Goal: Task Accomplishment & Management: Complete application form

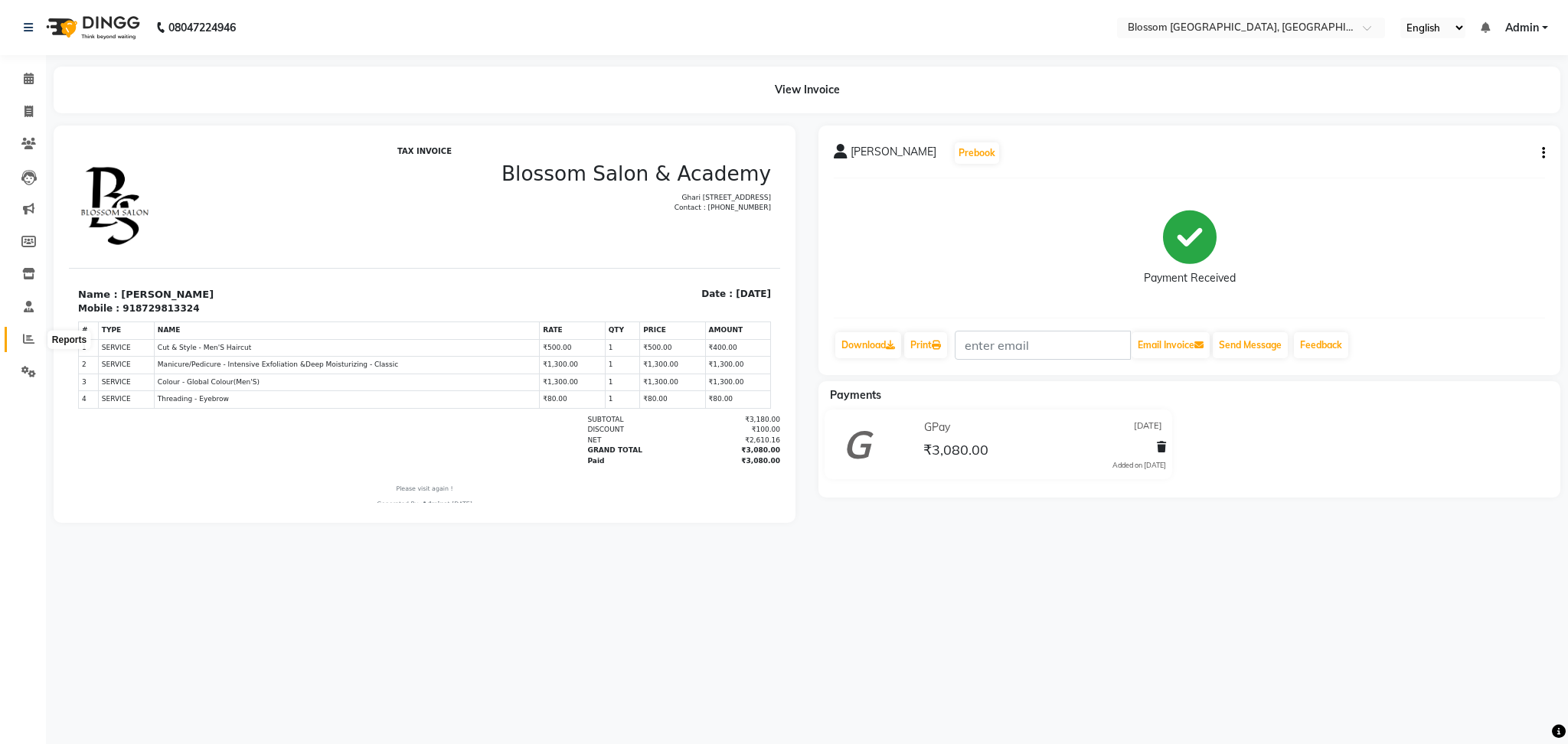
click at [28, 338] on icon at bounding box center [29, 339] width 12 height 12
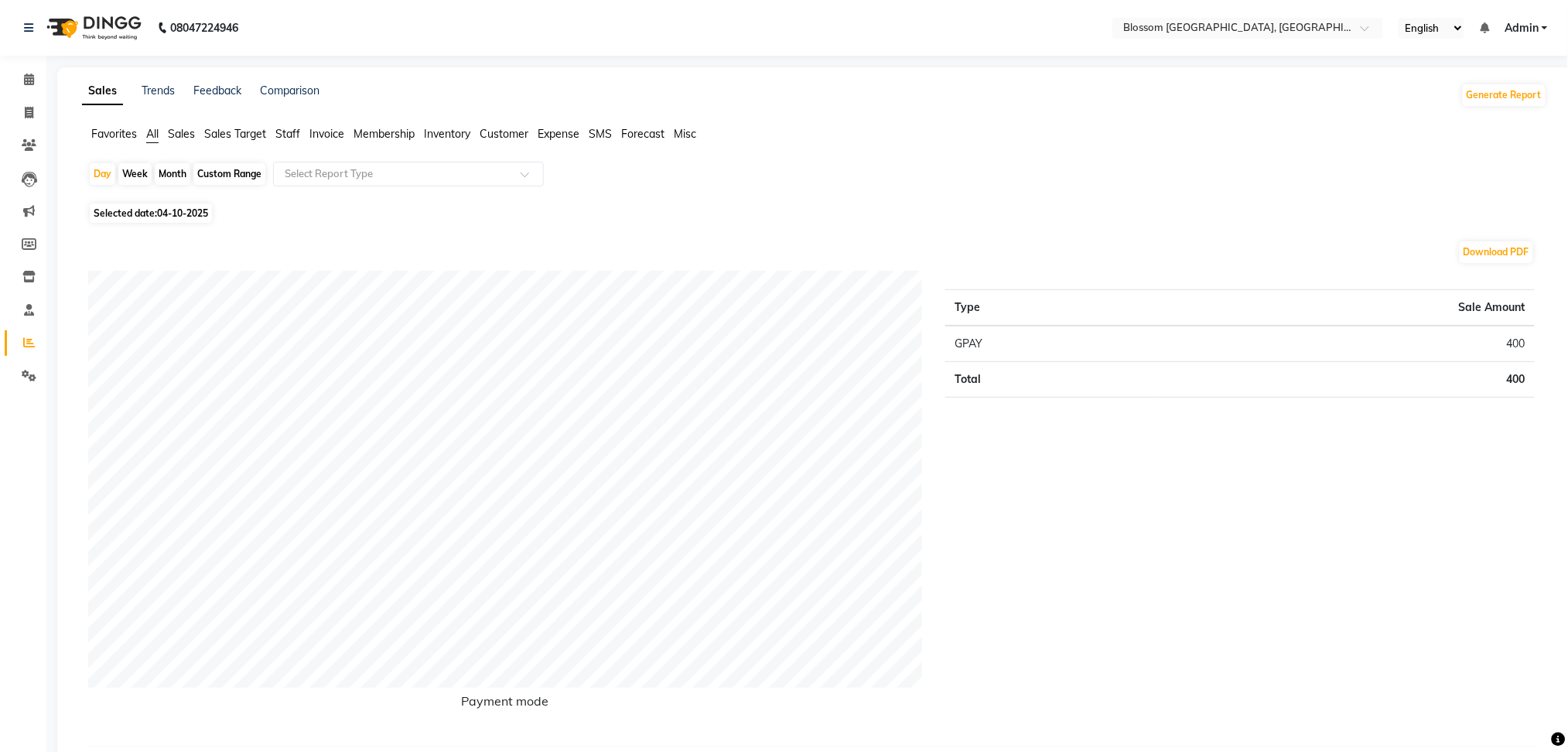
click at [192, 217] on span "04-10-2025" at bounding box center [183, 214] width 51 height 12
select select "10"
select select "2025"
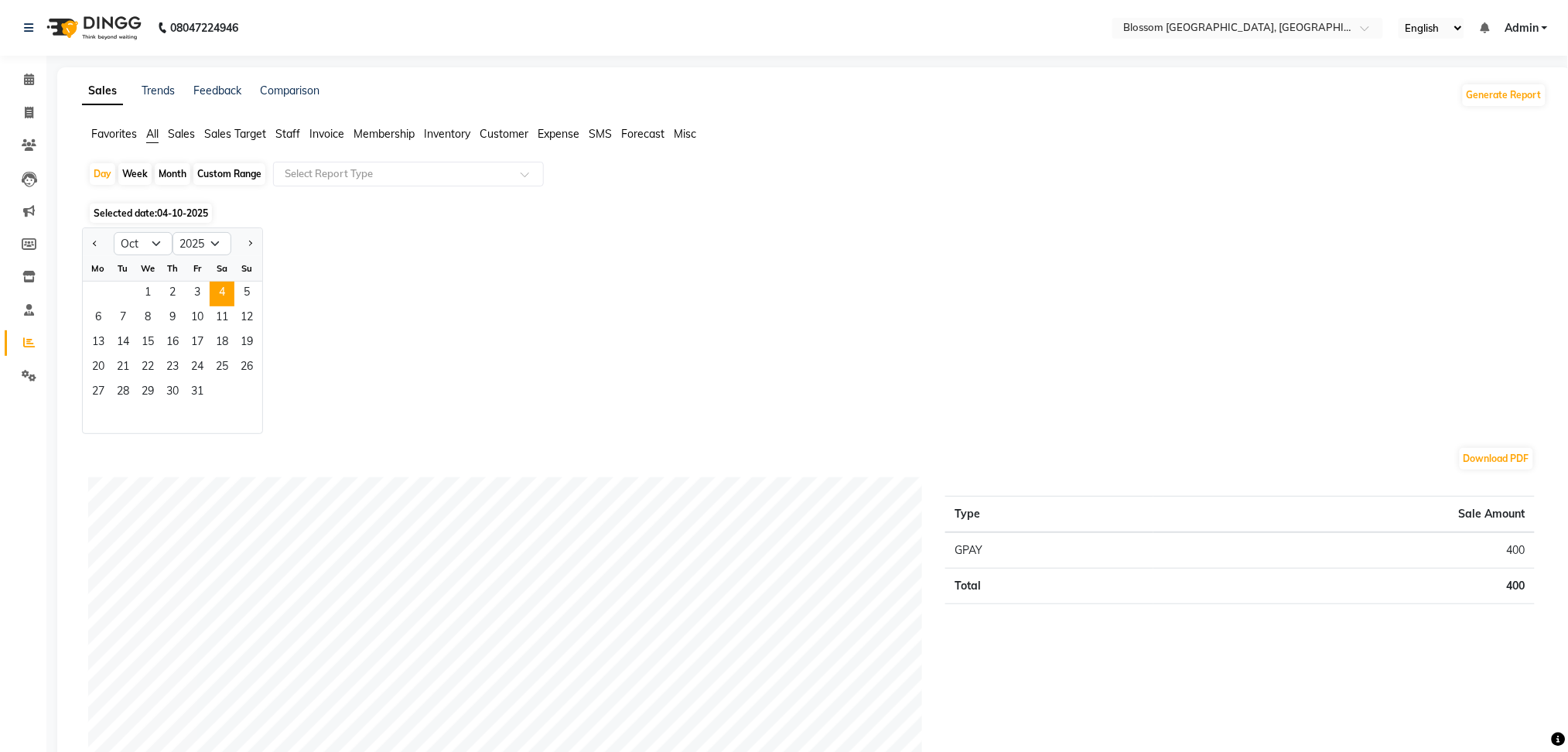
click at [116, 212] on span "Selected date: [DATE]" at bounding box center [151, 214] width 122 height 20
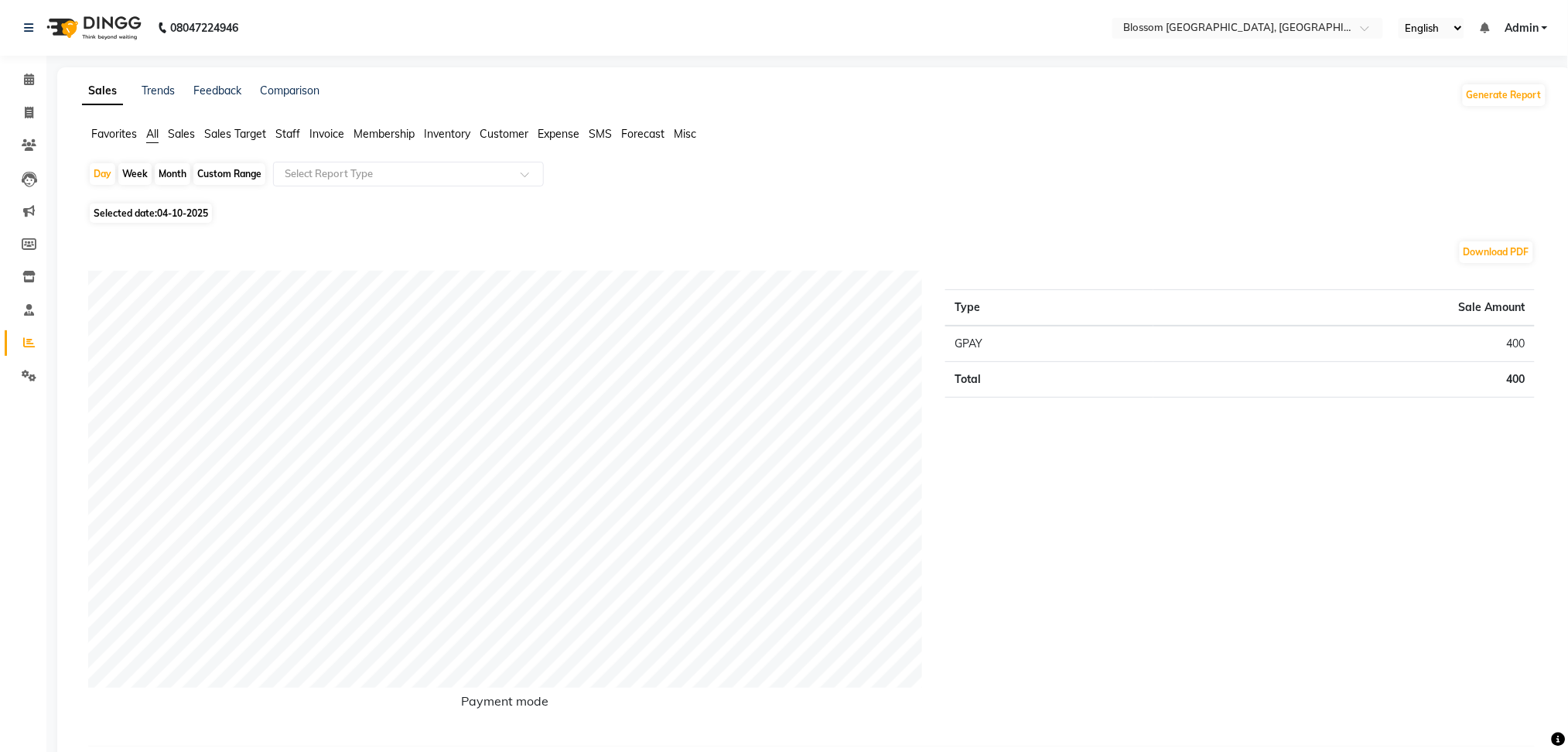
click at [116, 218] on span "Selected date: [DATE]" at bounding box center [151, 214] width 122 height 20
select select "10"
select select "2025"
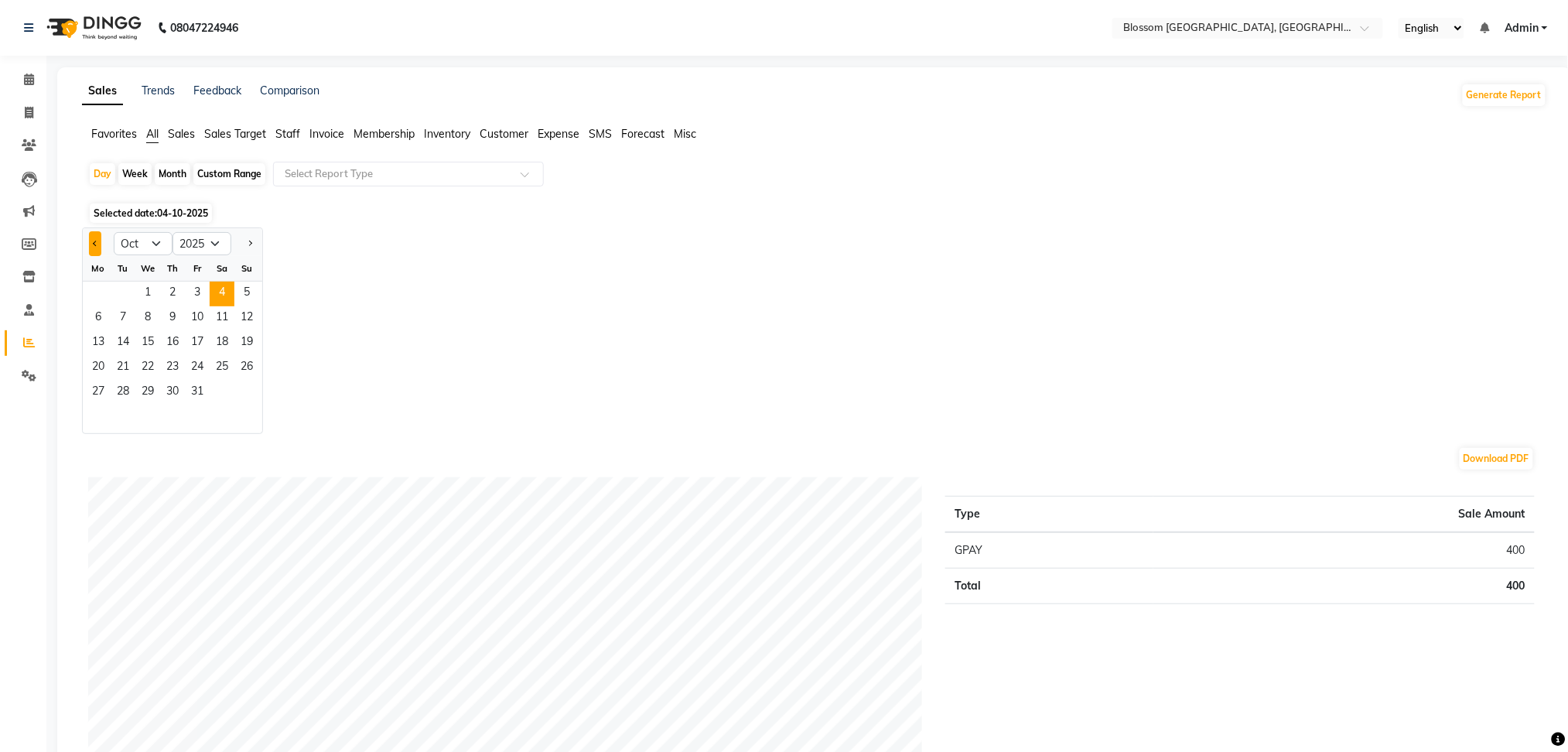
click at [94, 248] on button "Previous month" at bounding box center [94, 243] width 13 height 25
click at [94, 249] on button "Previous month" at bounding box center [94, 243] width 13 height 25
select select "8"
click at [93, 323] on span "4" at bounding box center [97, 318] width 25 height 25
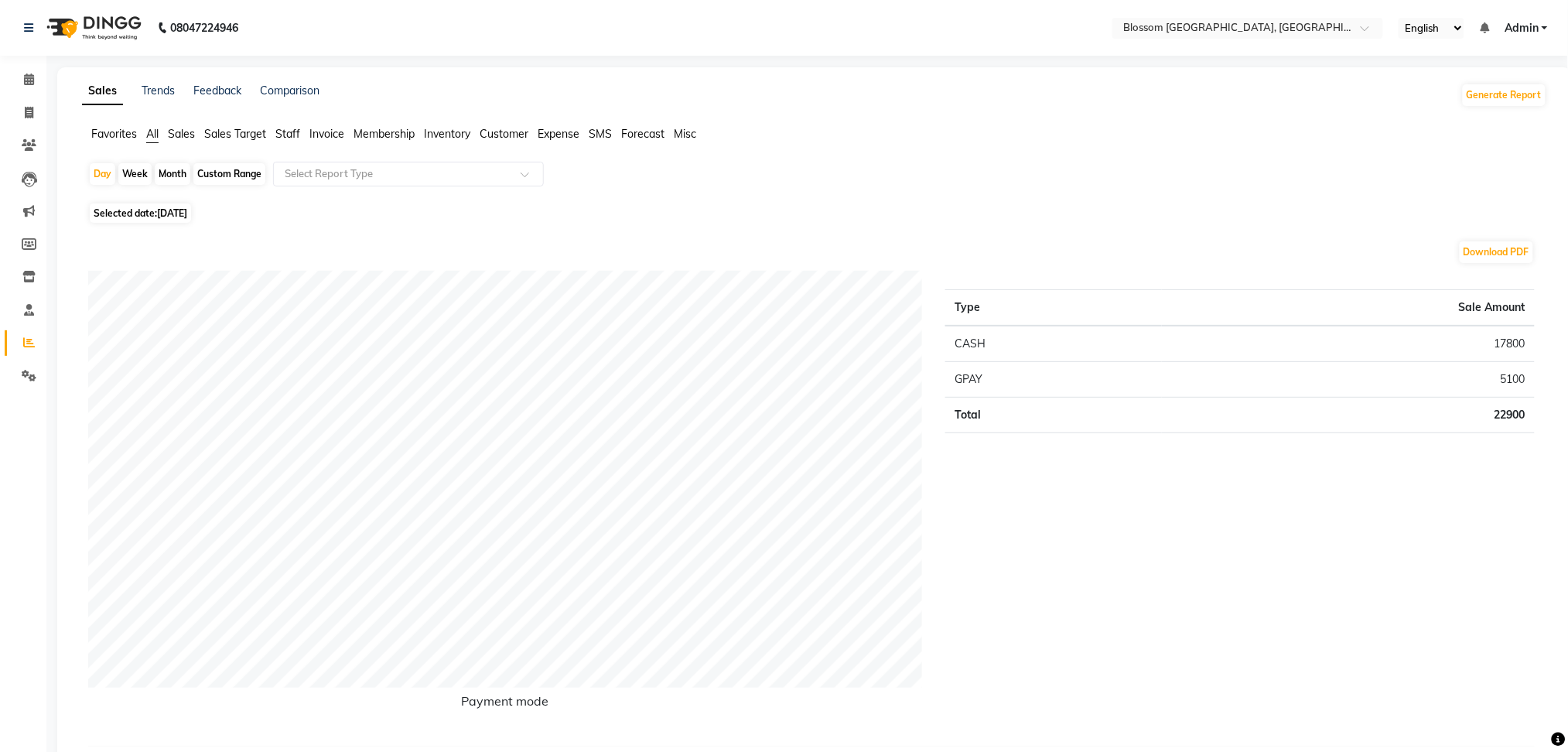
click at [187, 215] on span "[DATE]" at bounding box center [172, 214] width 30 height 12
select select "8"
select select "2025"
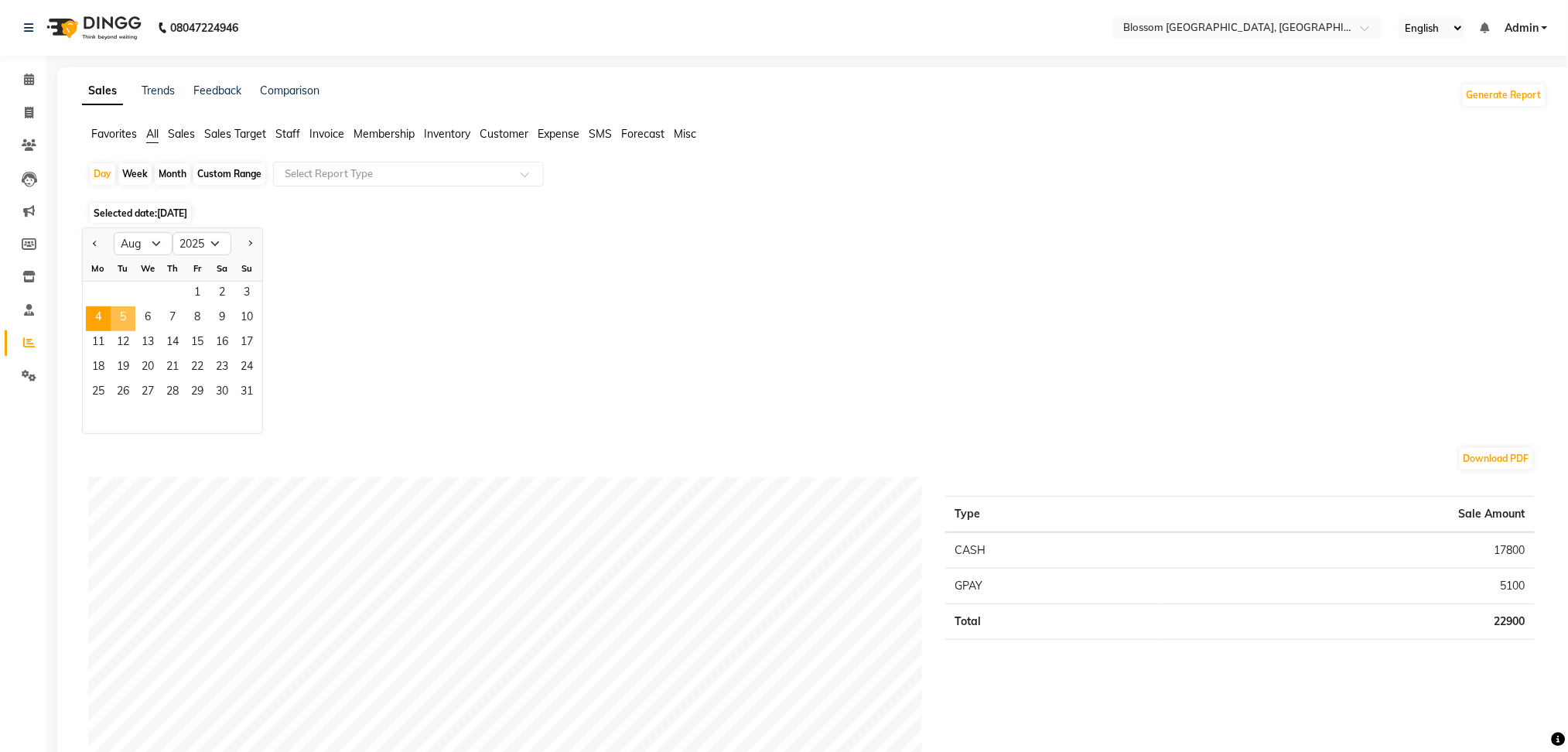
click at [118, 317] on span "5" at bounding box center [122, 318] width 25 height 25
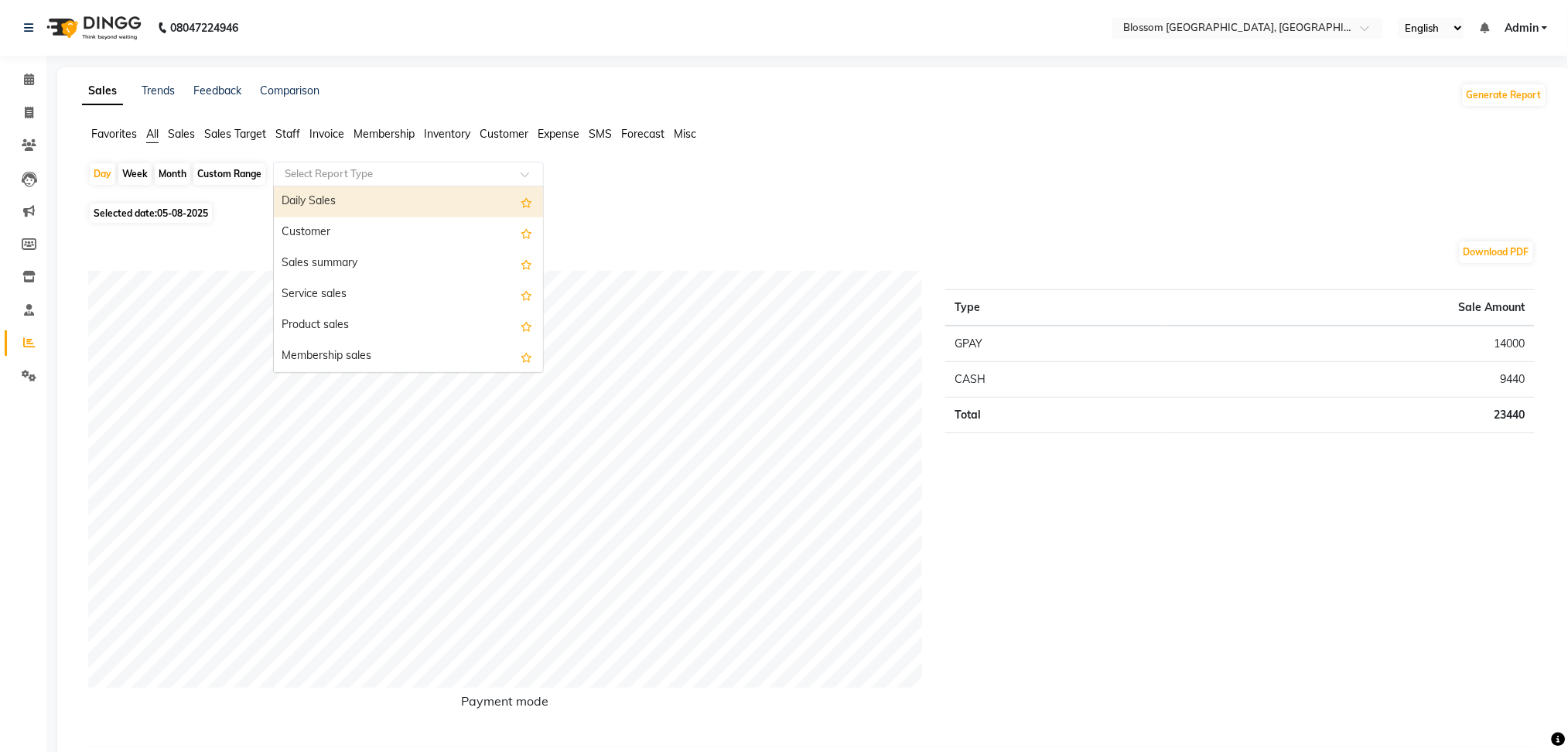
click at [338, 161] on div "Select Report Type" at bounding box center [408, 173] width 271 height 25
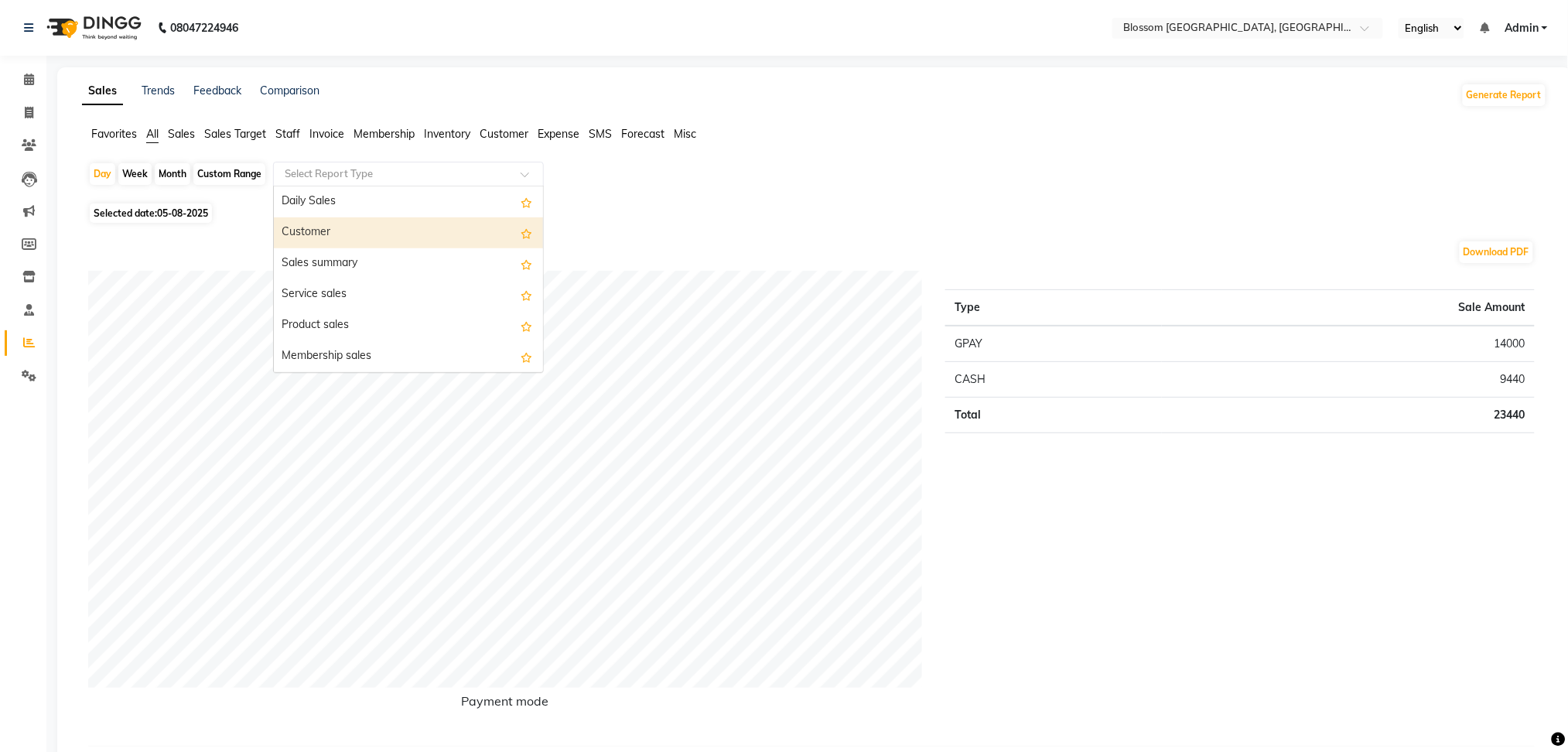
click at [405, 236] on div "Customer" at bounding box center [408, 232] width 270 height 31
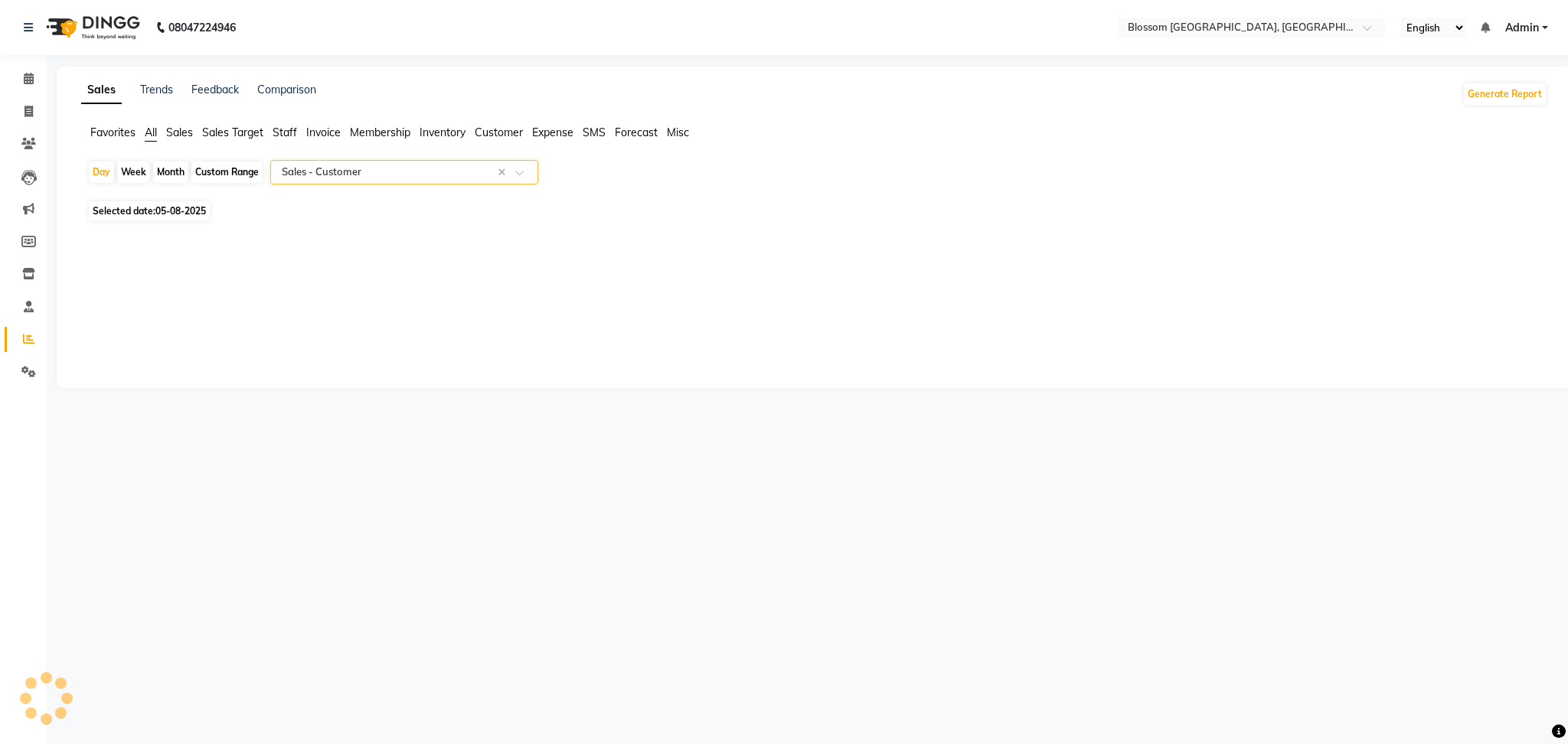
select select "full_report"
select select "csv"
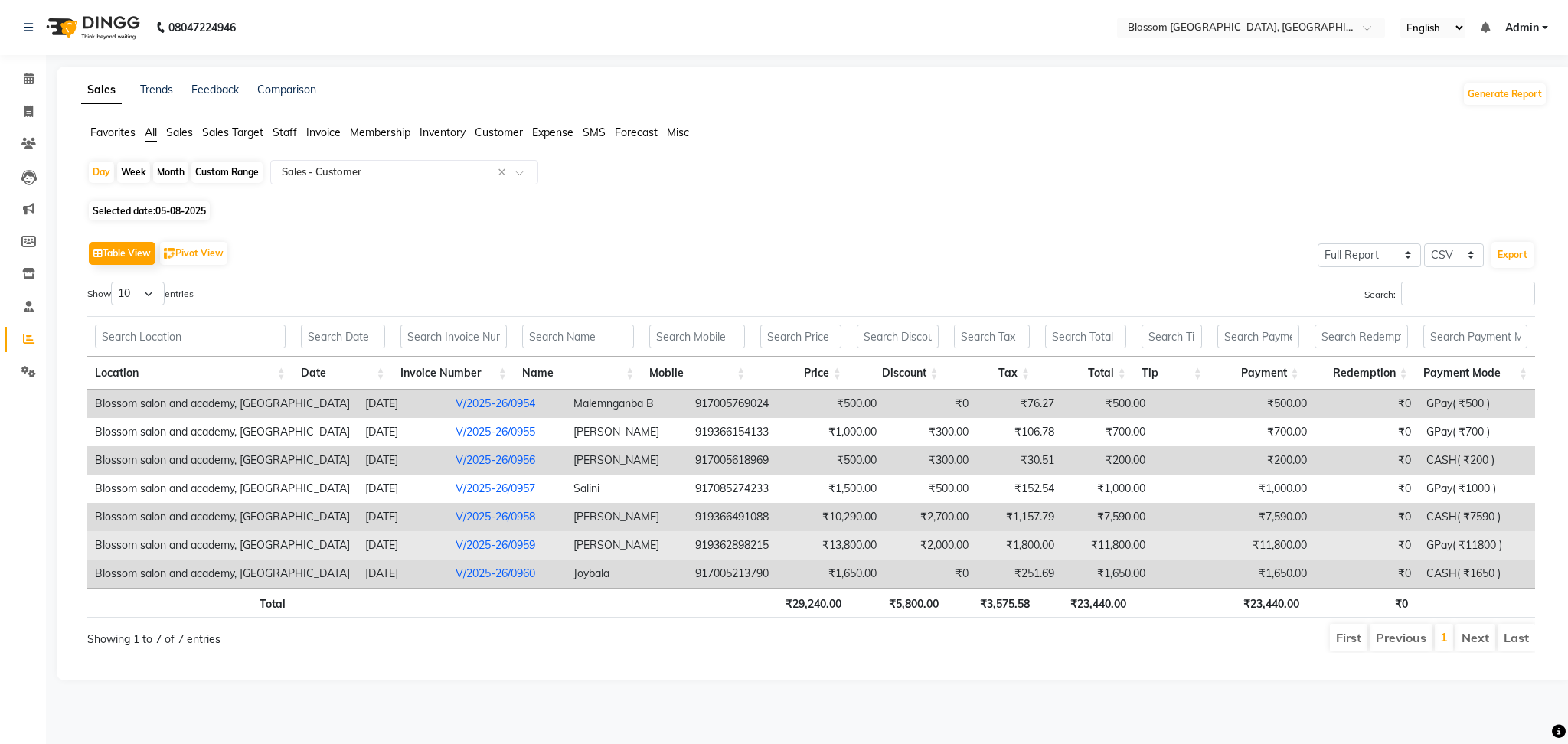
click at [977, 548] on td "₹1,800.00" at bounding box center [1020, 545] width 86 height 28
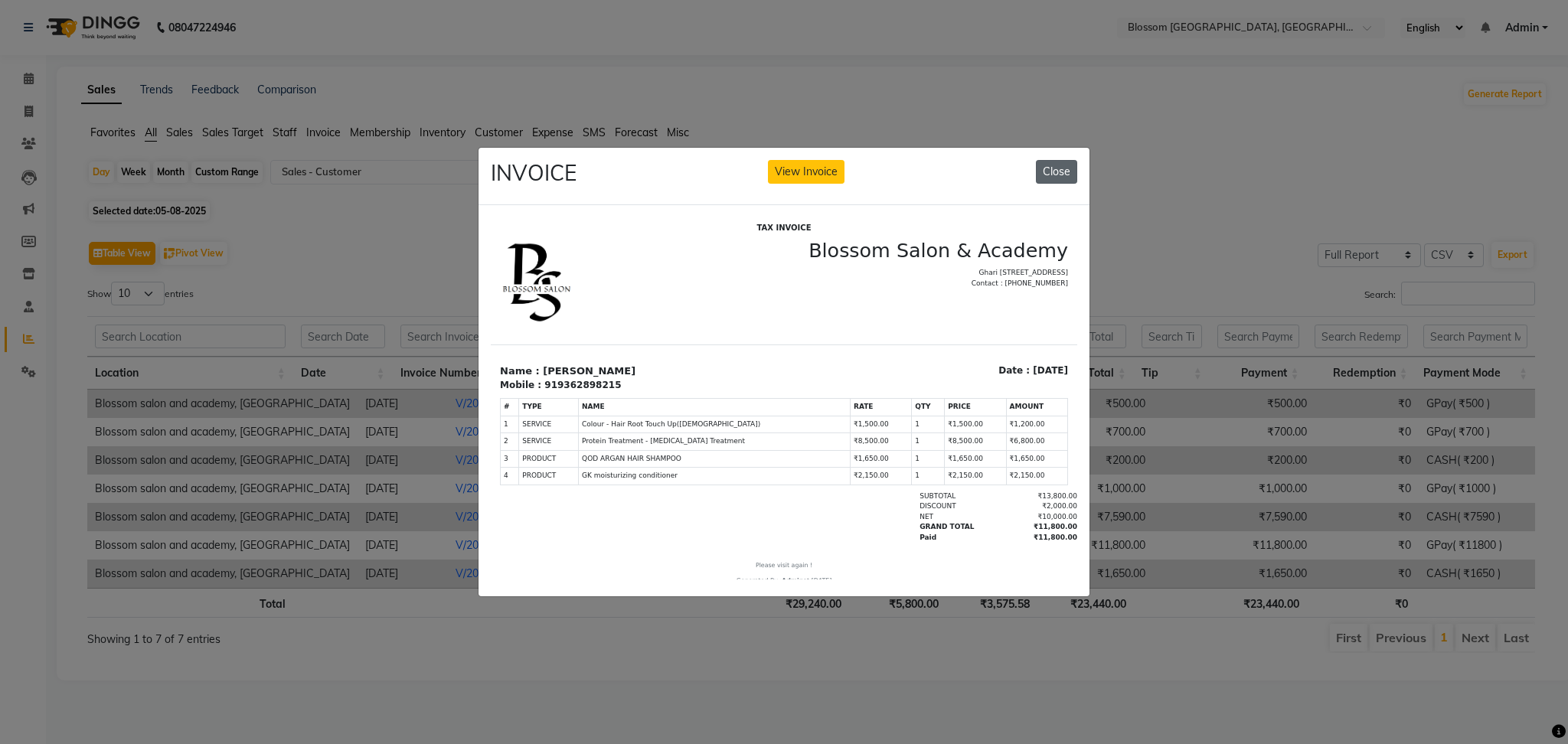
click at [1052, 163] on button "Close" at bounding box center [1057, 171] width 41 height 23
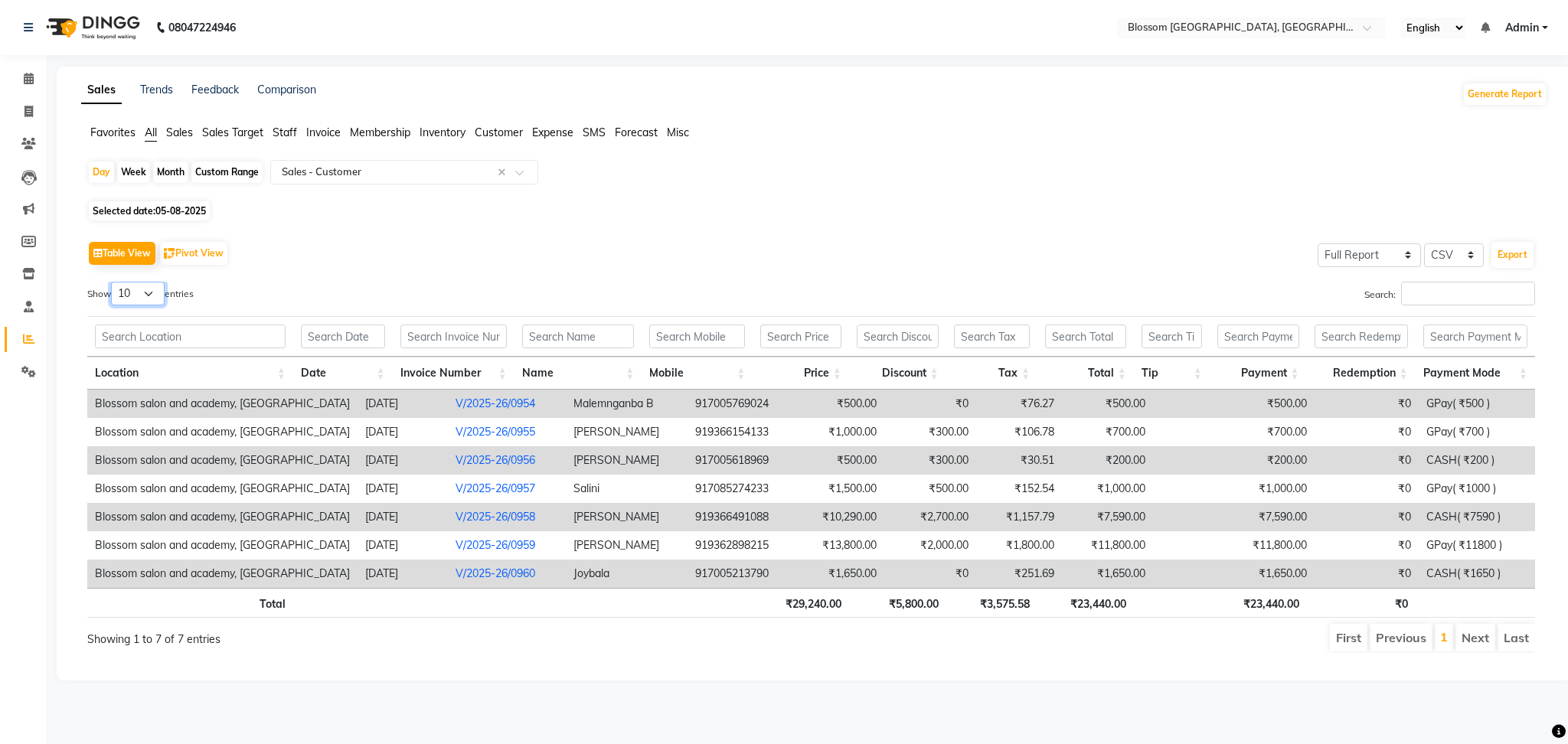
click at [153, 291] on select "10 25 50 100" at bounding box center [137, 293] width 54 height 23
select select "25"
click at [113, 281] on select "10 25 50 100" at bounding box center [137, 293] width 54 height 23
click at [1422, 528] on td "CASH( ₹7590 )" at bounding box center [1477, 517] width 117 height 28
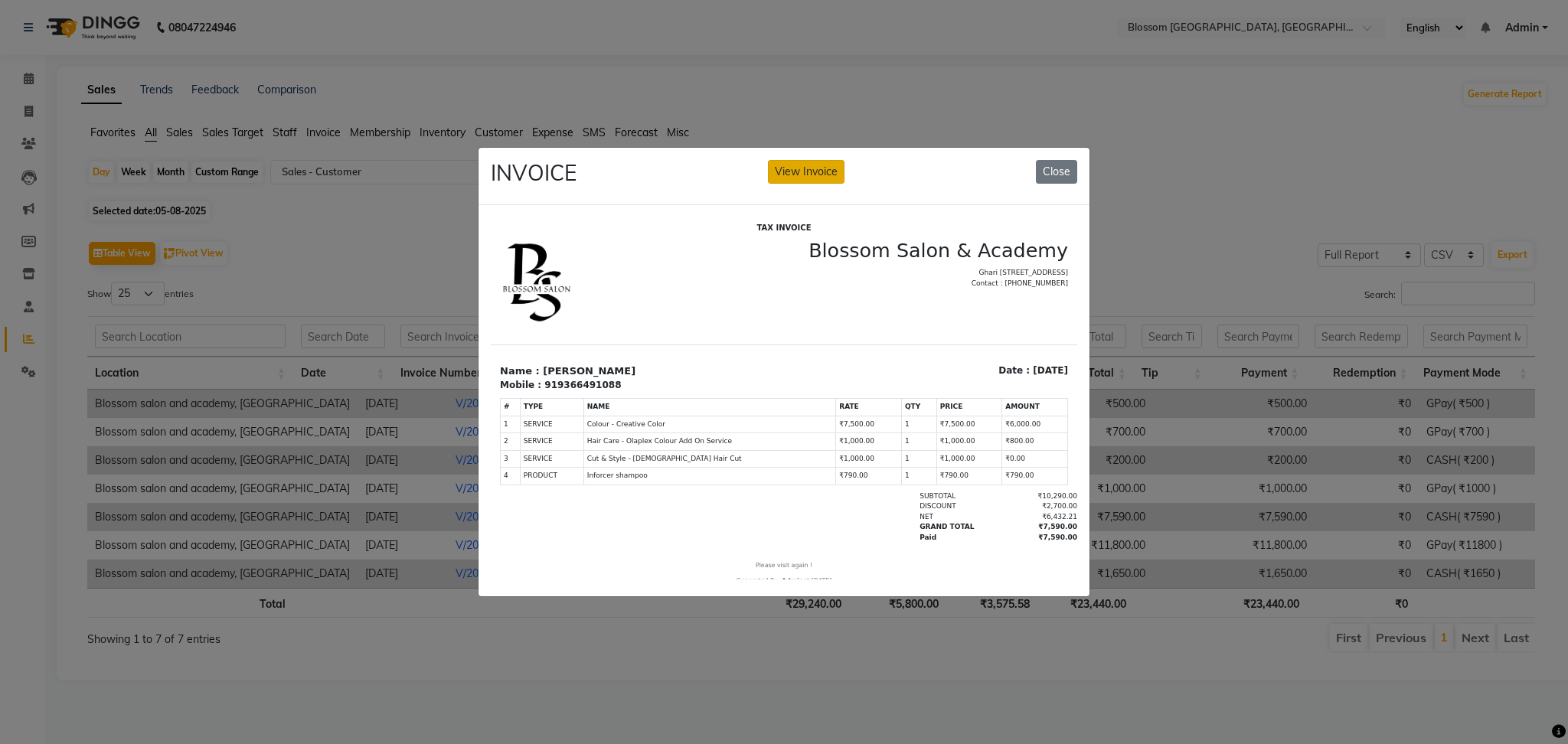
click at [817, 172] on button "View Invoice" at bounding box center [806, 171] width 77 height 23
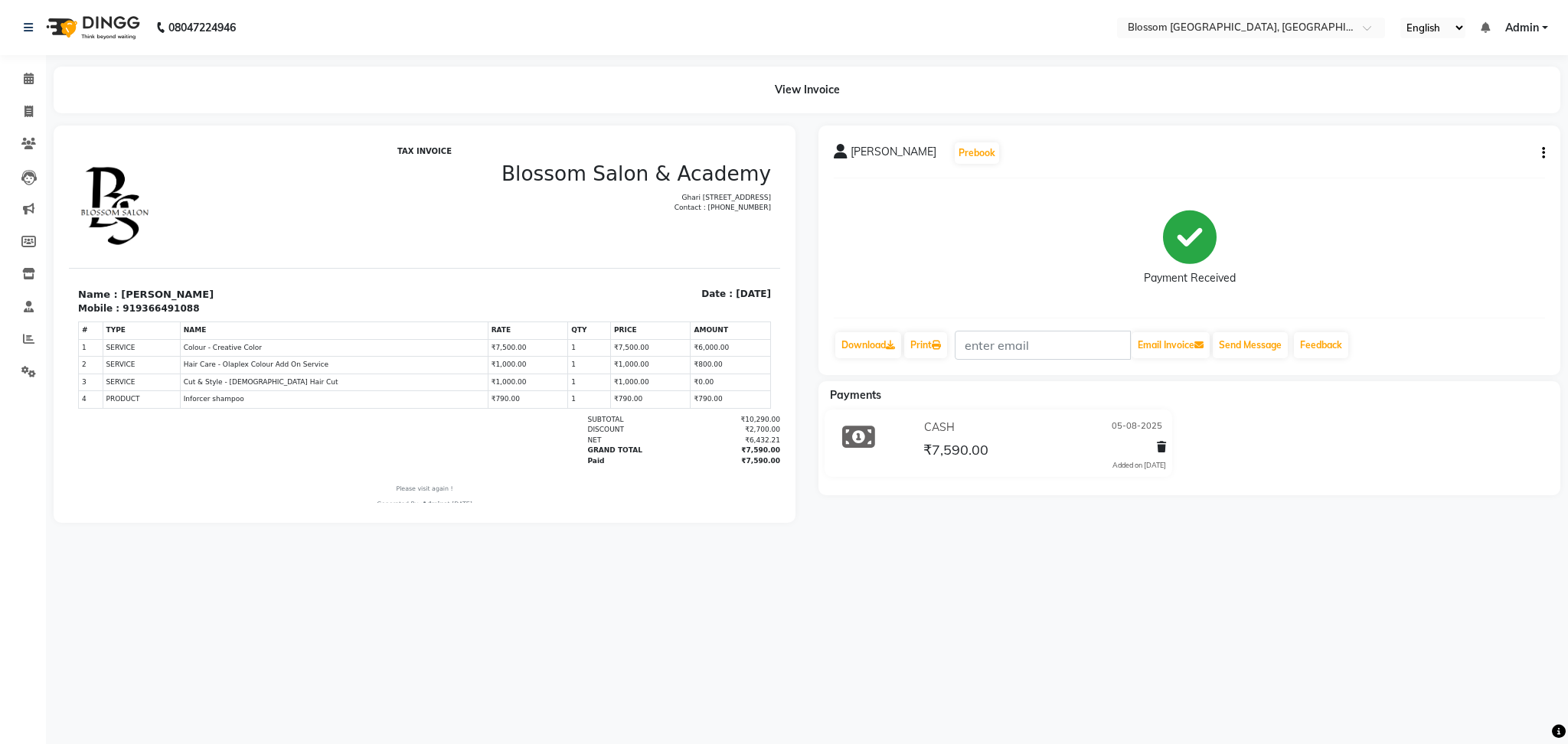
click at [1545, 153] on icon "button" at bounding box center [1544, 153] width 3 height 1
click at [1474, 175] on div "Edit Invoice" at bounding box center [1468, 172] width 105 height 19
select select "service"
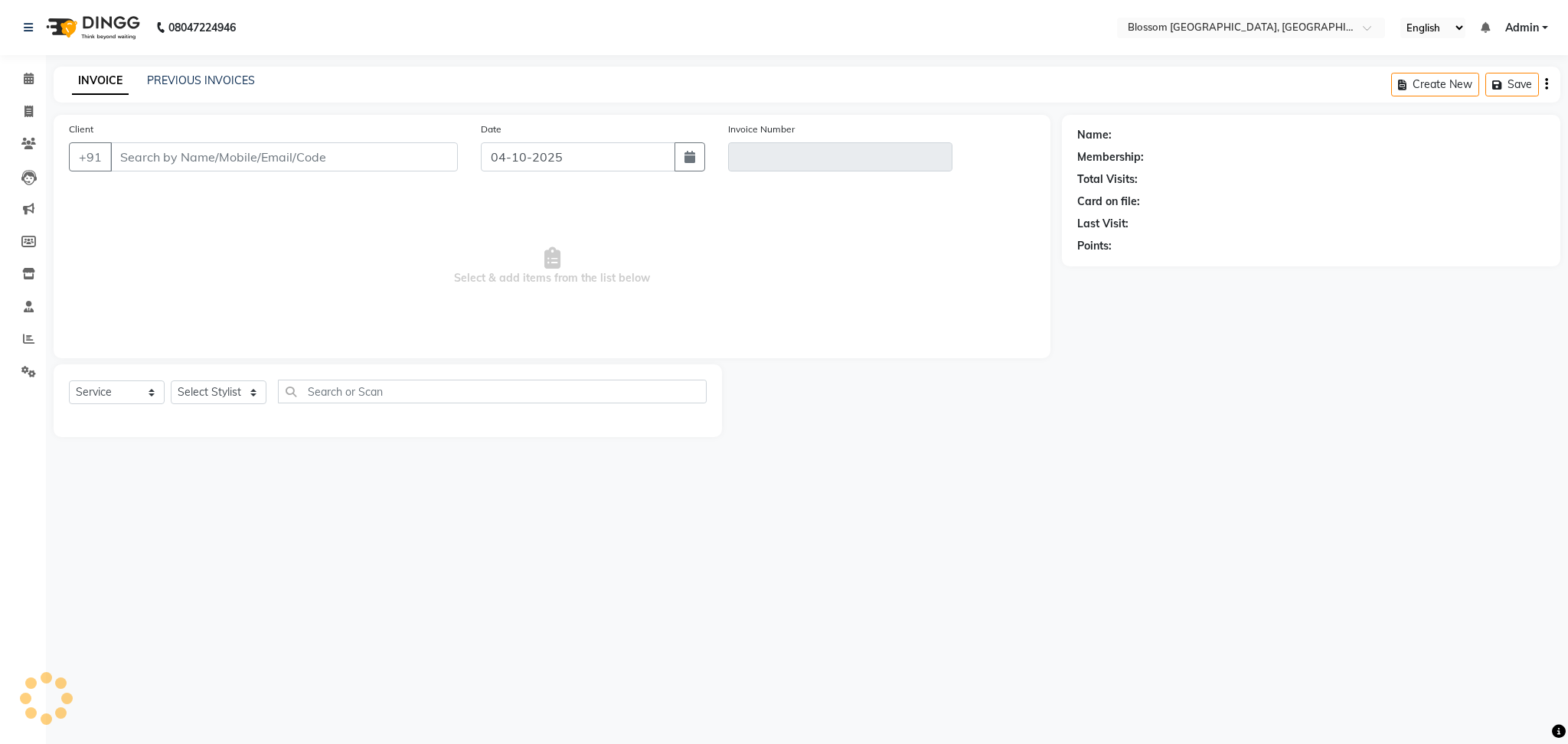
type input "9366491088"
type input "V/2025-26/0958"
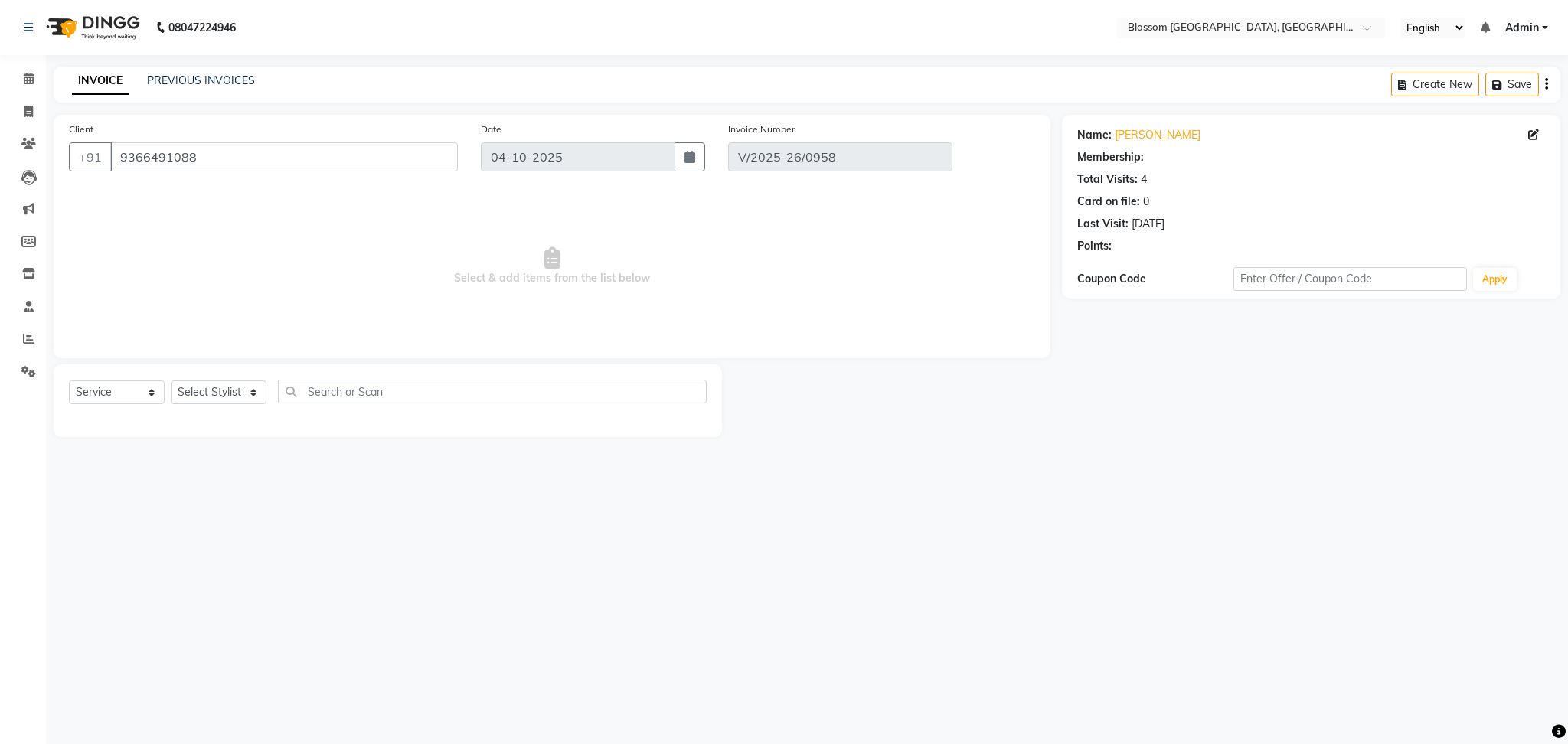
type input "05-08-2025"
select select "select"
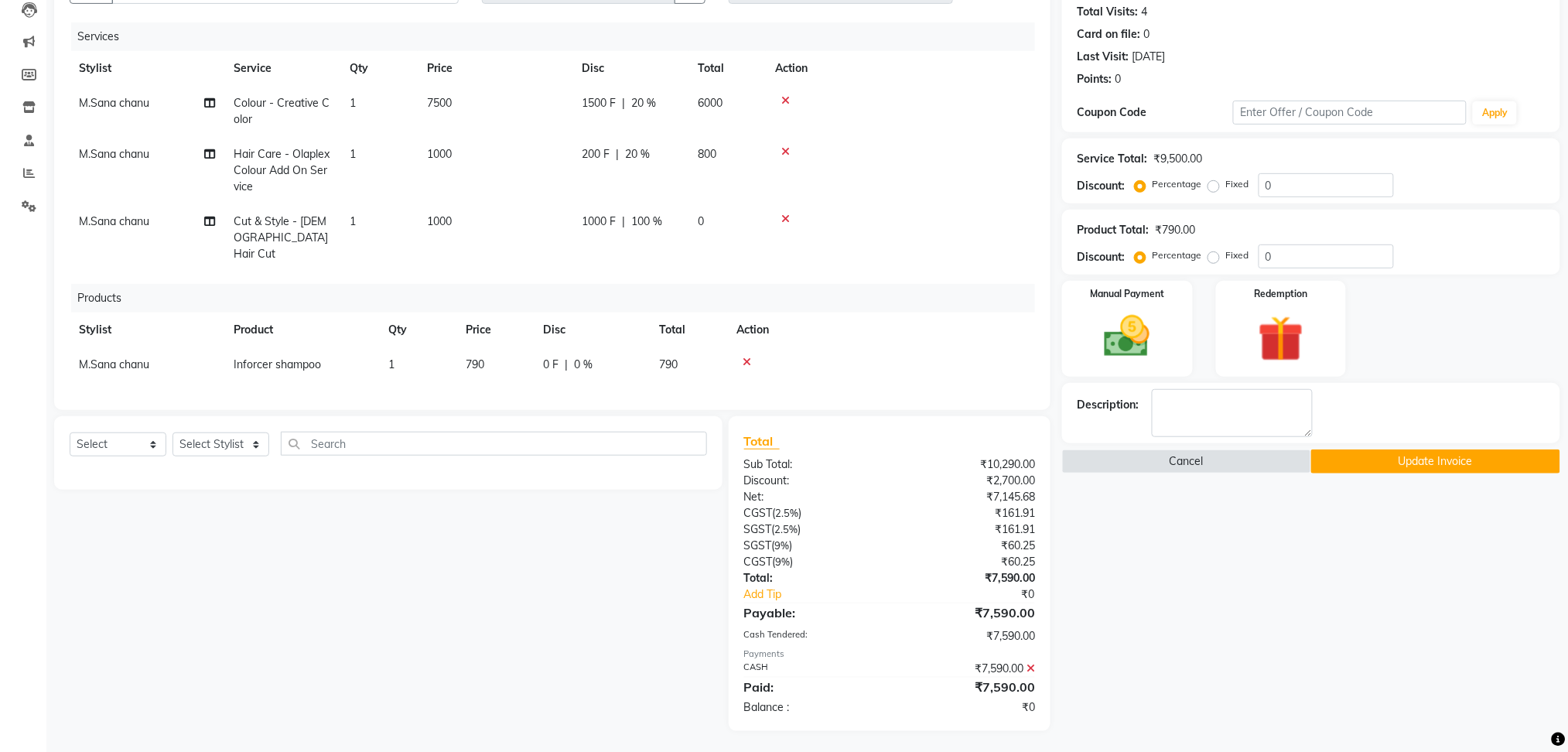
scroll to position [170, 0]
click at [1032, 666] on icon at bounding box center [1030, 667] width 9 height 11
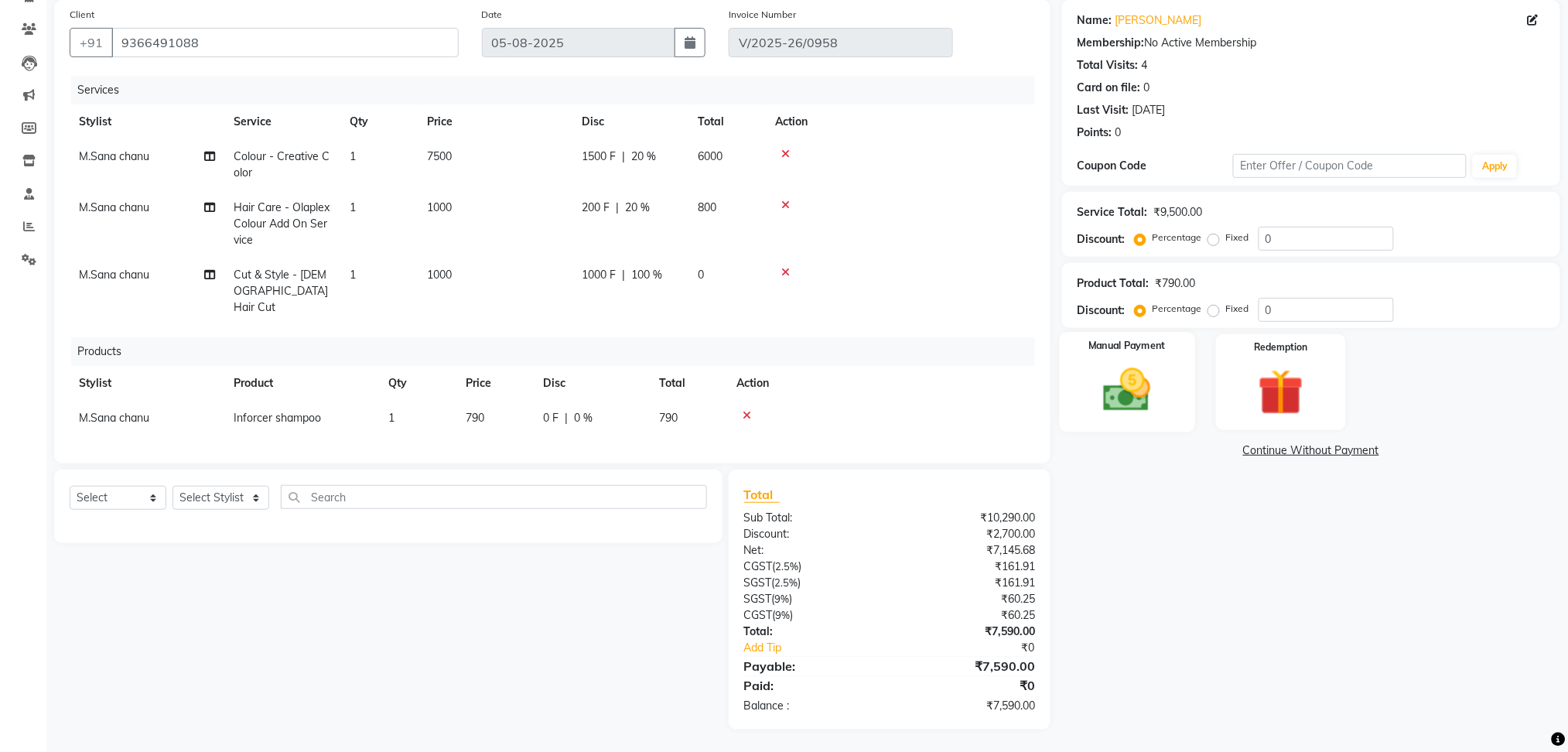
click at [1148, 390] on img at bounding box center [1126, 391] width 78 height 55
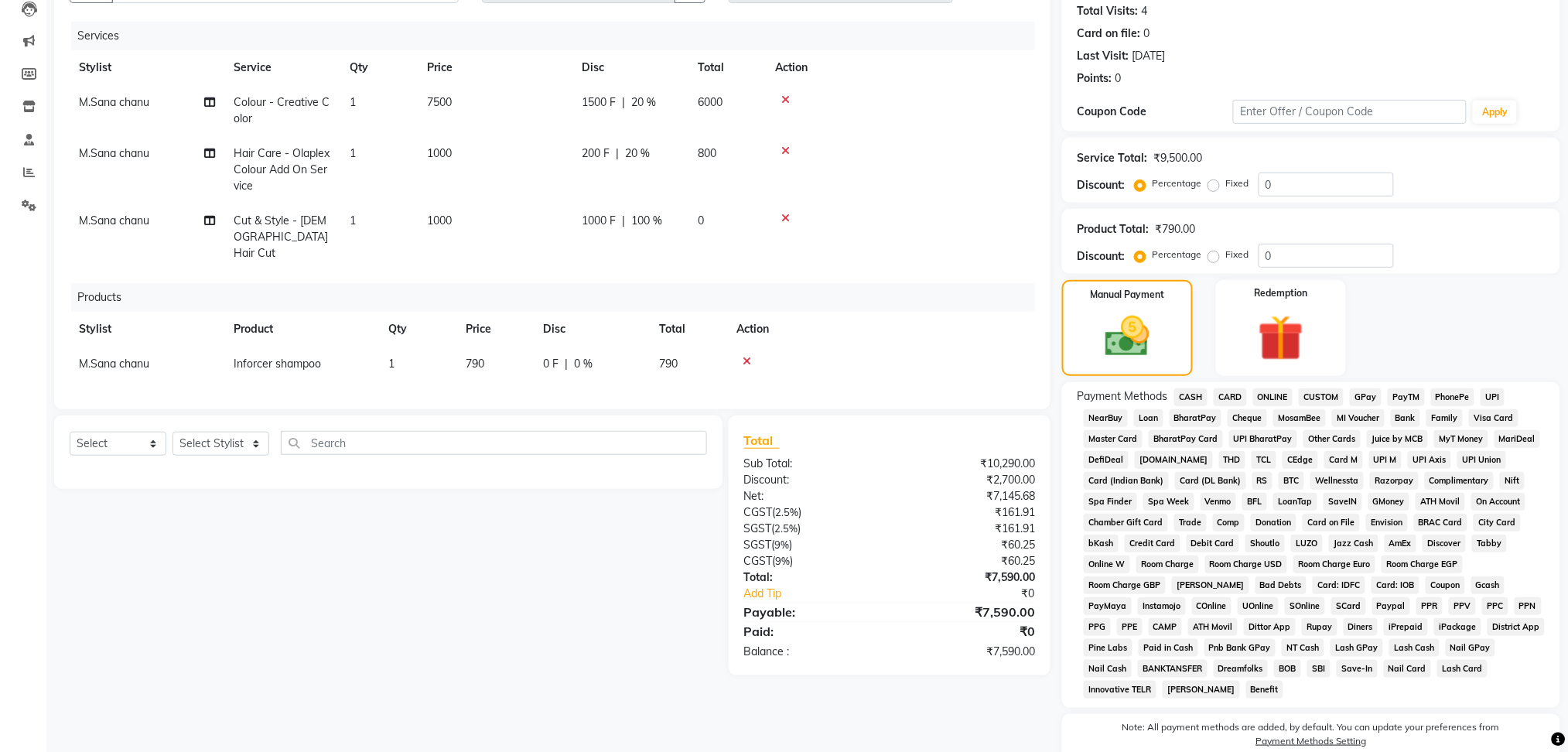
click at [1349, 391] on div "GPay" at bounding box center [1362, 399] width 38 height 21
click at [1359, 397] on span "GPay" at bounding box center [1365, 398] width 31 height 18
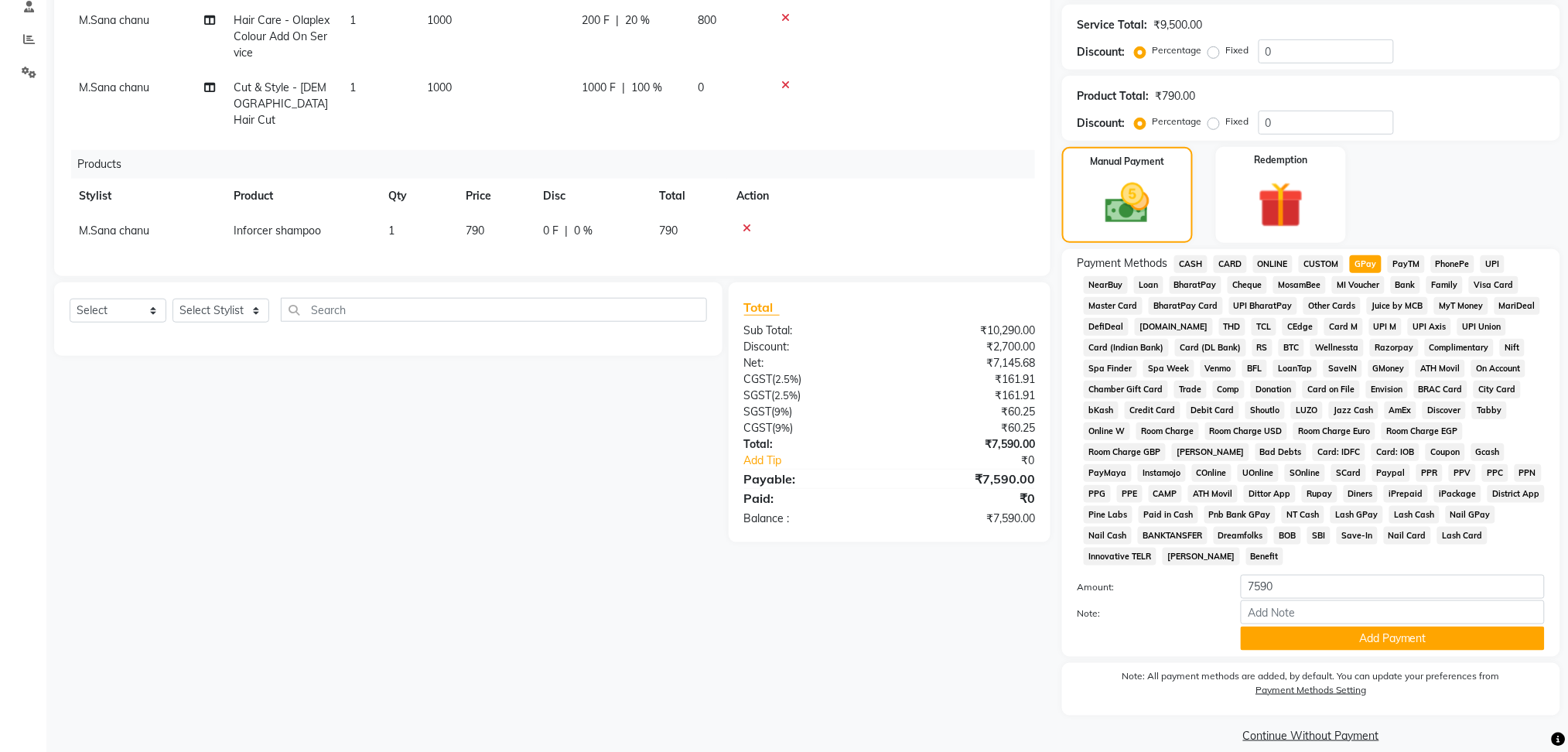
scroll to position [322, 0]
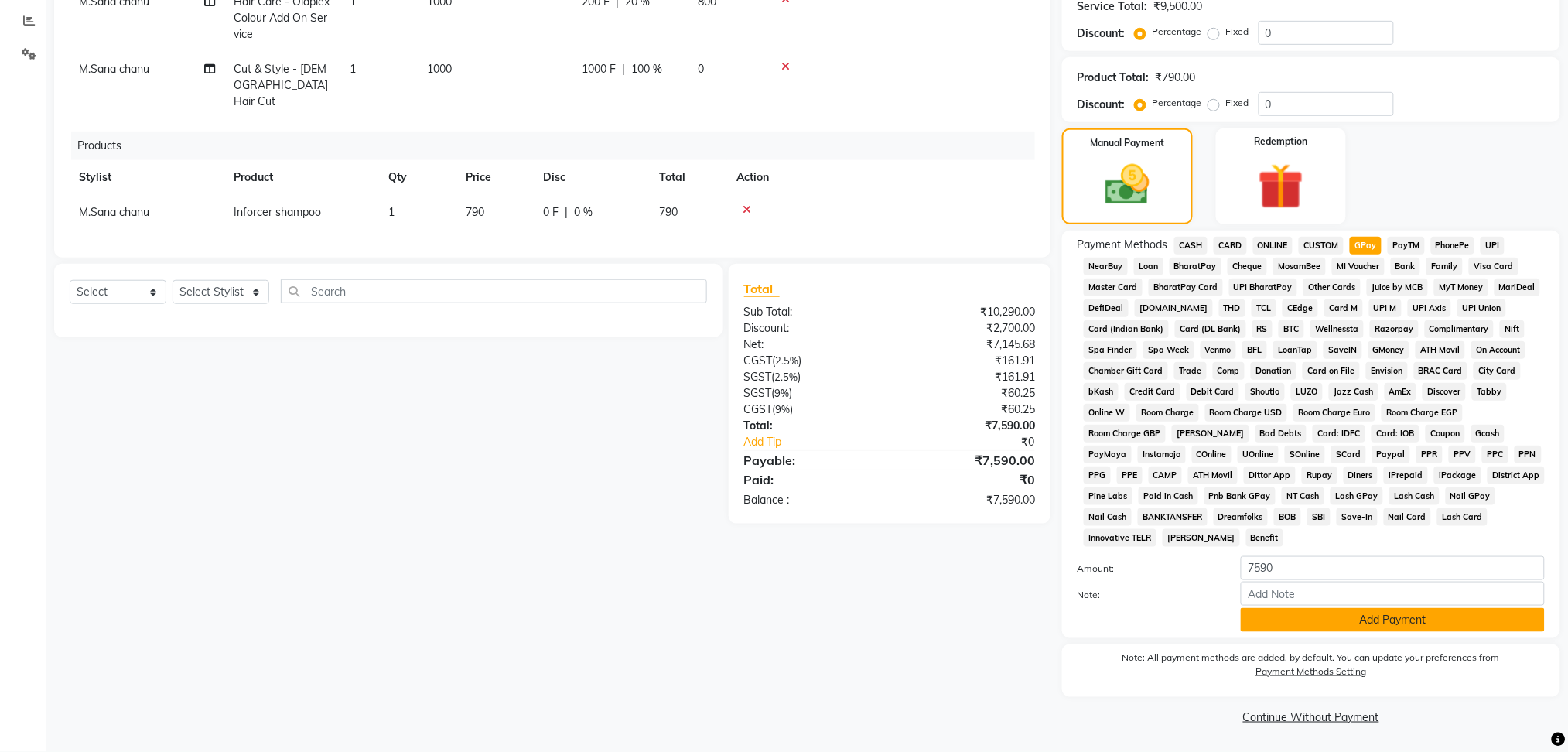
click at [1348, 623] on button "Add Payment" at bounding box center [1392, 620] width 304 height 24
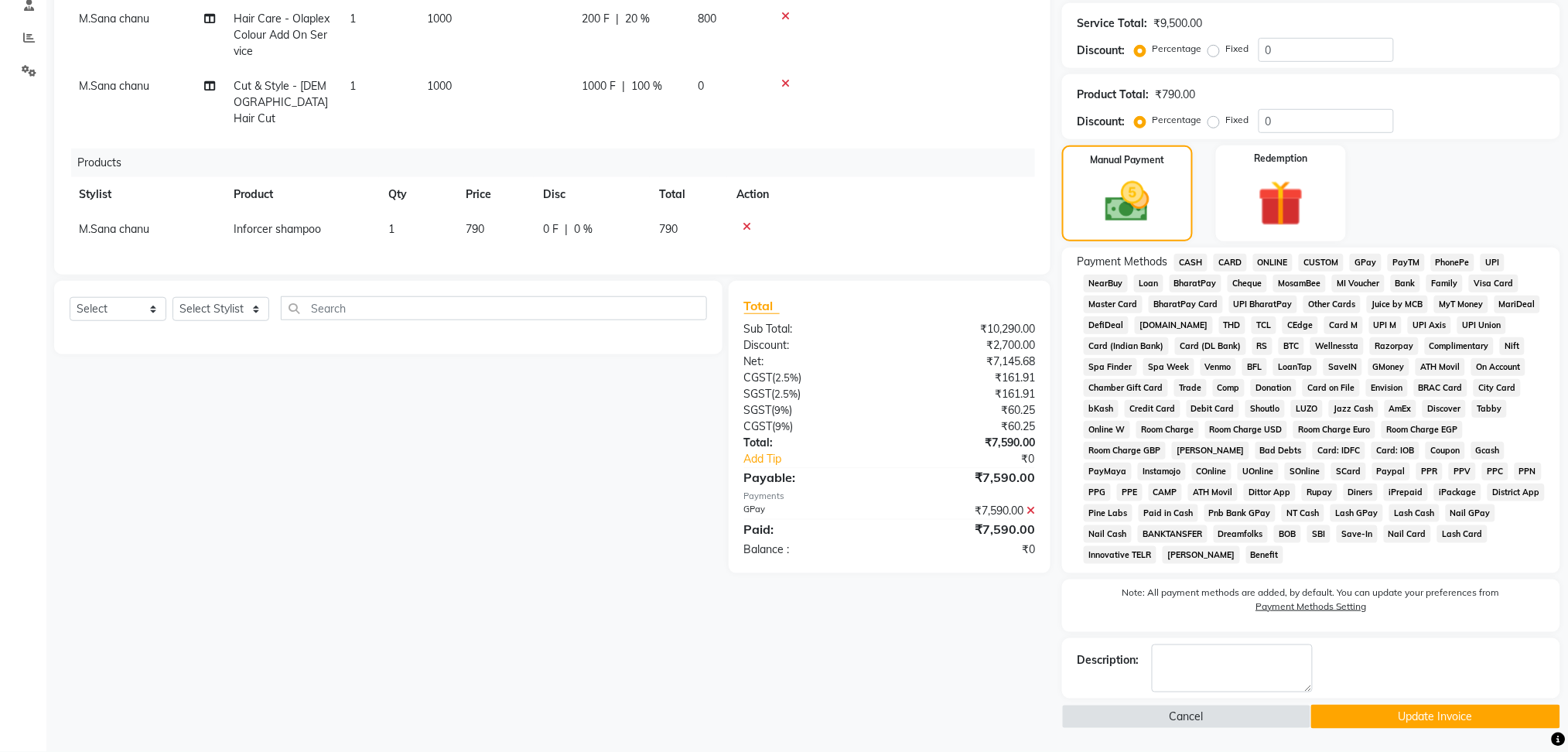
scroll to position [304, 0]
click at [1391, 721] on button "Update Invoice" at bounding box center [1435, 718] width 249 height 24
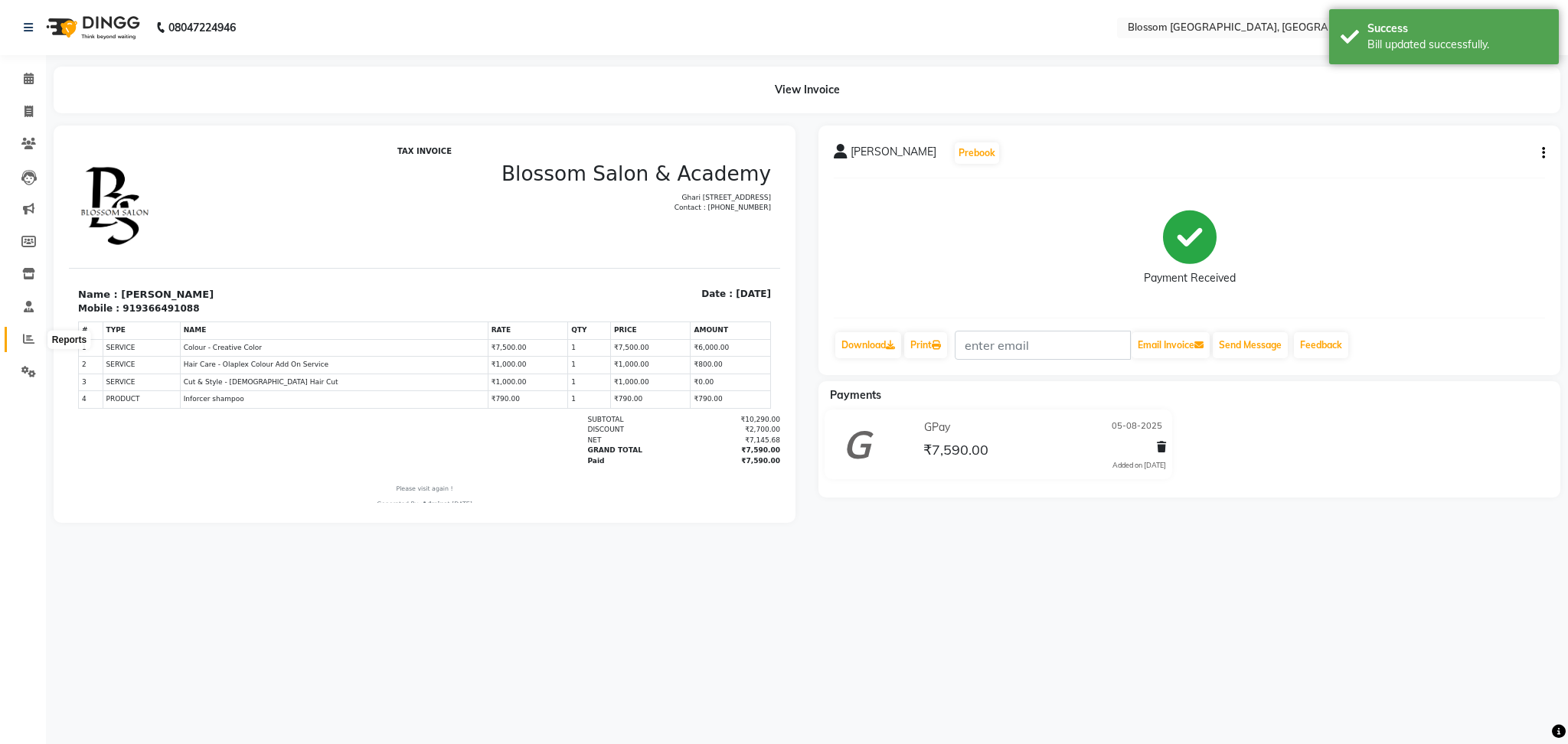
click at [23, 333] on icon at bounding box center [29, 339] width 12 height 12
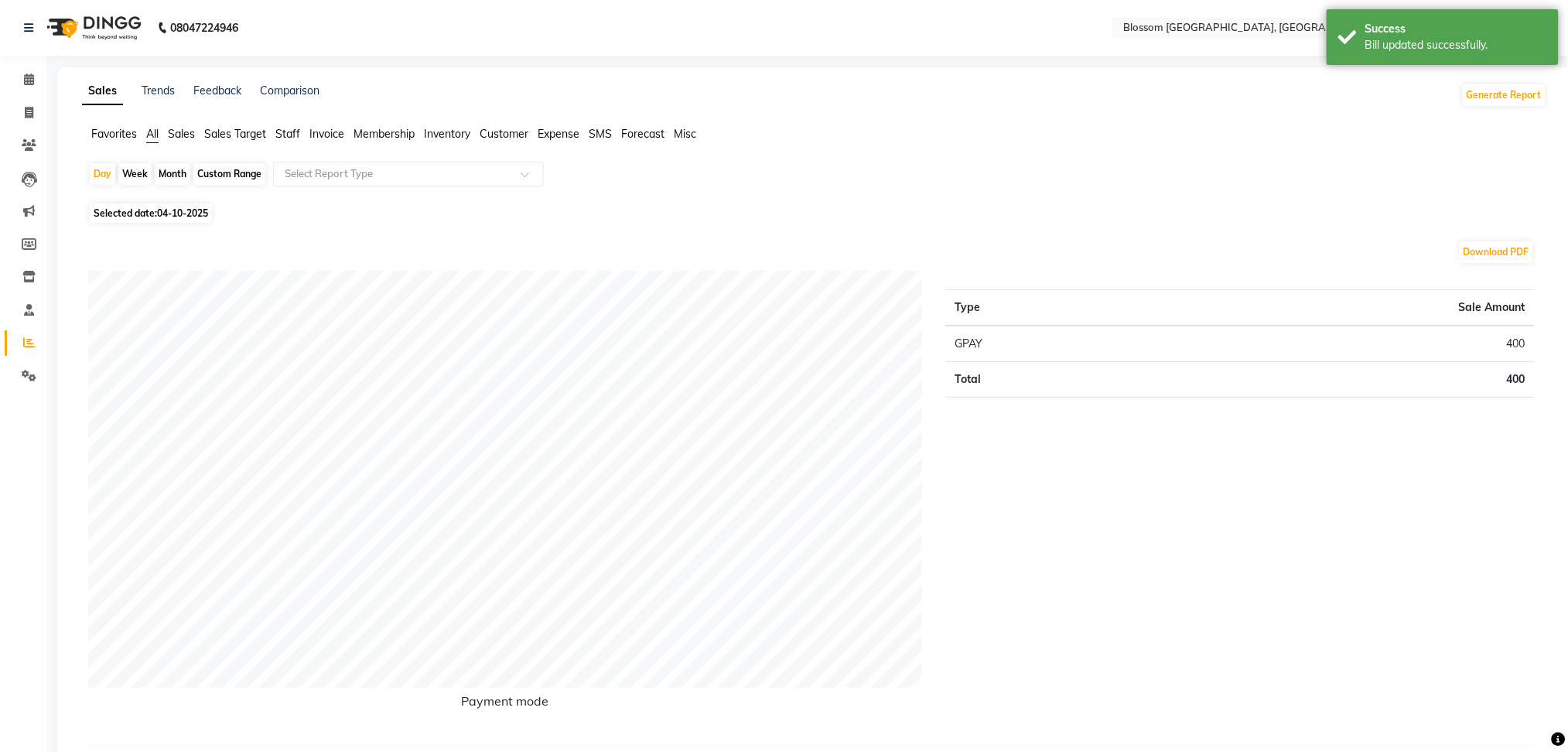
click at [176, 209] on span "04-10-2025" at bounding box center [183, 214] width 51 height 12
select select "10"
select select "2025"
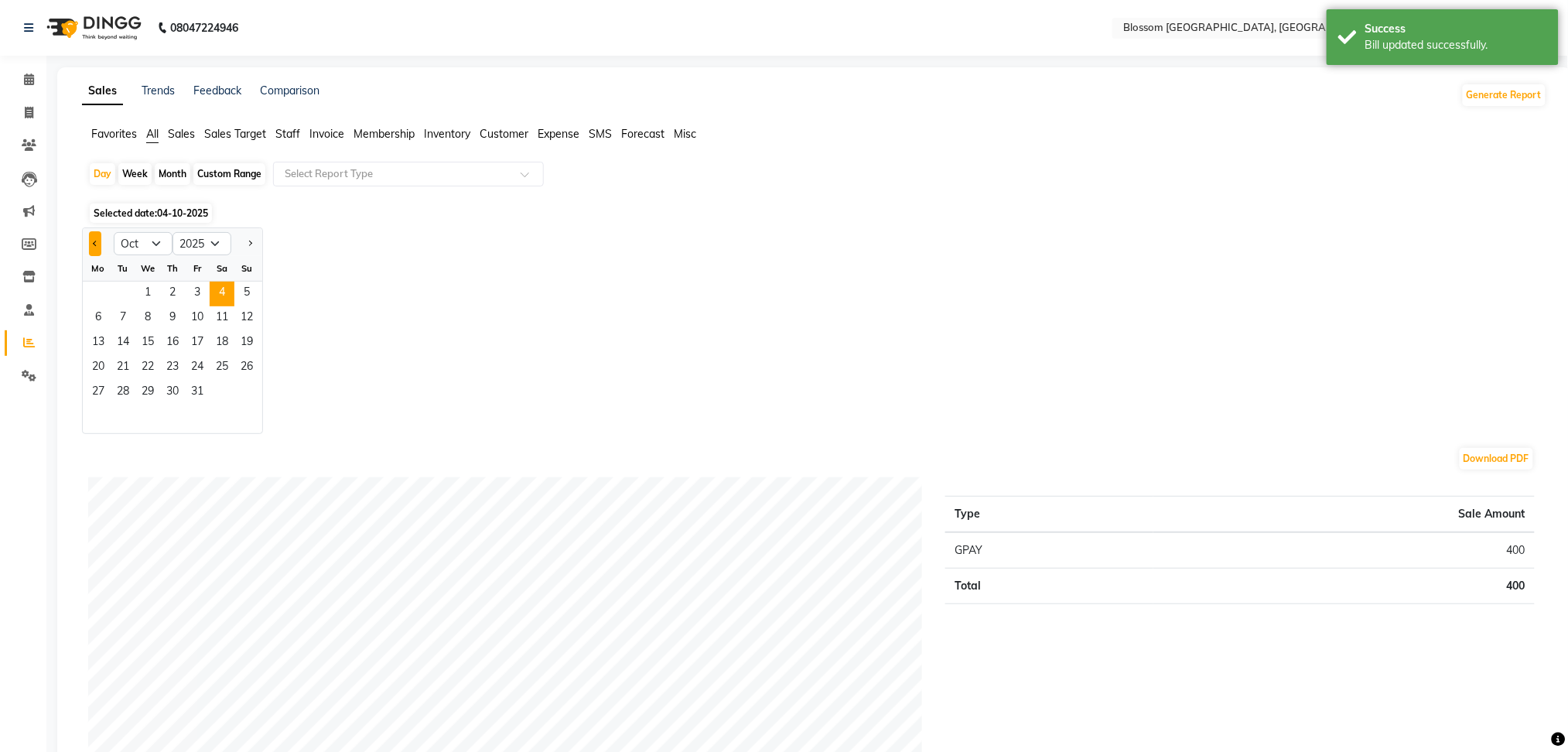
click at [99, 247] on button "Previous month" at bounding box center [94, 243] width 13 height 25
select select "8"
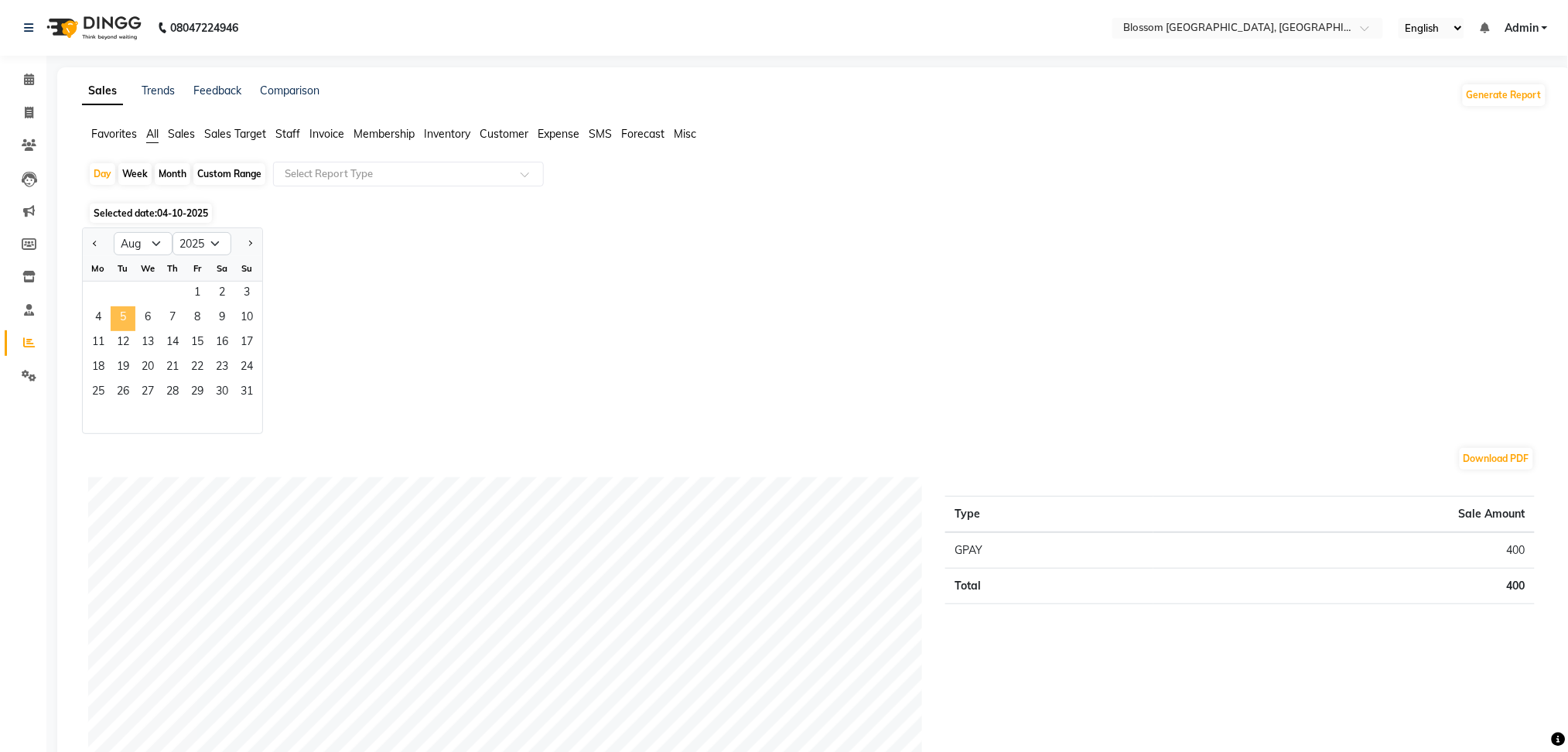
click at [118, 313] on span "5" at bounding box center [122, 318] width 25 height 25
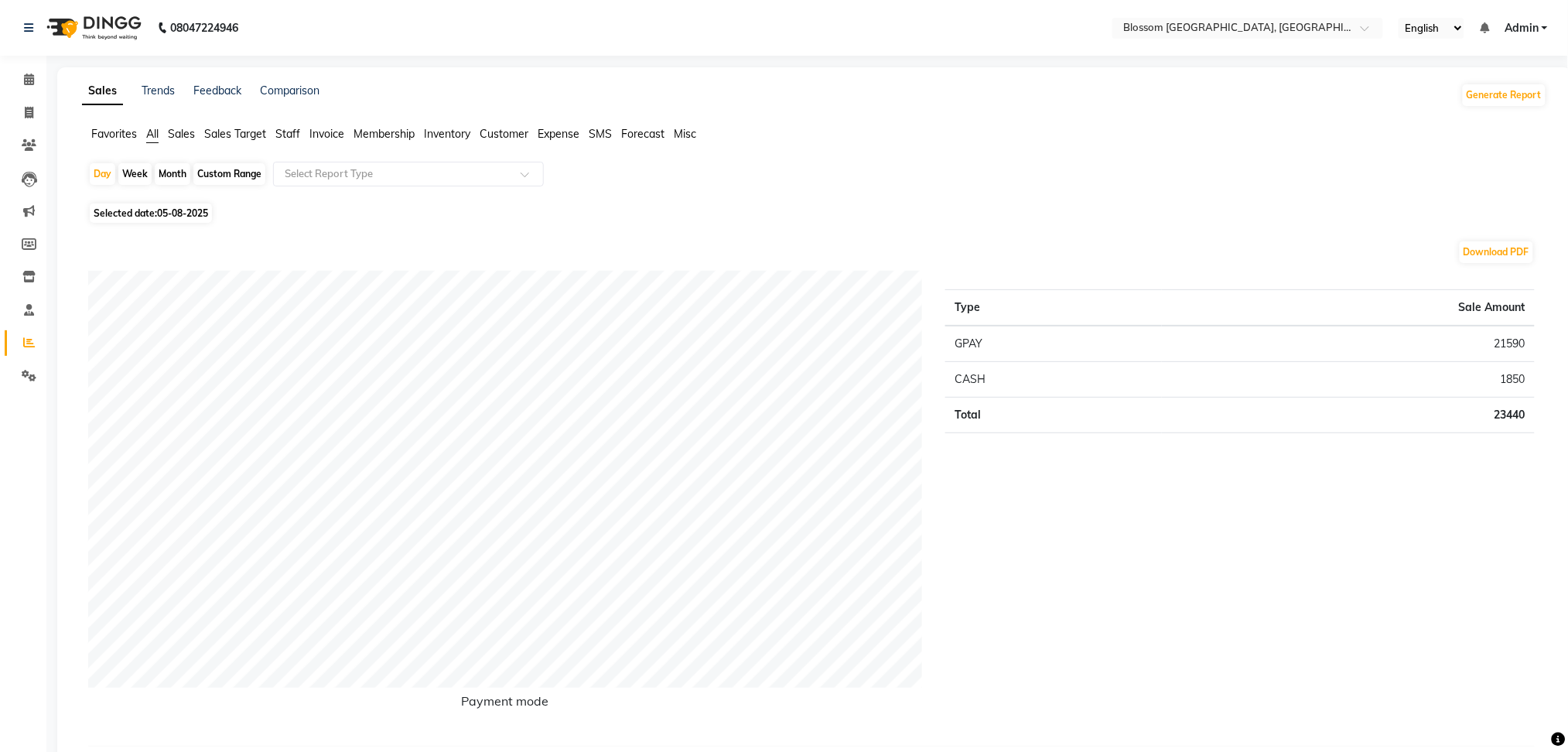
click at [156, 212] on span "Selected date: [DATE]" at bounding box center [151, 214] width 122 height 20
select select "8"
select select "2025"
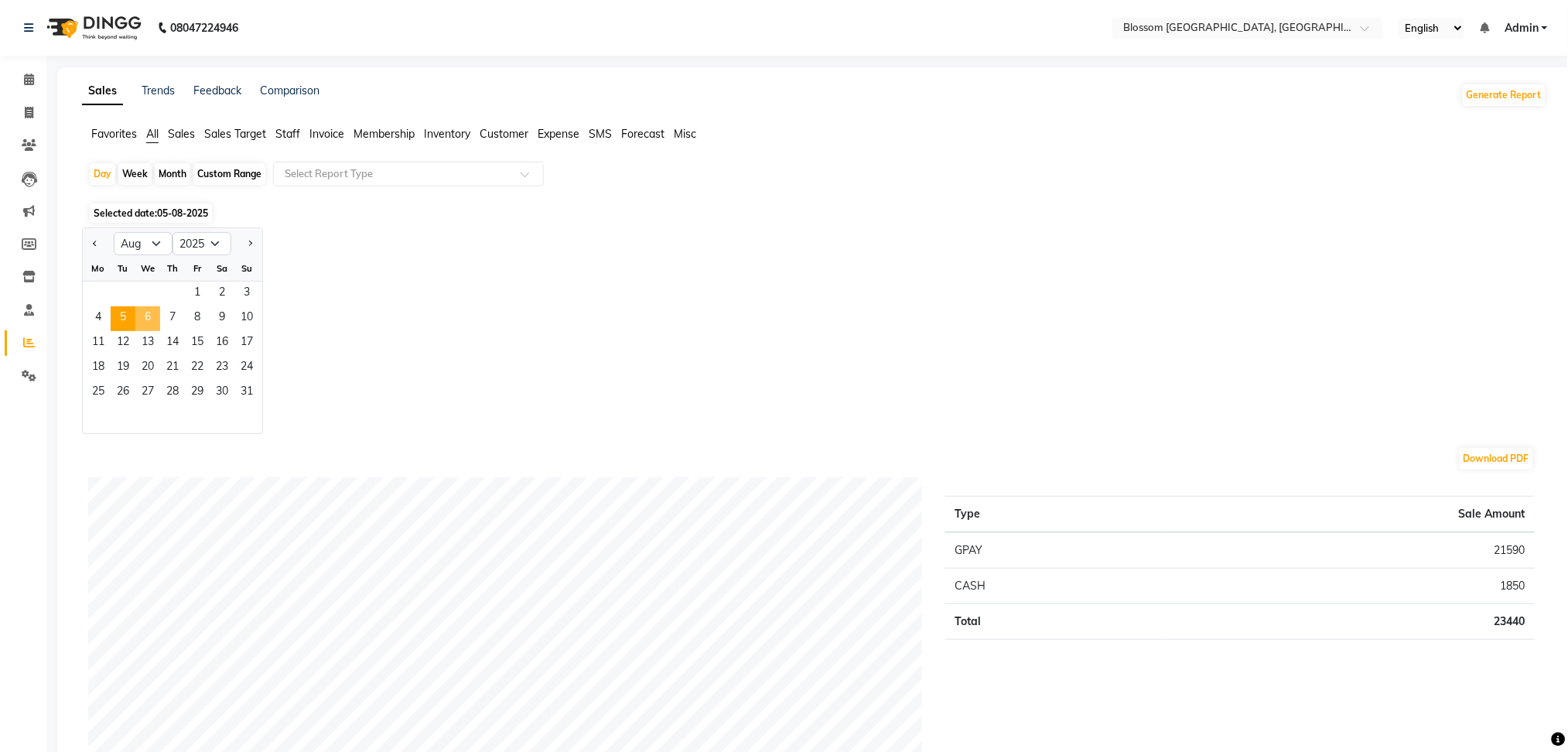
click at [144, 321] on span "6" at bounding box center [148, 318] width 25 height 25
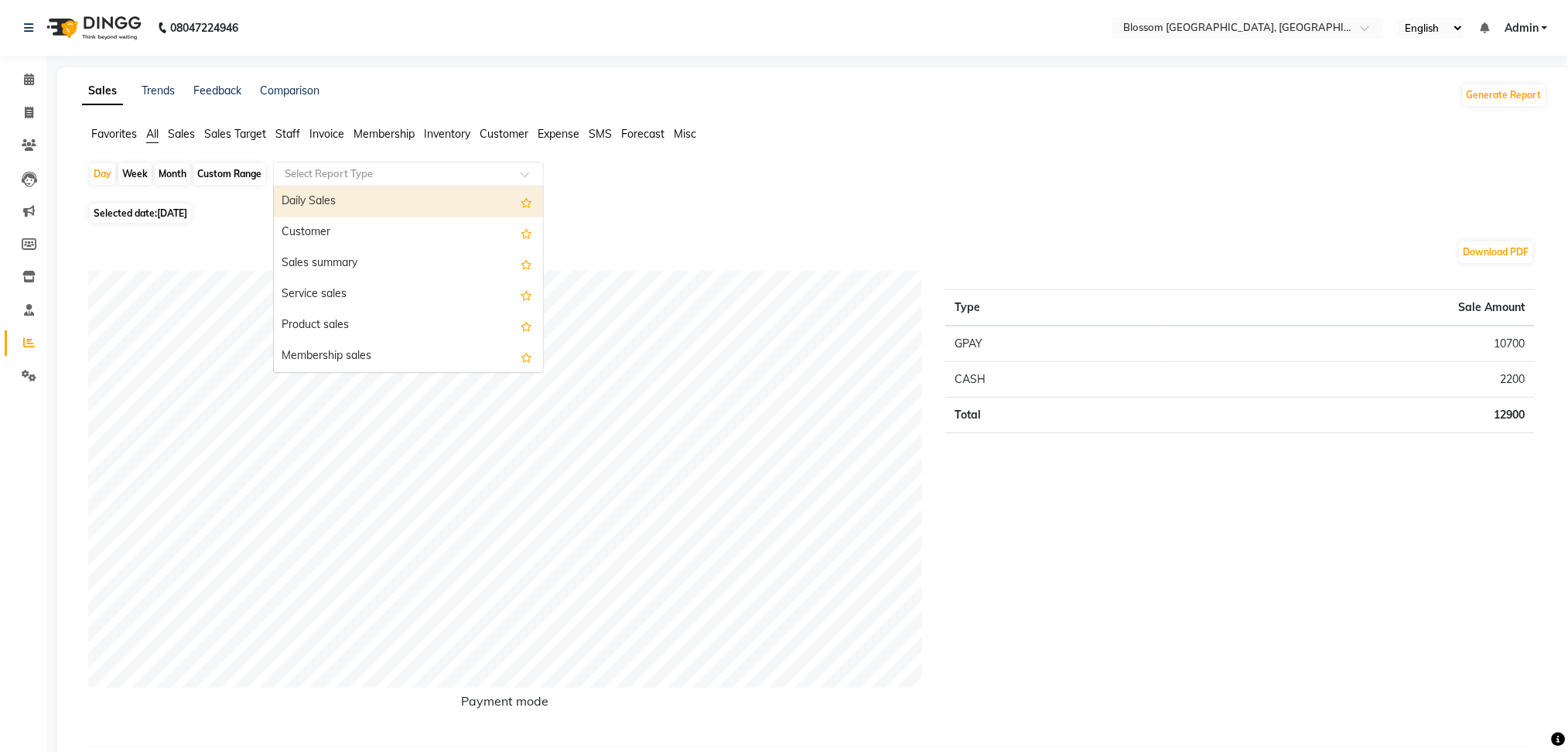
click at [334, 170] on input "text" at bounding box center [392, 174] width 222 height 16
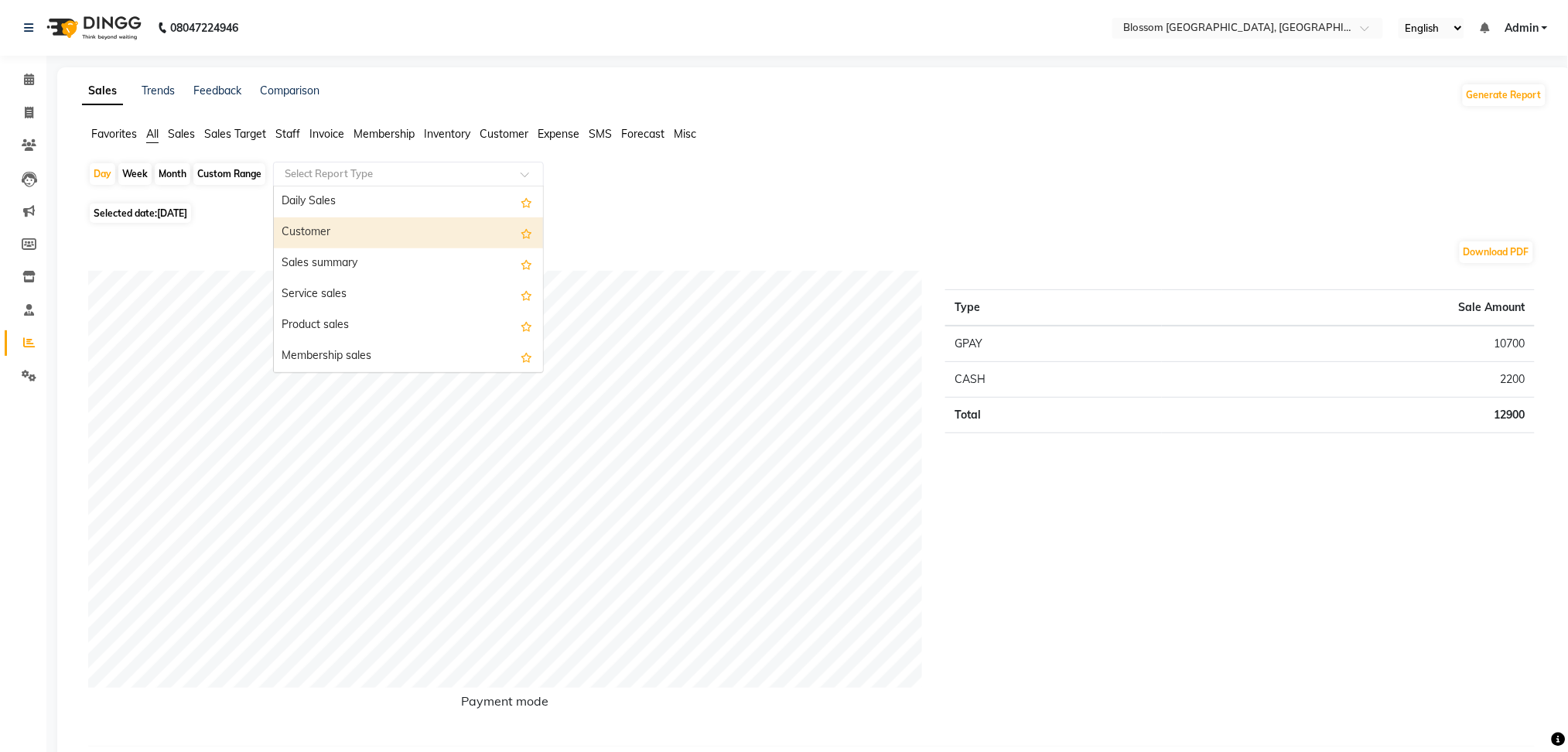
click at [349, 229] on div "Customer" at bounding box center [408, 232] width 270 height 31
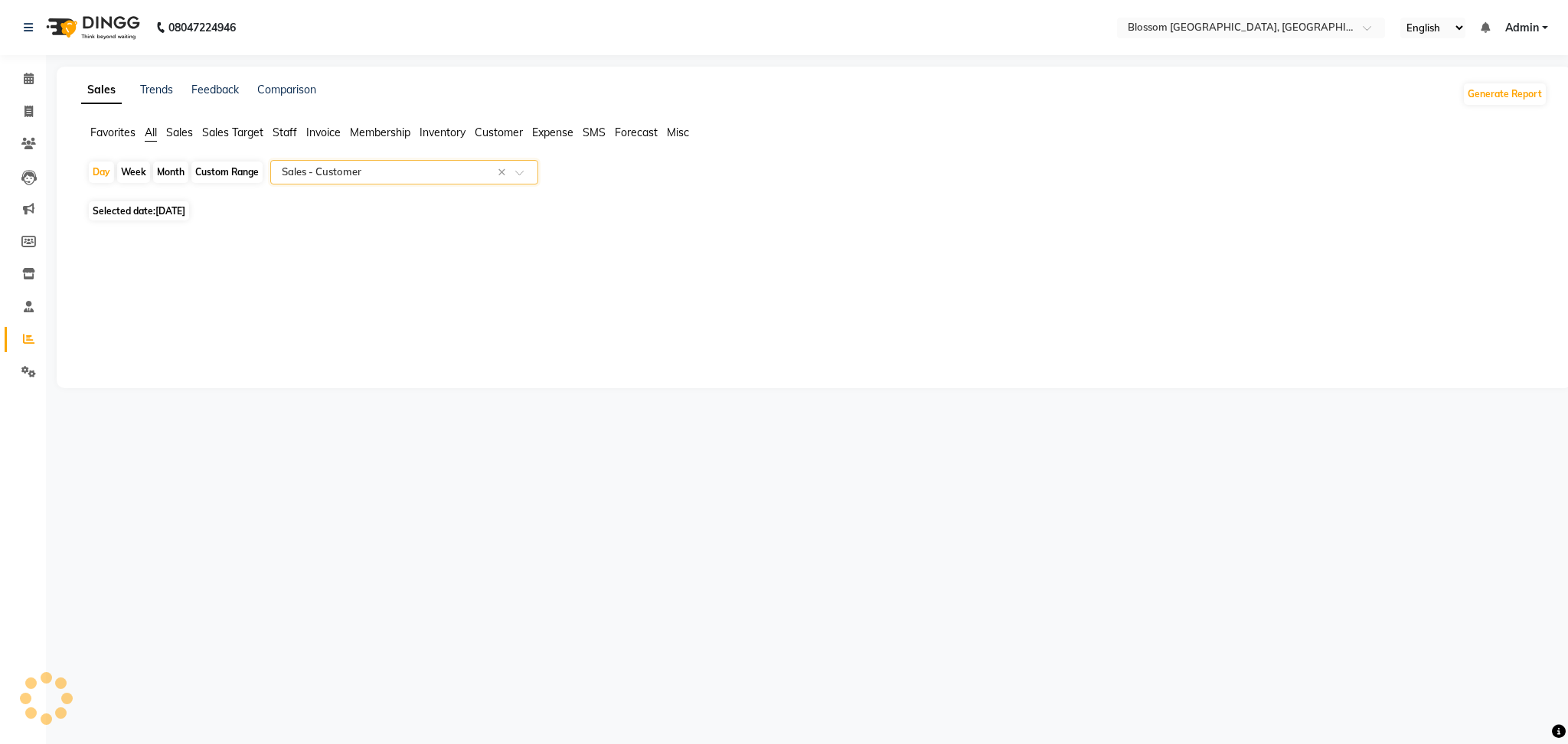
select select "full_report"
select select "csv"
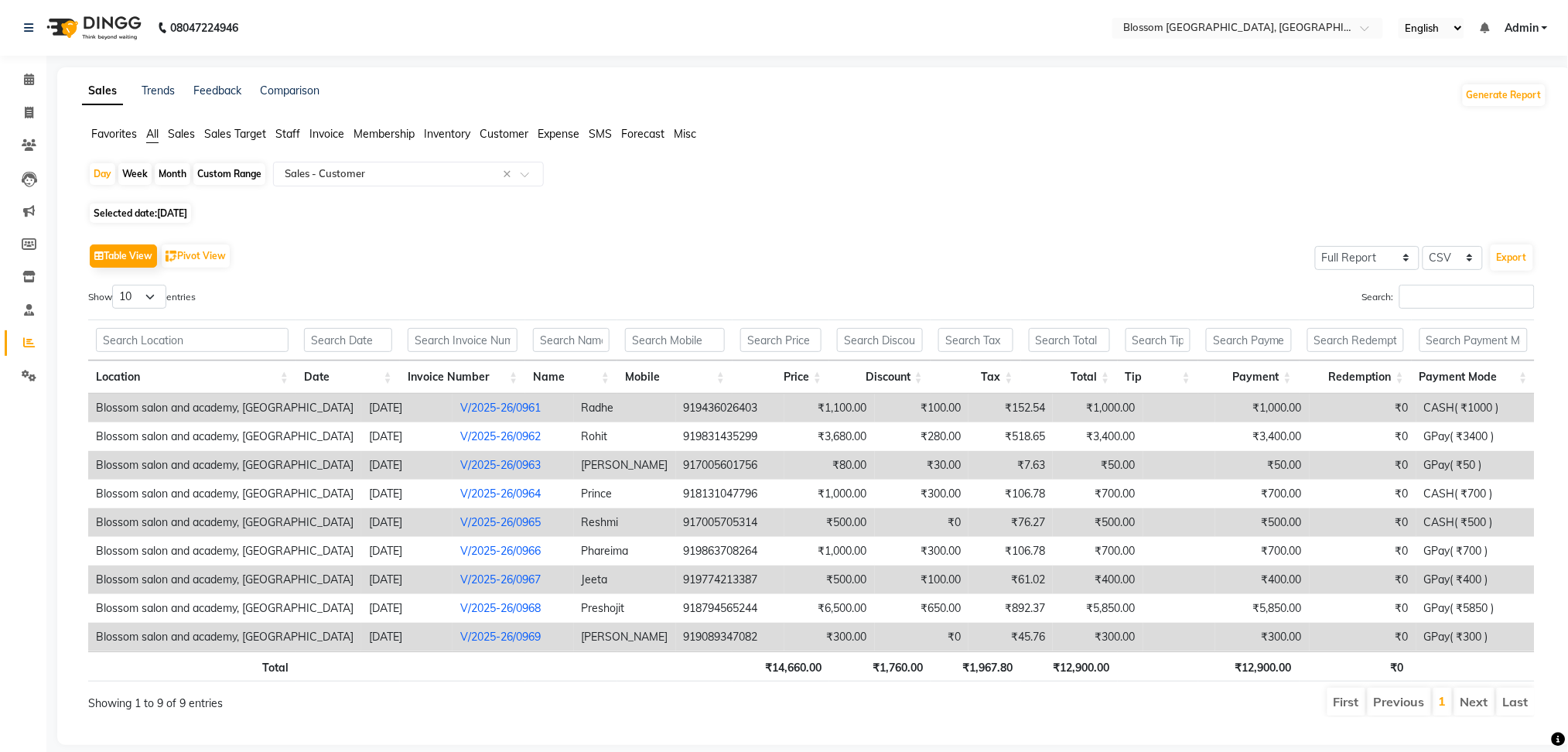
click at [1390, 521] on td "₹0" at bounding box center [1362, 523] width 107 height 29
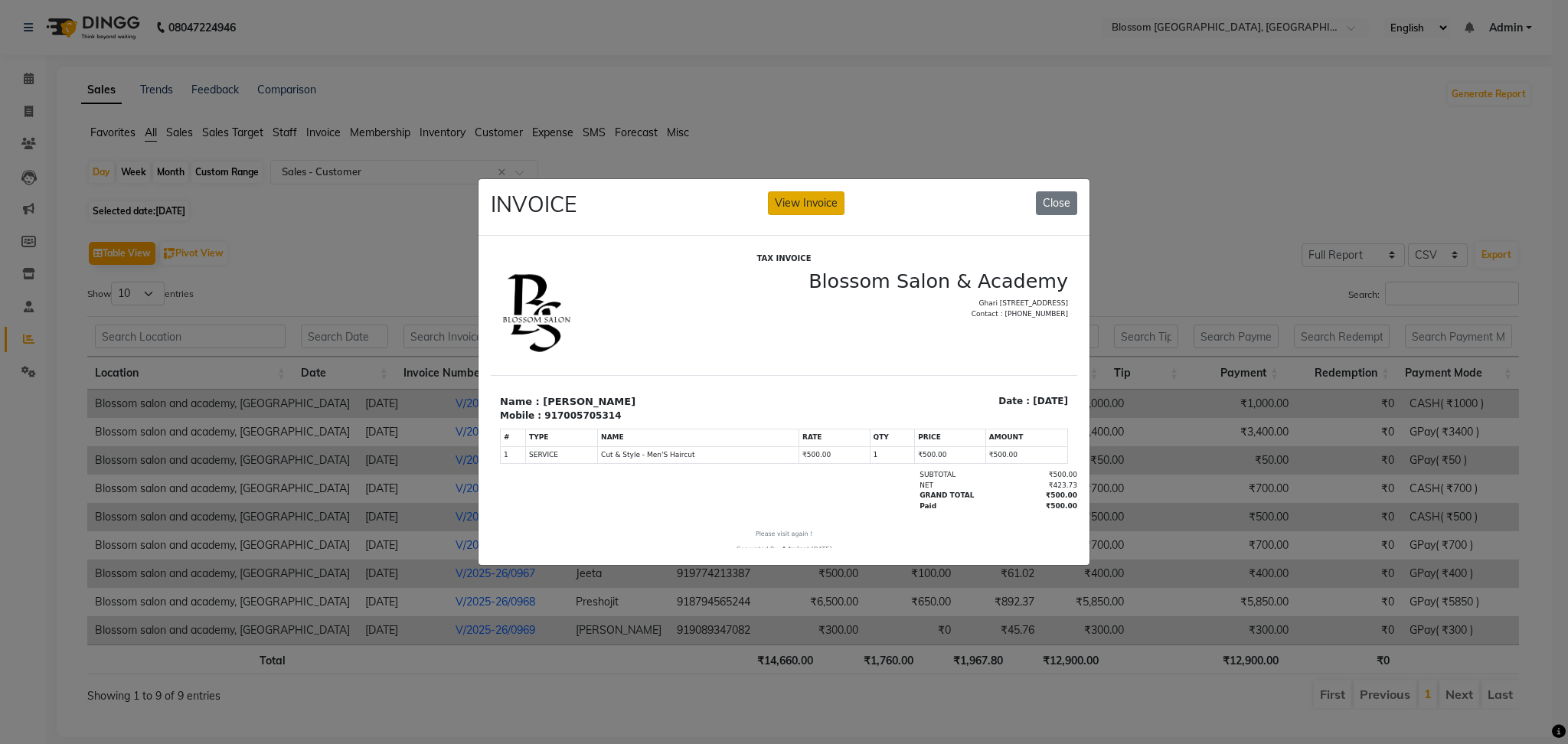
click at [823, 197] on button "View Invoice" at bounding box center [806, 204] width 77 height 23
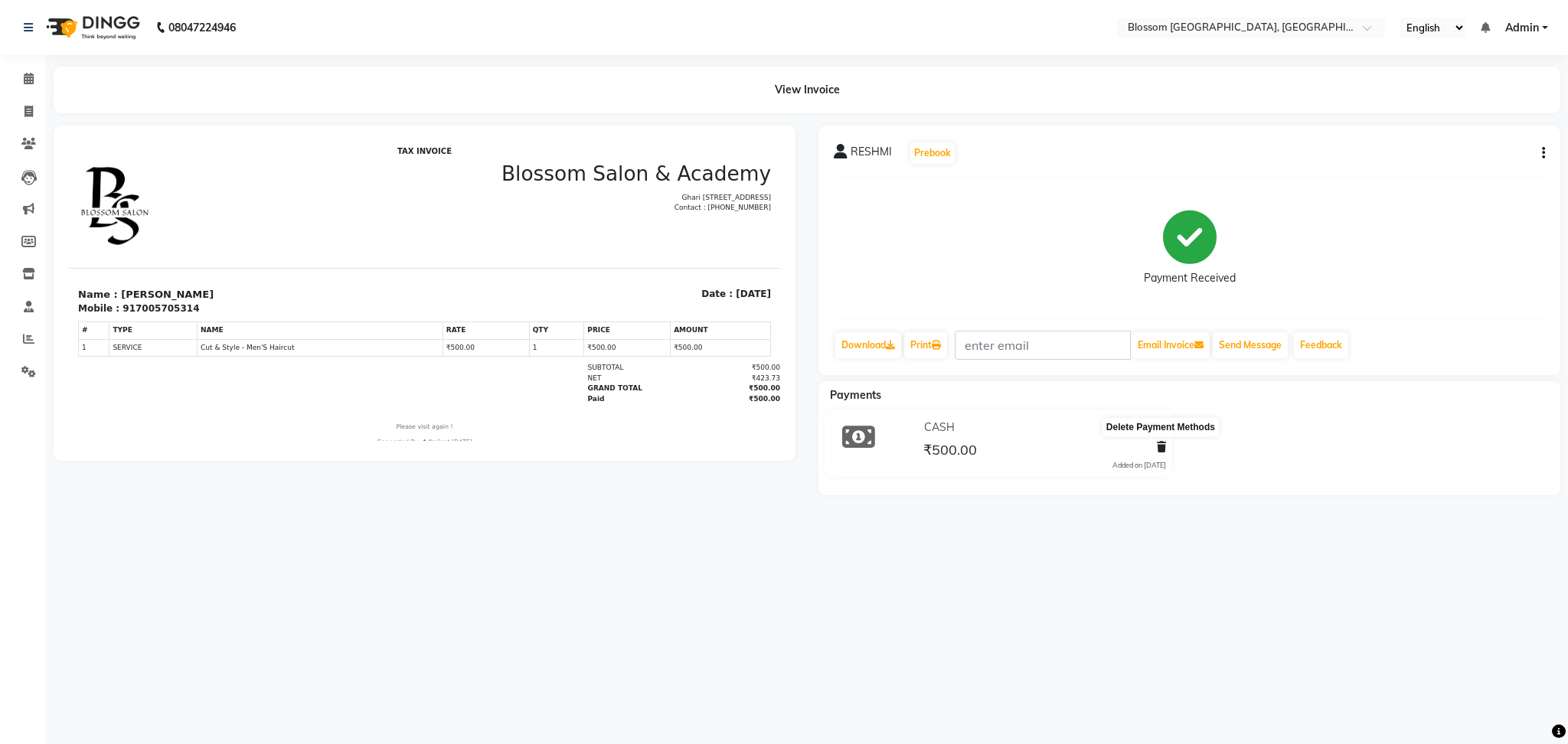
click at [1159, 450] on icon at bounding box center [1161, 447] width 9 height 11
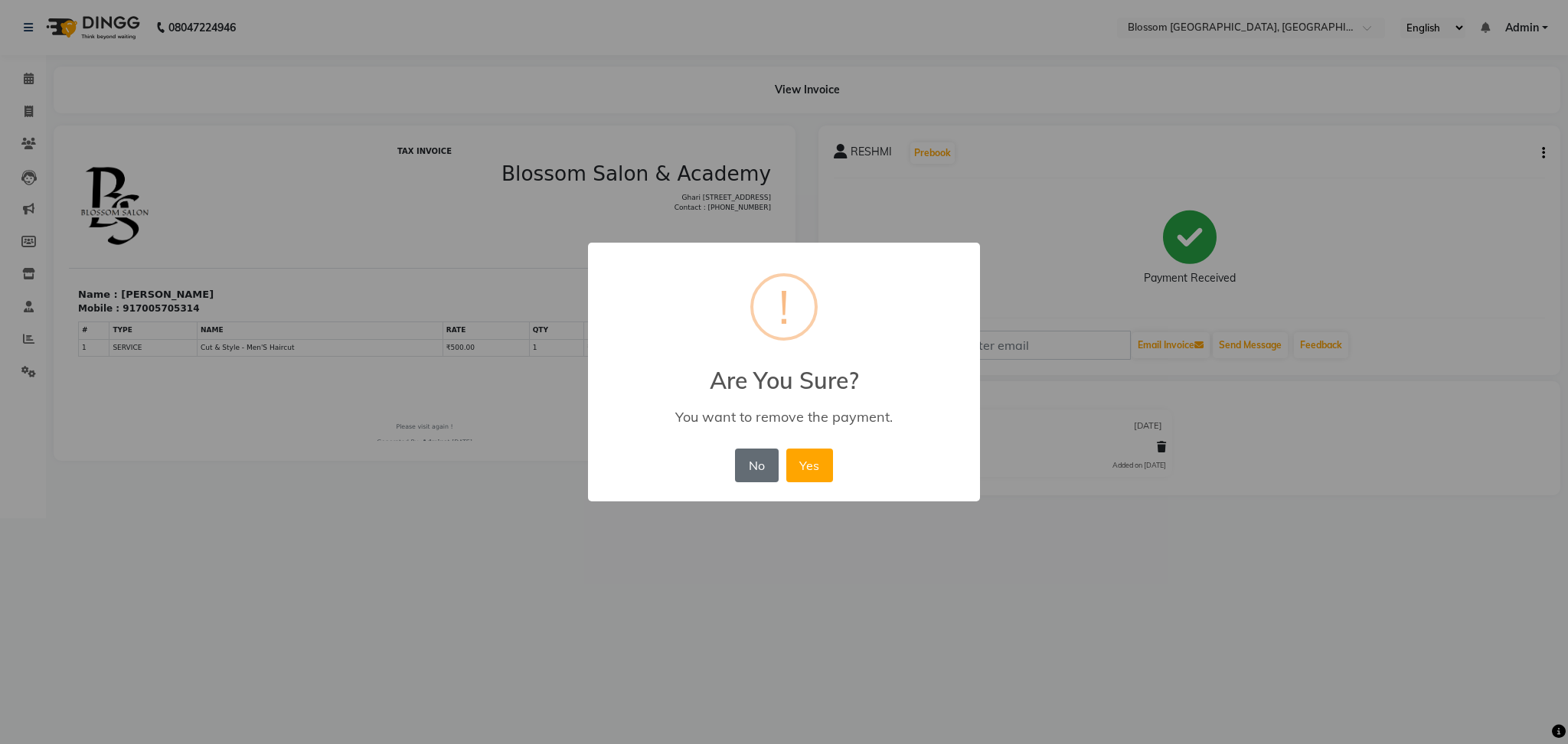
click at [765, 467] on button "No" at bounding box center [757, 465] width 43 height 34
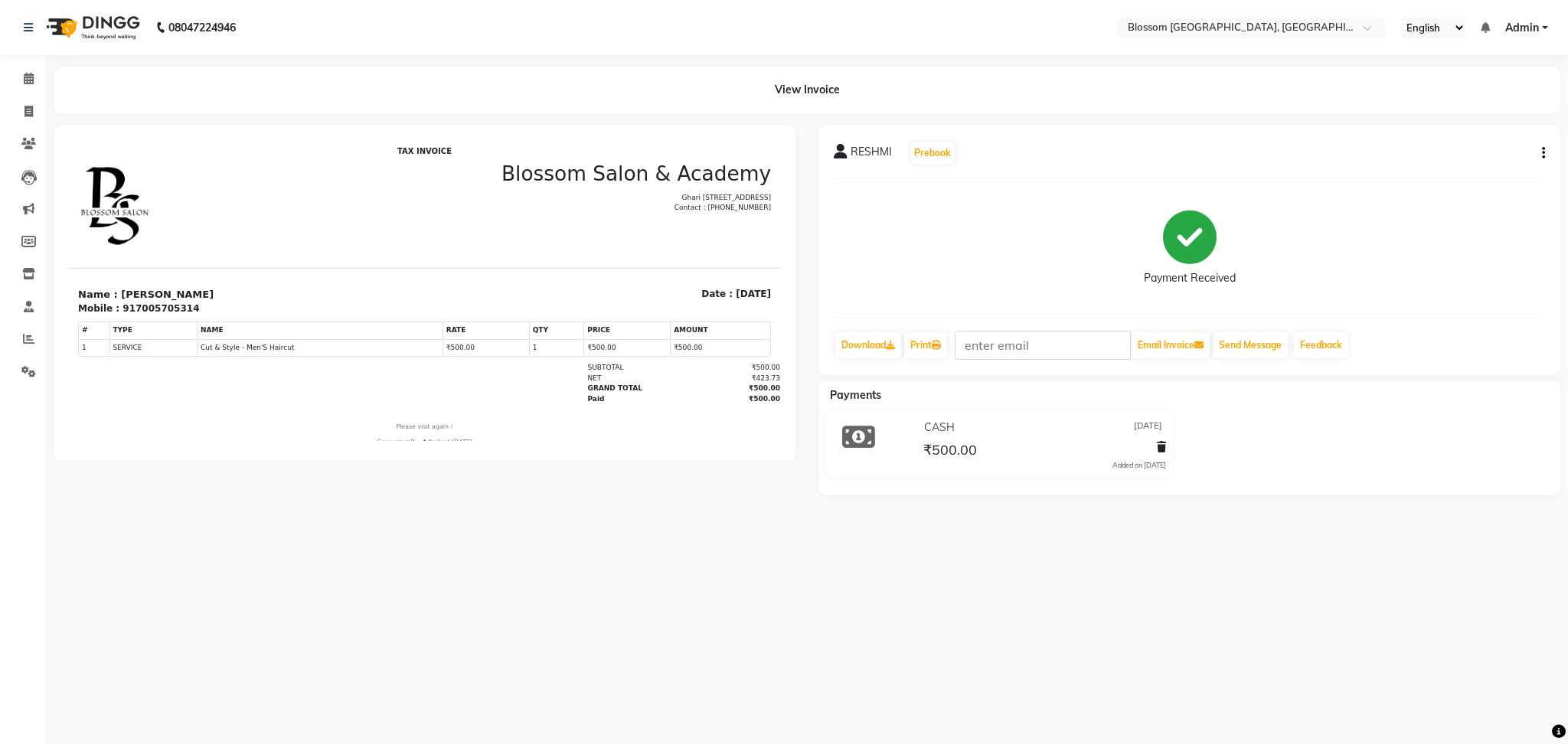
click at [1546, 151] on div "[PERSON_NAME] Prebook Payment Received Download Print Email Invoice Send Messag…" at bounding box center [1190, 250] width 742 height 249
click at [1543, 153] on icon "button" at bounding box center [1544, 153] width 3 height 1
click at [1437, 172] on div "Edit Invoice" at bounding box center [1468, 172] width 105 height 19
select select "service"
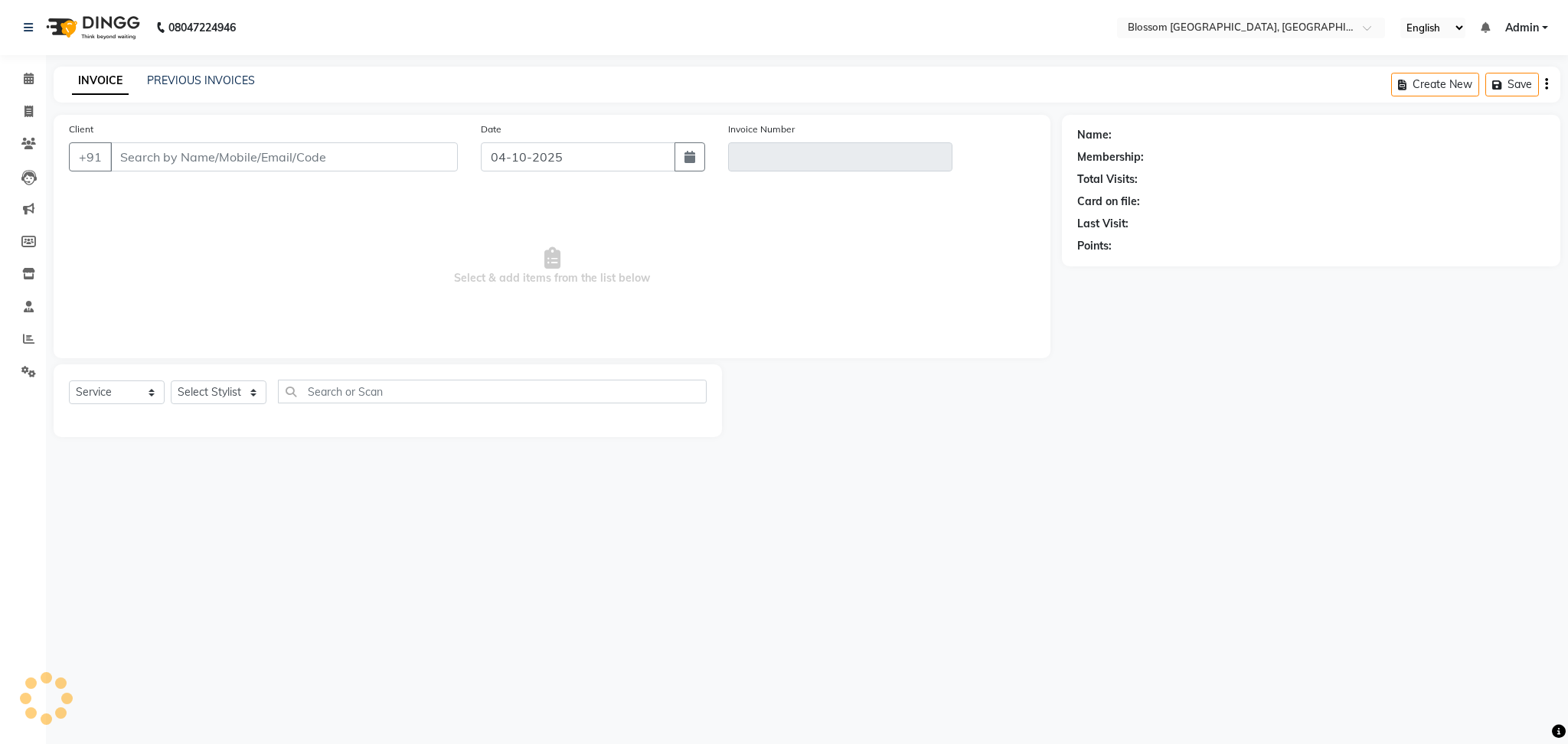
type input "7005705314"
type input "V/2025-26/0965"
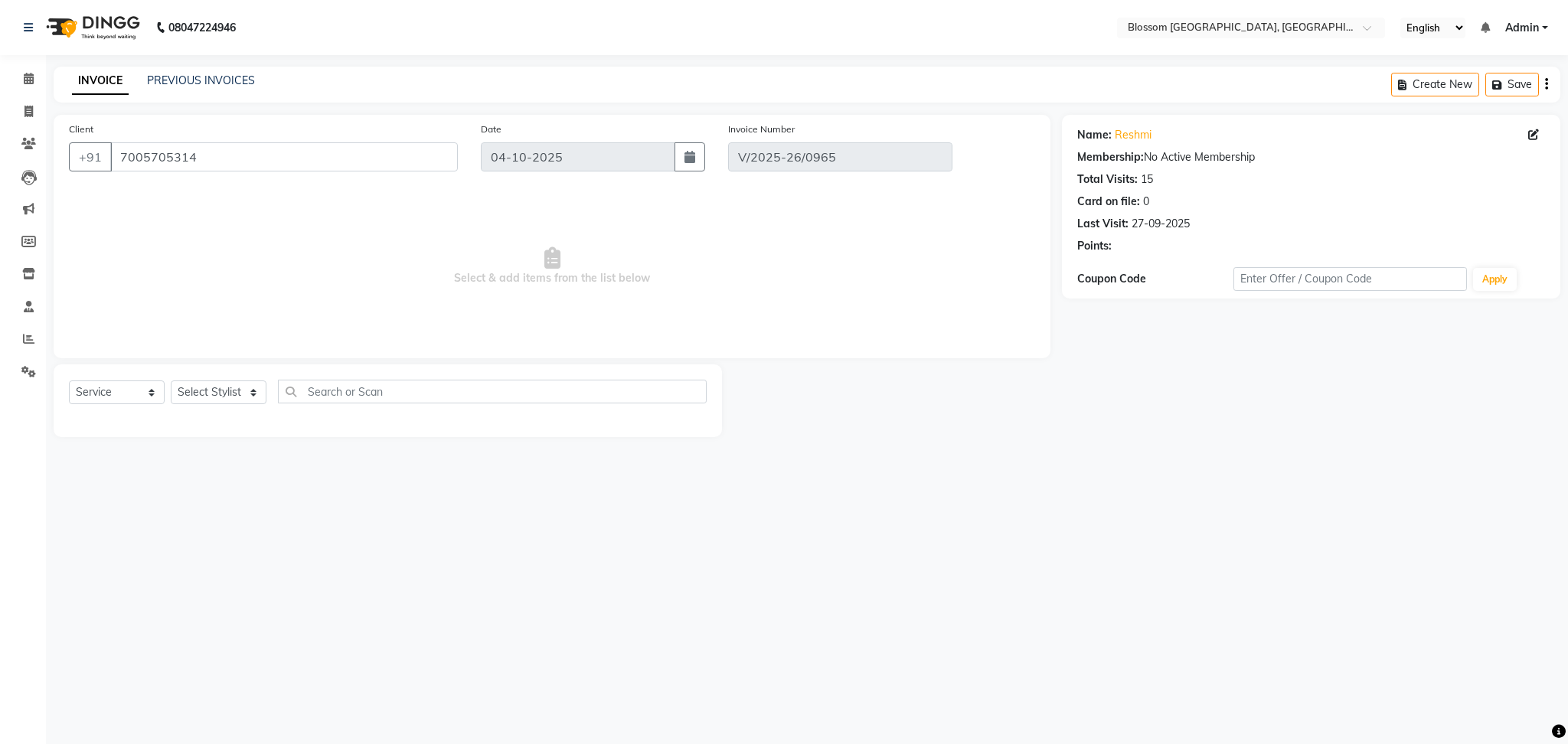
type input "[DATE]"
select select "select"
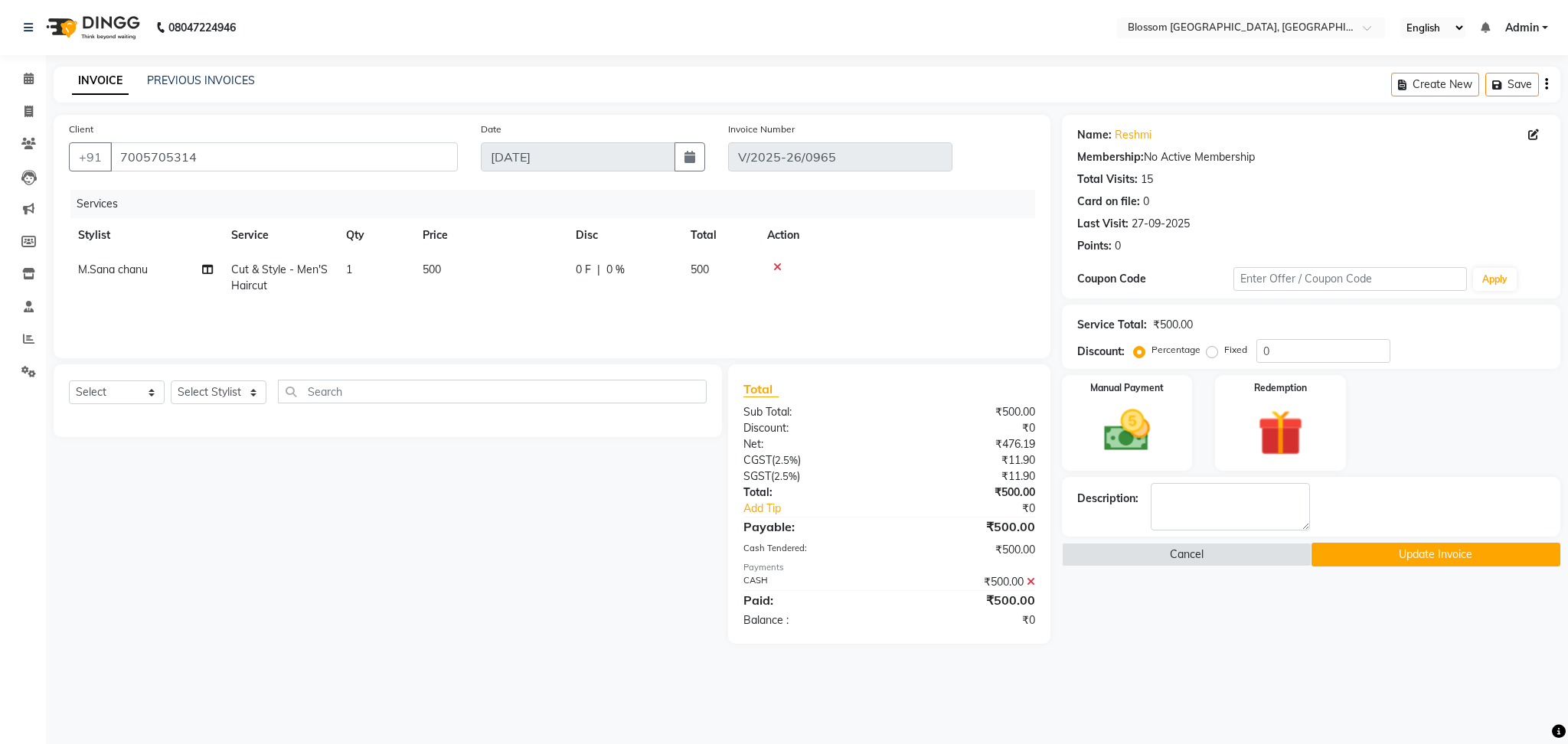
click at [1027, 582] on icon at bounding box center [1030, 581] width 9 height 11
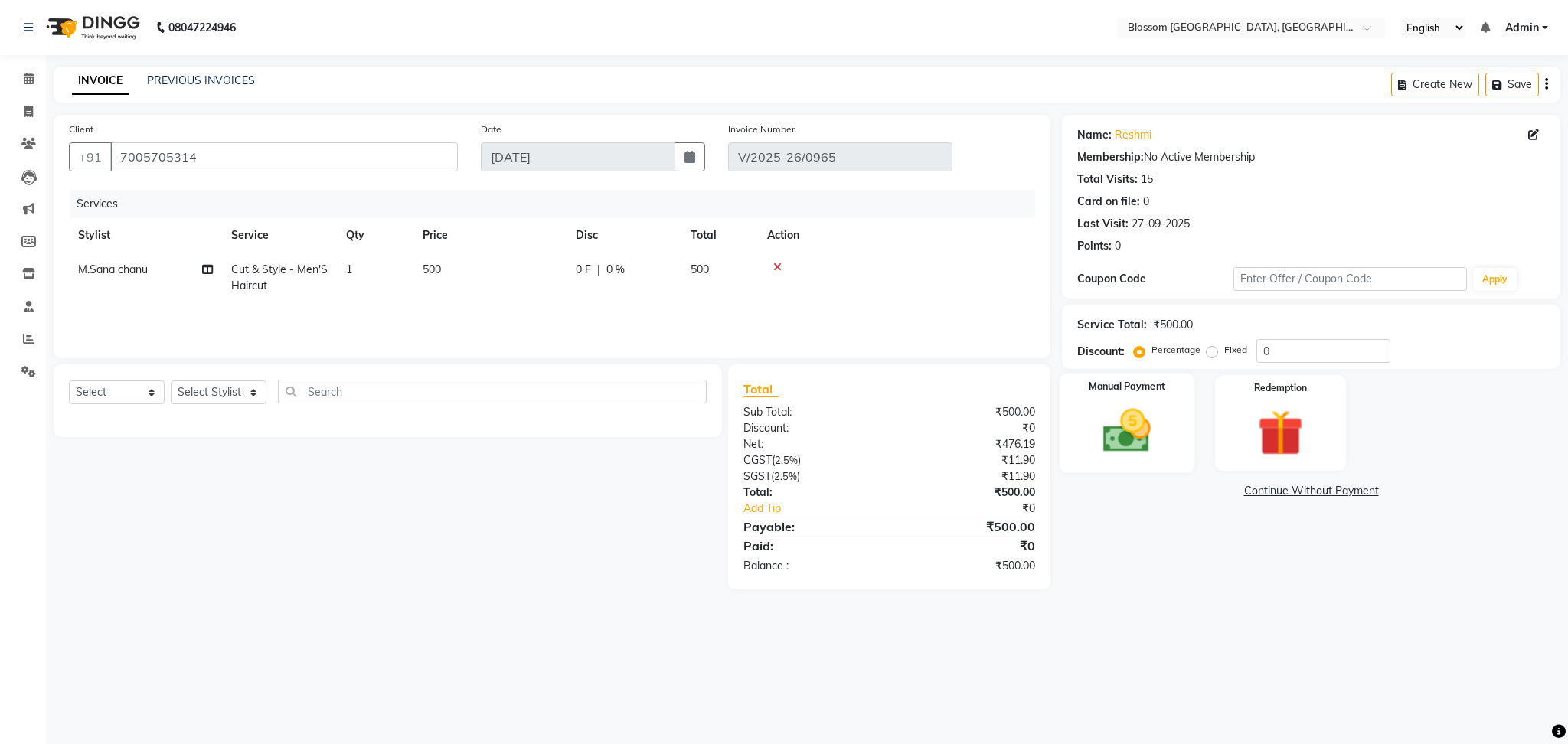
click at [1125, 430] on img at bounding box center [1127, 430] width 78 height 56
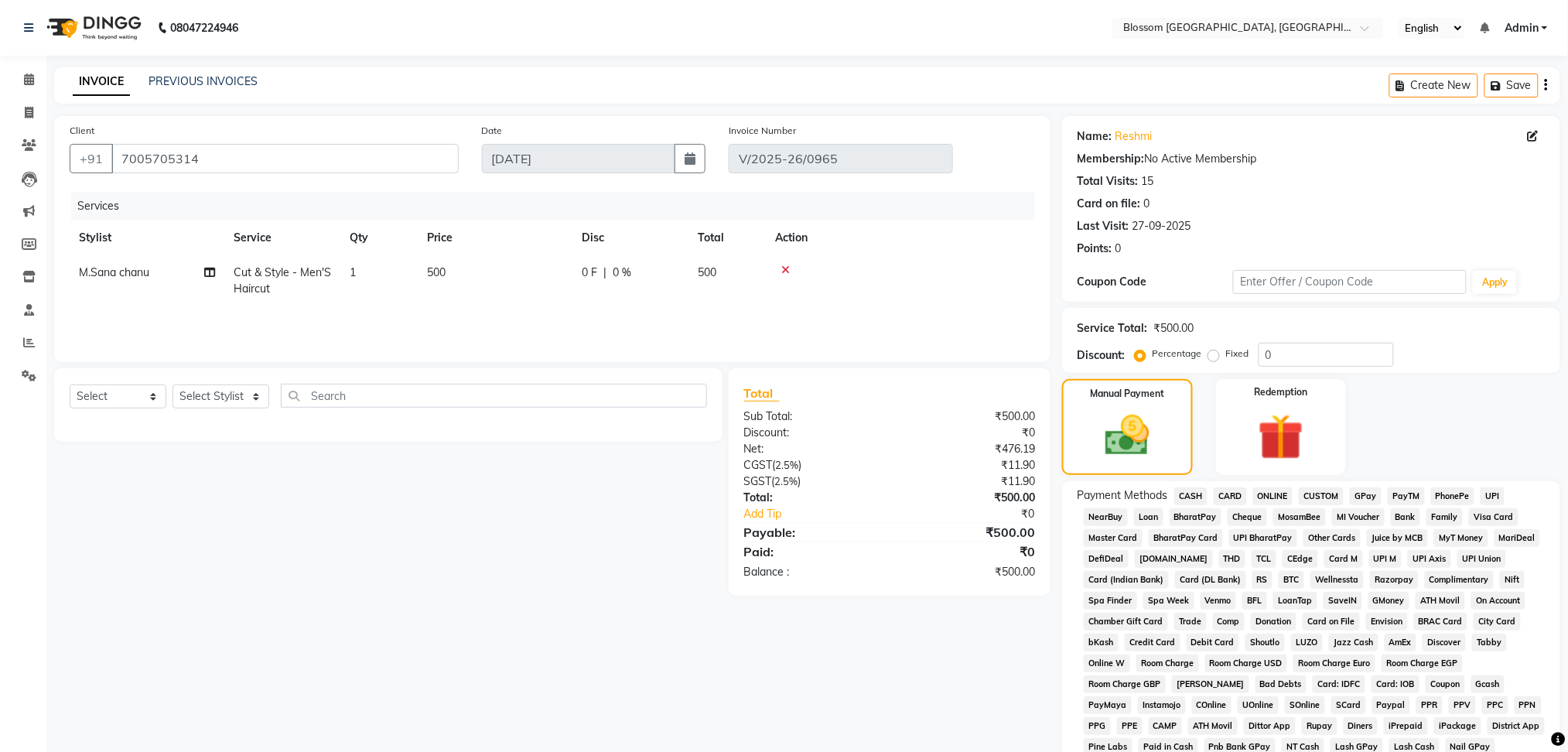
click at [1186, 494] on span "CASH" at bounding box center [1191, 496] width 33 height 18
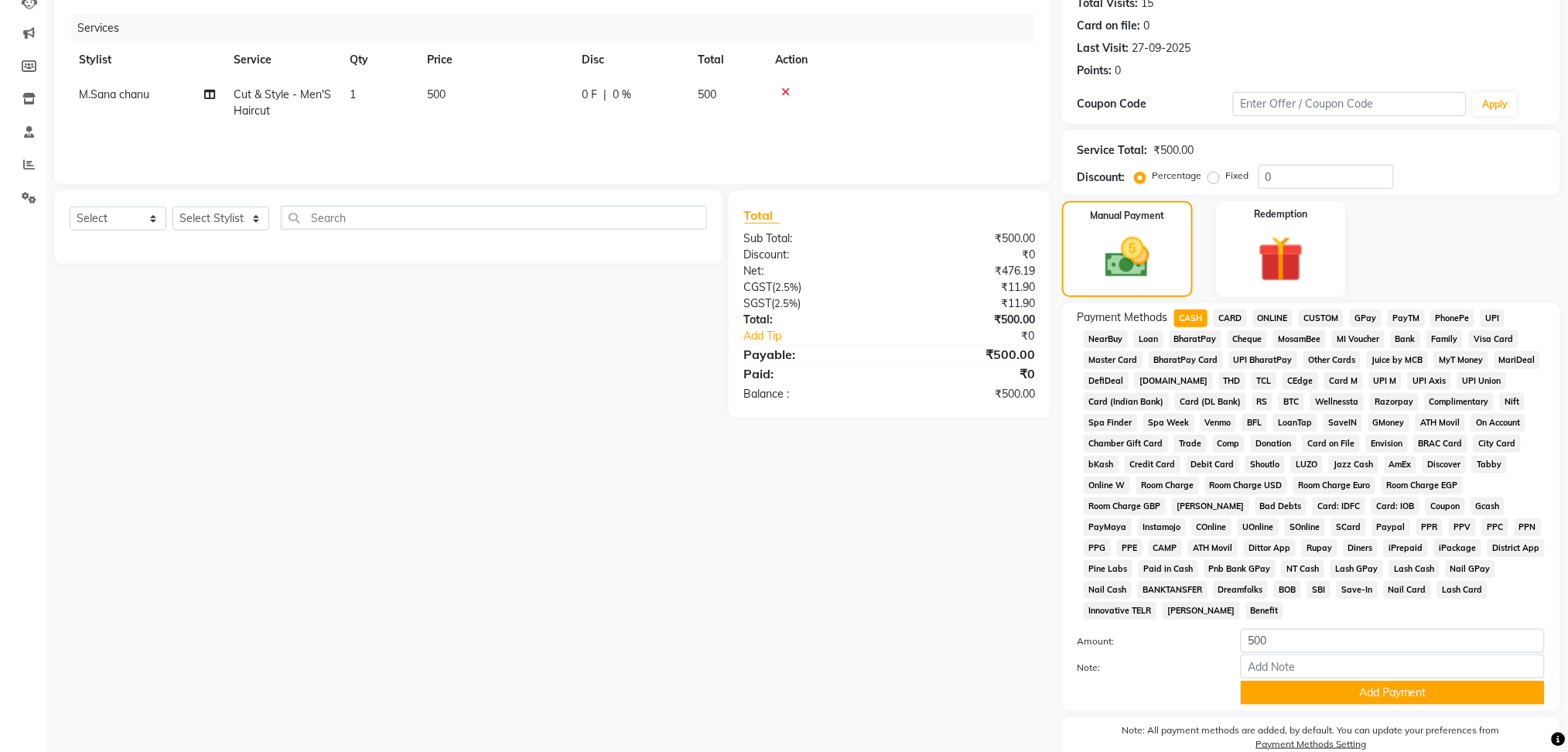
scroll to position [206, 0]
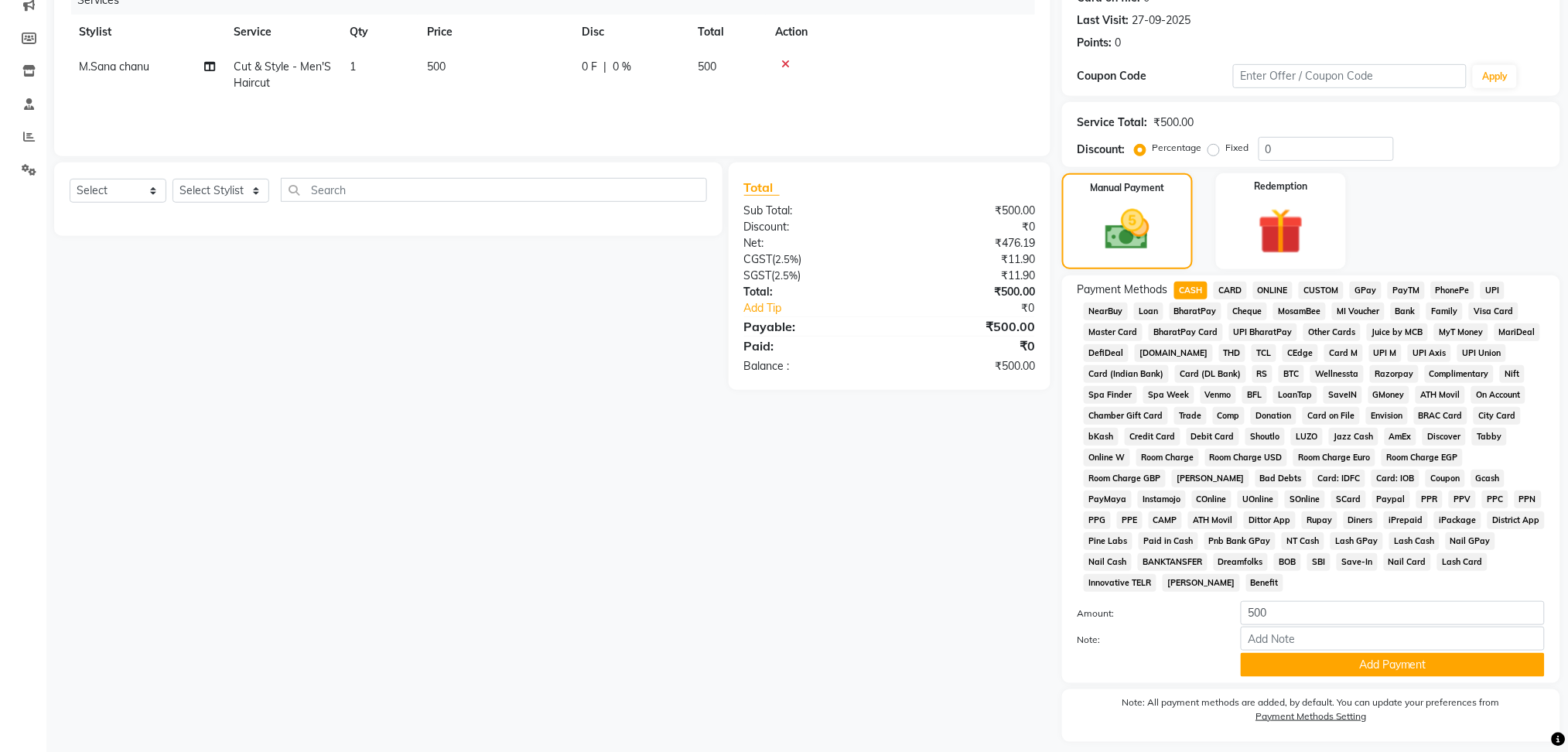
click at [1288, 599] on div "Payment Methods CASH CARD ONLINE CUSTOM GPay PayTM PhonePe UPI NearBuy Loan Bha…" at bounding box center [1310, 479] width 467 height 396
click at [1259, 610] on input "500" at bounding box center [1392, 613] width 304 height 24
click at [996, 567] on div "Client [PHONE_NUMBER] Date [DATE] Invoice Number V/2025-26/0965 Services Stylis…" at bounding box center [552, 343] width 1019 height 864
click at [1376, 287] on span "GPay" at bounding box center [1365, 290] width 31 height 18
click at [1193, 286] on span "CASH" at bounding box center [1191, 290] width 33 height 18
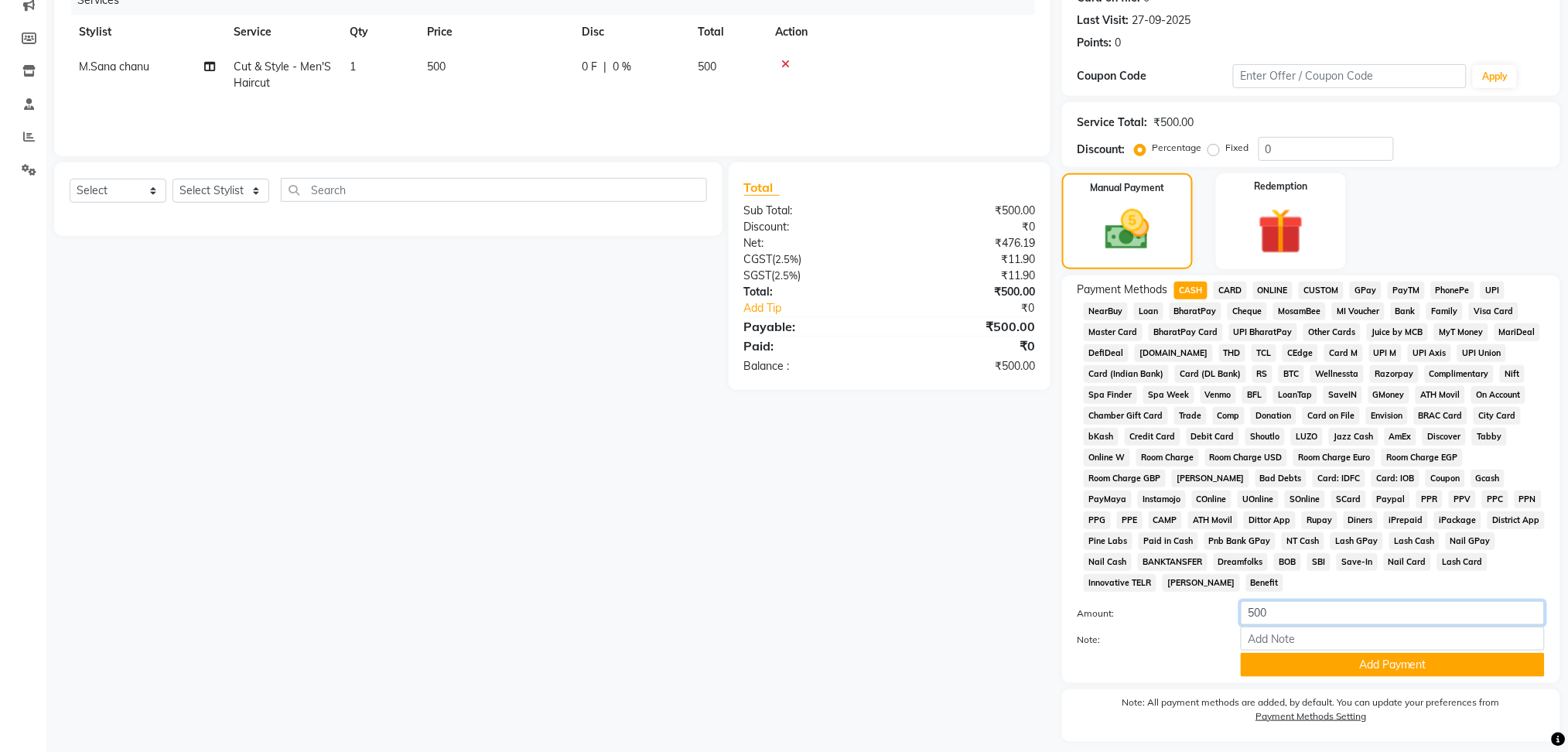
click at [1333, 606] on input "500" at bounding box center [1392, 613] width 304 height 24
type input "5"
type input "200"
click at [1446, 672] on button "Add Payment" at bounding box center [1392, 665] width 304 height 24
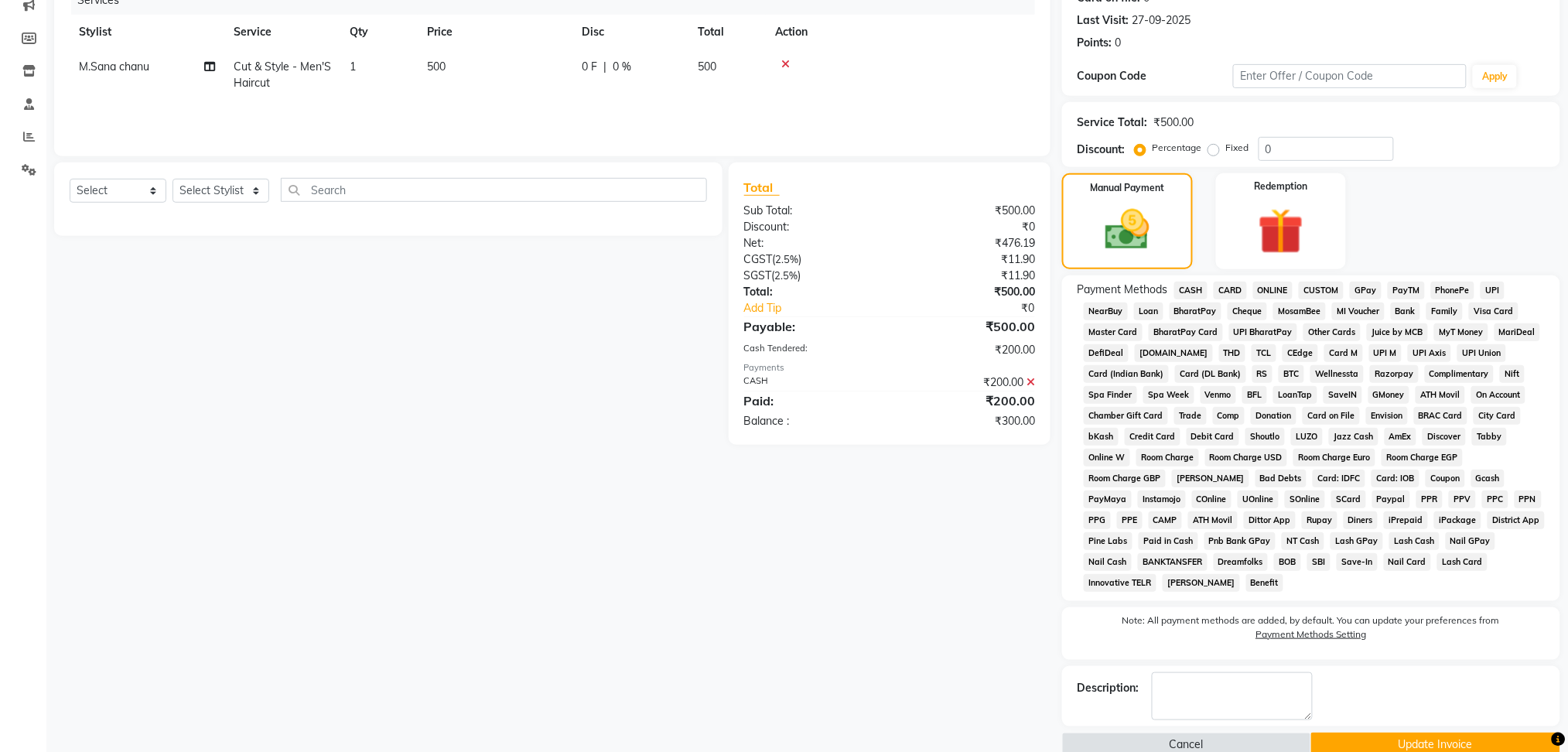
click at [1371, 287] on span "GPay" at bounding box center [1365, 290] width 31 height 18
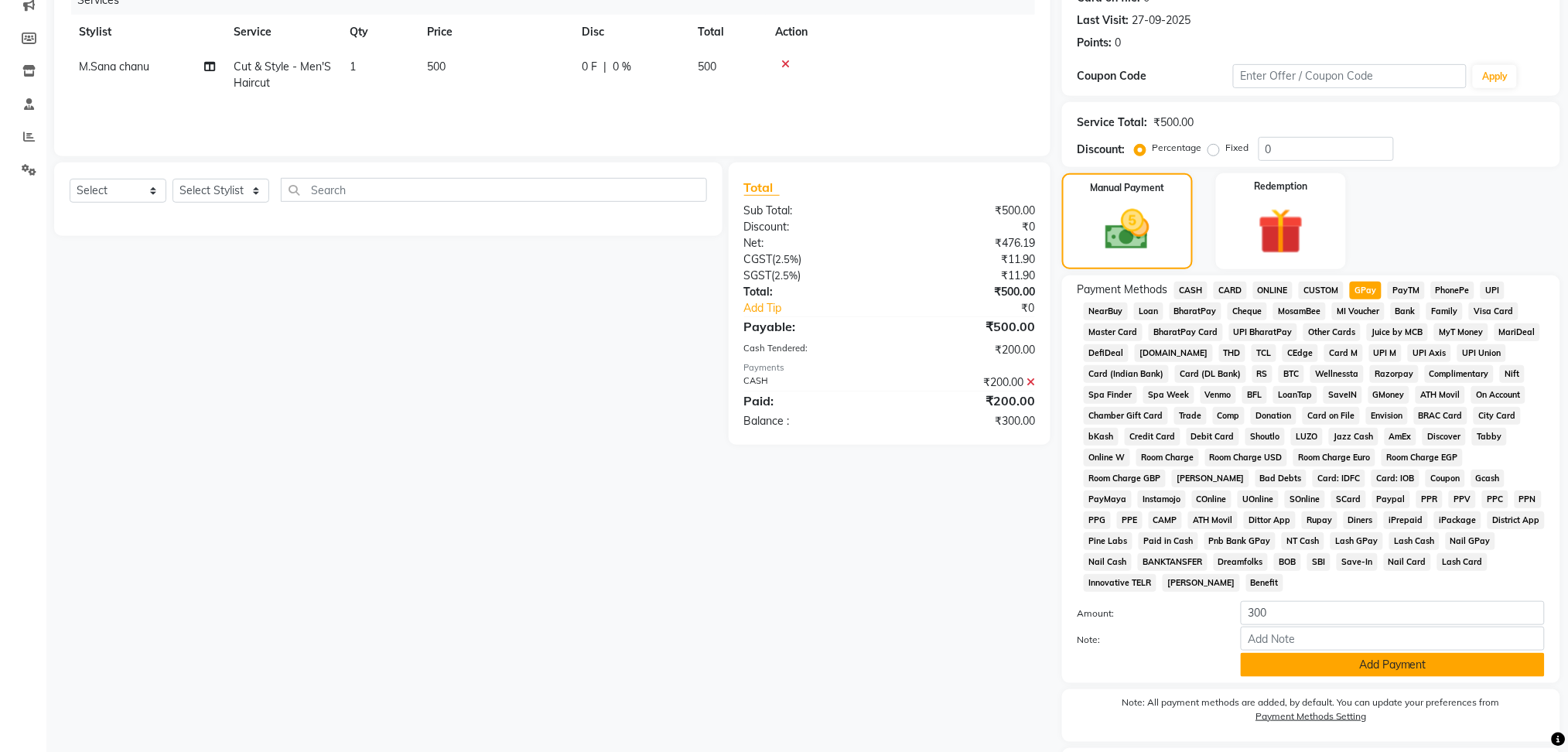
click at [1356, 661] on button "Add Payment" at bounding box center [1392, 665] width 304 height 24
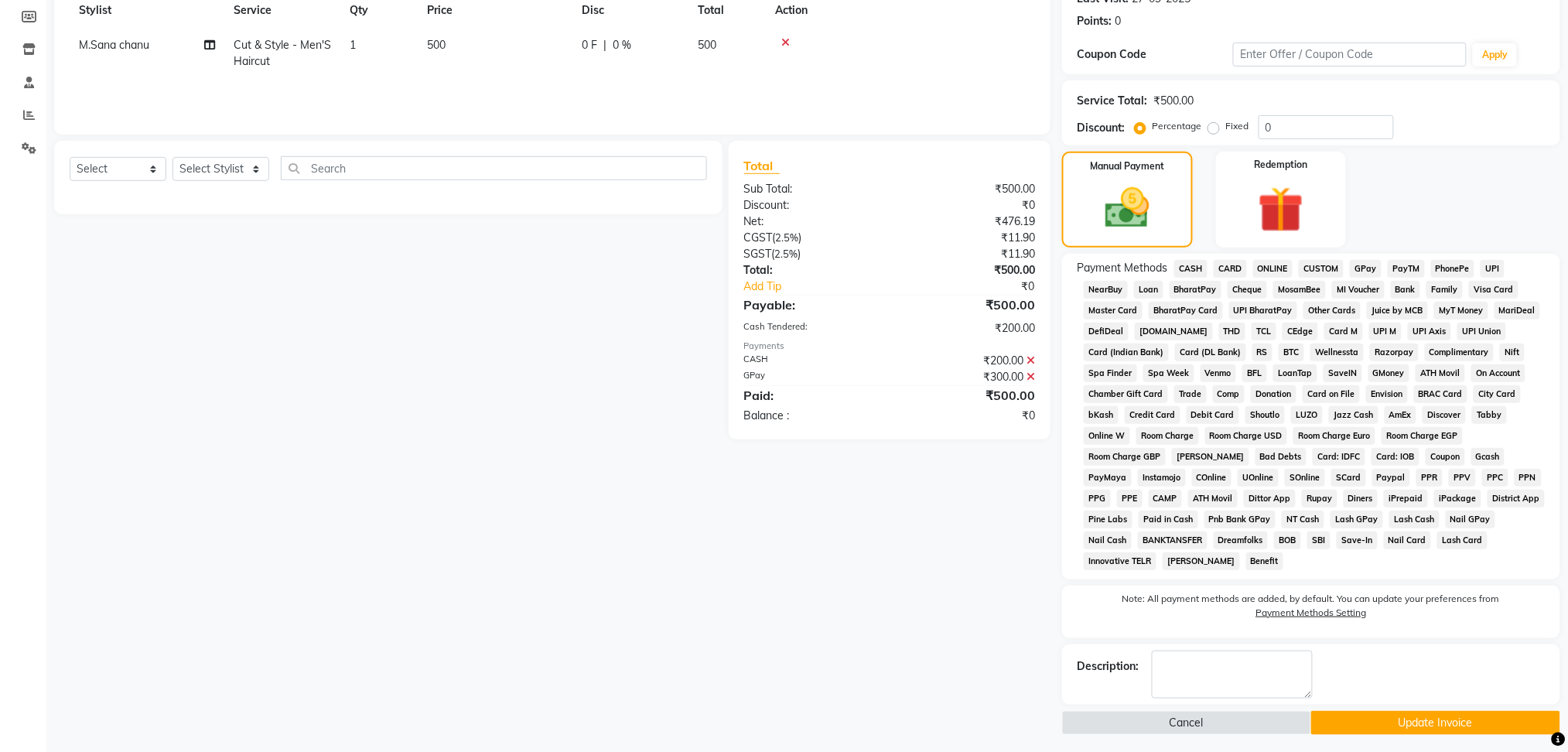
scroll to position [233, 0]
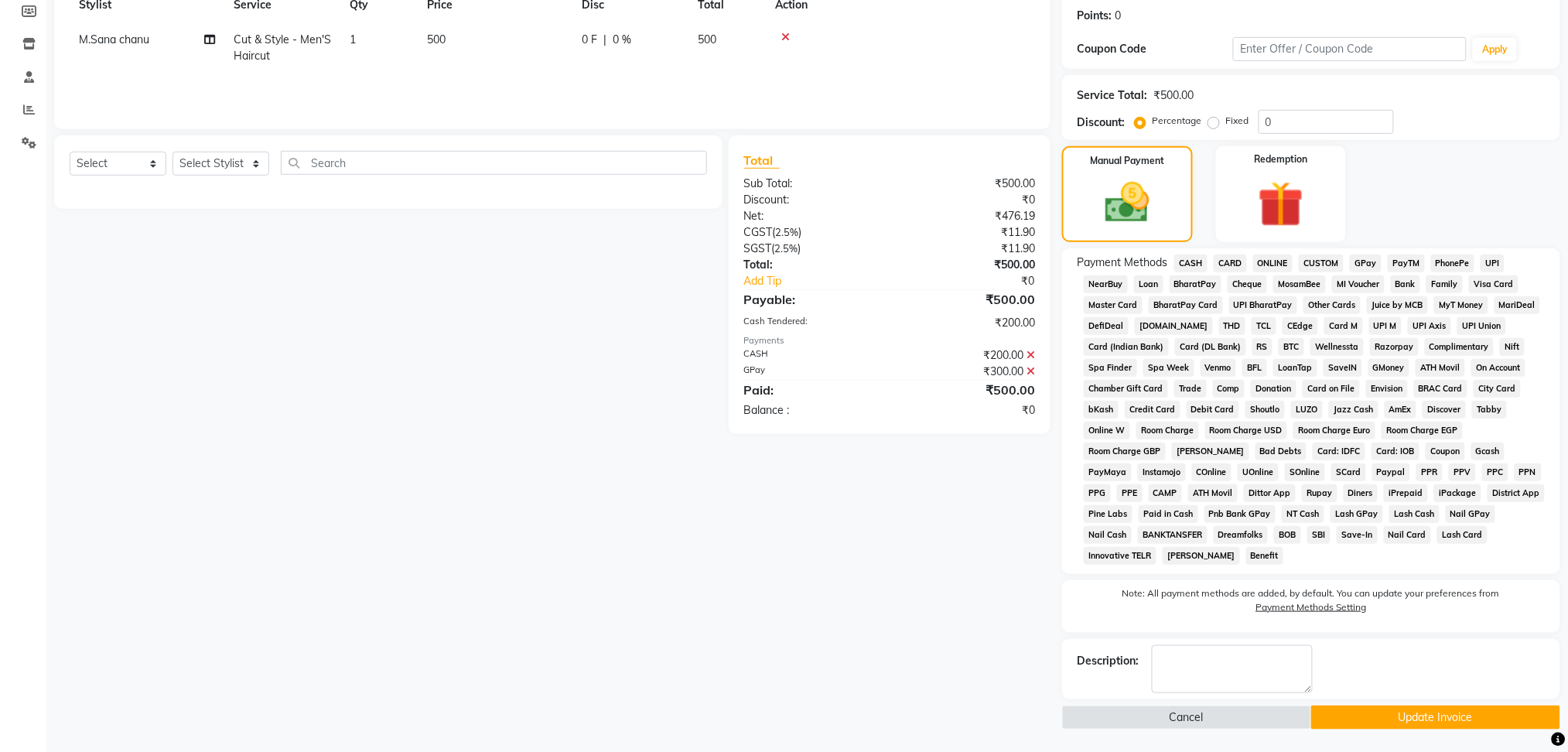
click at [1400, 720] on button "Update Invoice" at bounding box center [1435, 718] width 249 height 24
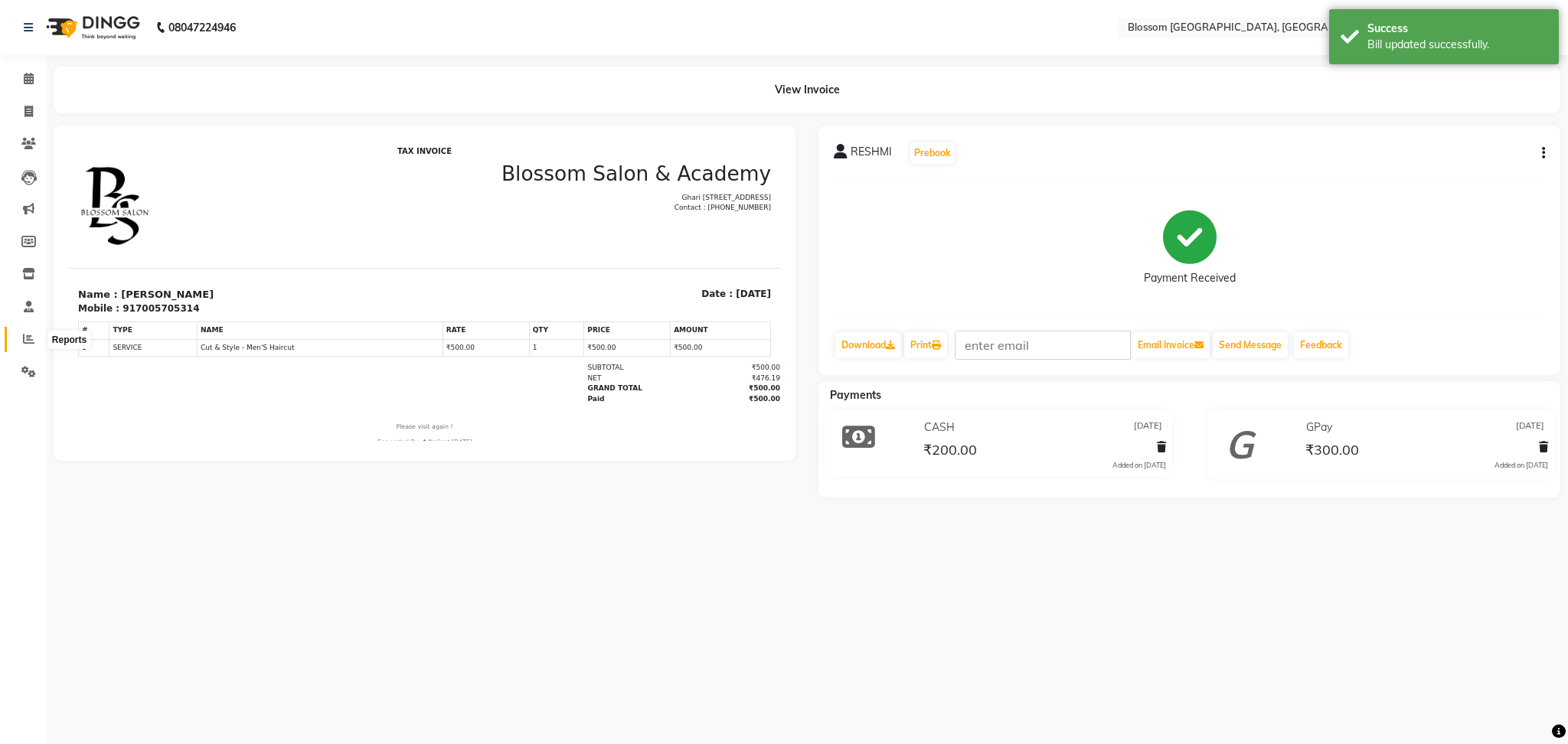
click at [26, 336] on icon at bounding box center [29, 339] width 12 height 12
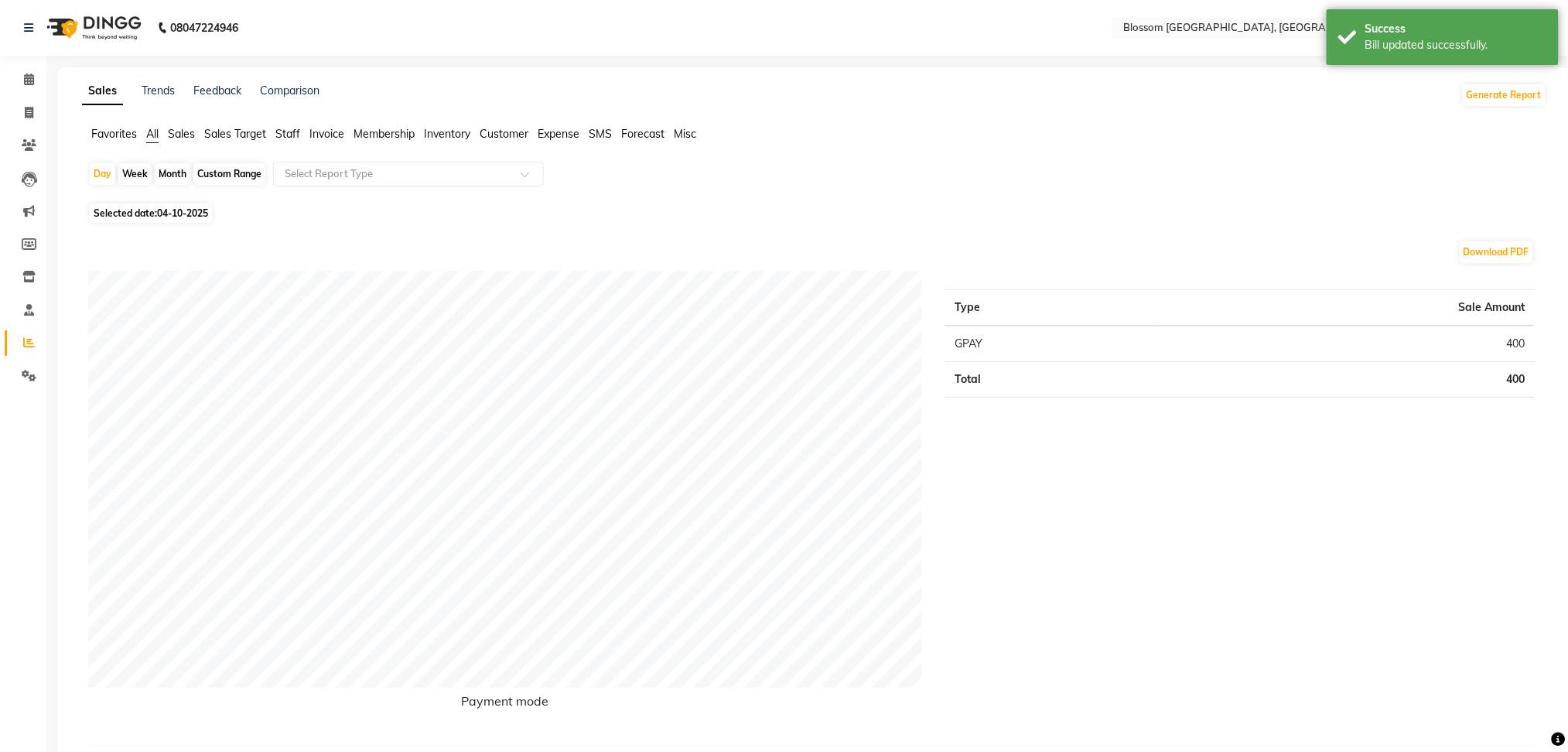
click at [124, 209] on span "Selected date: [DATE]" at bounding box center [151, 214] width 122 height 20
select select "10"
select select "2025"
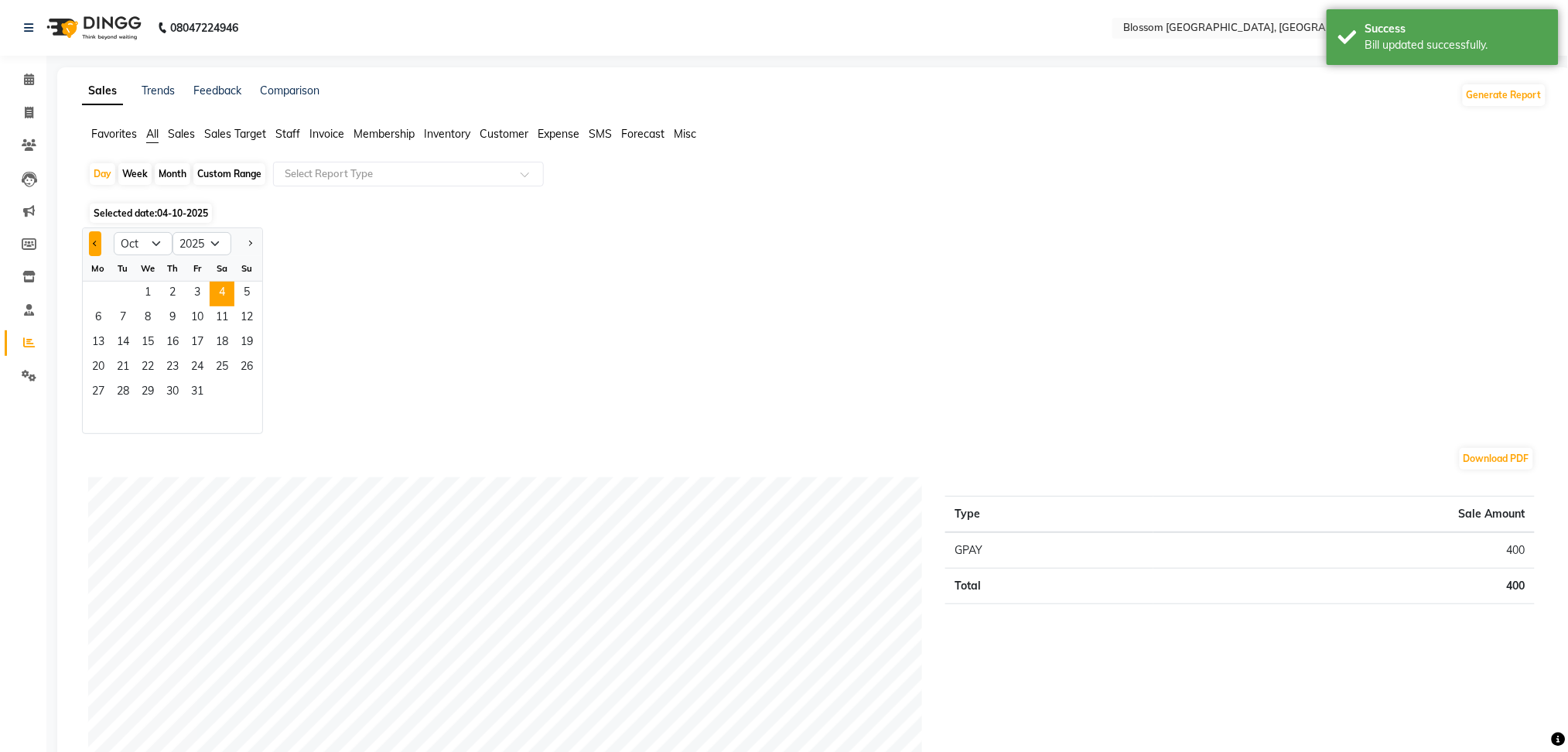
click at [99, 243] on button "Previous month" at bounding box center [94, 243] width 13 height 25
click at [97, 243] on button "Previous month" at bounding box center [94, 243] width 13 height 25
select select "8"
click at [143, 321] on span "6" at bounding box center [148, 318] width 25 height 25
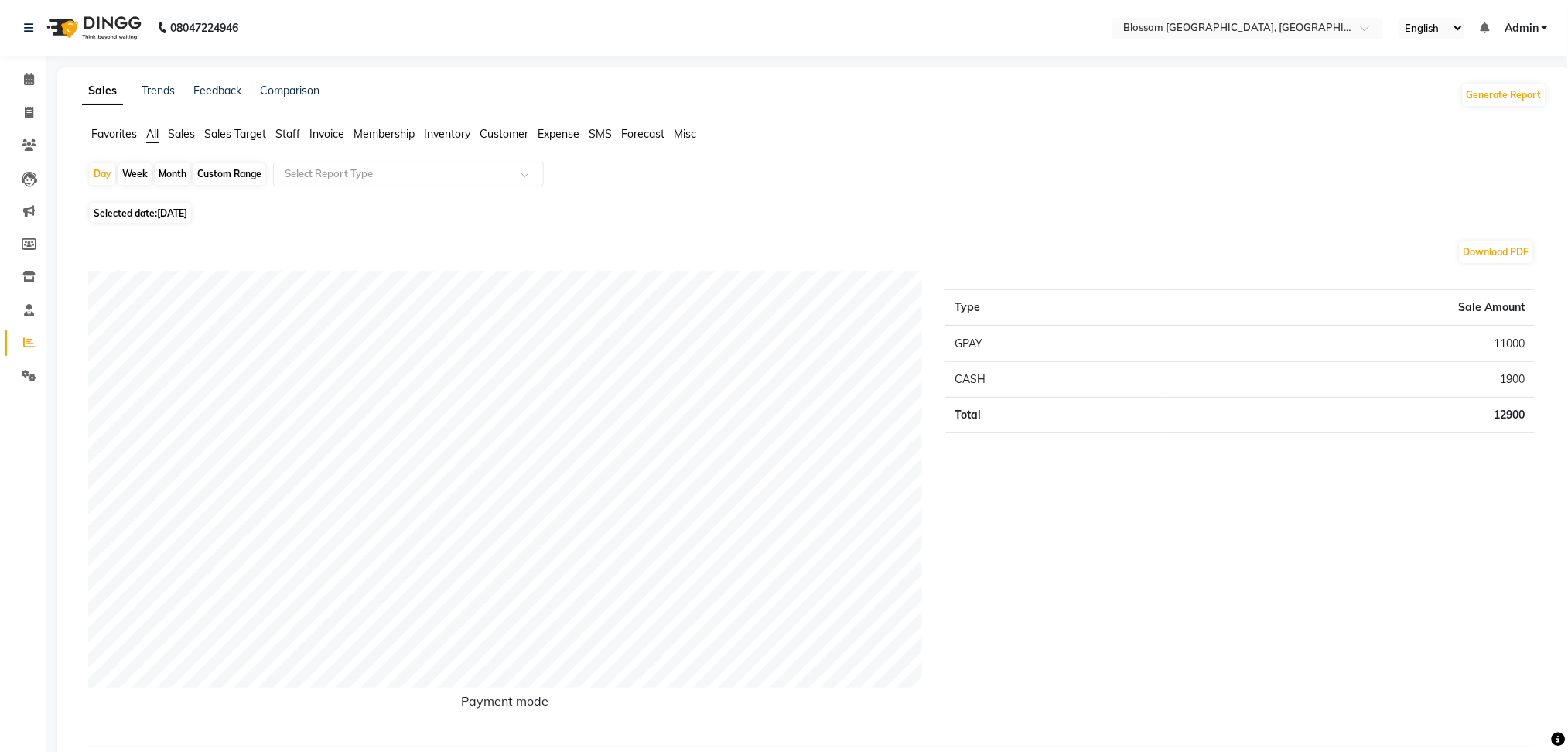
click at [174, 213] on span "[DATE]" at bounding box center [172, 214] width 30 height 12
select select "8"
select select "2025"
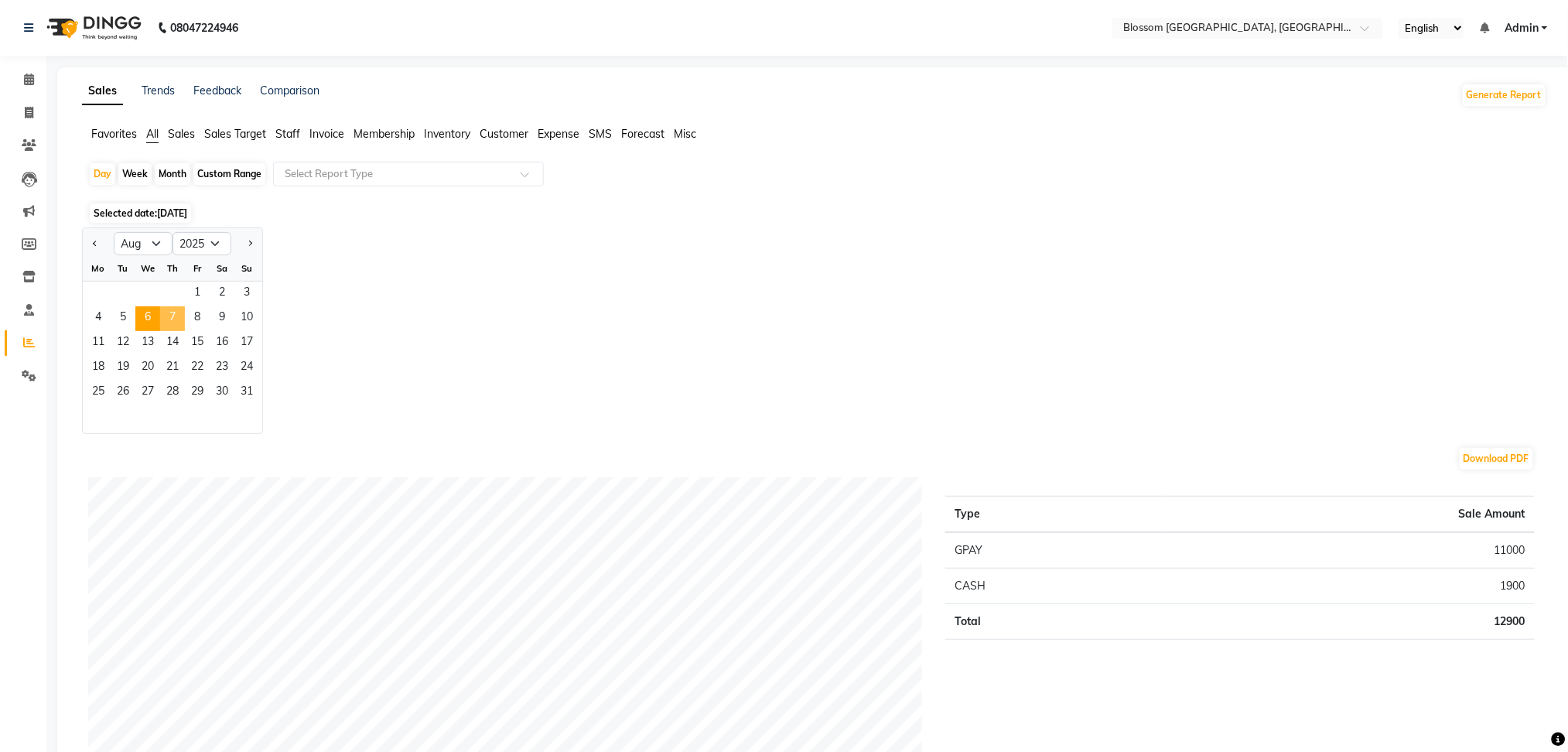
click at [168, 309] on span "7" at bounding box center [172, 318] width 25 height 25
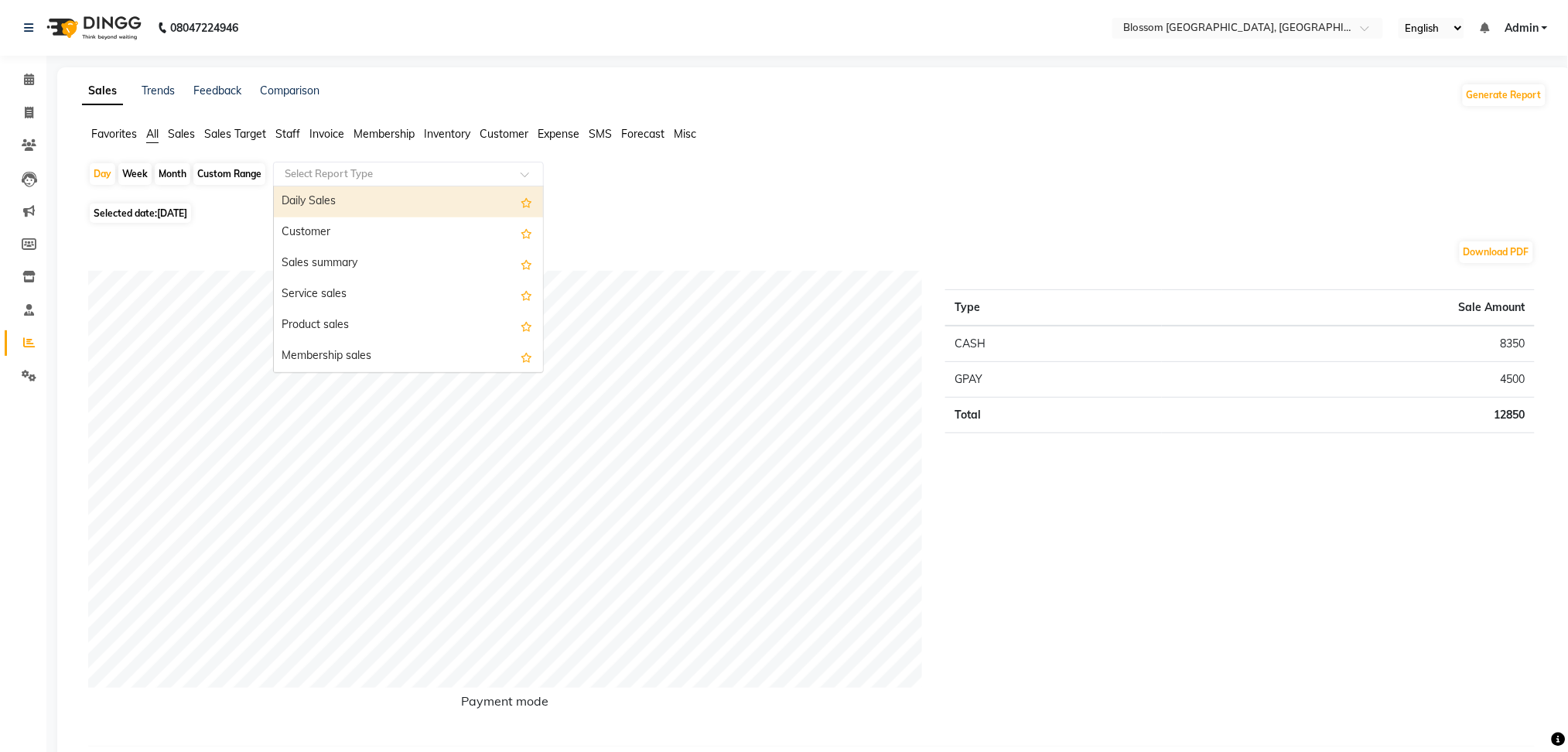
click at [348, 175] on input "text" at bounding box center [392, 174] width 222 height 16
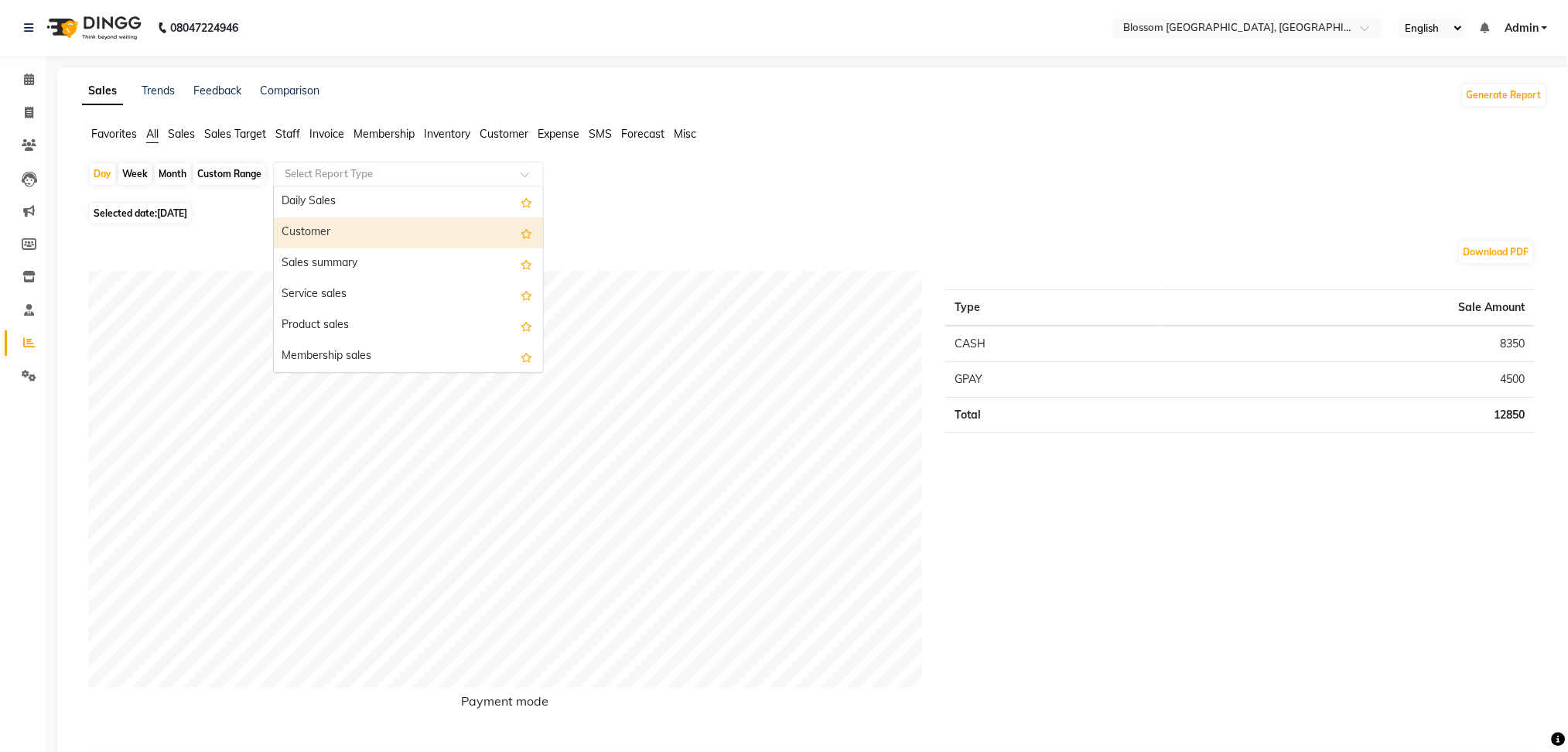
click at [371, 227] on div "Customer" at bounding box center [408, 232] width 270 height 31
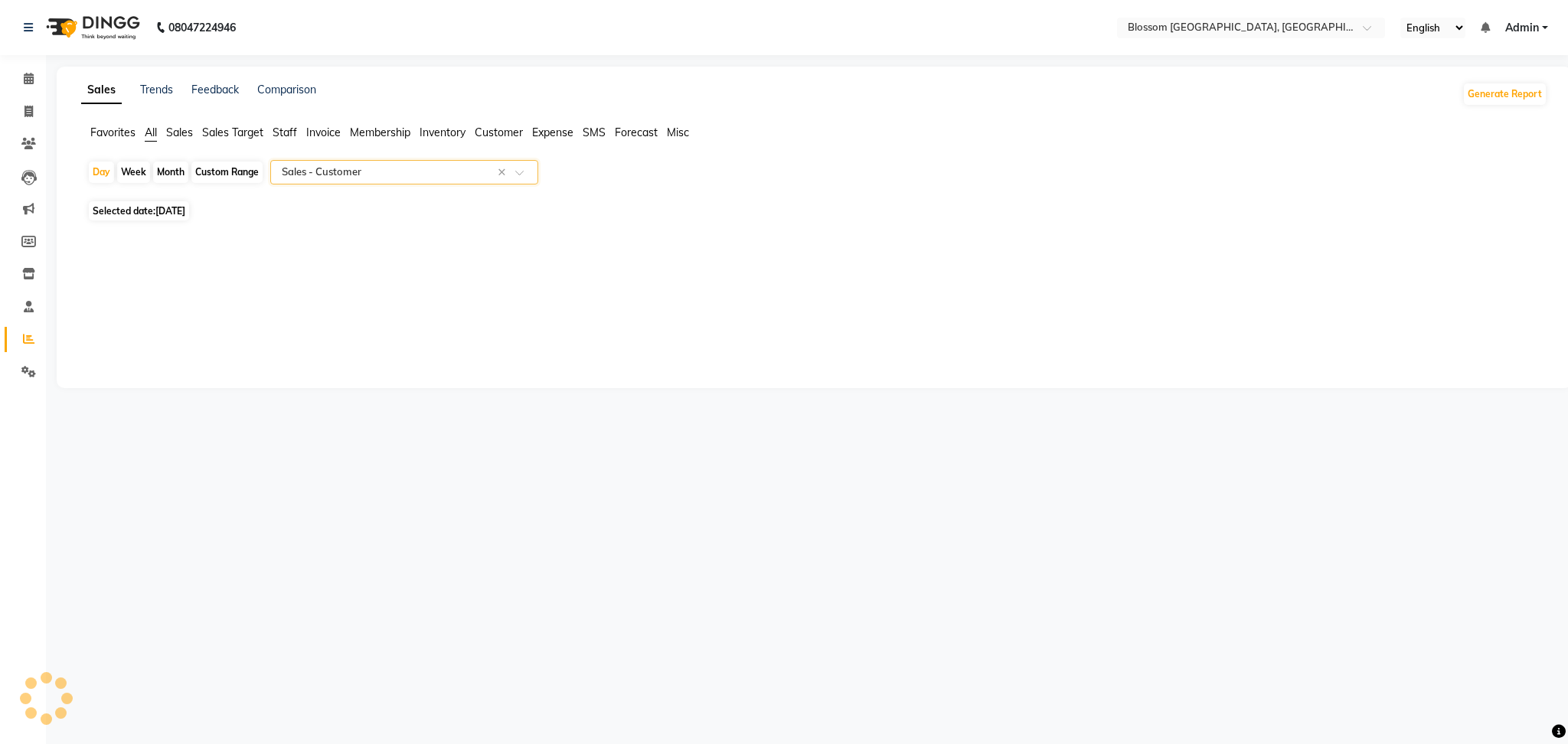
select select "full_report"
select select "csv"
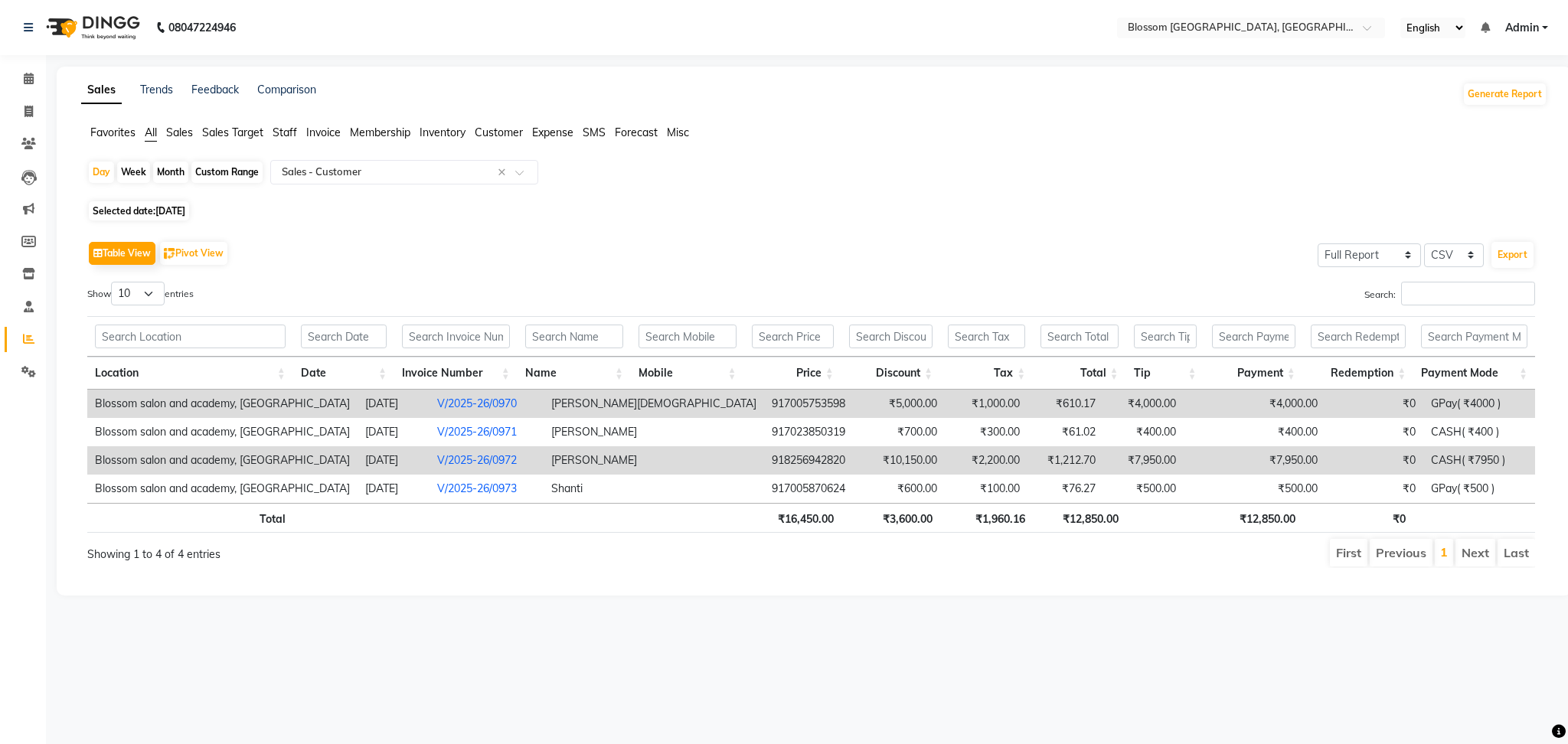
click at [1361, 403] on td "₹0" at bounding box center [1374, 403] width 98 height 28
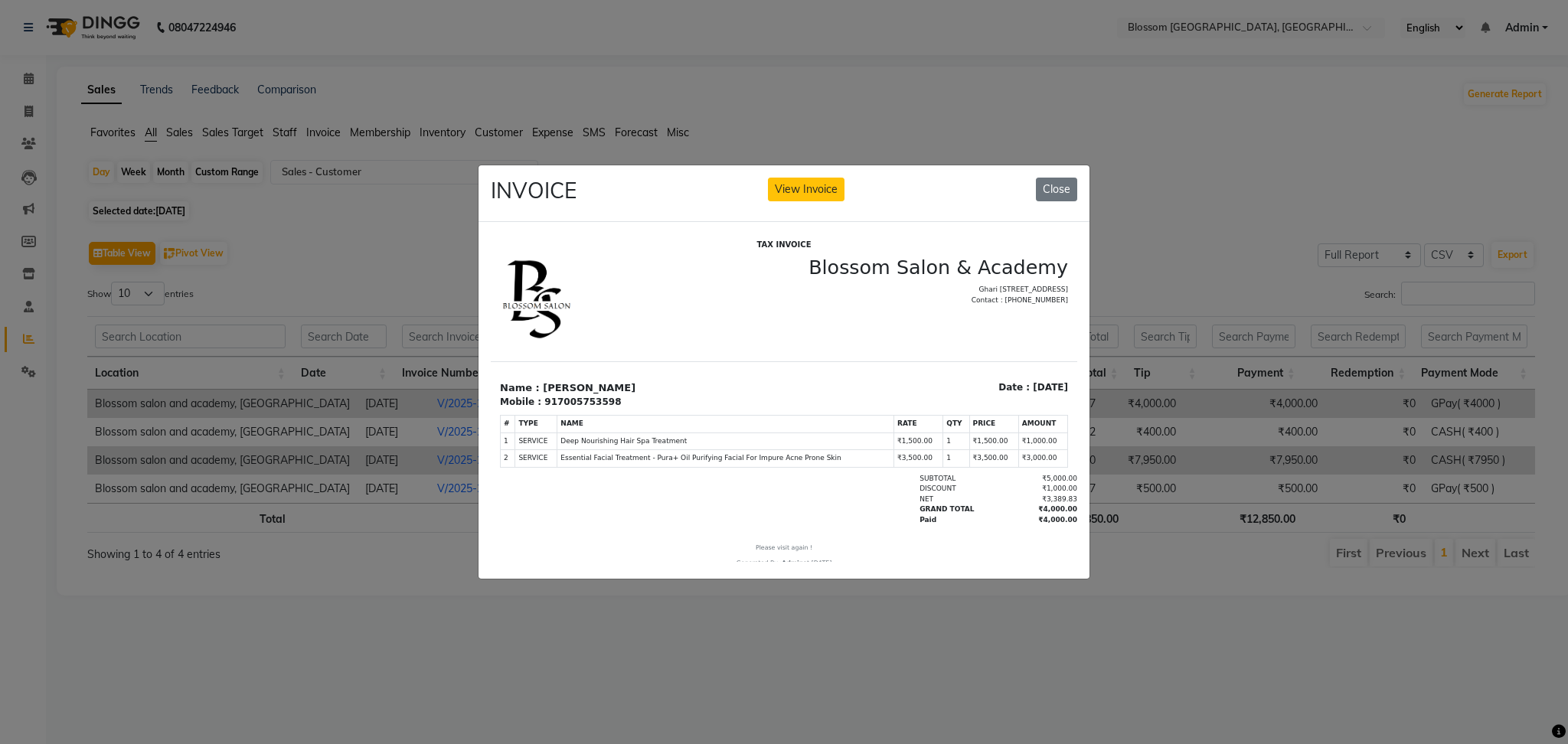
click at [823, 195] on div "INVOICE View Invoice Close" at bounding box center [783, 194] width 611 height 57
click at [826, 196] on div "INVOICE View Invoice Close" at bounding box center [783, 194] width 611 height 57
click at [806, 186] on button "View Invoice" at bounding box center [806, 189] width 77 height 23
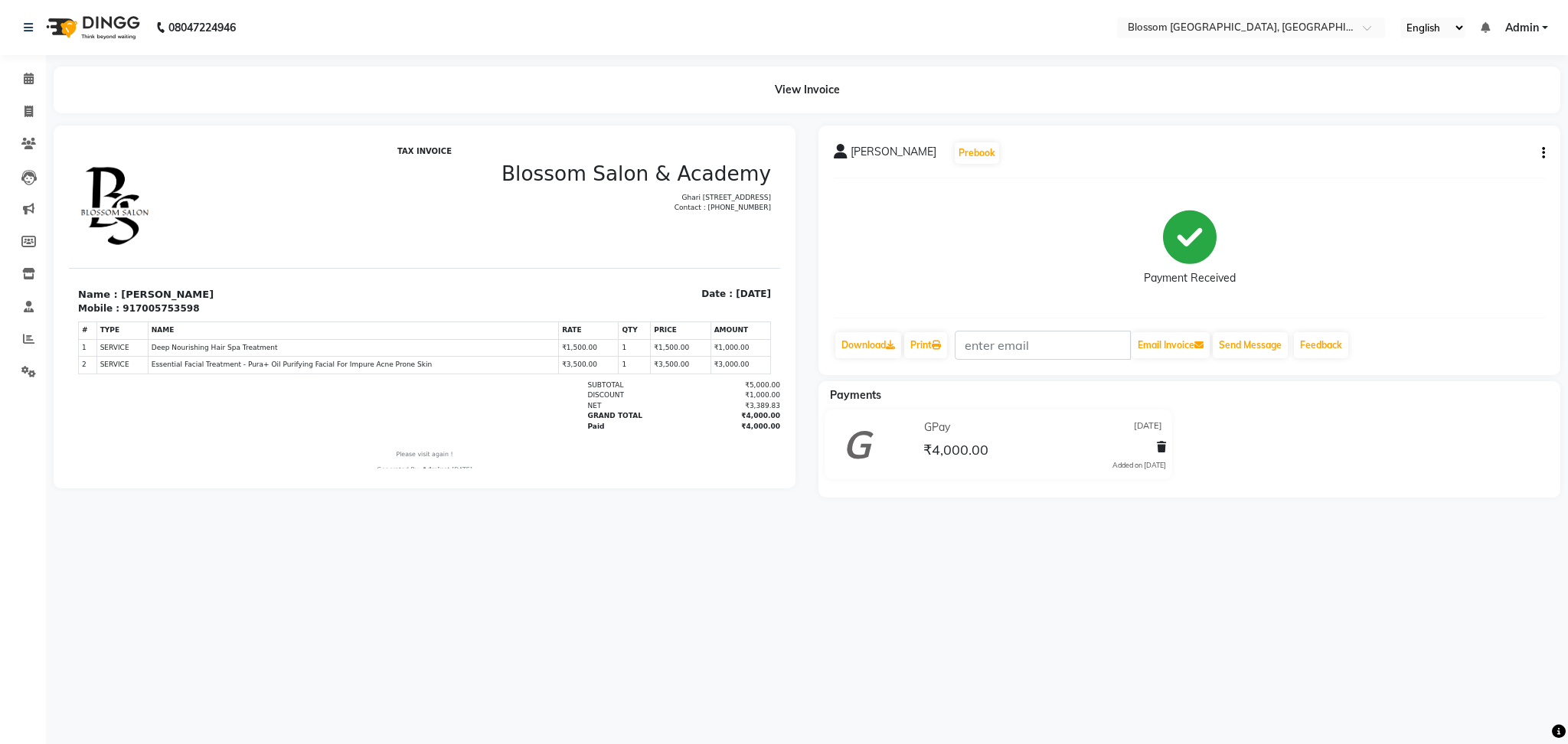
click at [1549, 153] on div "[PERSON_NAME][DEMOGRAPHIC_DATA] Prebook Payment Received Download Print Email I…" at bounding box center [1190, 250] width 742 height 249
click at [1546, 146] on div "[PERSON_NAME][DEMOGRAPHIC_DATA] Prebook Payment Received Download Print Email I…" at bounding box center [1190, 250] width 742 height 249
click at [1544, 153] on icon "button" at bounding box center [1544, 153] width 3 height 1
click at [1444, 166] on div "Edit Invoice" at bounding box center [1468, 172] width 105 height 19
select select "service"
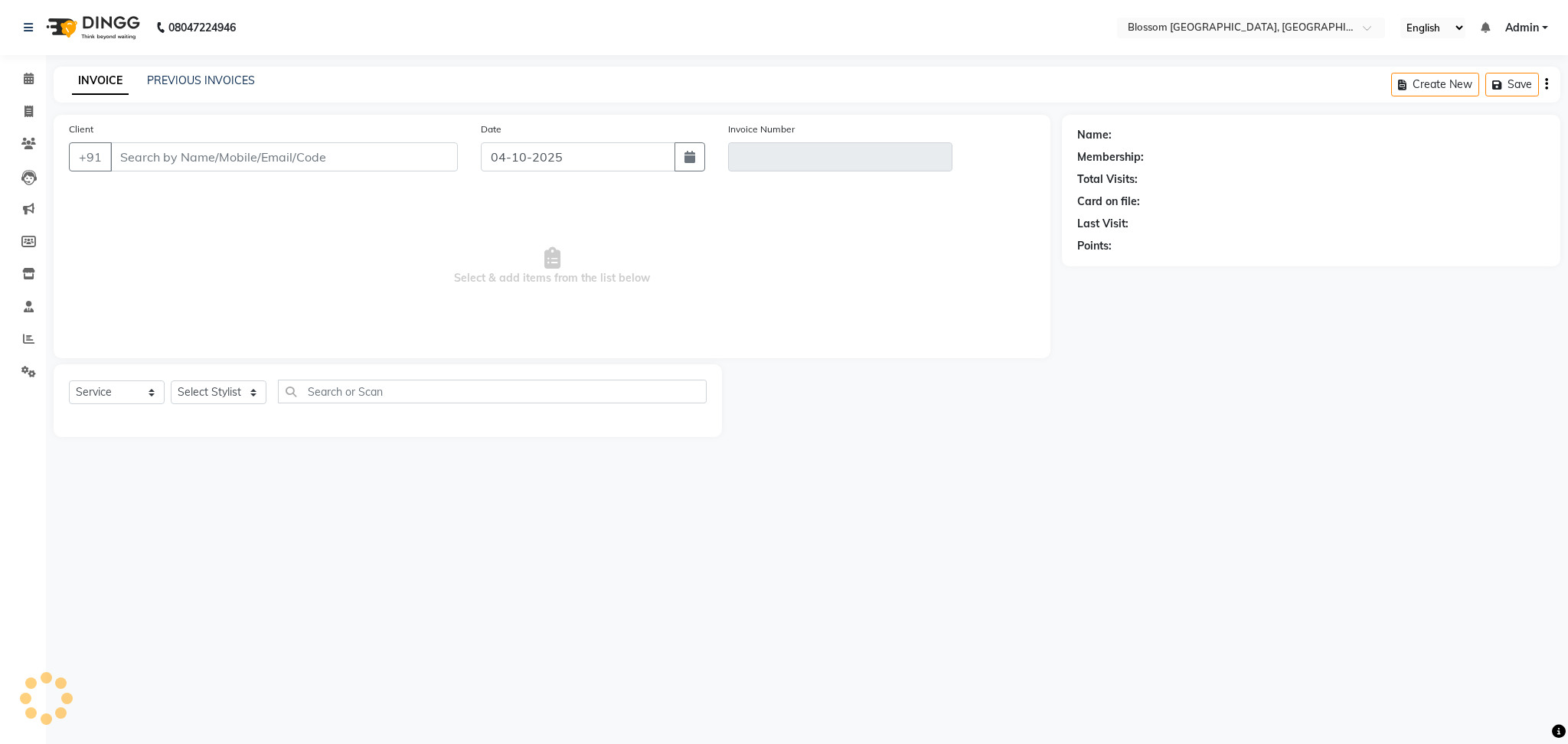
type input "7005753598"
type input "V/2025-26/0970"
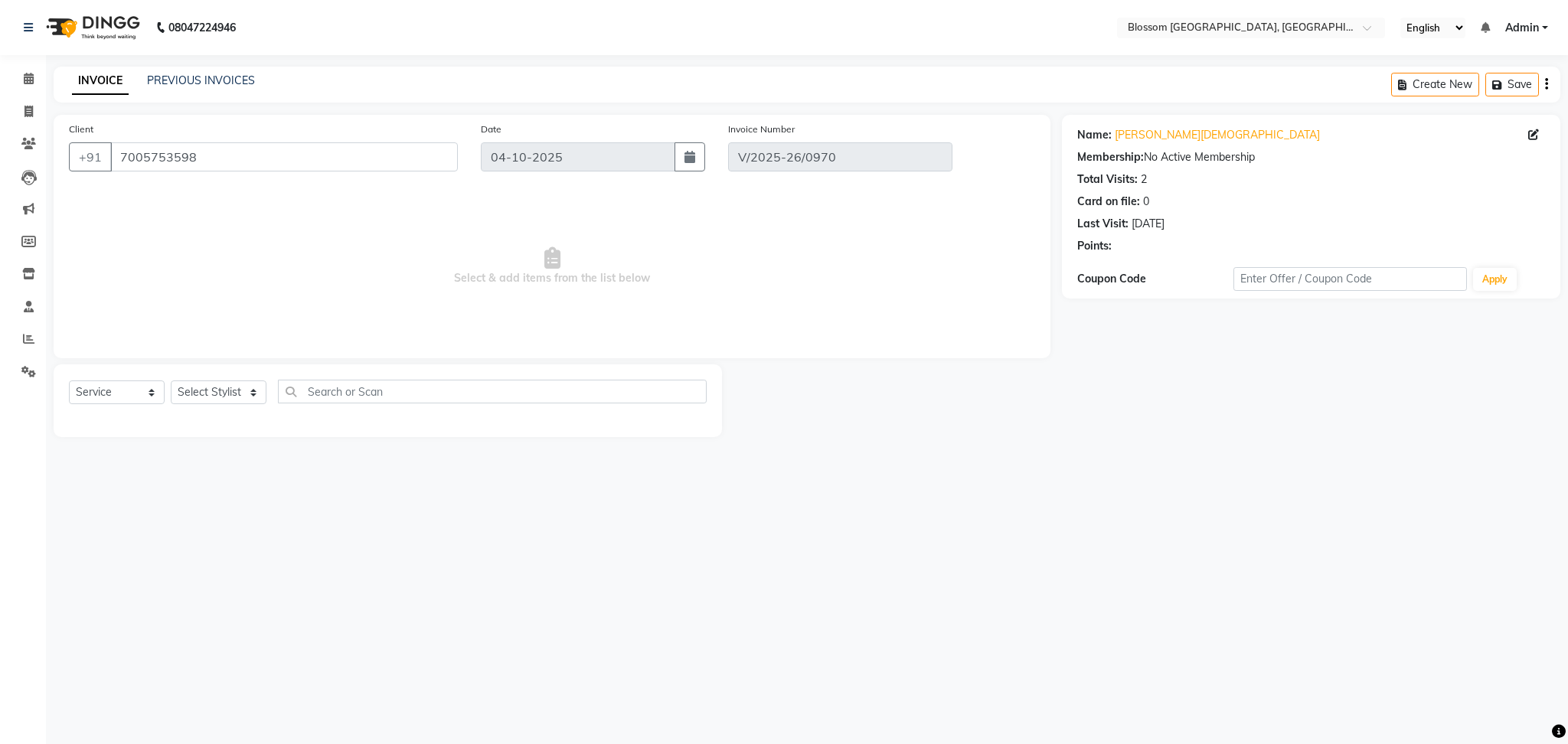
type input "[DATE]"
select select "select"
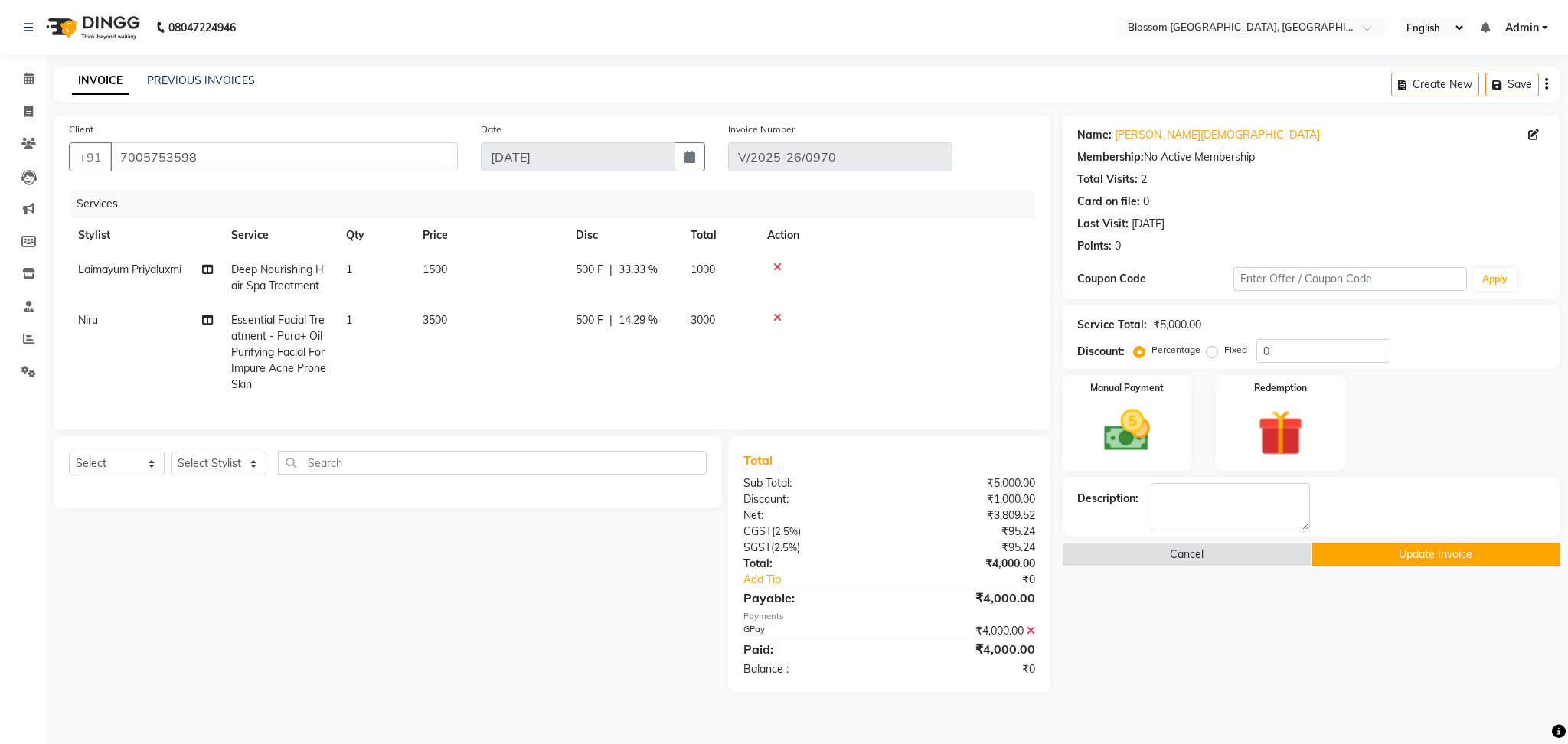
click at [1030, 636] on icon at bounding box center [1030, 630] width 9 height 11
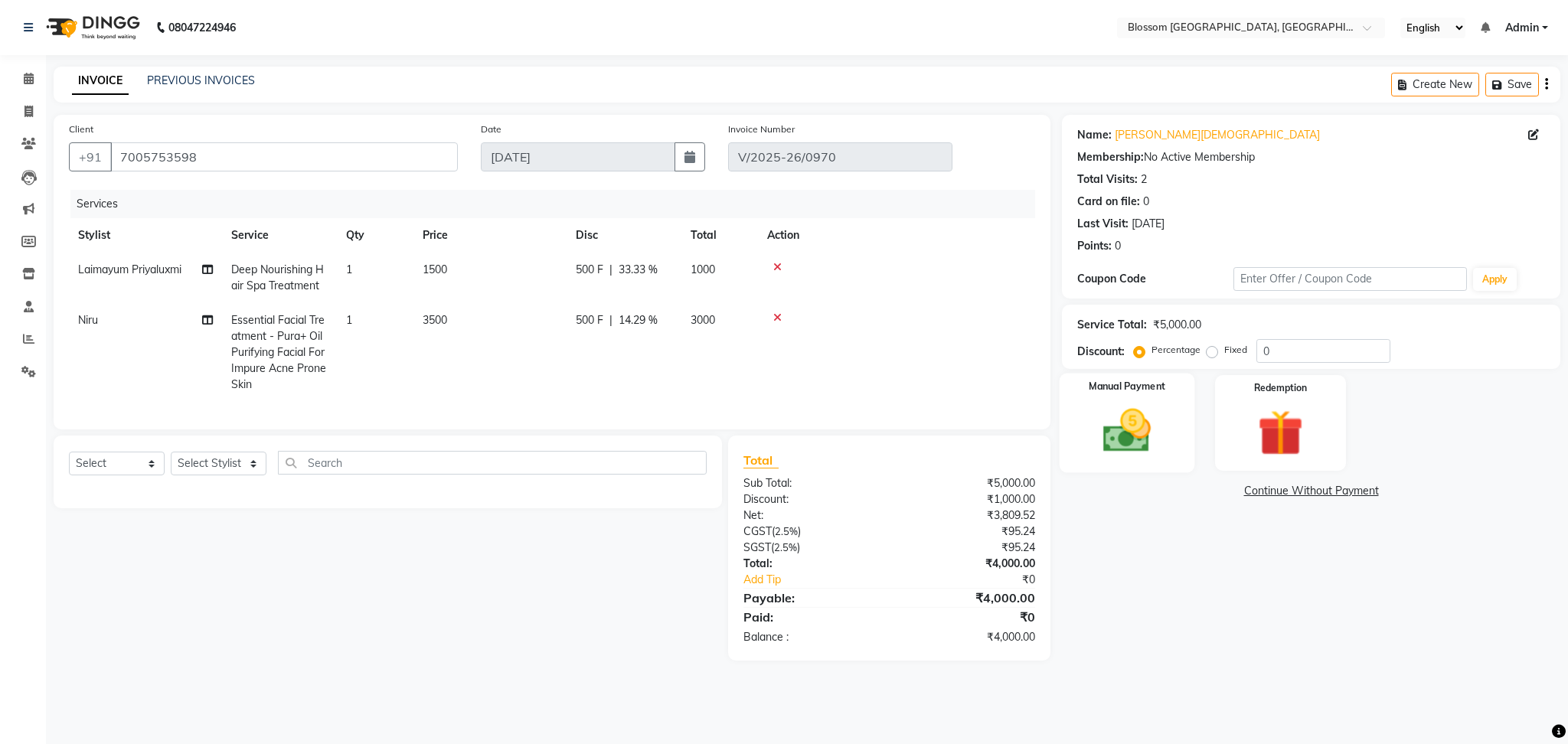
click at [1145, 439] on img at bounding box center [1127, 430] width 78 height 56
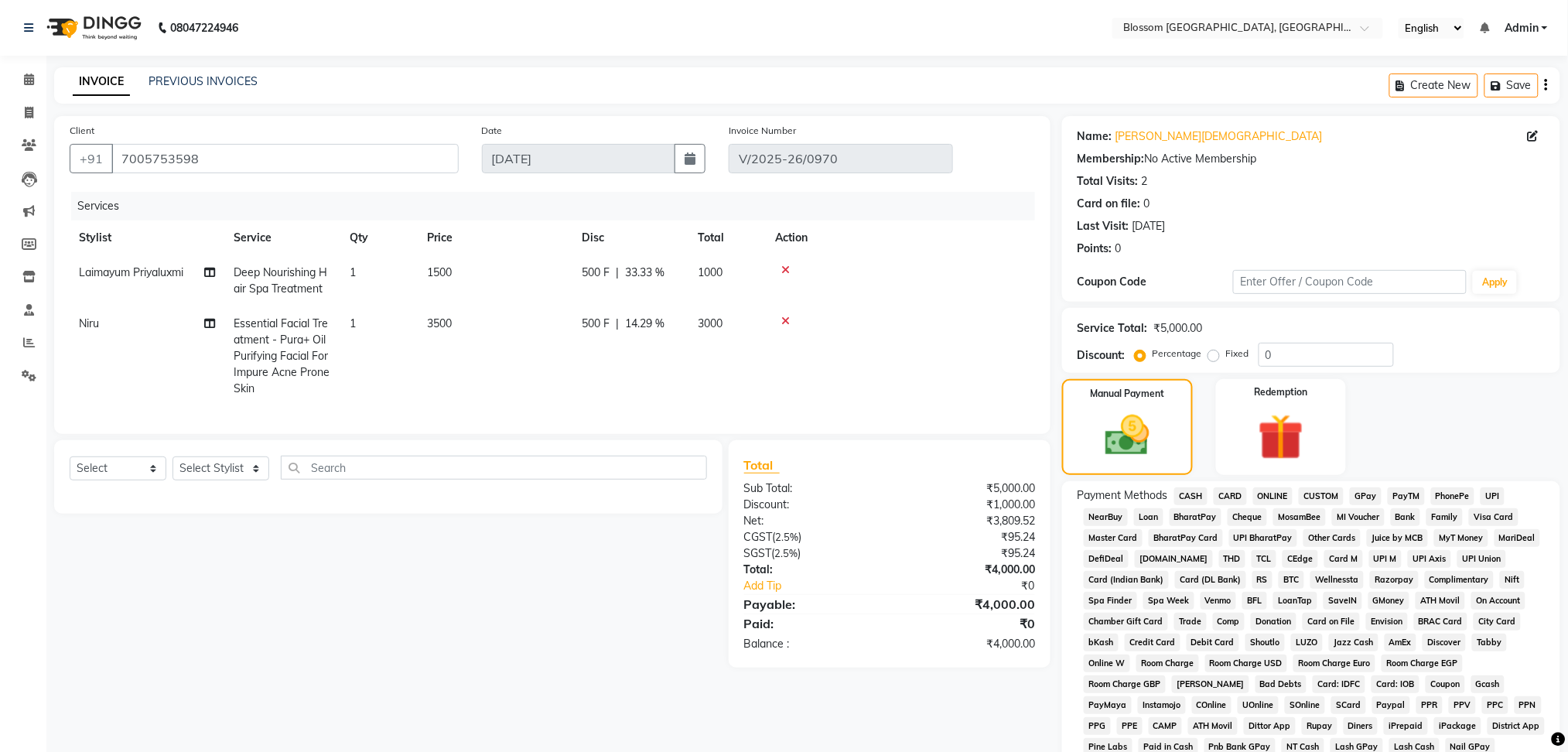
click at [1195, 489] on span "CASH" at bounding box center [1191, 496] width 33 height 18
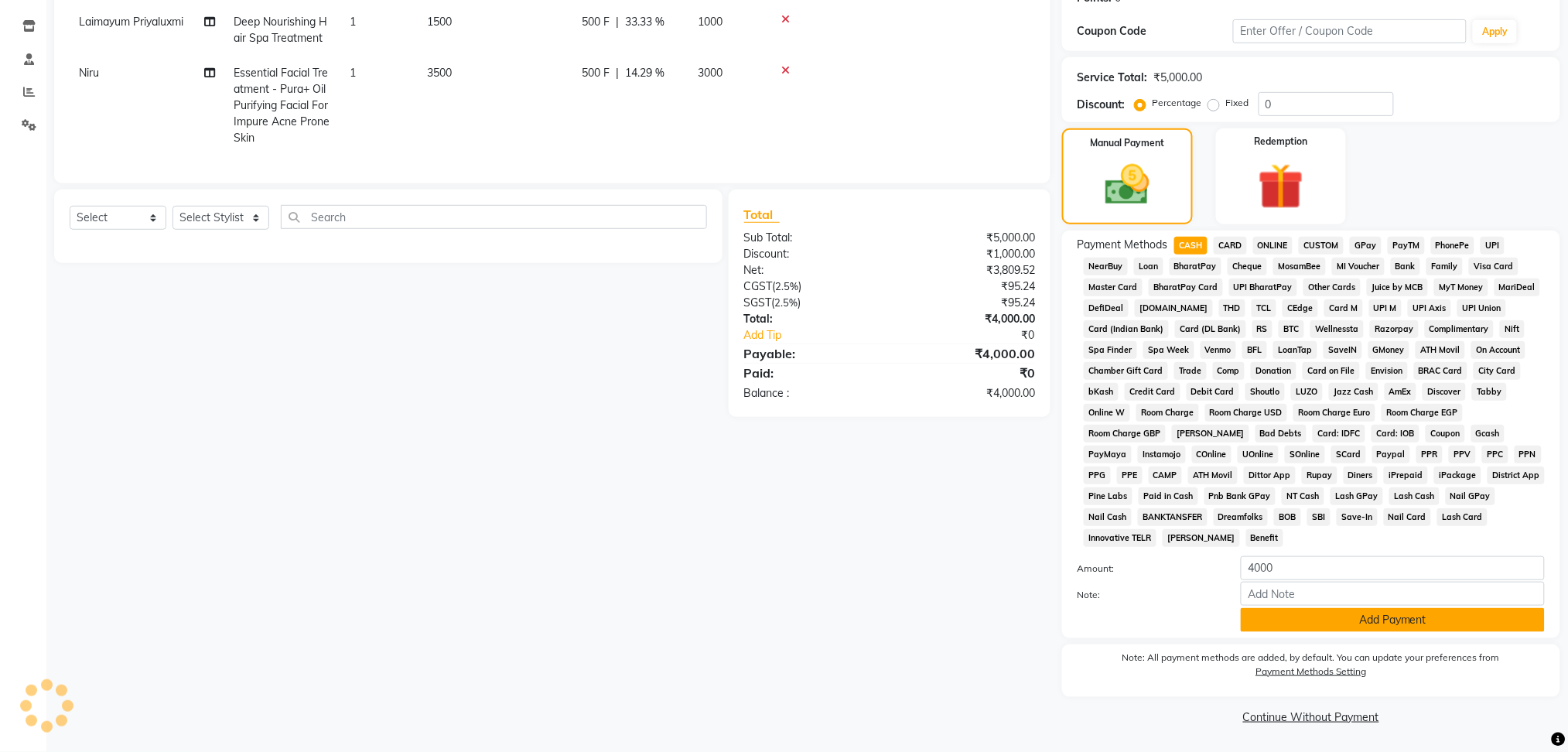
click at [1359, 610] on button "Add Payment" at bounding box center [1392, 620] width 304 height 24
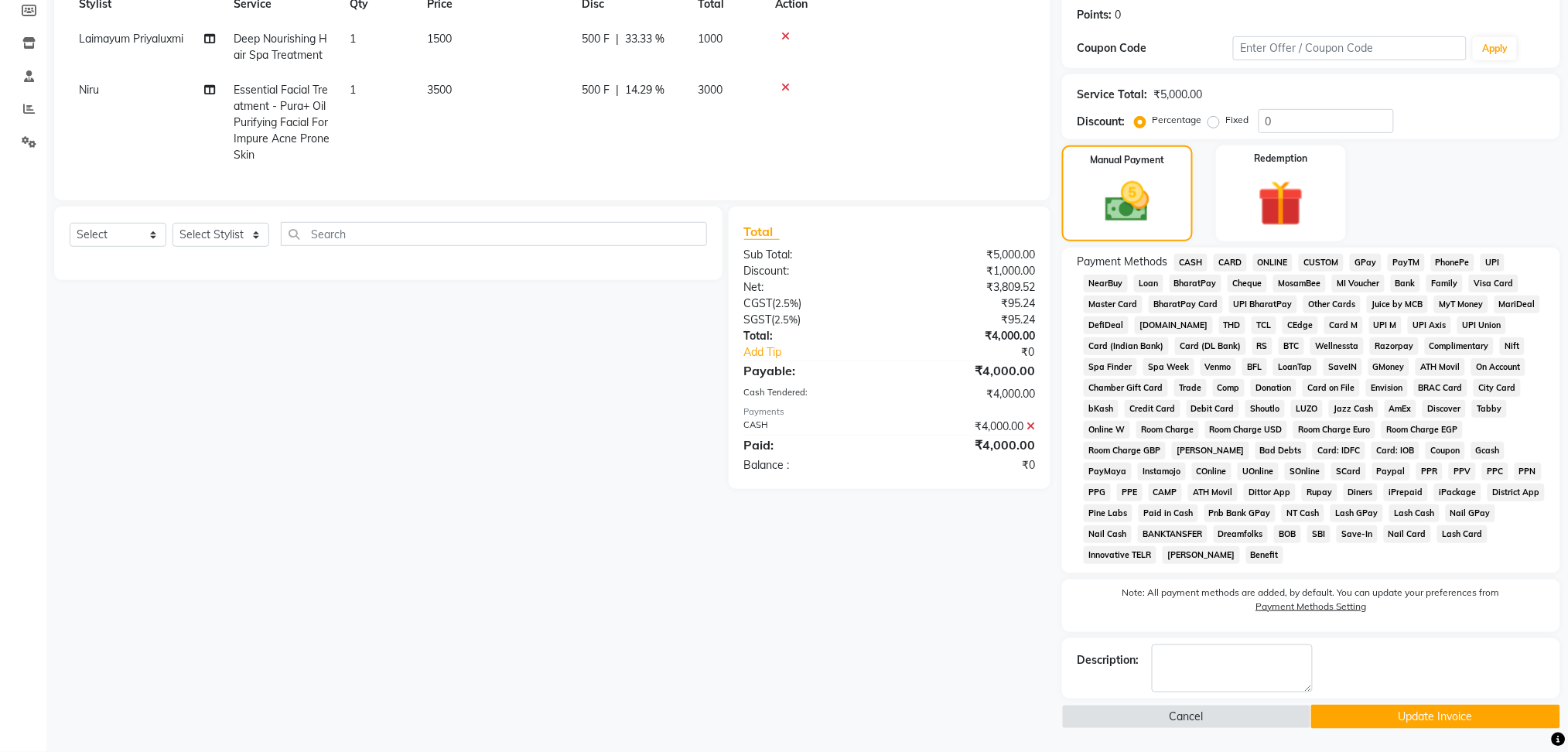
scroll to position [233, 0]
click at [1451, 714] on button "Update Invoice" at bounding box center [1435, 718] width 249 height 24
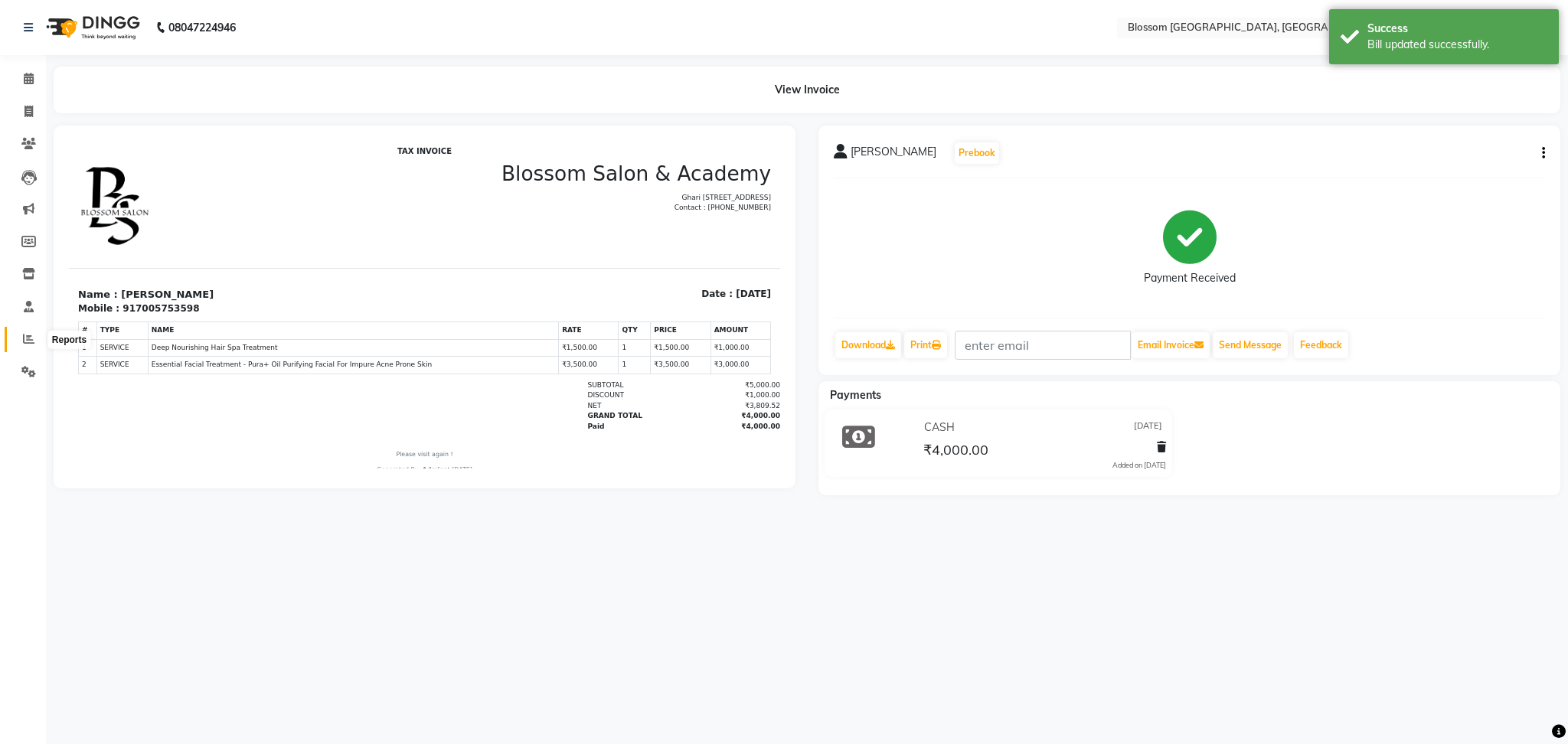
click at [23, 334] on icon at bounding box center [29, 339] width 12 height 12
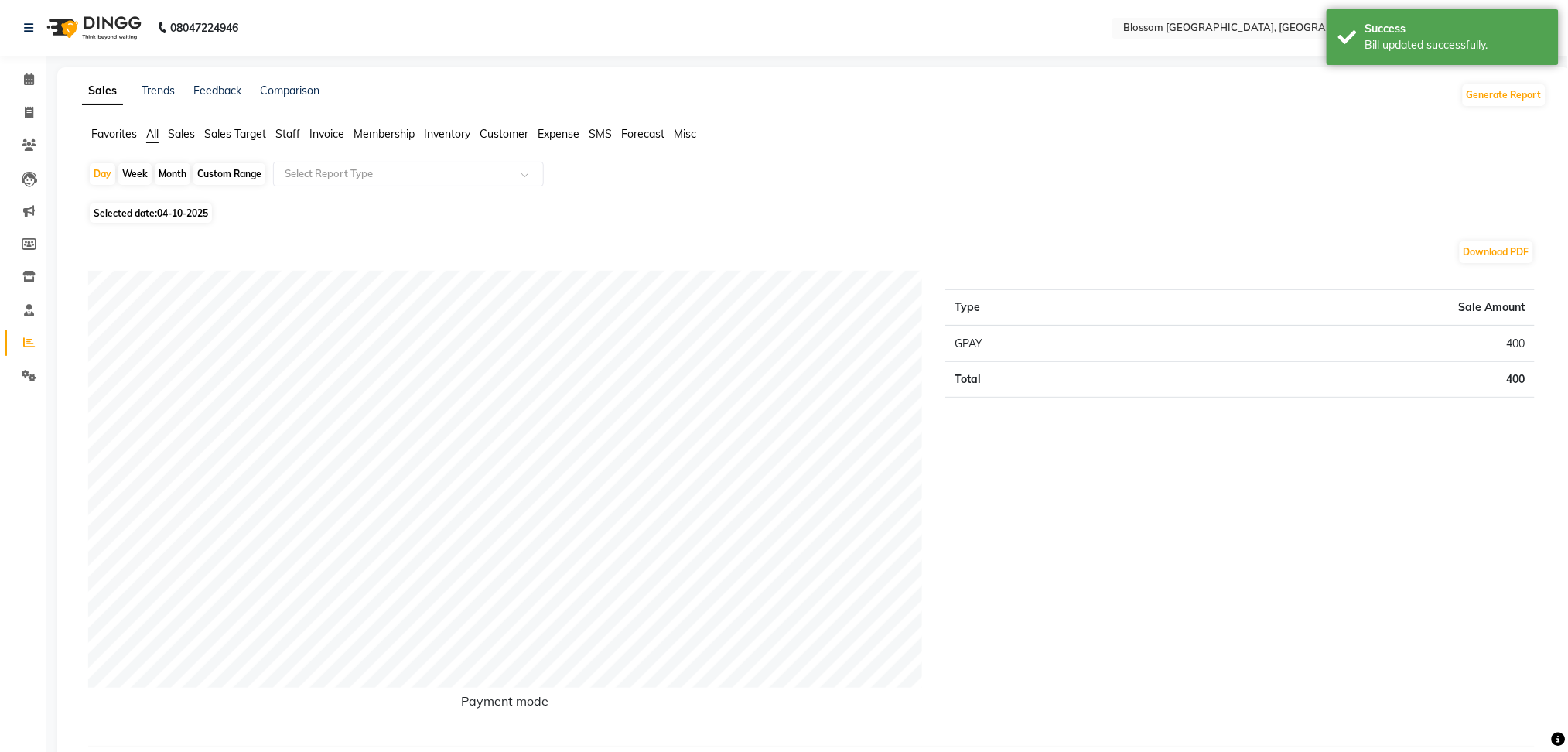
click at [169, 213] on span "04-10-2025" at bounding box center [183, 214] width 51 height 12
select select "10"
select select "2025"
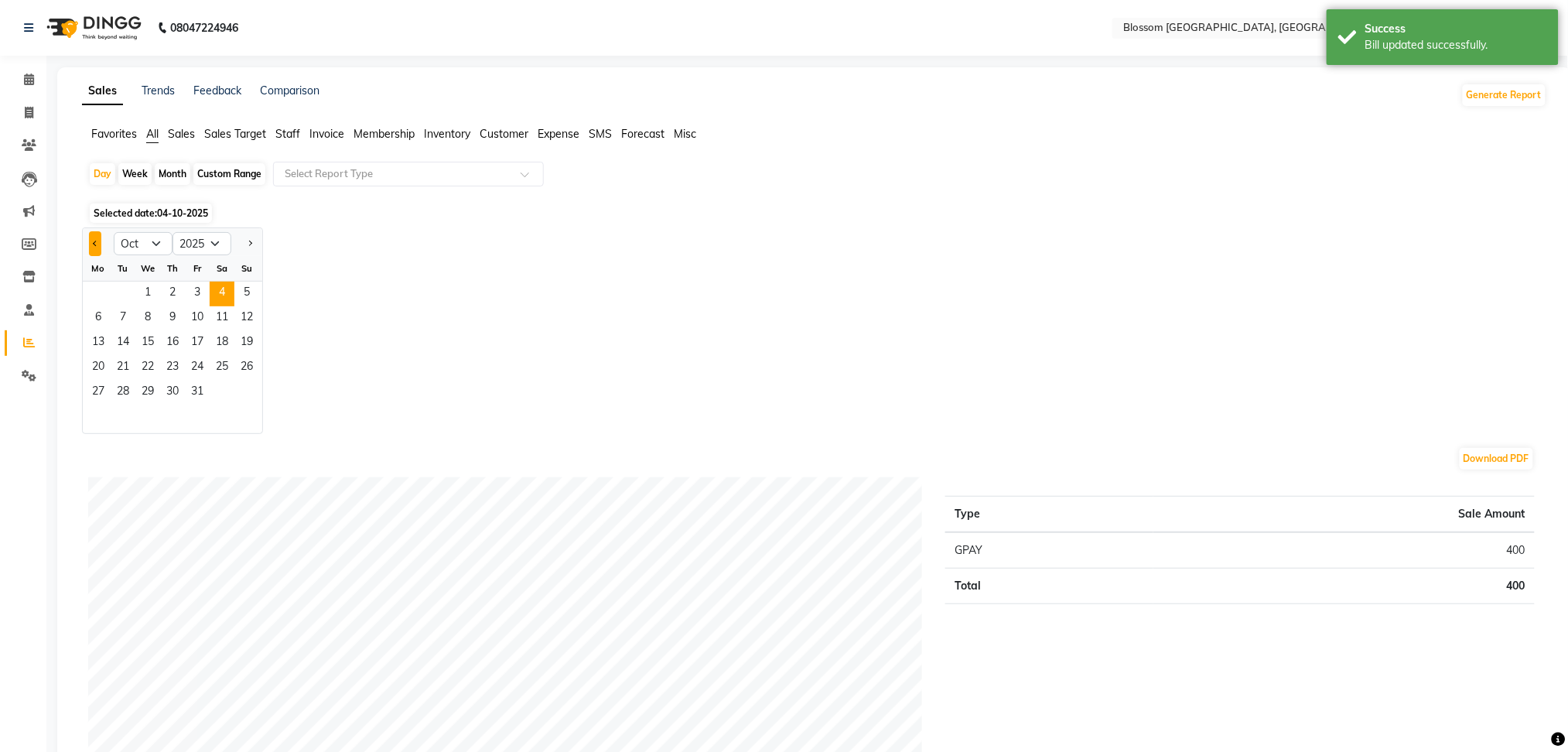
click at [96, 241] on button "Previous month" at bounding box center [94, 243] width 13 height 25
select select "8"
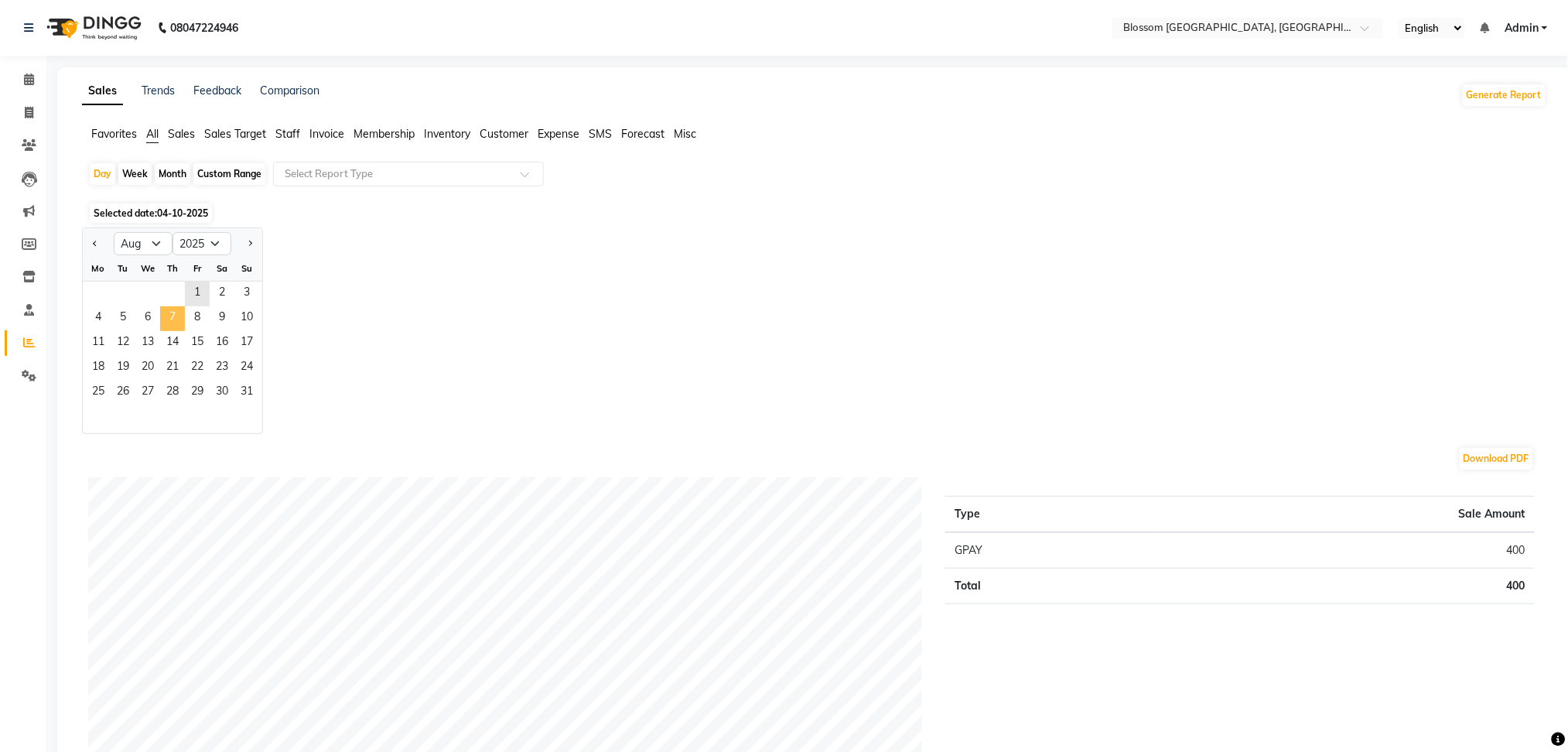
click at [180, 316] on span "7" at bounding box center [172, 318] width 25 height 25
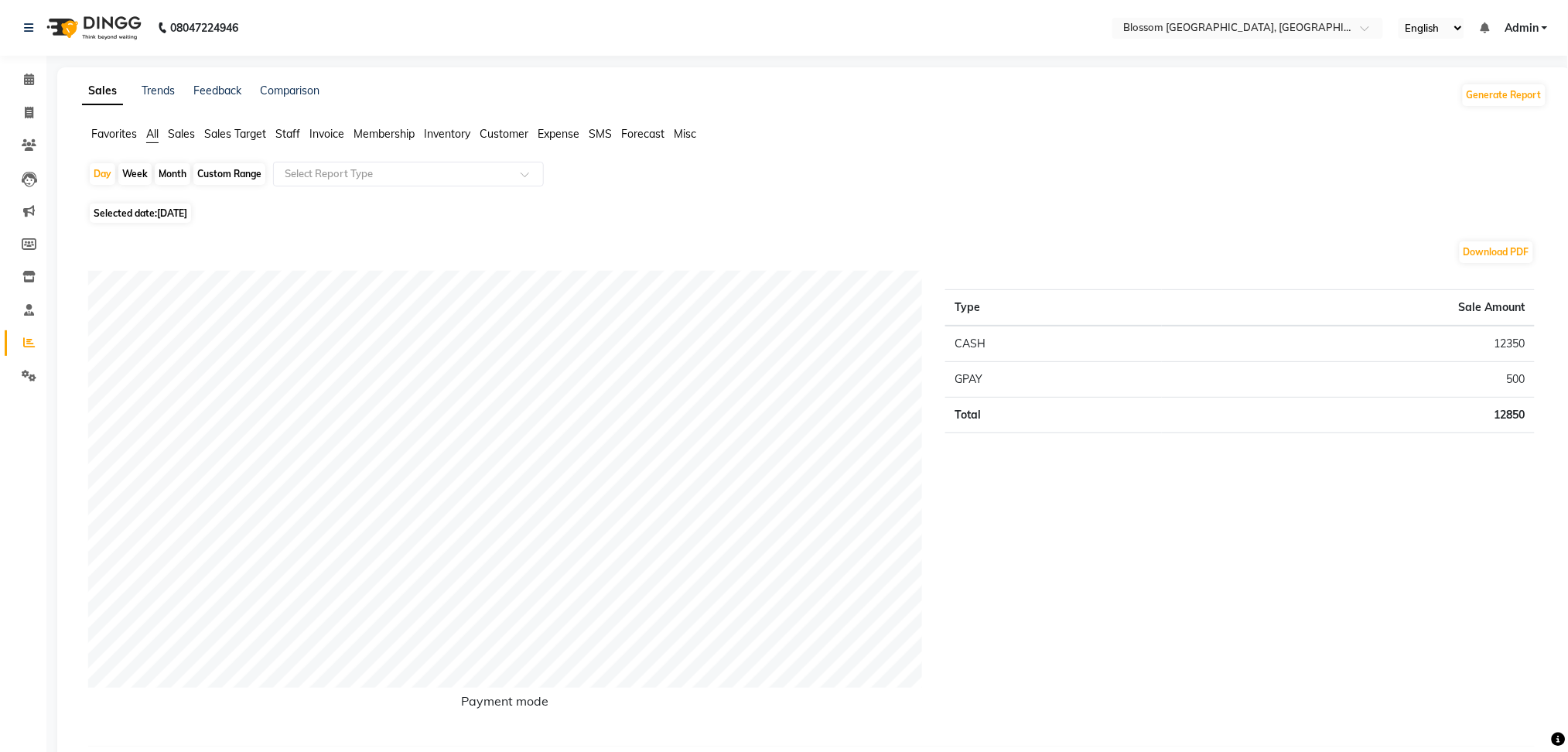
click at [181, 211] on span "[DATE]" at bounding box center [172, 214] width 30 height 12
select select "8"
select select "2025"
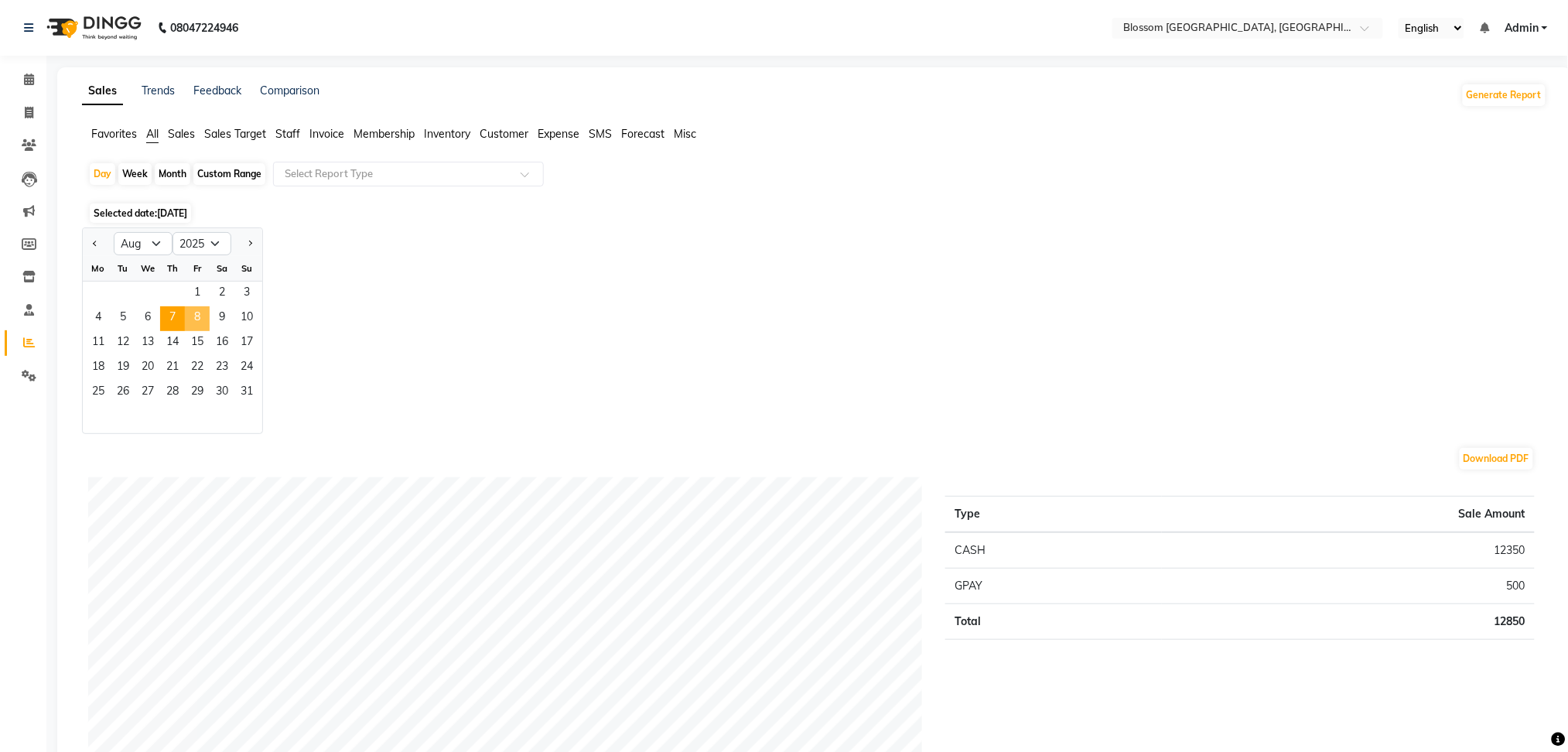
click at [191, 313] on span "8" at bounding box center [197, 318] width 25 height 25
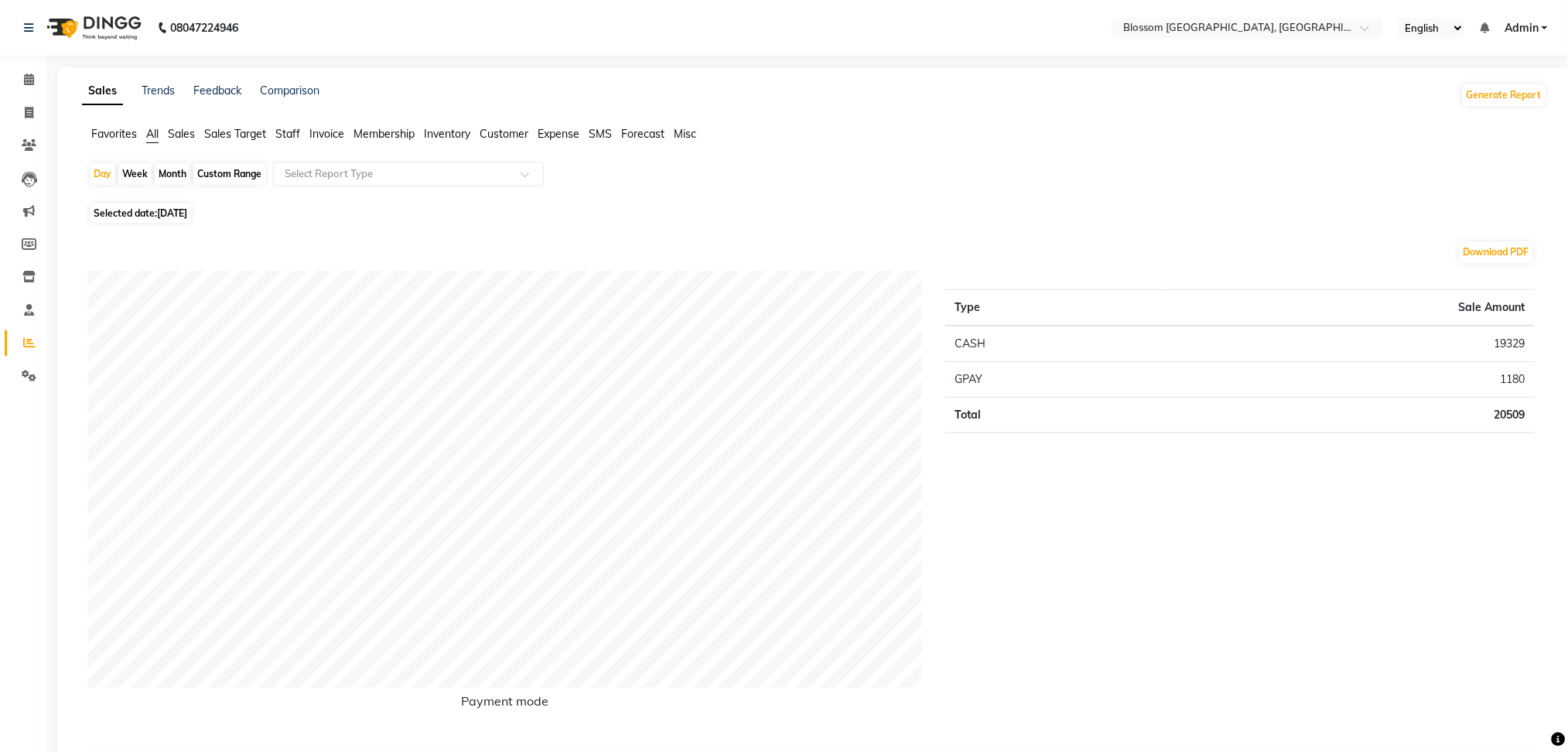
click at [150, 213] on span "Selected date: [DATE]" at bounding box center [140, 214] width 101 height 20
select select "8"
select select "2025"
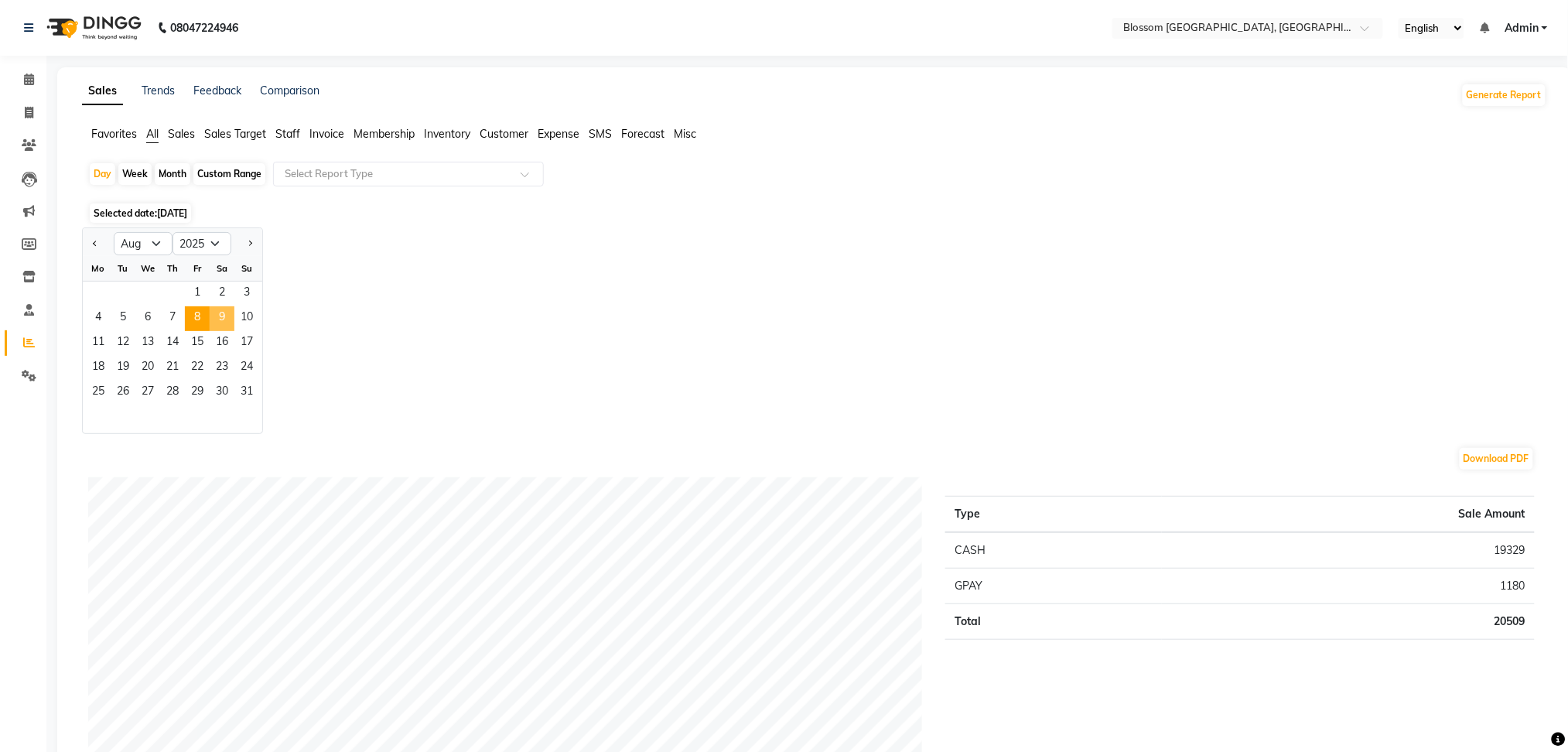
click at [215, 319] on span "9" at bounding box center [221, 318] width 25 height 25
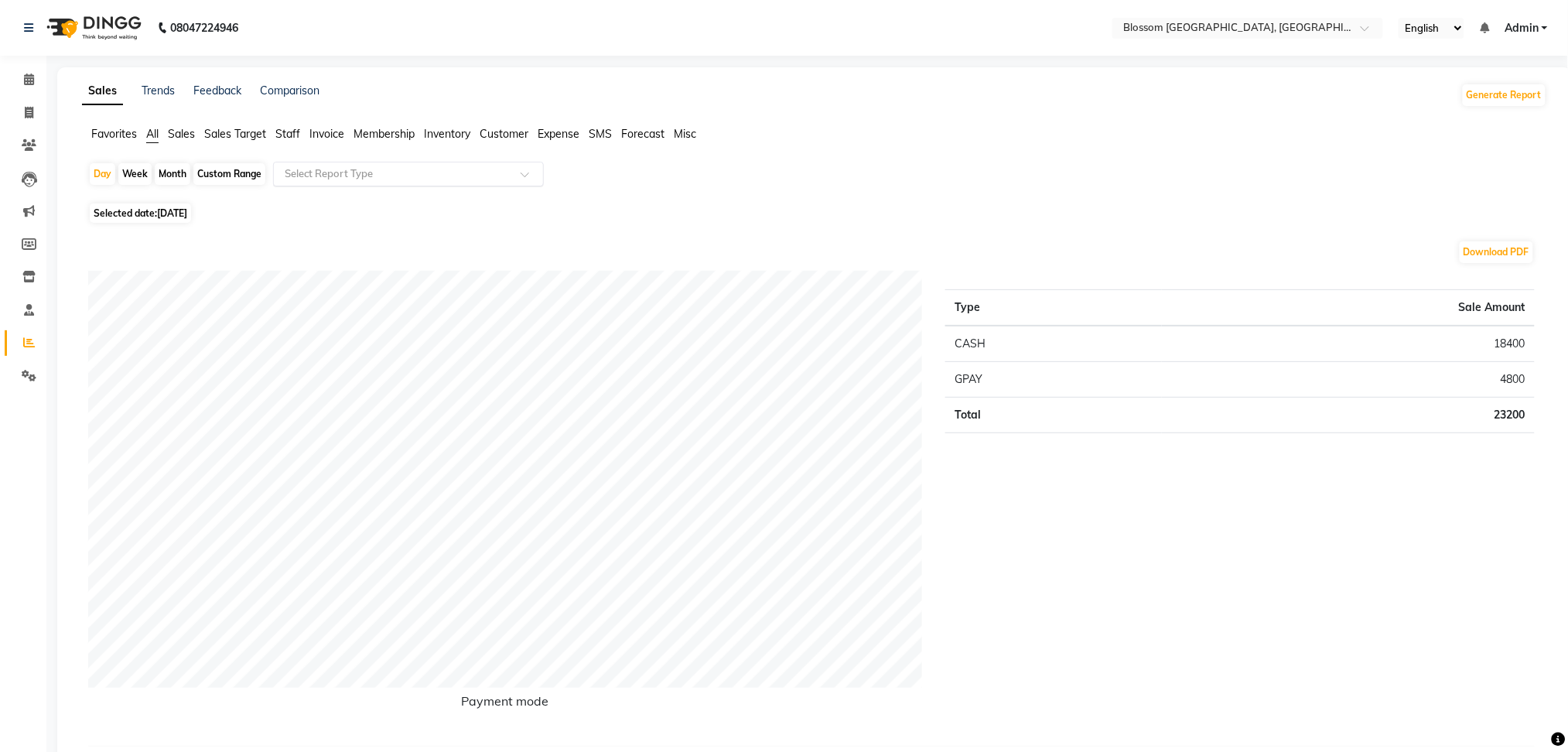
click at [332, 176] on input "text" at bounding box center [392, 174] width 222 height 16
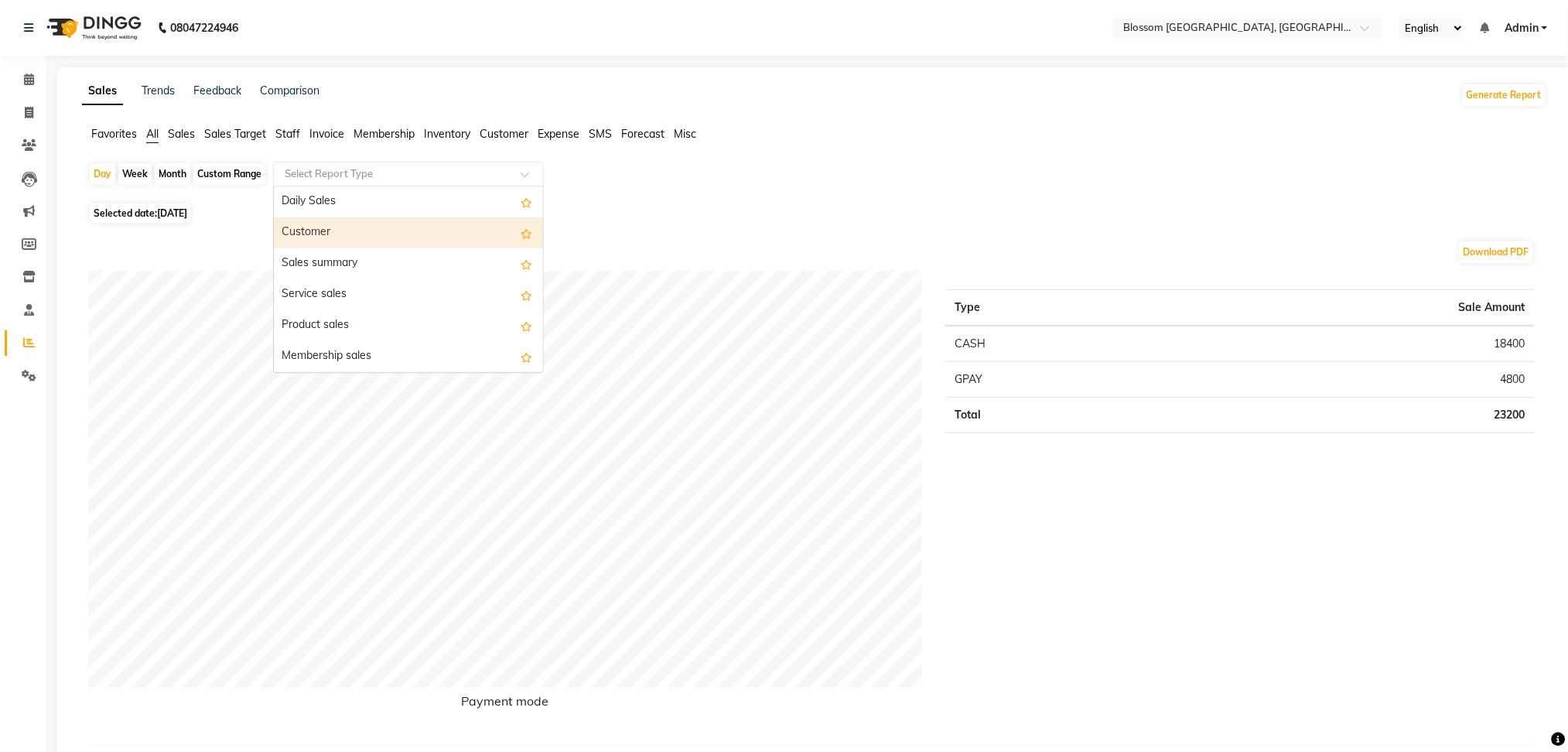
click at [340, 223] on div "Customer" at bounding box center [408, 232] width 270 height 31
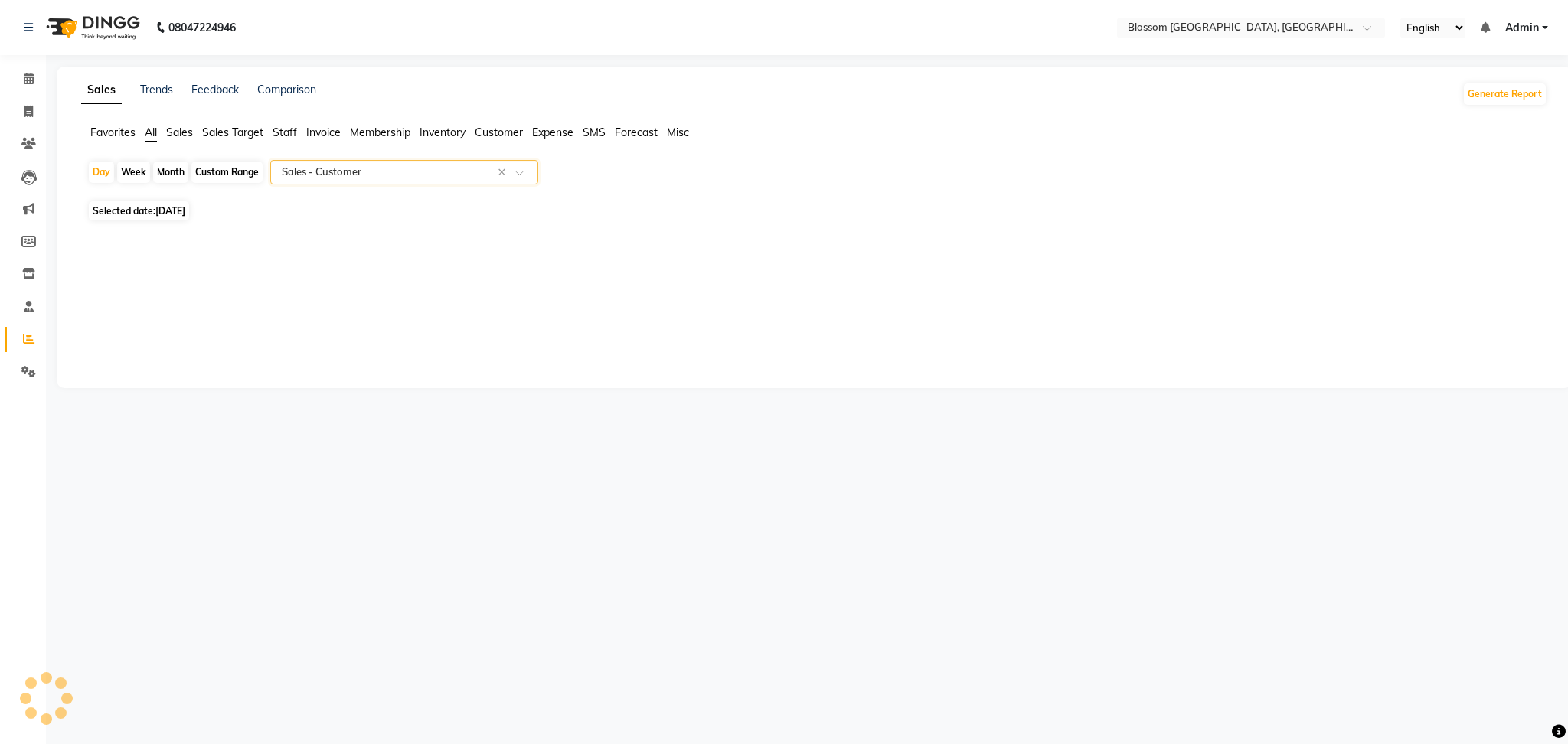
select select "full_report"
select select "csv"
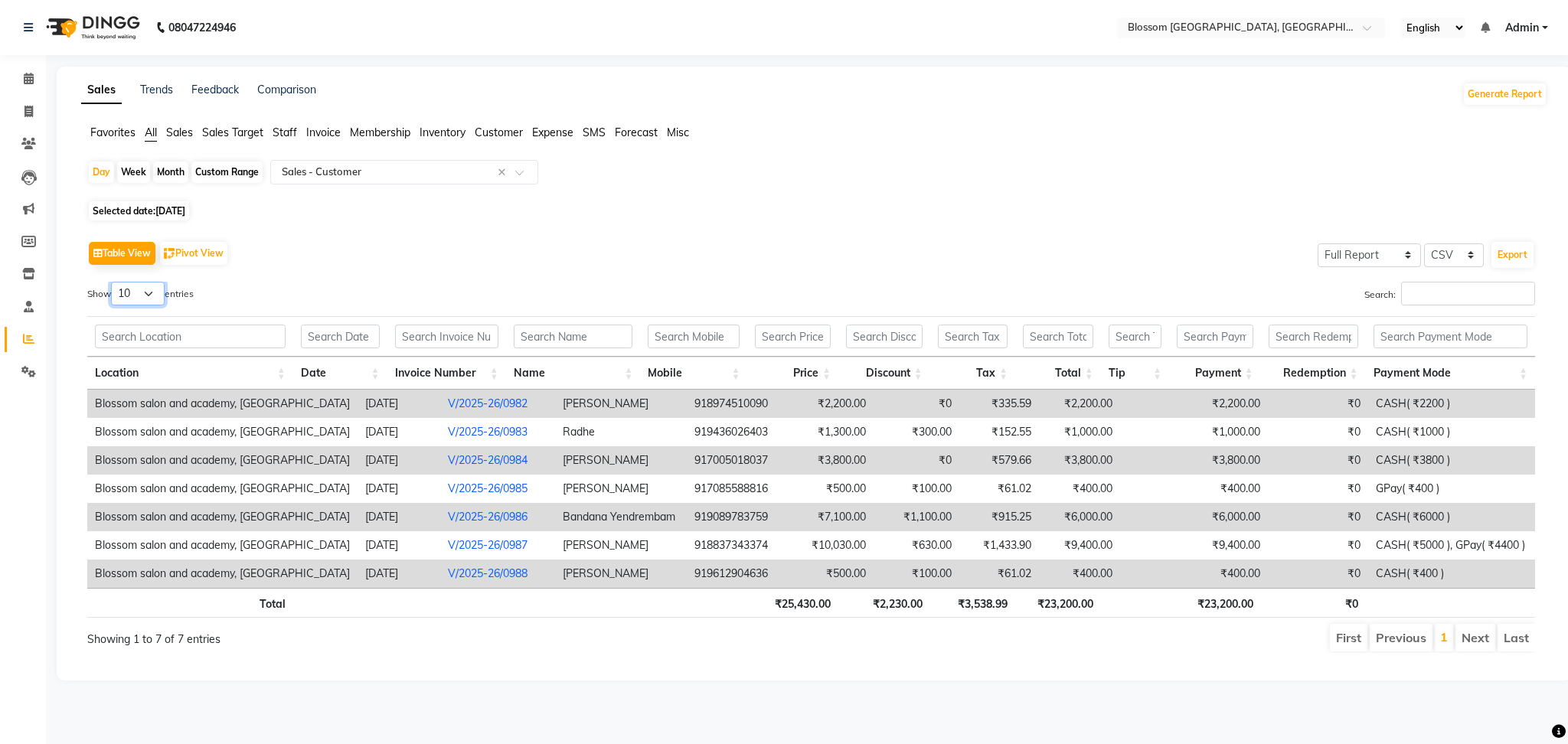
click at [144, 286] on select "10 25 50 100" at bounding box center [137, 293] width 54 height 23
select select "25"
click at [113, 281] on select "10 25 50 100" at bounding box center [137, 293] width 54 height 23
click at [13, 111] on link "Invoice" at bounding box center [23, 112] width 37 height 25
select select "service"
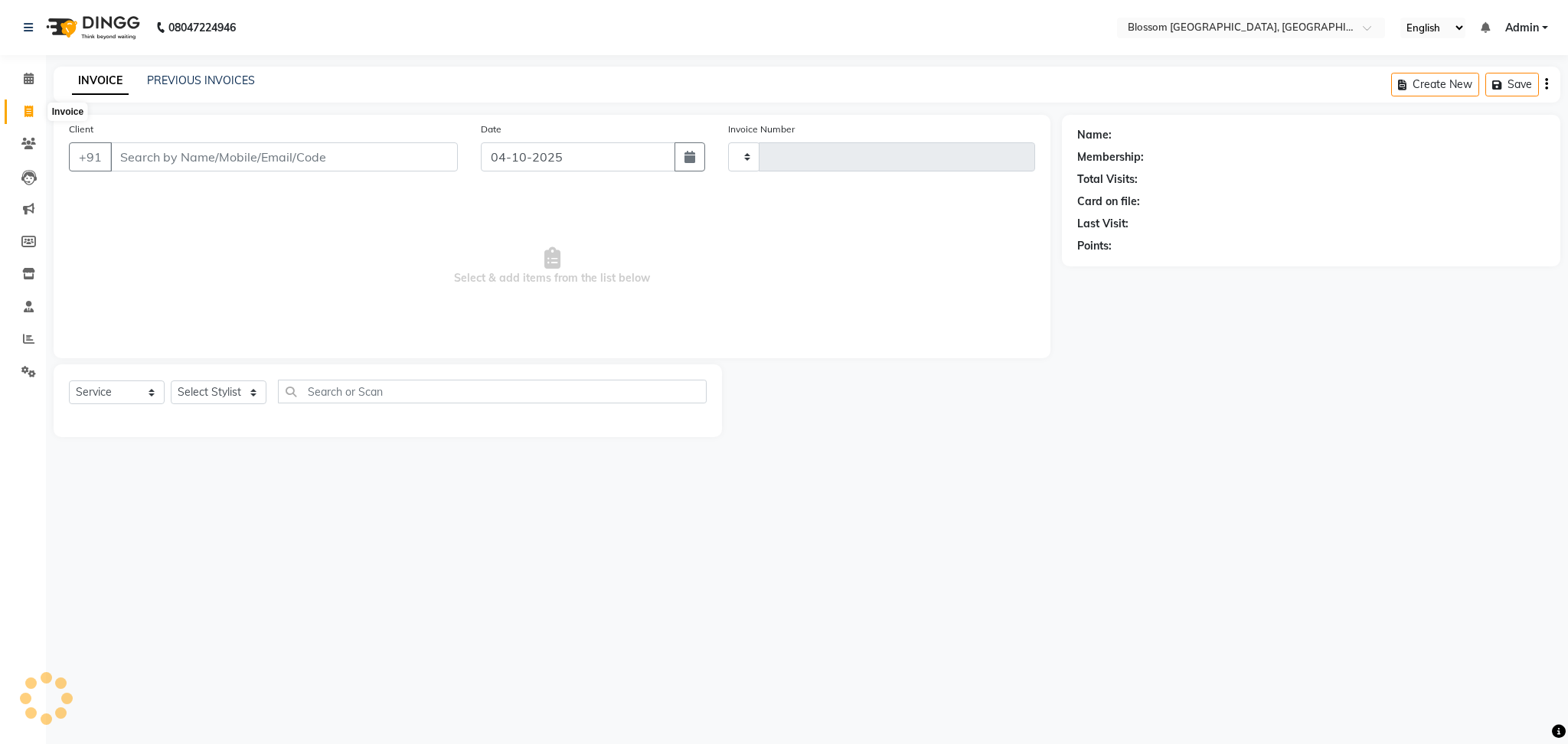
type input "1354"
select select "7465"
click at [172, 147] on input "Client" at bounding box center [283, 157] width 348 height 29
type input "7005906090"
click at [414, 159] on span "Add Client" at bounding box center [419, 157] width 60 height 16
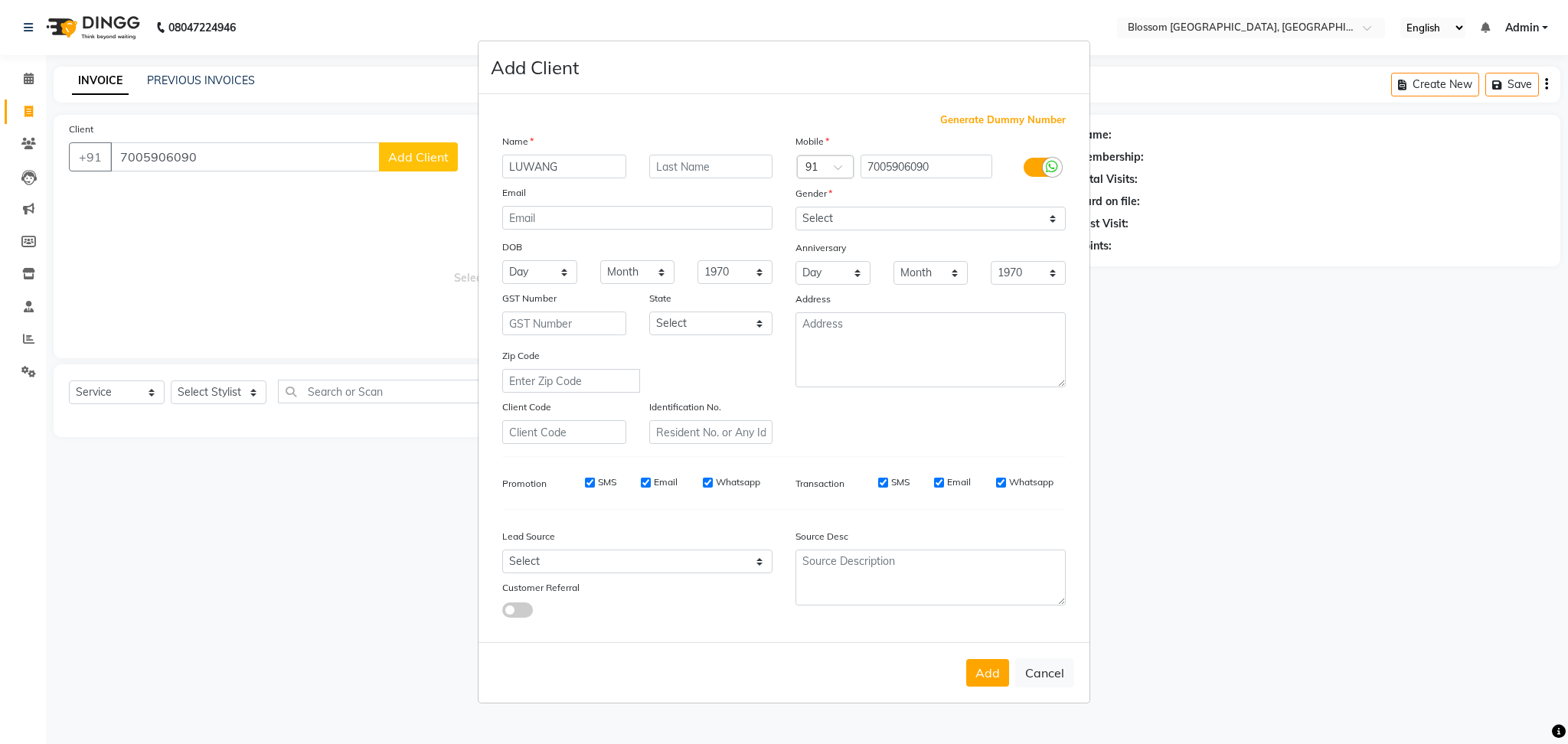
type input "LUWANG"
click at [694, 158] on input "text" at bounding box center [711, 167] width 124 height 23
type input "LEIMA"
click at [930, 224] on select "Select [DEMOGRAPHIC_DATA] [DEMOGRAPHIC_DATA] Other Prefer Not To Say" at bounding box center [931, 218] width 271 height 23
select select "[DEMOGRAPHIC_DATA]"
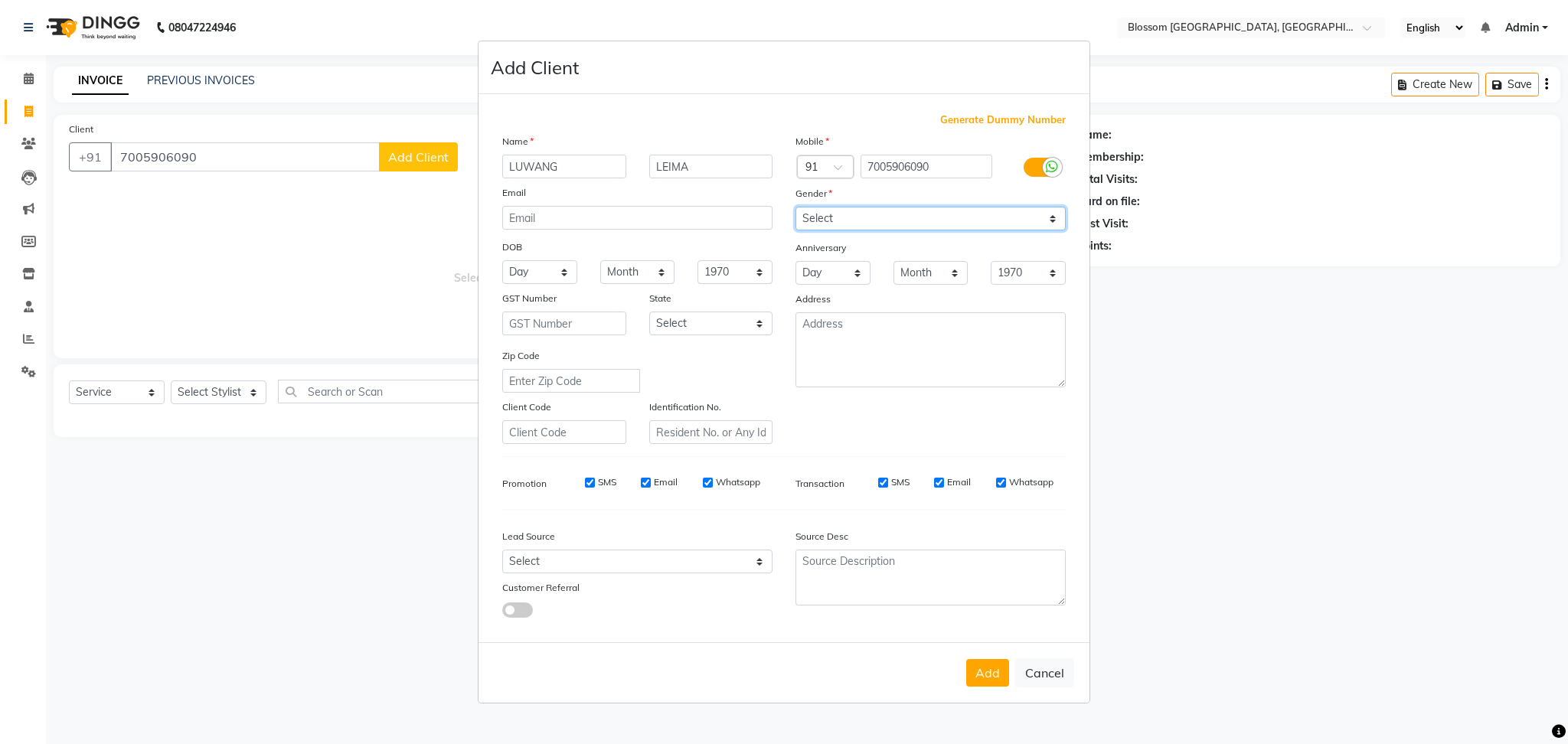
click at [796, 206] on select "Select [DEMOGRAPHIC_DATA] [DEMOGRAPHIC_DATA] Other Prefer Not To Say" at bounding box center [931, 218] width 271 height 23
click at [984, 672] on button "Add" at bounding box center [988, 673] width 43 height 27
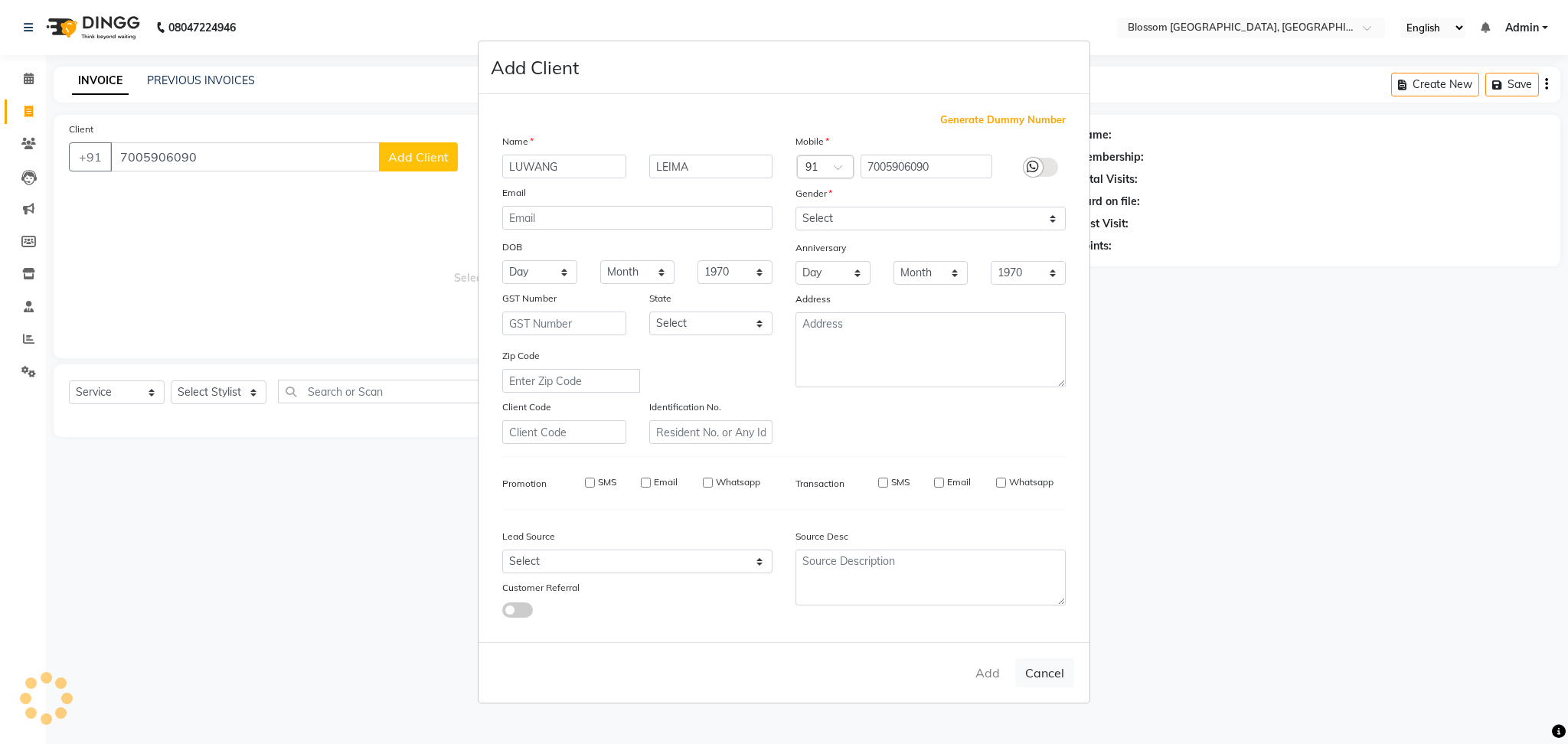
select select
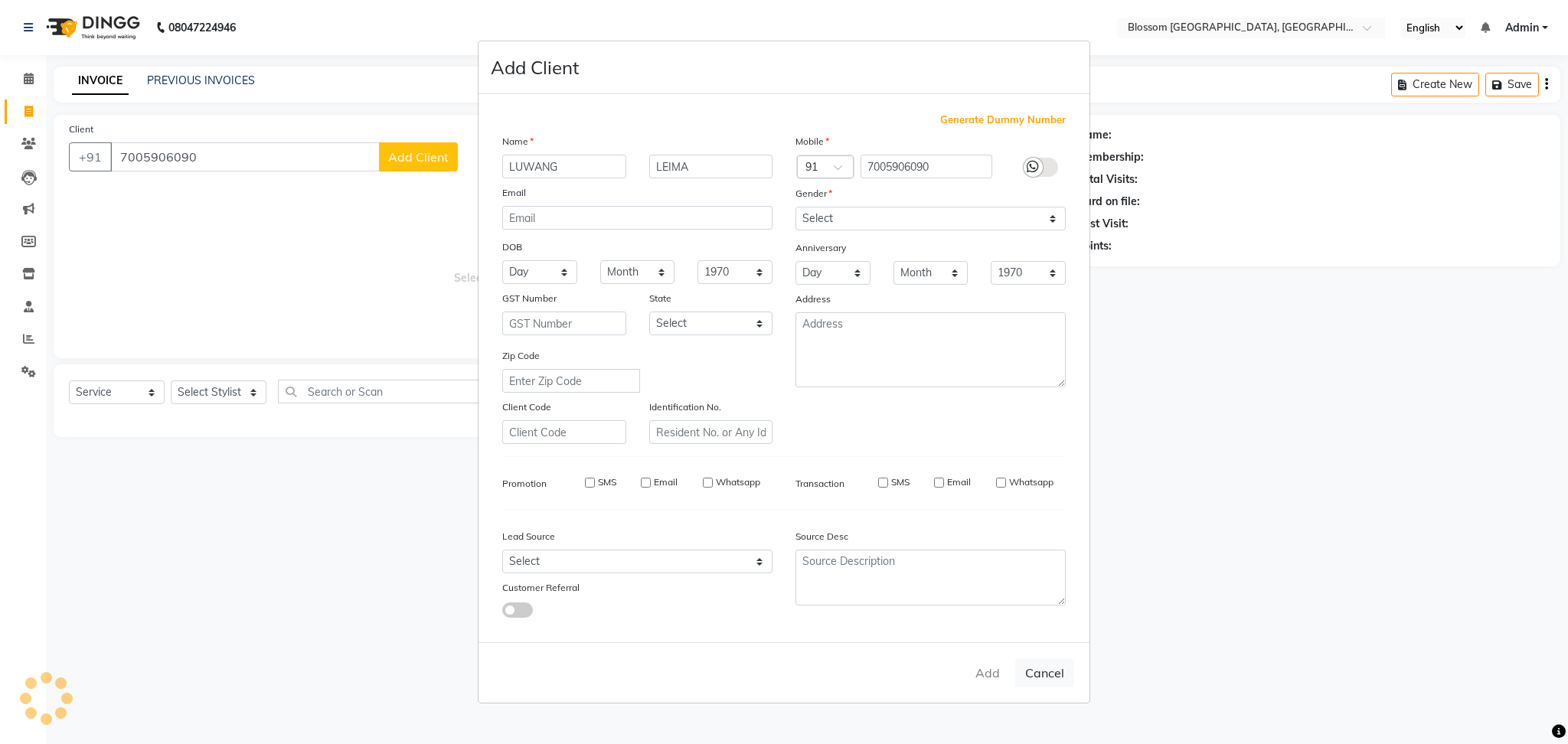
select select
checkbox input "false"
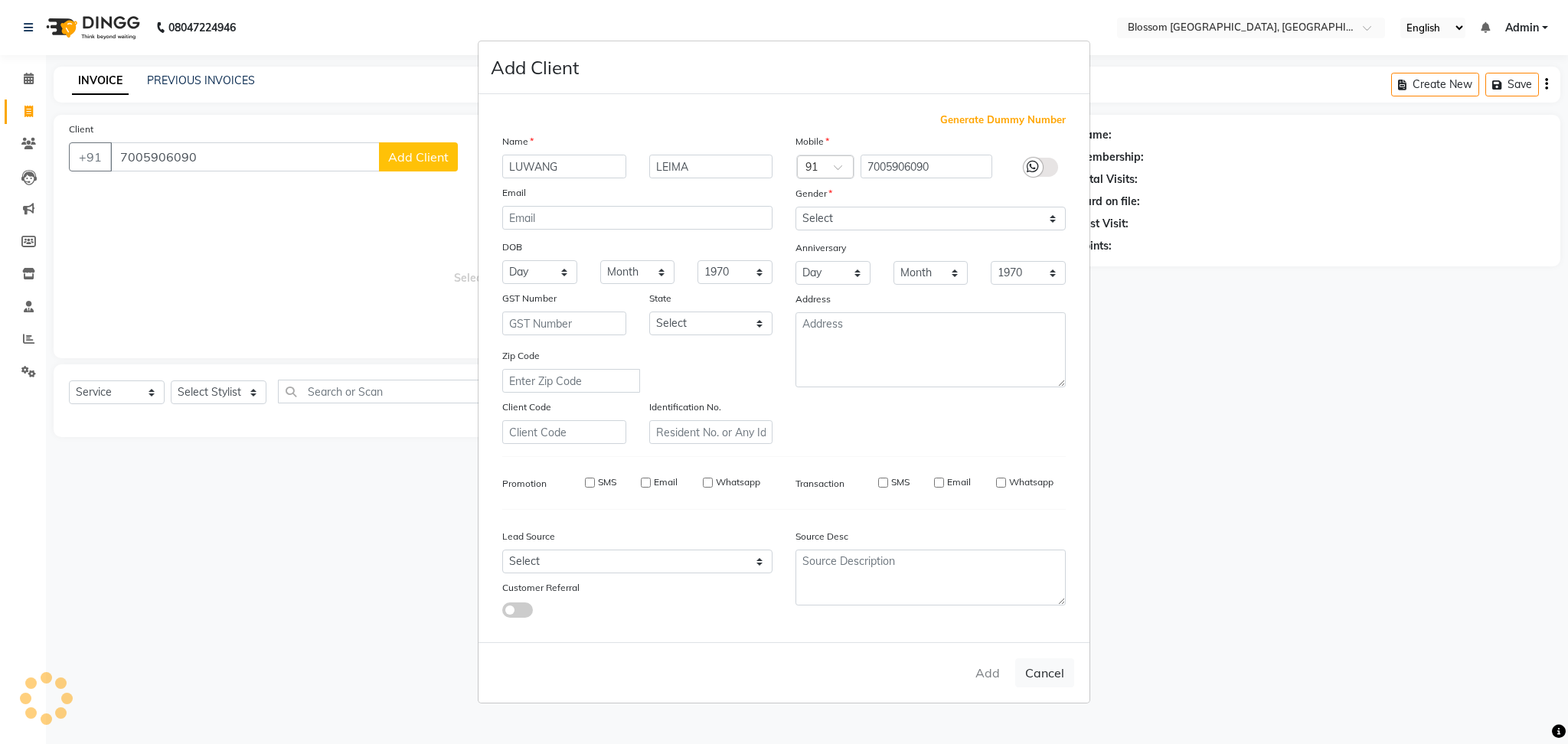
checkbox input "false"
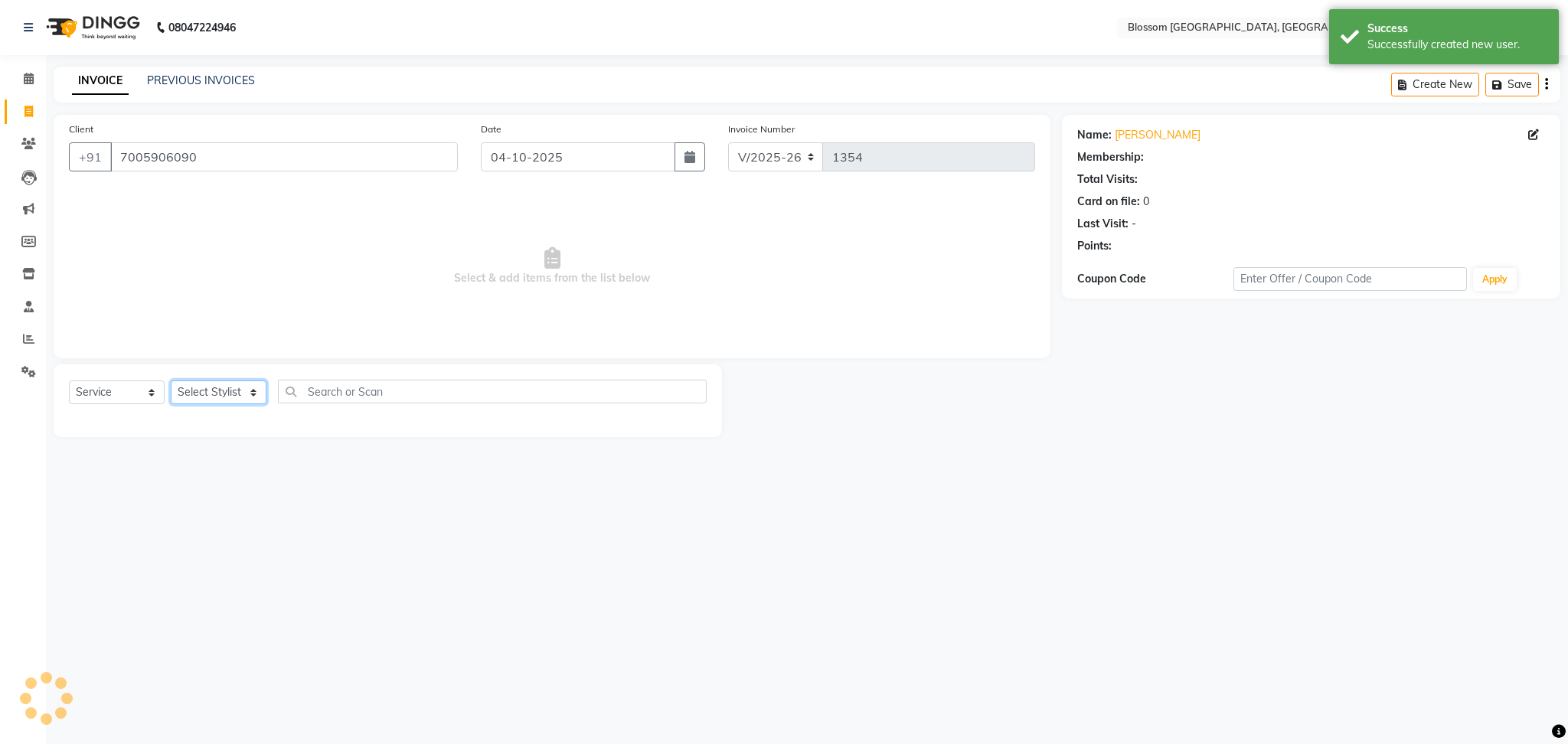
click at [248, 403] on select "Select Stylist Laimayum Priyaluxmi [PERSON_NAME]Sana chanu [PERSON_NAME] [PERSO…" at bounding box center [218, 392] width 95 height 23
select select "66245"
click at [170, 382] on select "Select Stylist Laimayum Priyaluxmi [PERSON_NAME]Sana chanu [PERSON_NAME] [PERSO…" at bounding box center [218, 392] width 95 height 23
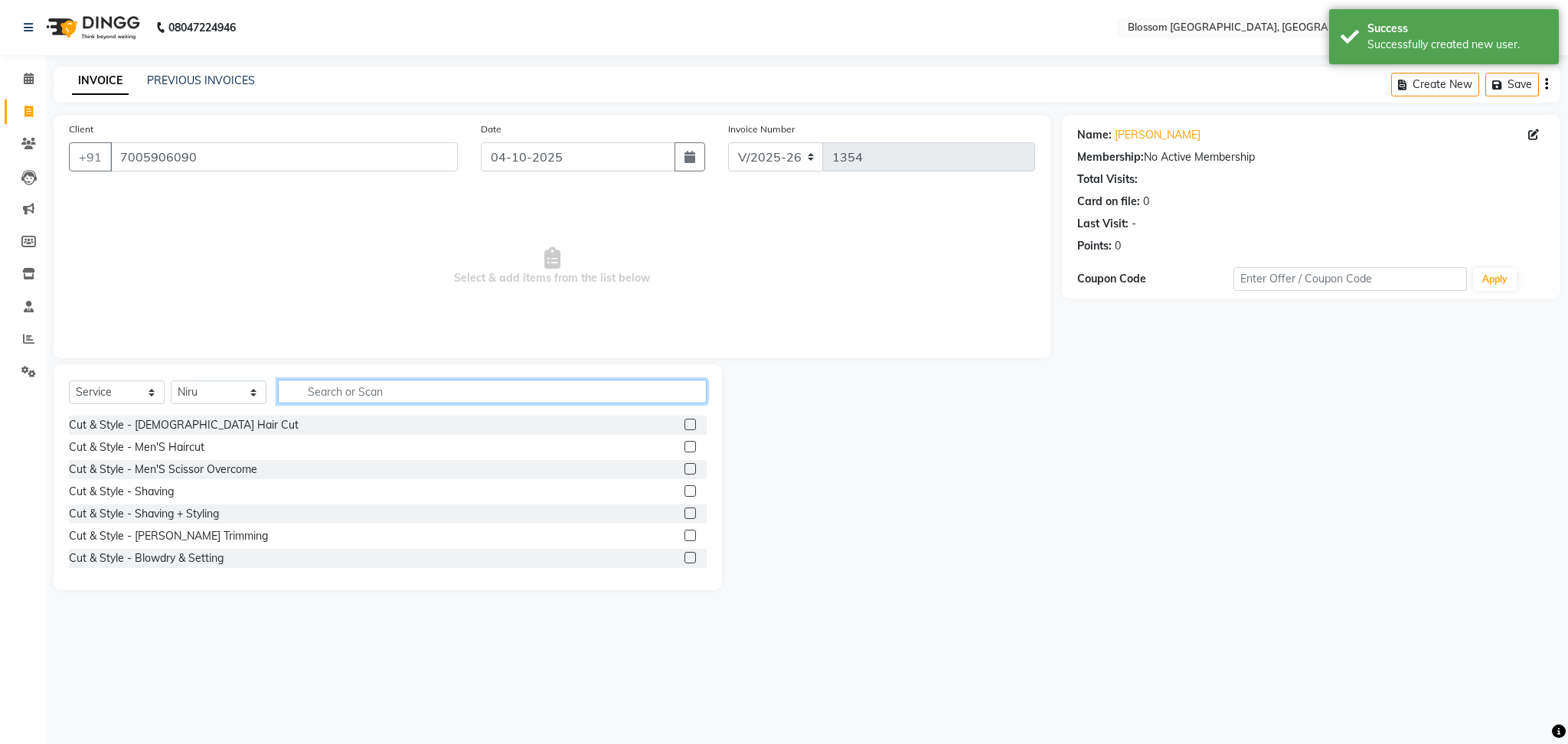
click at [392, 386] on input "text" at bounding box center [492, 391] width 429 height 23
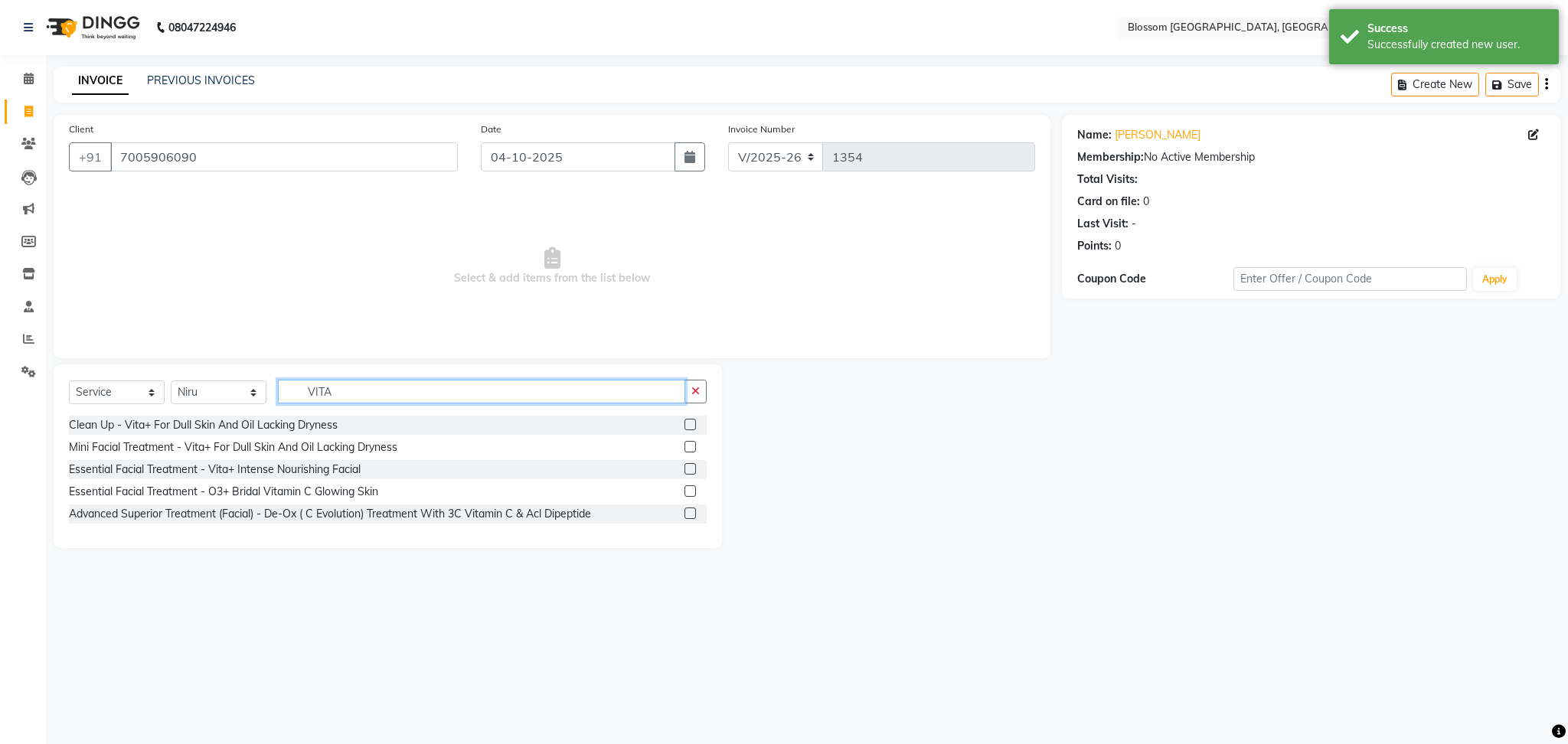
type input "VITA"
click at [687, 452] on label at bounding box center [691, 447] width 12 height 12
click at [687, 452] on input "checkbox" at bounding box center [690, 447] width 10 height 10
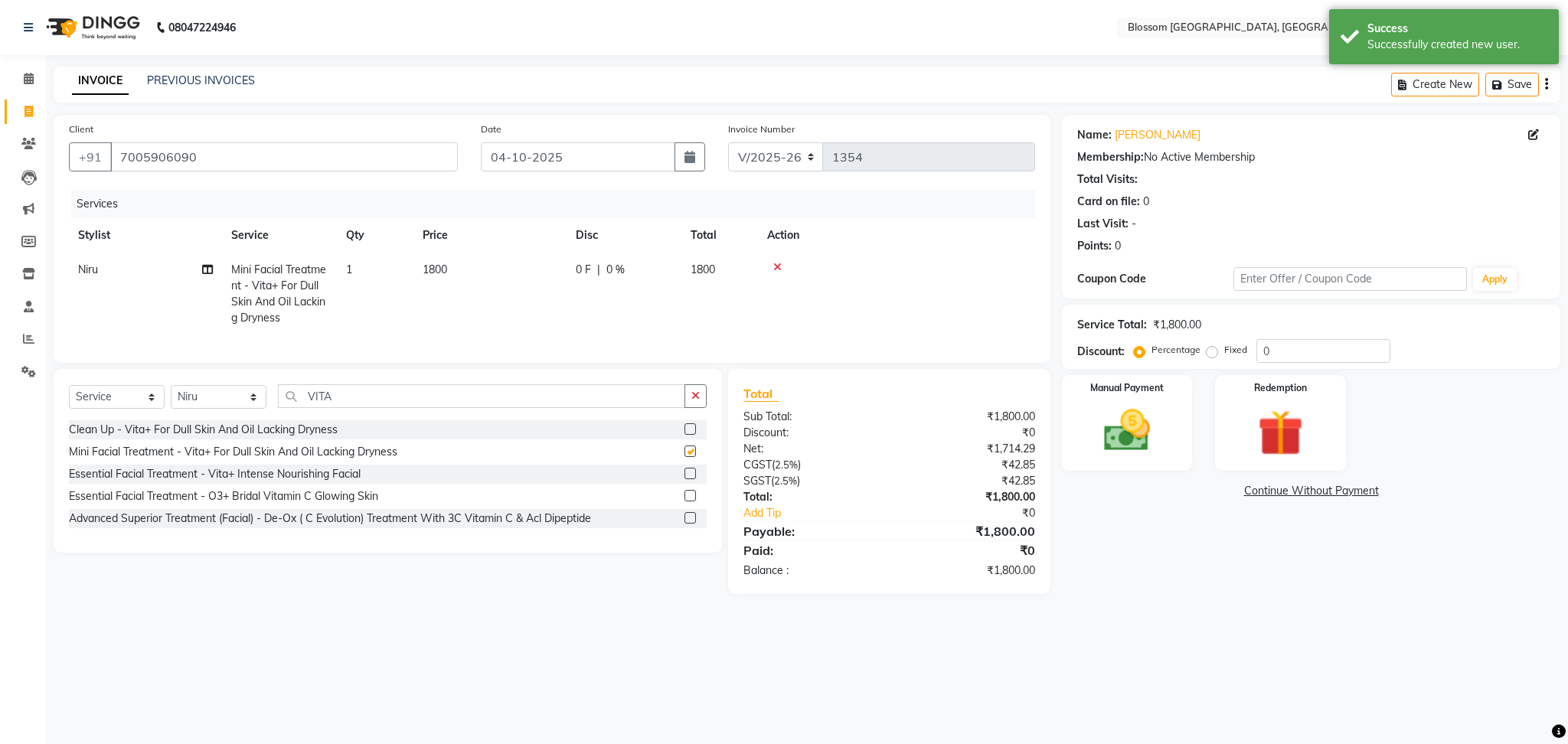
checkbox input "false"
click at [389, 421] on div "Select Service Product Membership Package Voucher Prepaid Gift Card Select Styl…" at bounding box center [388, 402] width 638 height 36
click at [394, 408] on input "VITA" at bounding box center [481, 396] width 407 height 23
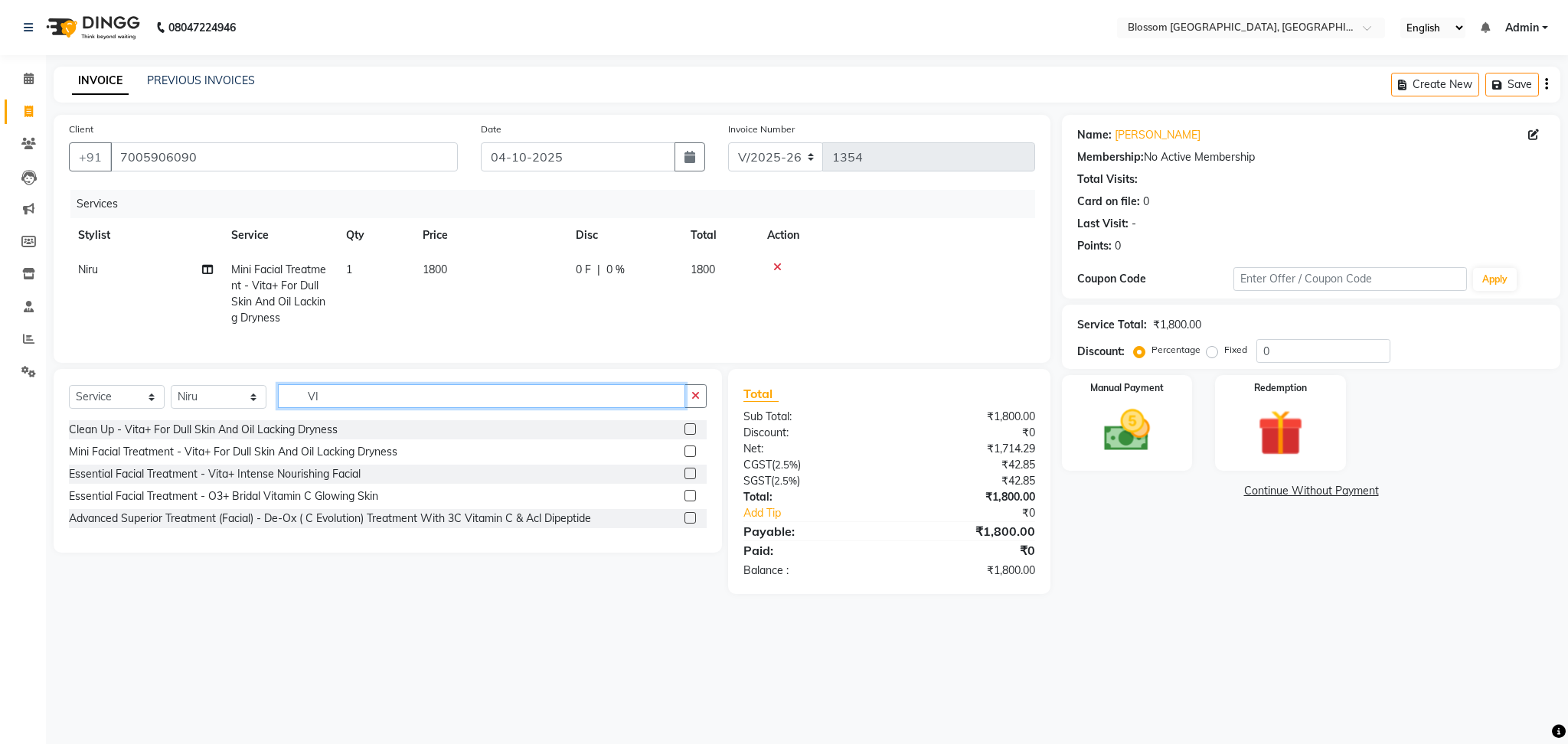
type input "V"
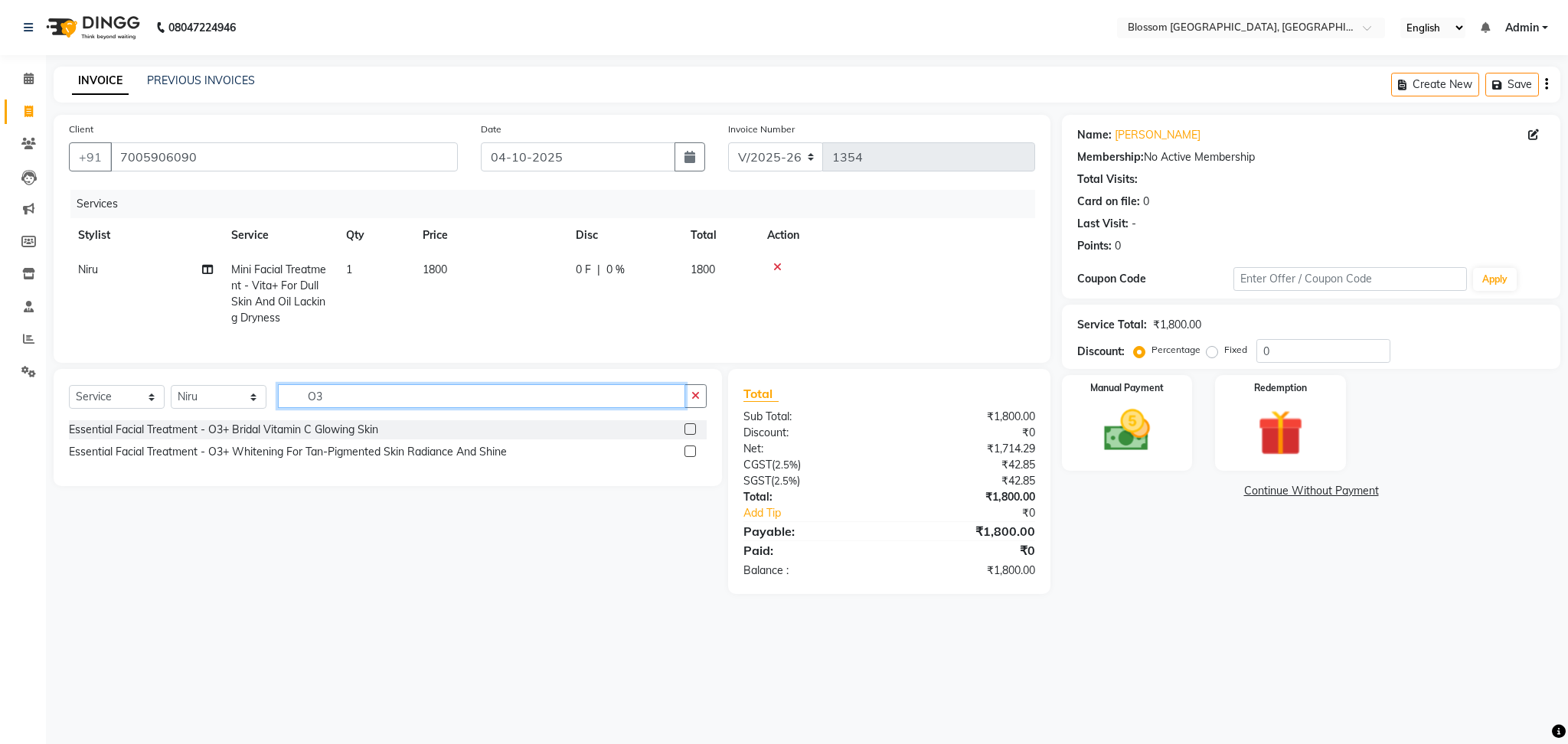
type input "O3"
click at [782, 264] on div at bounding box center [897, 267] width 259 height 11
click at [773, 264] on icon at bounding box center [777, 267] width 9 height 11
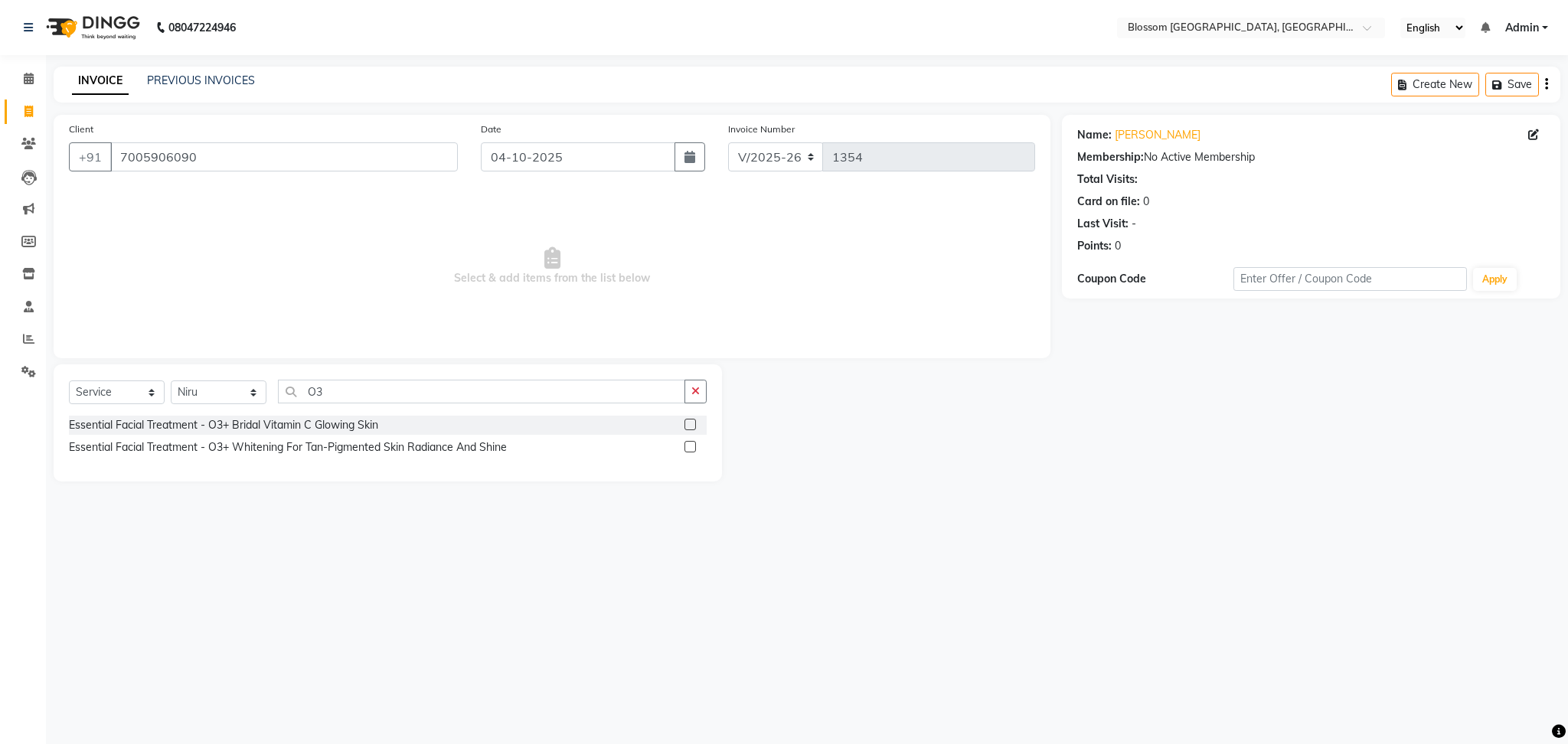
click at [693, 446] on label at bounding box center [691, 447] width 12 height 12
click at [693, 446] on input "checkbox" at bounding box center [690, 447] width 10 height 10
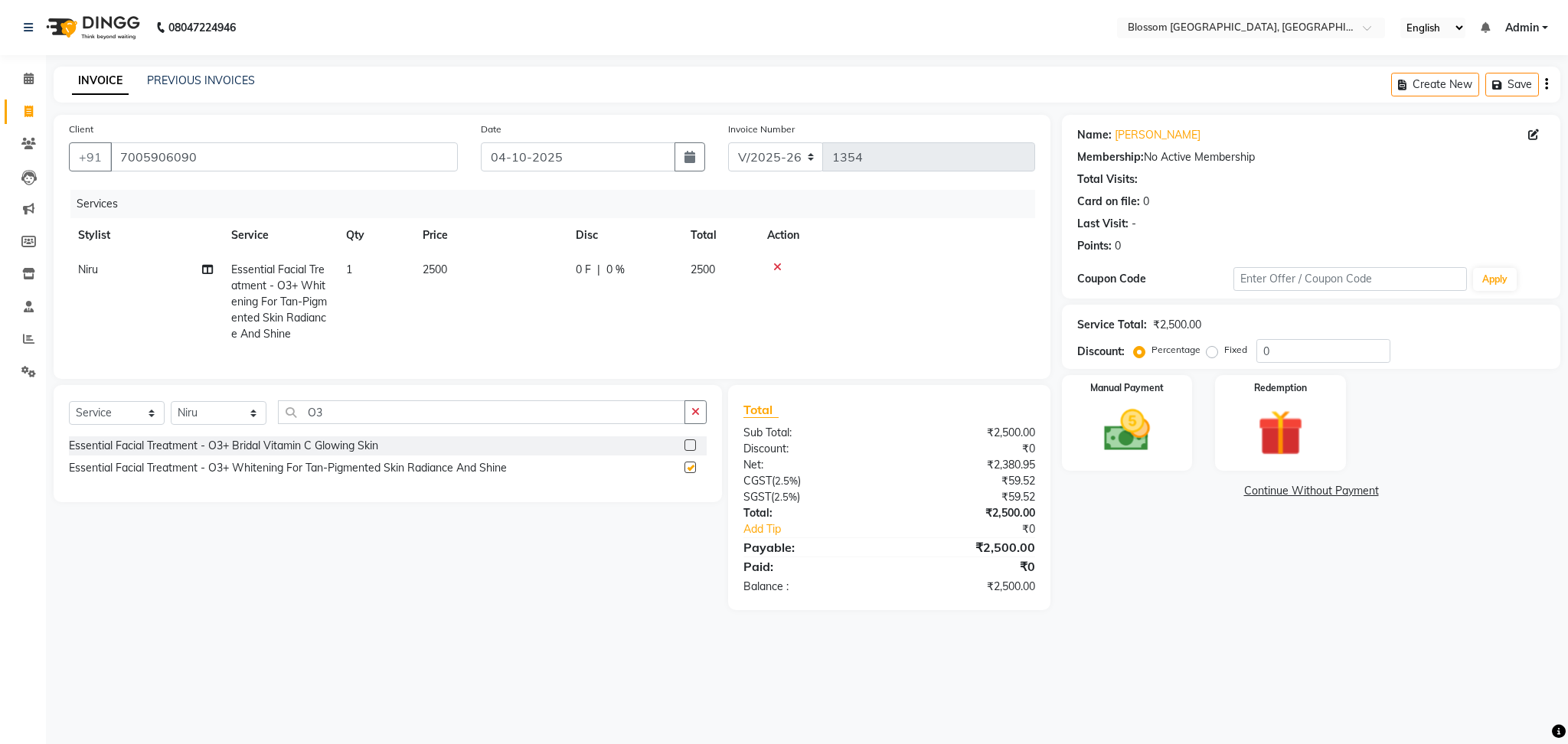
checkbox input "false"
click at [382, 425] on input "O3" at bounding box center [481, 412] width 407 height 23
type input "O"
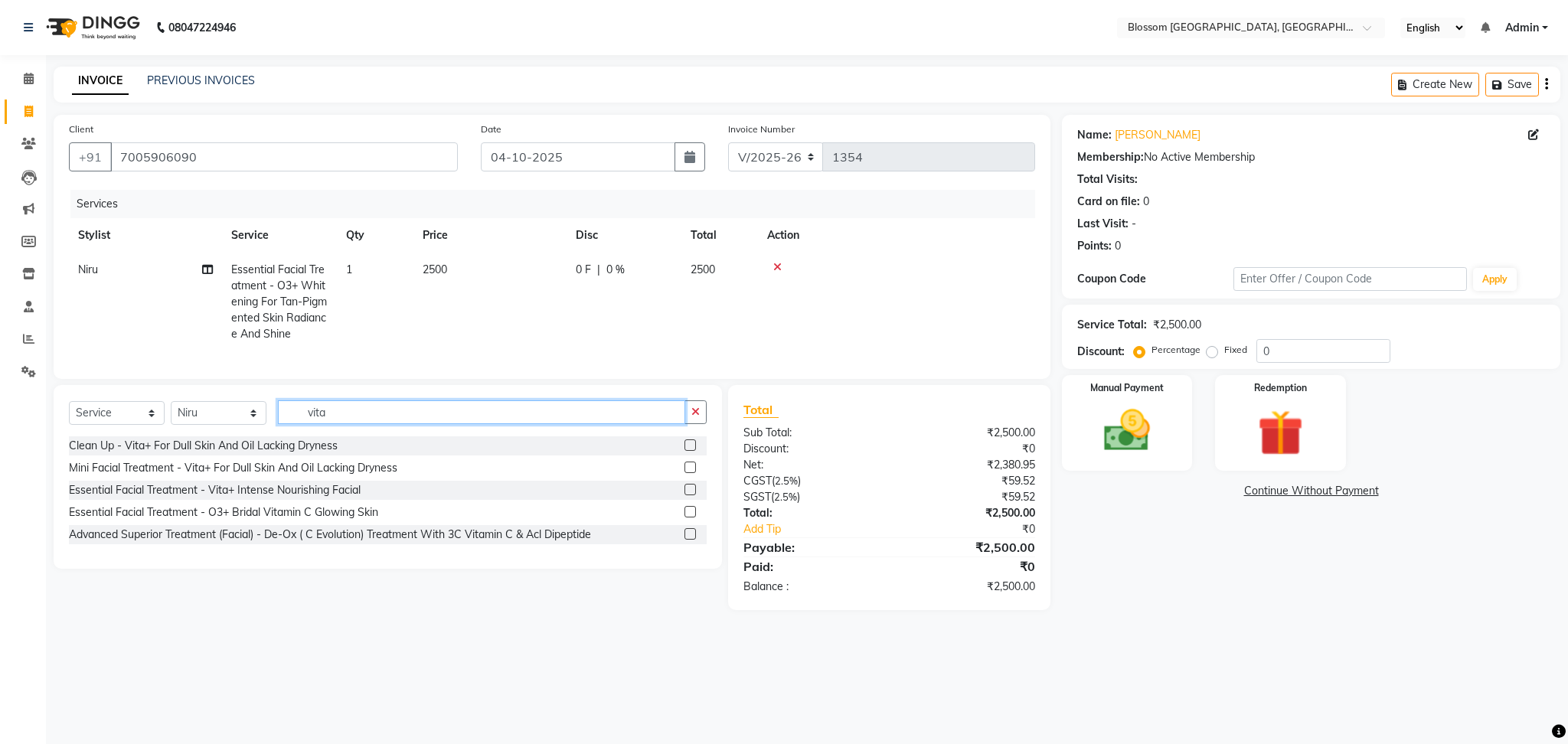
type input "vita"
click at [687, 496] on label at bounding box center [691, 490] width 12 height 12
click at [687, 496] on input "checkbox" at bounding box center [690, 491] width 10 height 10
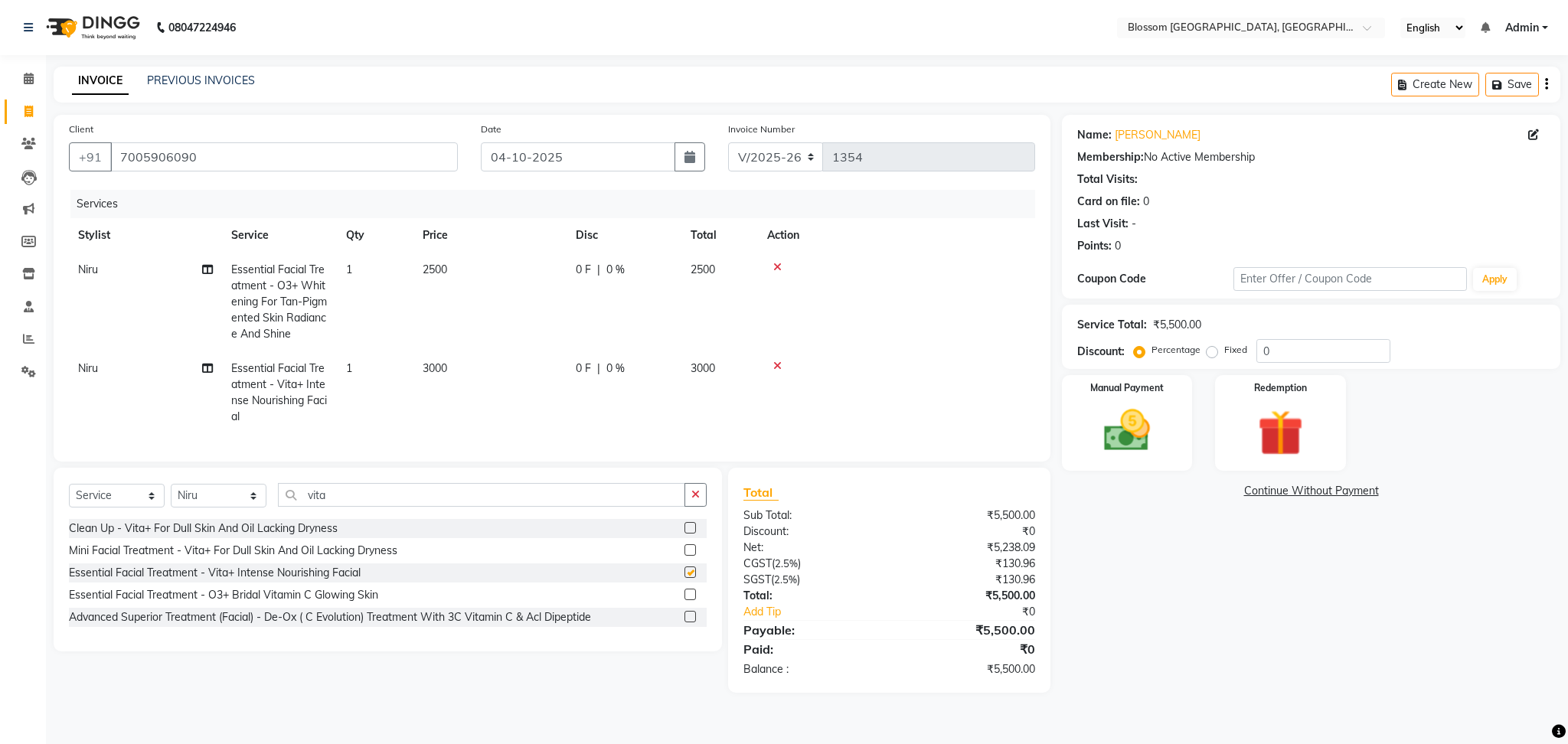
checkbox input "false"
click at [346, 507] on input "vita" at bounding box center [481, 495] width 407 height 23
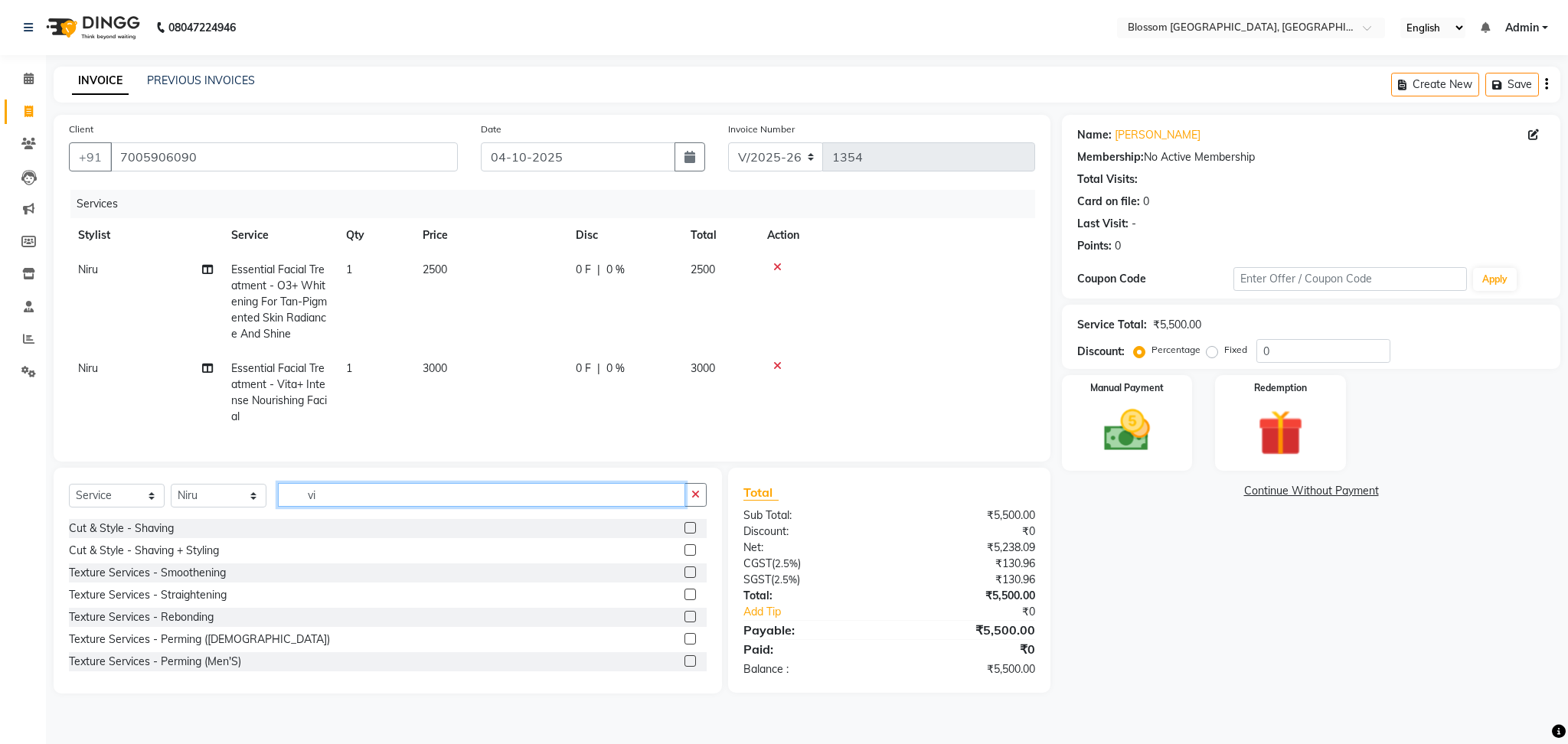
type input "v"
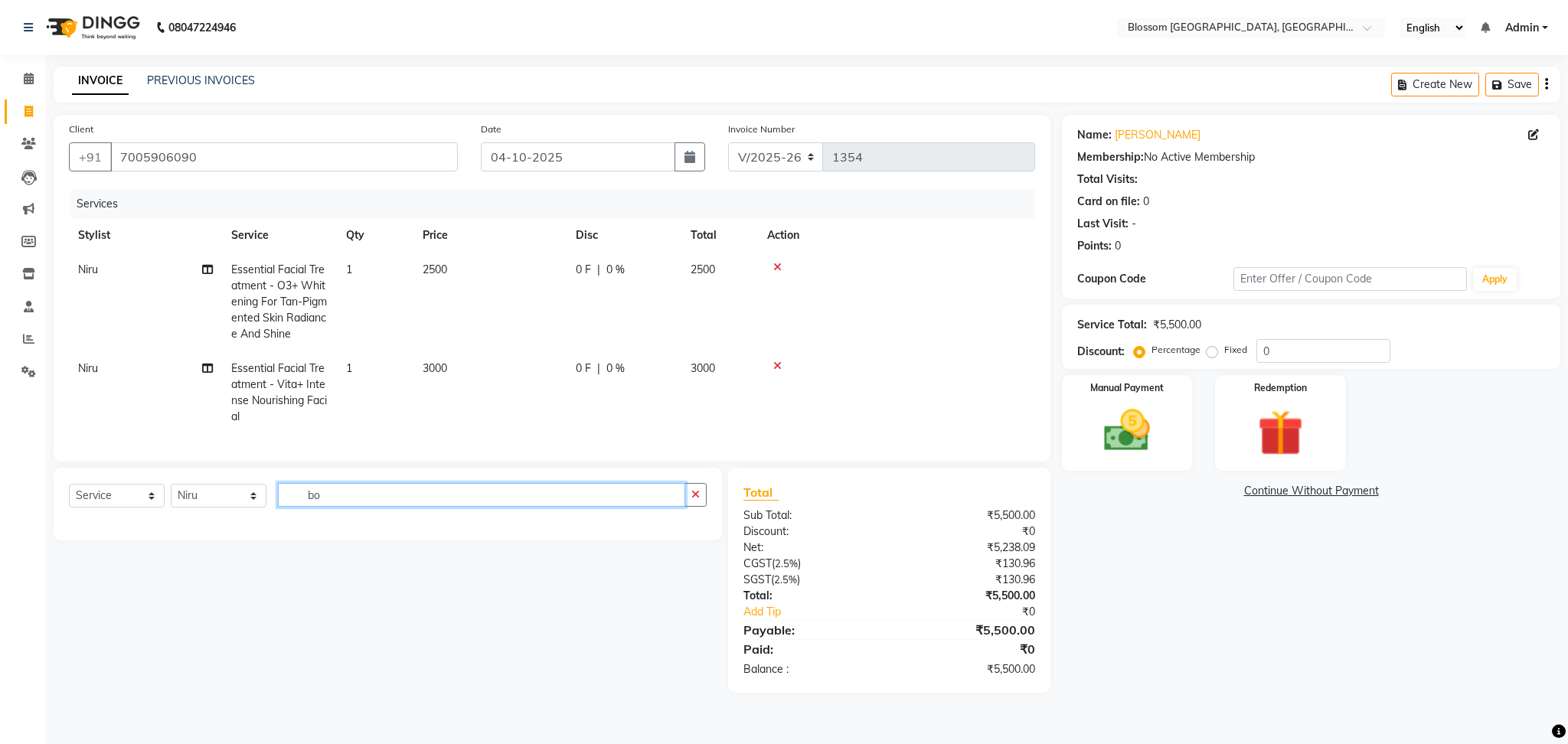
type input "b"
type input "pol"
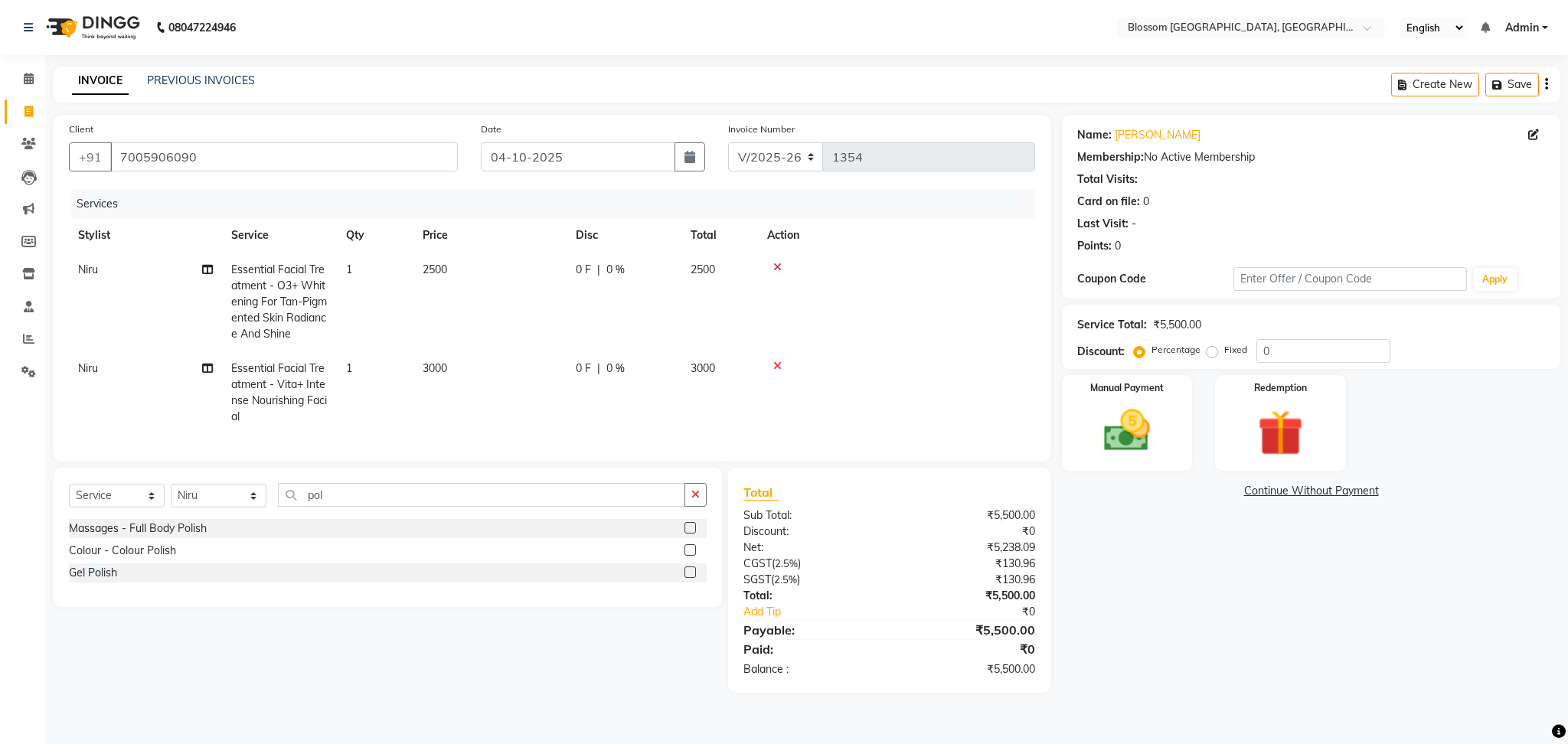
click at [693, 534] on label at bounding box center [691, 528] width 12 height 12
click at [693, 534] on input "checkbox" at bounding box center [690, 529] width 10 height 10
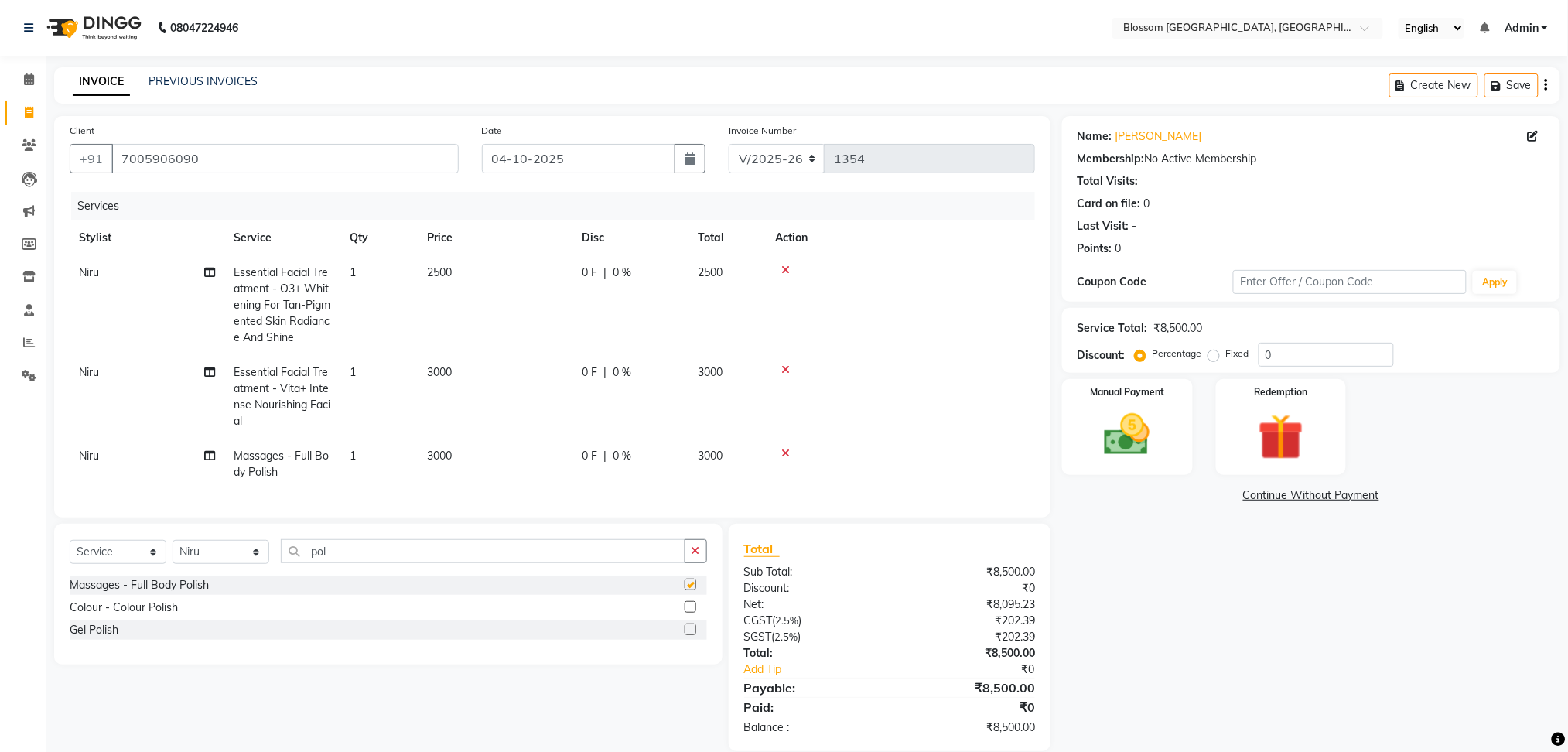
checkbox input "false"
click at [651, 474] on td "0 F | 0 %" at bounding box center [631, 465] width 116 height 51
select select "66245"
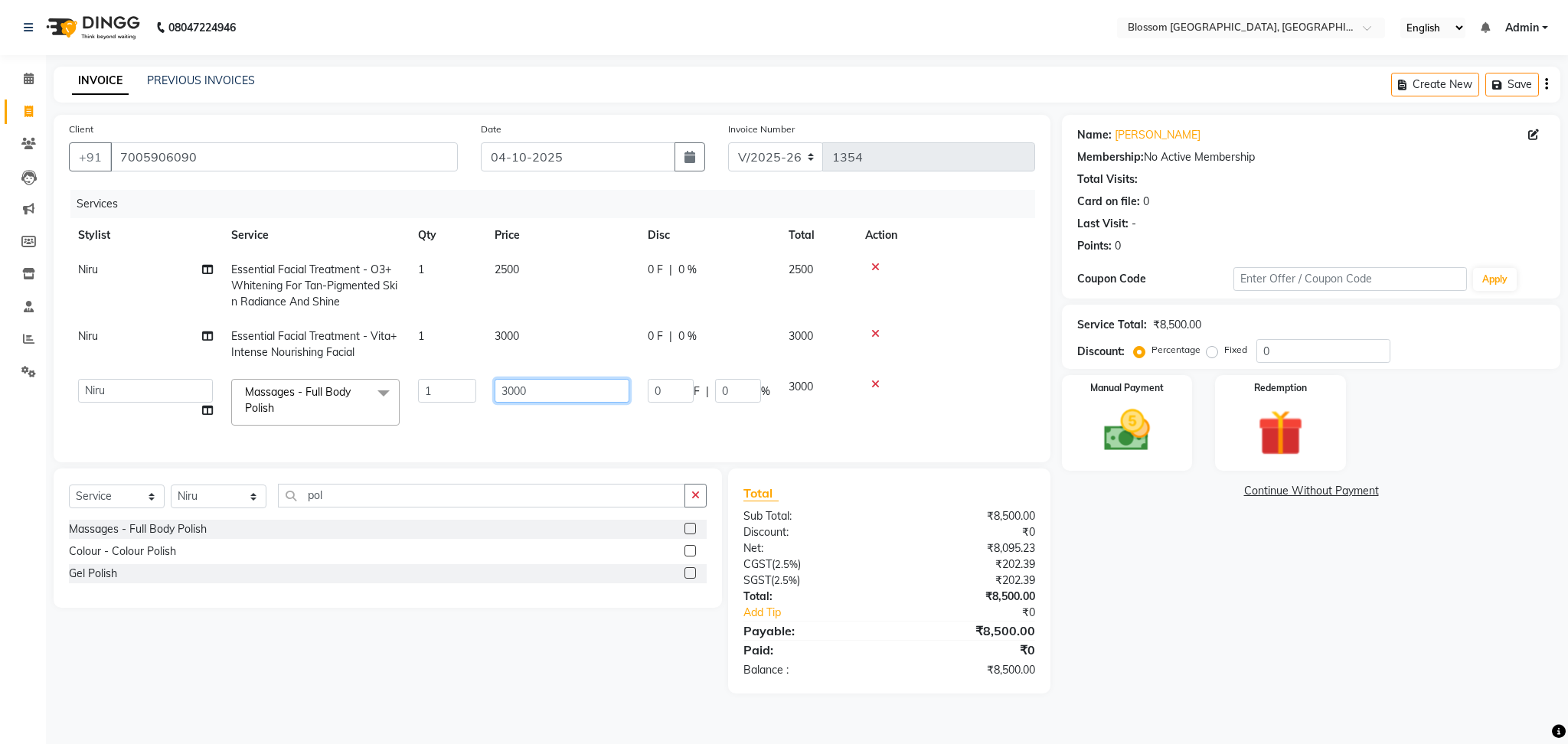
click at [557, 401] on input "3000" at bounding box center [562, 391] width 134 height 23
type input "3"
type input "1000"
click at [1210, 592] on div "Name: [PERSON_NAME] Membership: No Active Membership Total Visits: Card on file…" at bounding box center [1318, 404] width 510 height 578
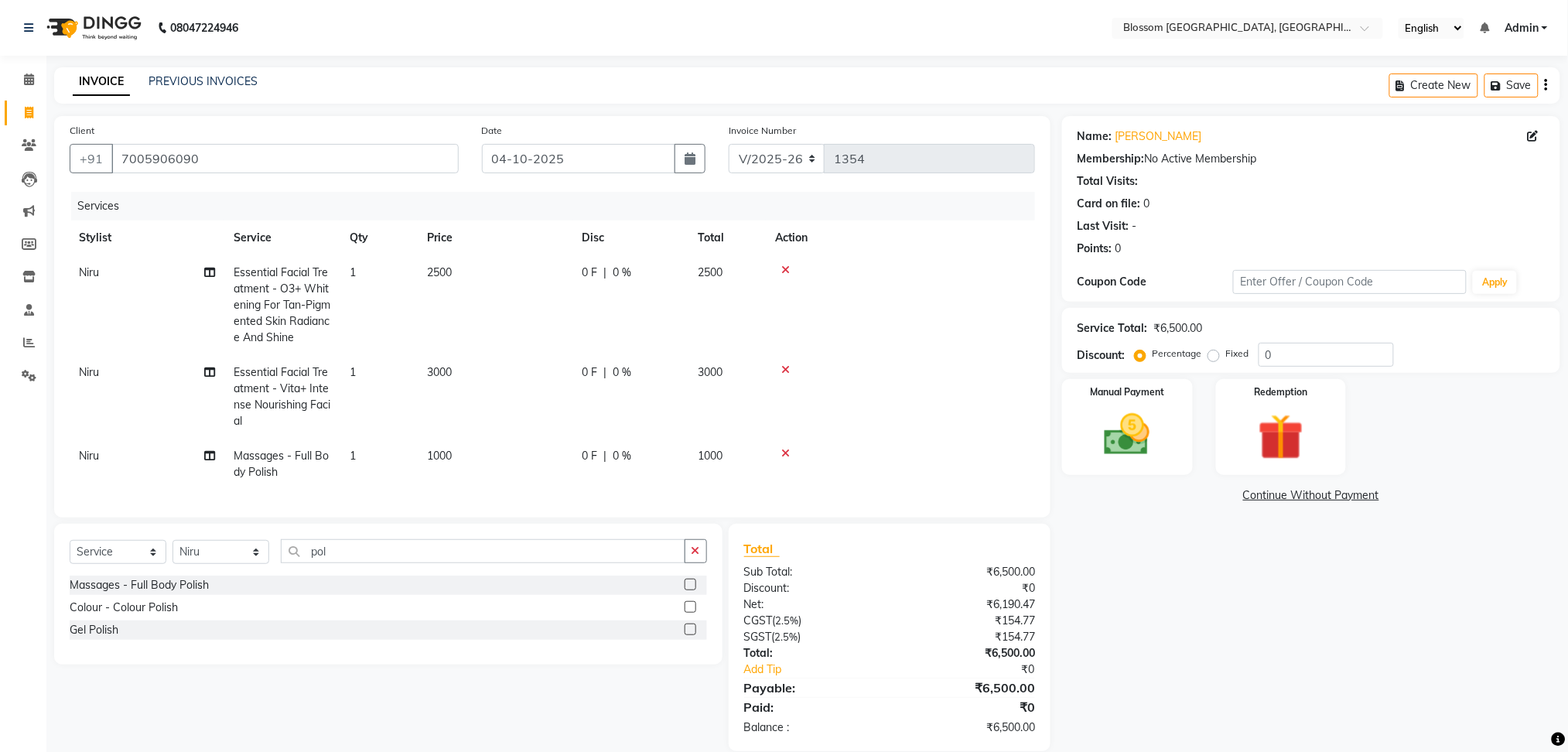
click at [781, 272] on icon at bounding box center [785, 270] width 9 height 11
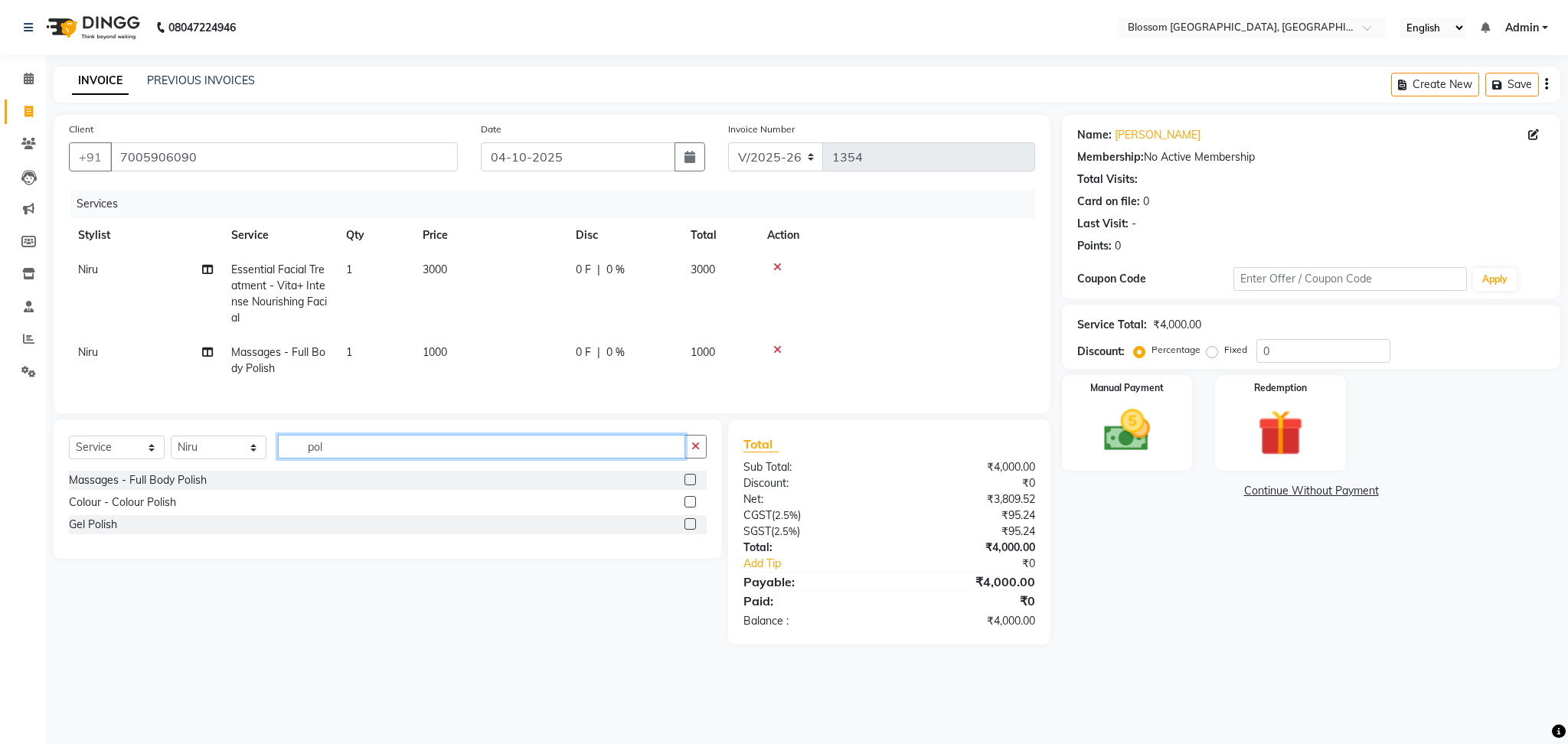
click at [396, 455] on input "pol" at bounding box center [481, 447] width 407 height 23
type input "p"
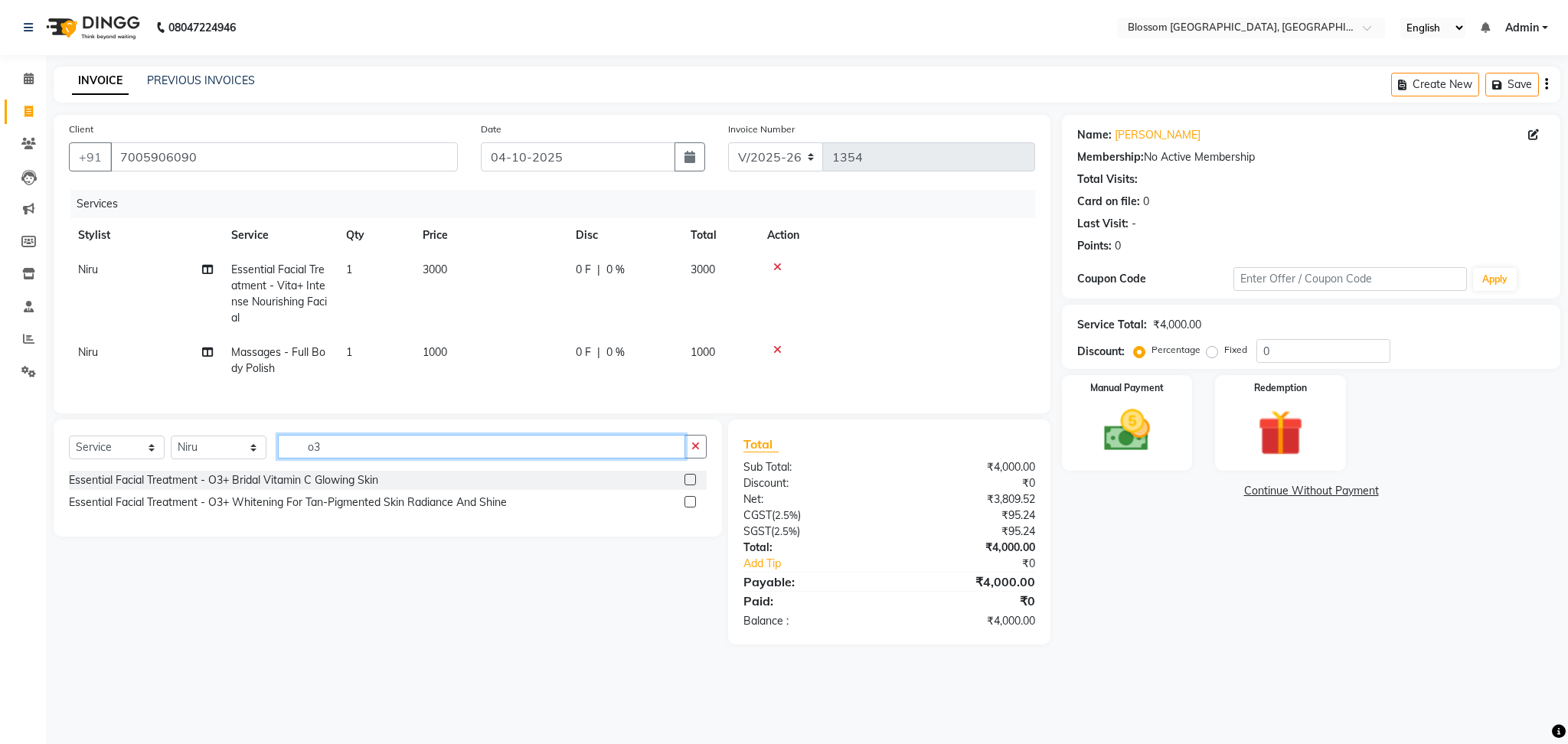
type input "o3"
click at [687, 486] on label at bounding box center [691, 480] width 12 height 12
click at [687, 486] on input "checkbox" at bounding box center [690, 480] width 10 height 10
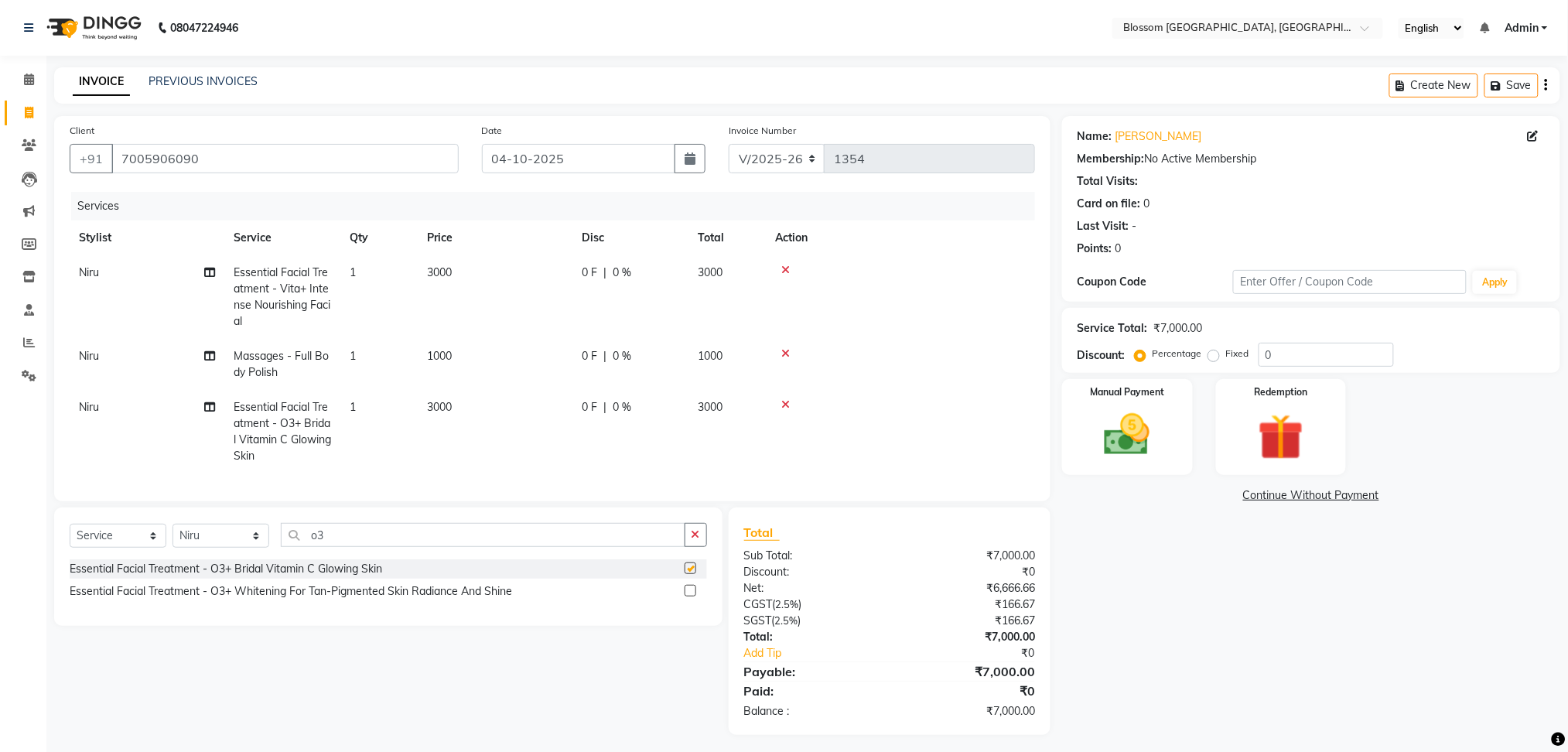
checkbox input "false"
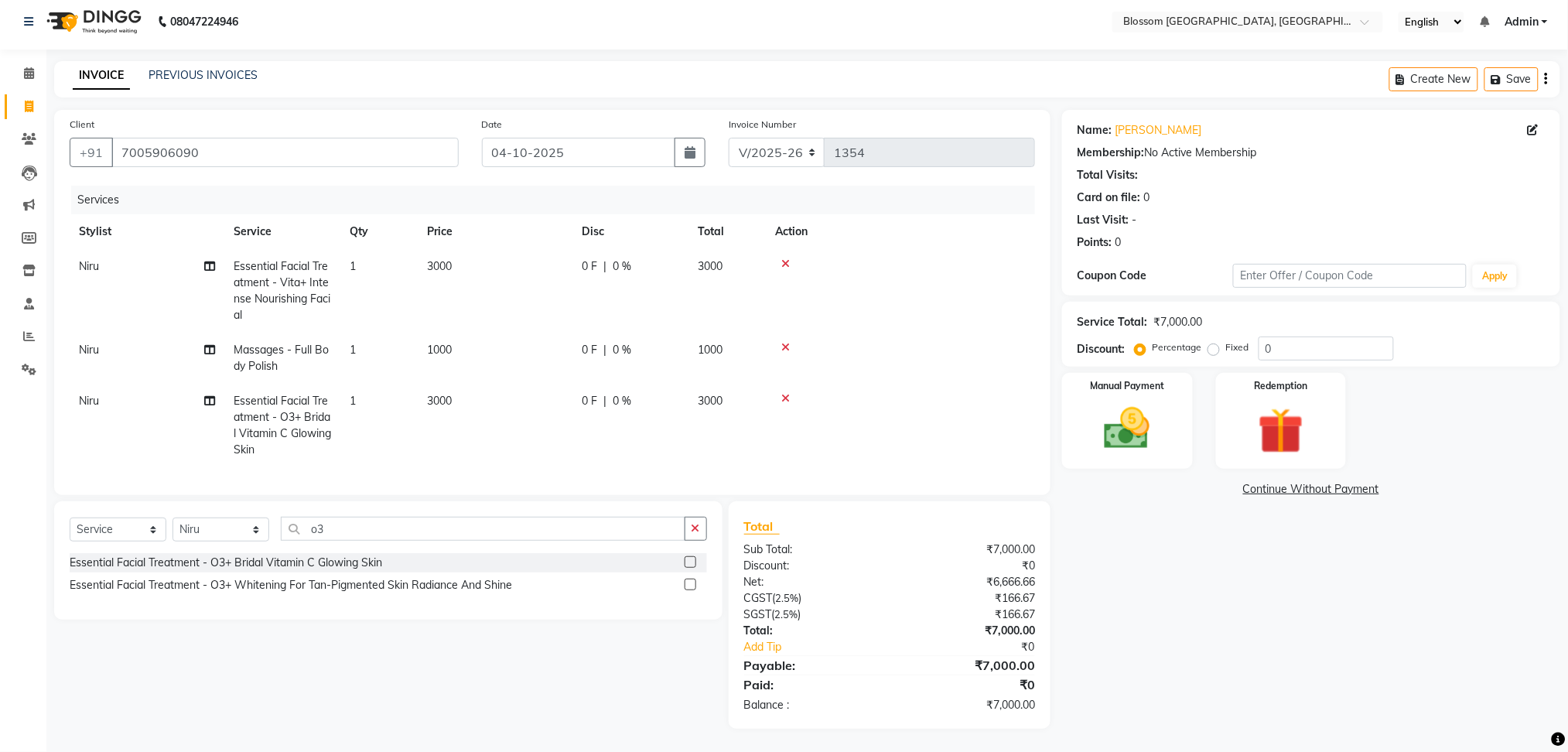
scroll to position [21, 0]
click at [1301, 337] on input "0" at bounding box center [1326, 348] width 136 height 24
type input "40"
click at [1144, 613] on div "Name: [PERSON_NAME] Membership: No Active Membership Total Visits: Card on file…" at bounding box center [1317, 419] width 510 height 619
click at [1159, 411] on img at bounding box center [1126, 429] width 78 height 55
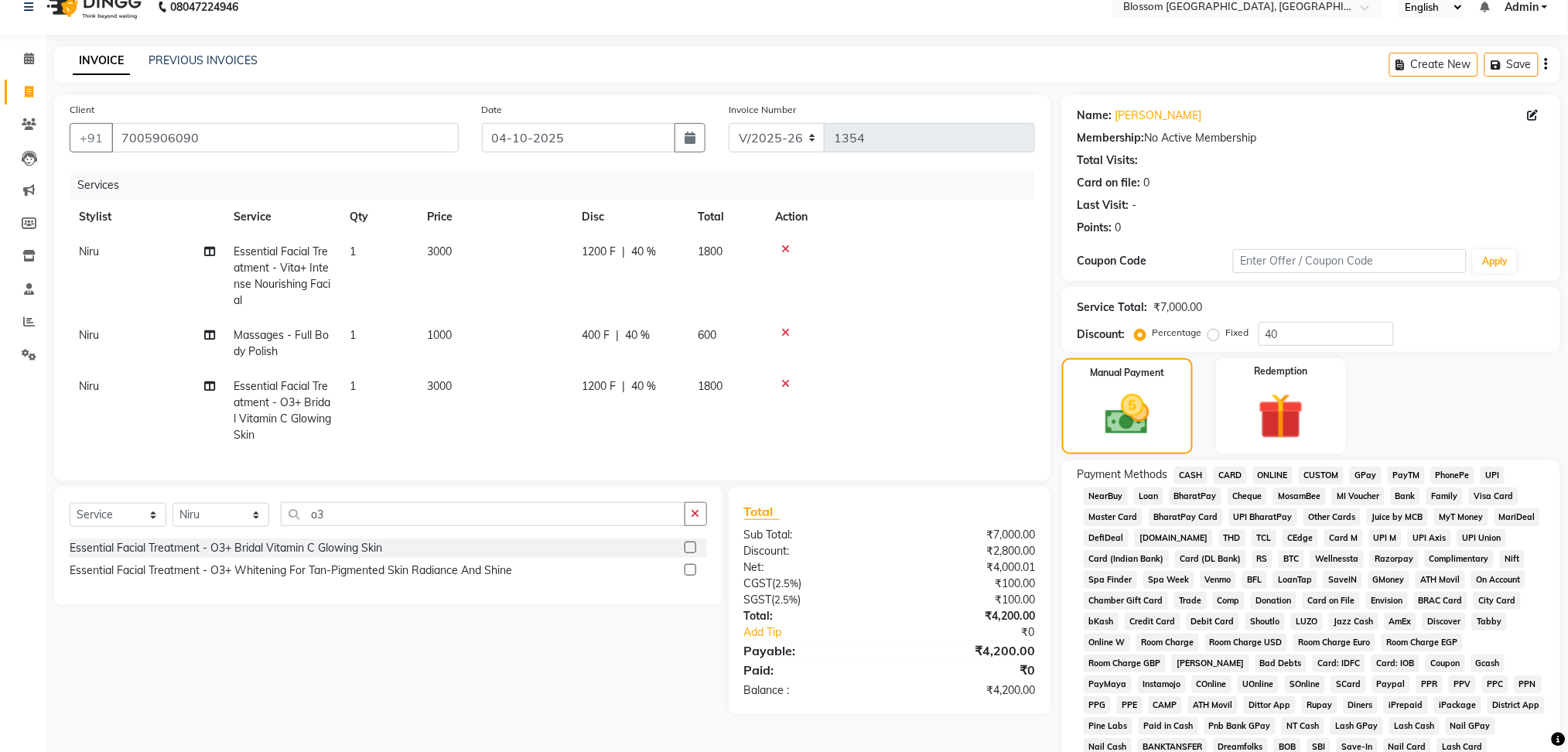
click at [1198, 468] on span "CASH" at bounding box center [1191, 475] width 33 height 18
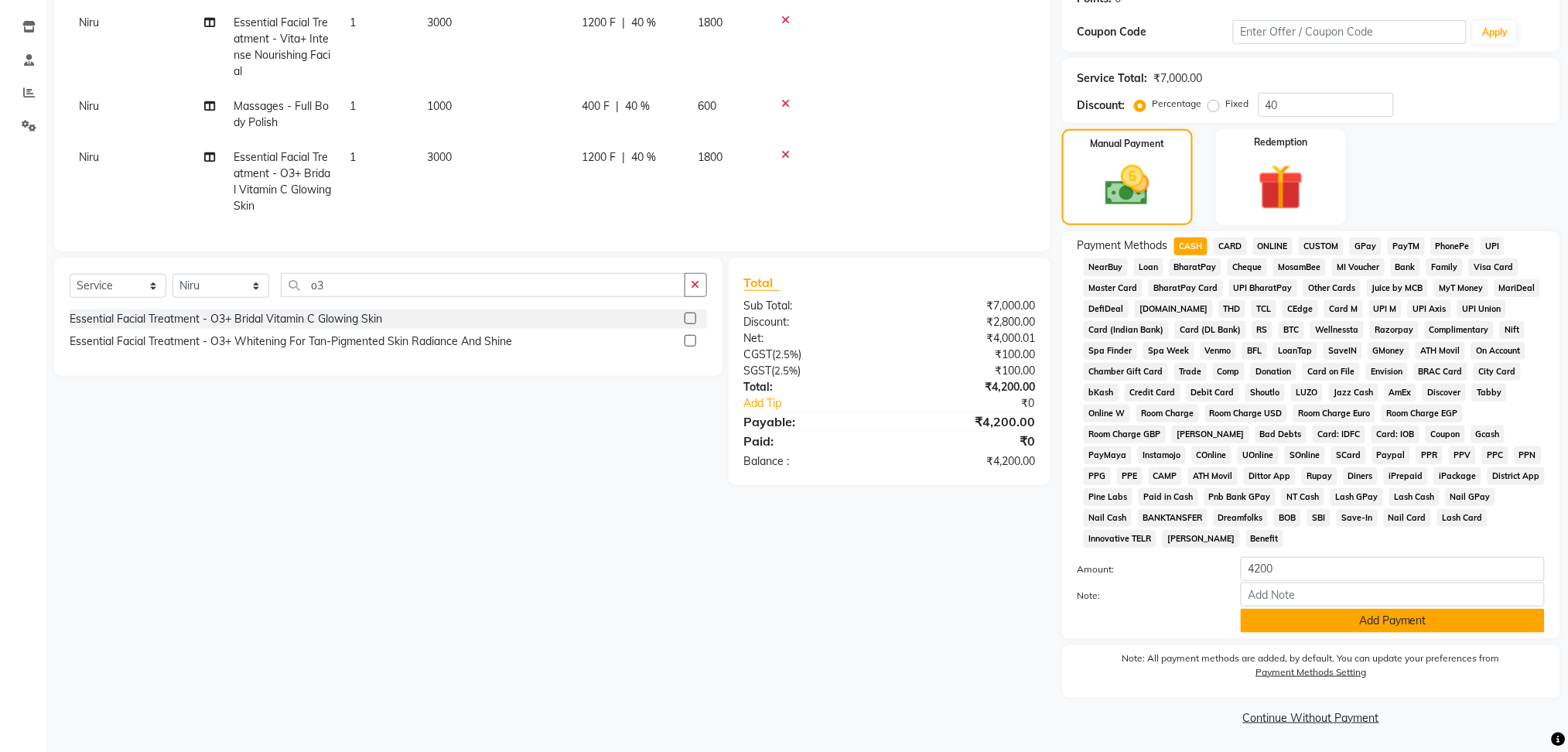
scroll to position [251, 0]
click at [1313, 613] on button "Add Payment" at bounding box center [1392, 620] width 304 height 24
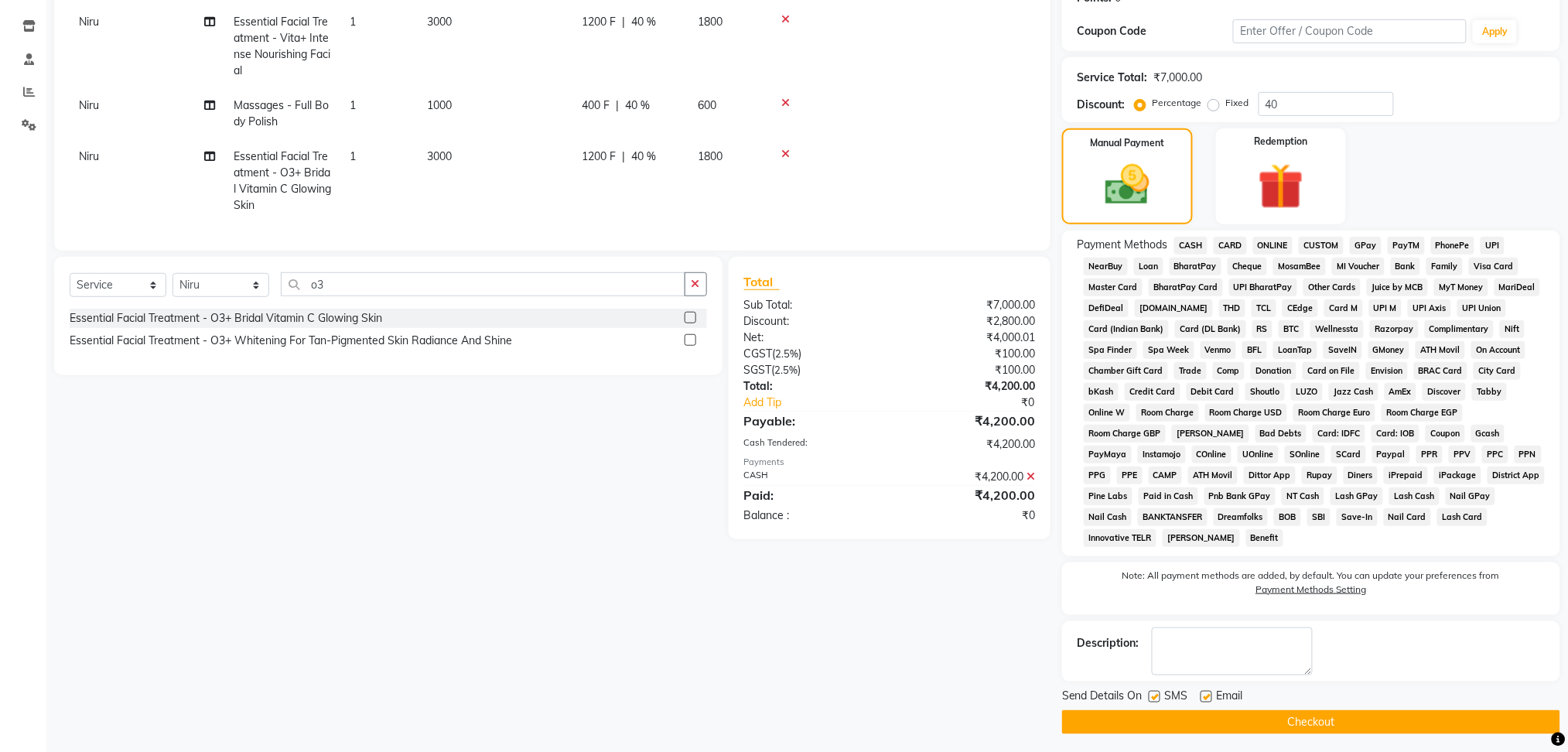
click at [1312, 713] on button "Checkout" at bounding box center [1311, 722] width 498 height 24
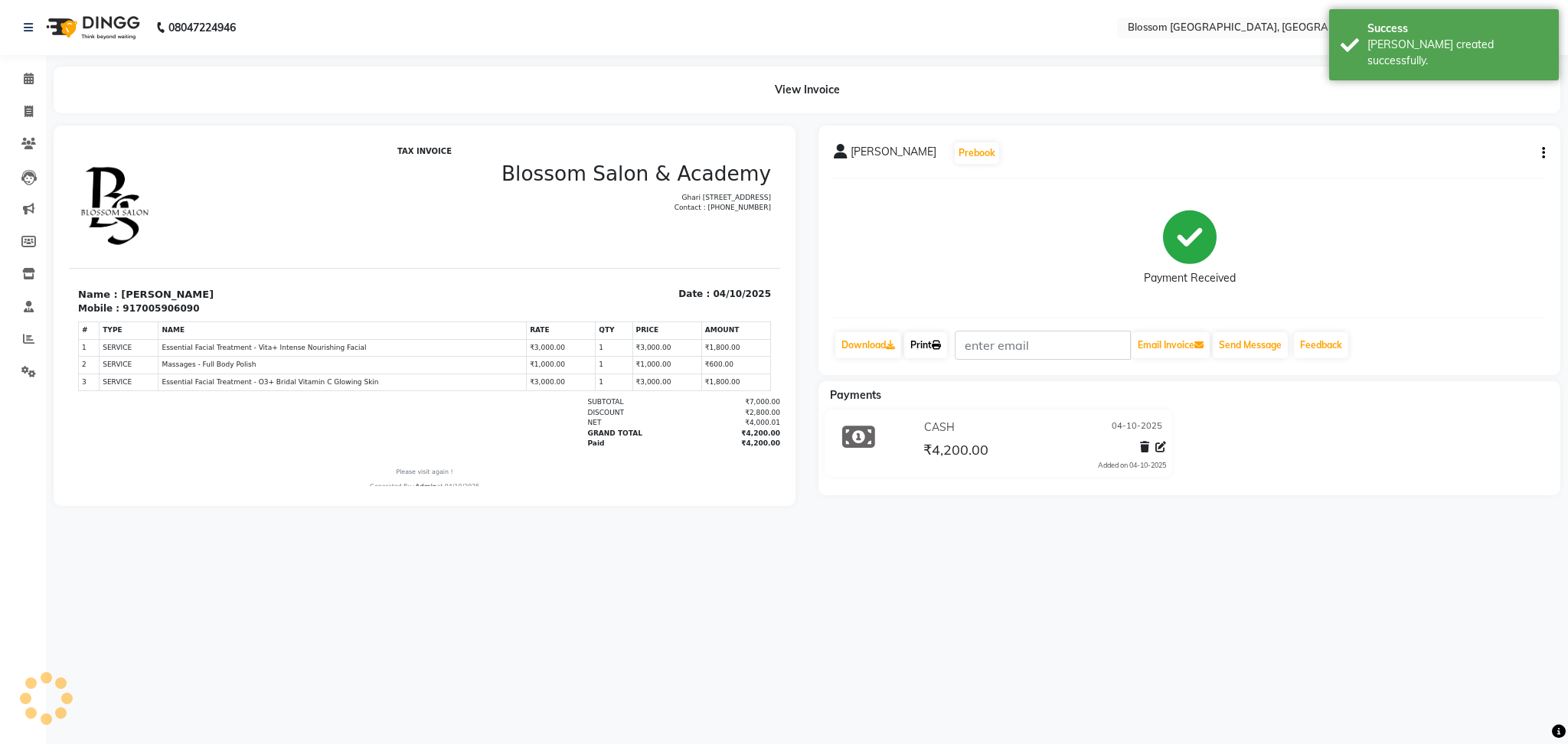
click at [935, 343] on link "Print" at bounding box center [926, 345] width 43 height 26
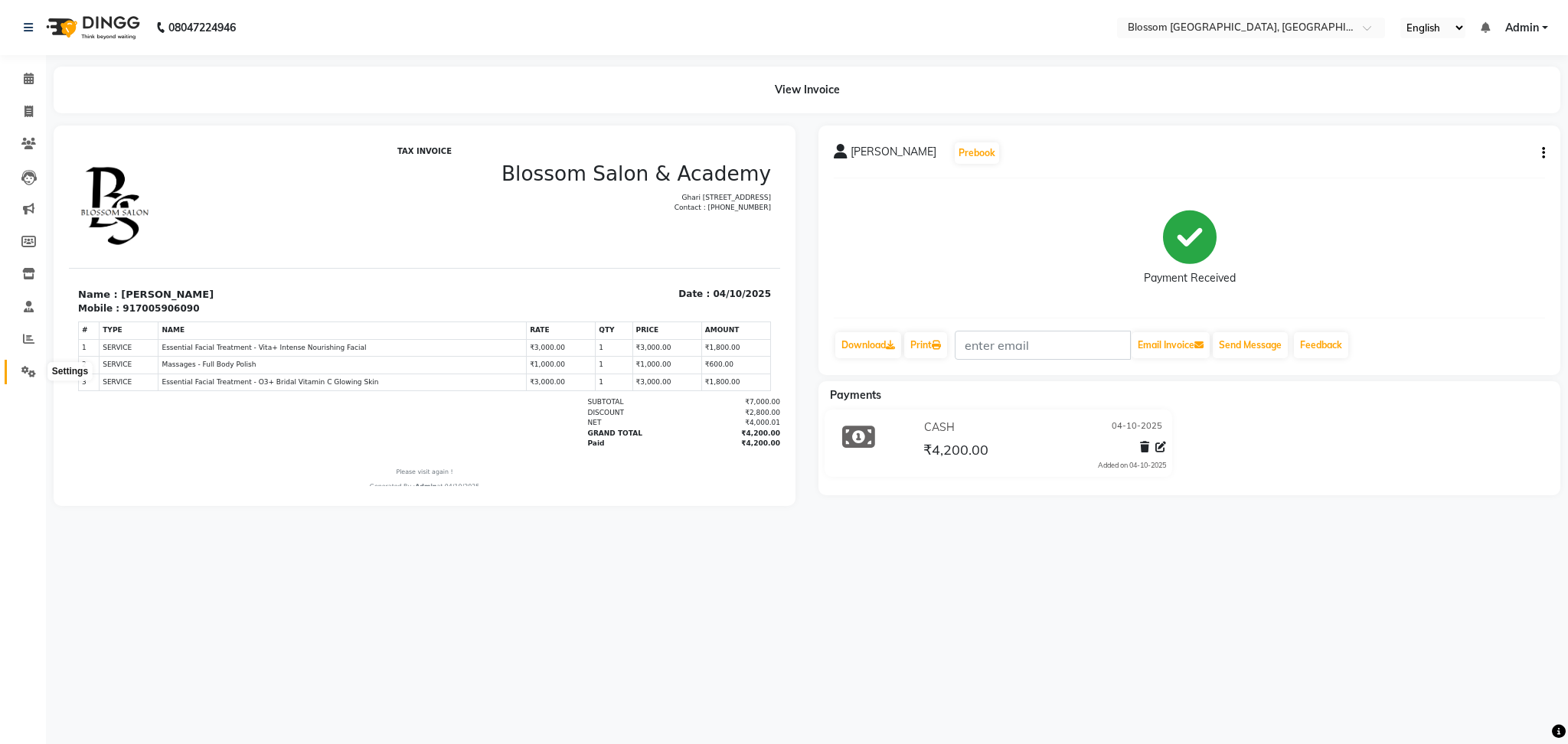
click at [22, 375] on icon at bounding box center [28, 372] width 15 height 12
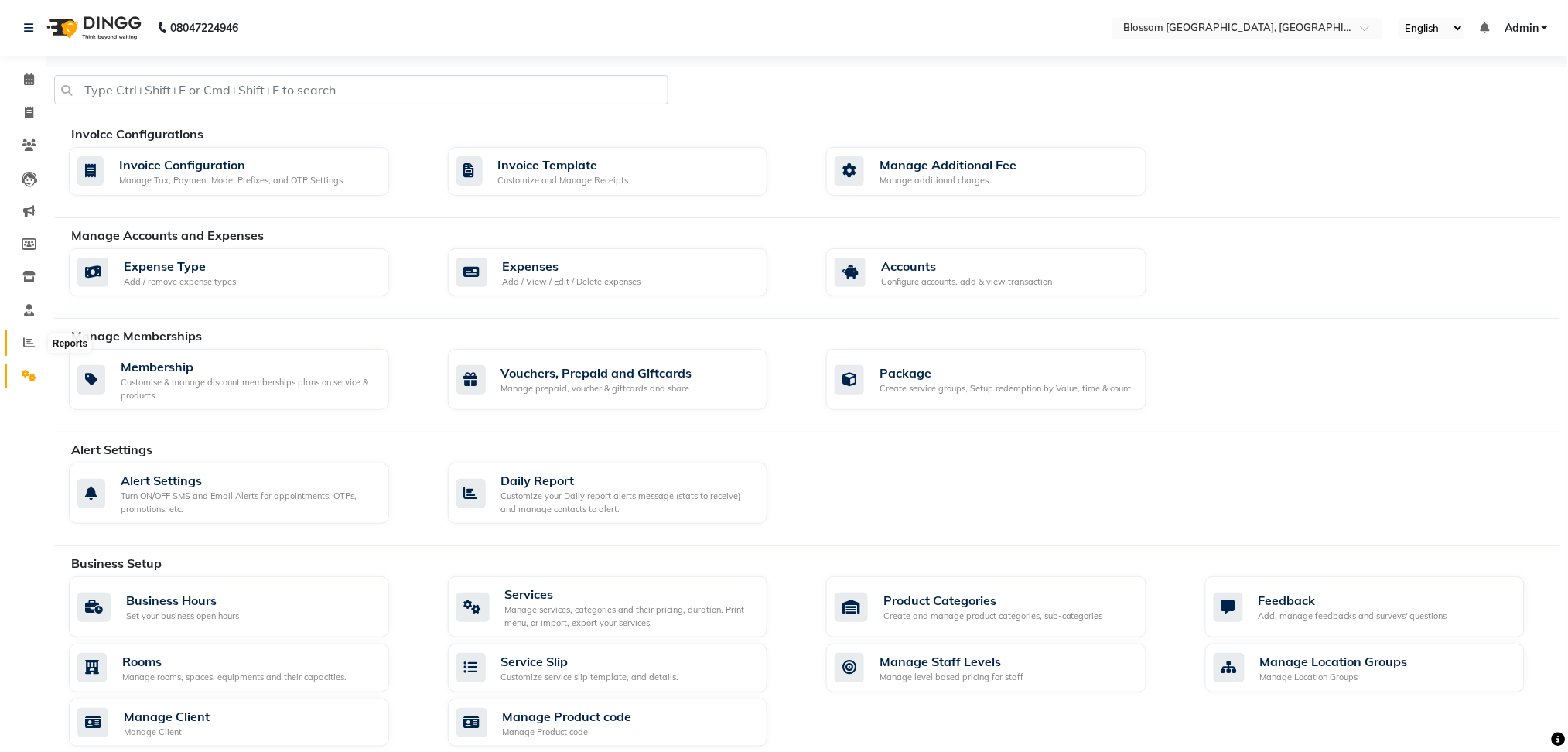
click at [28, 345] on icon at bounding box center [30, 343] width 12 height 12
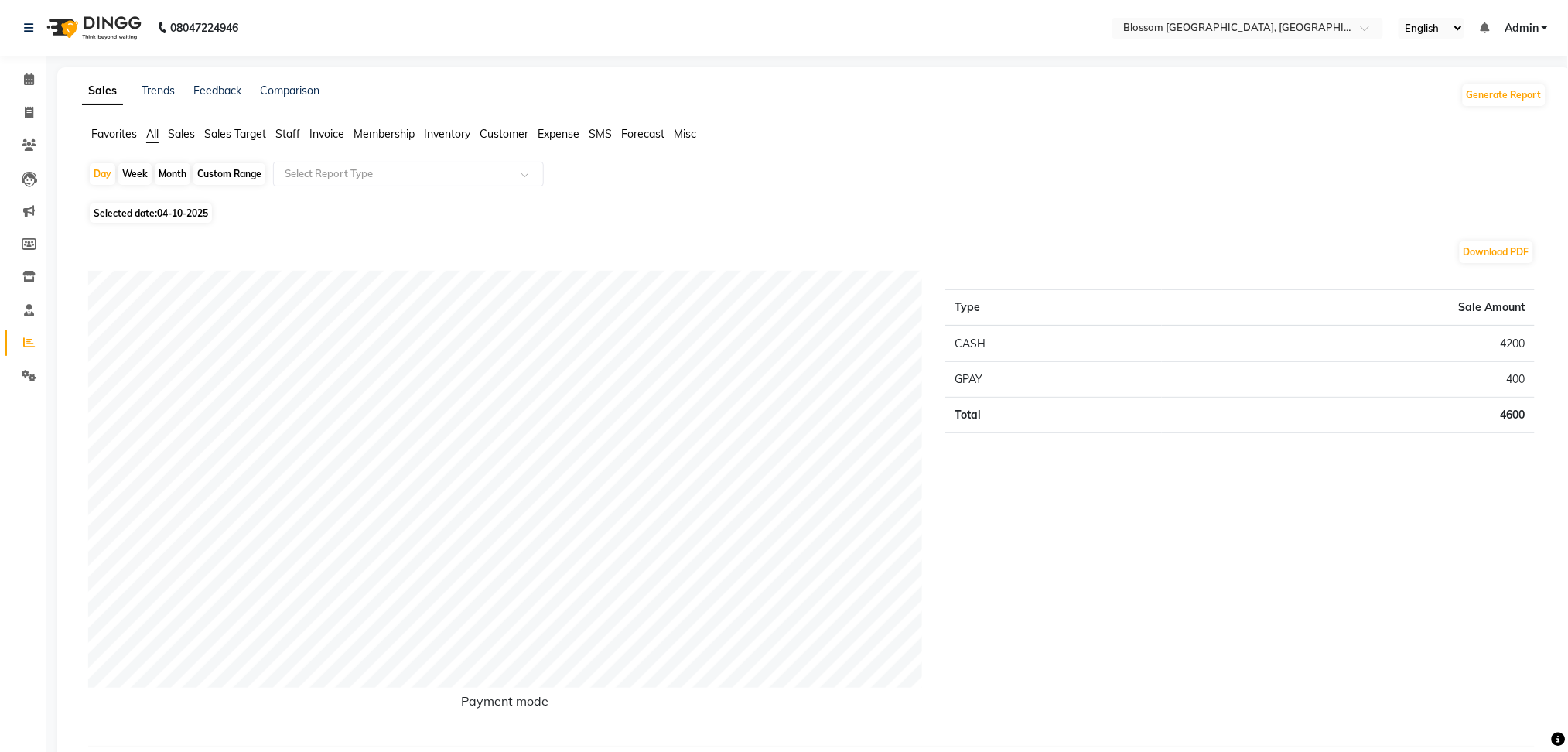
click at [158, 205] on span "Selected date: [DATE]" at bounding box center [151, 214] width 122 height 20
select select "10"
select select "2025"
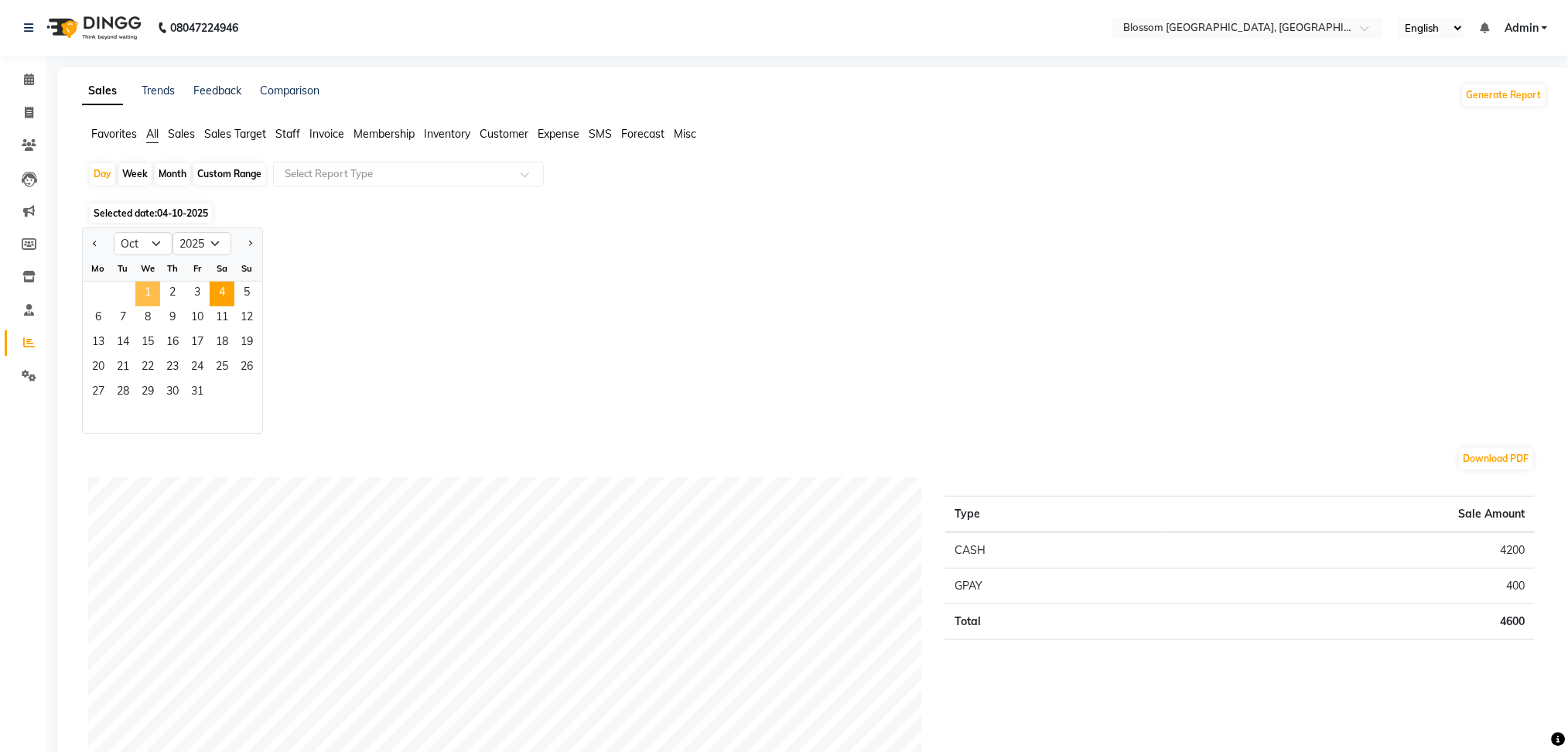
click at [137, 288] on span "1" at bounding box center [148, 293] width 25 height 25
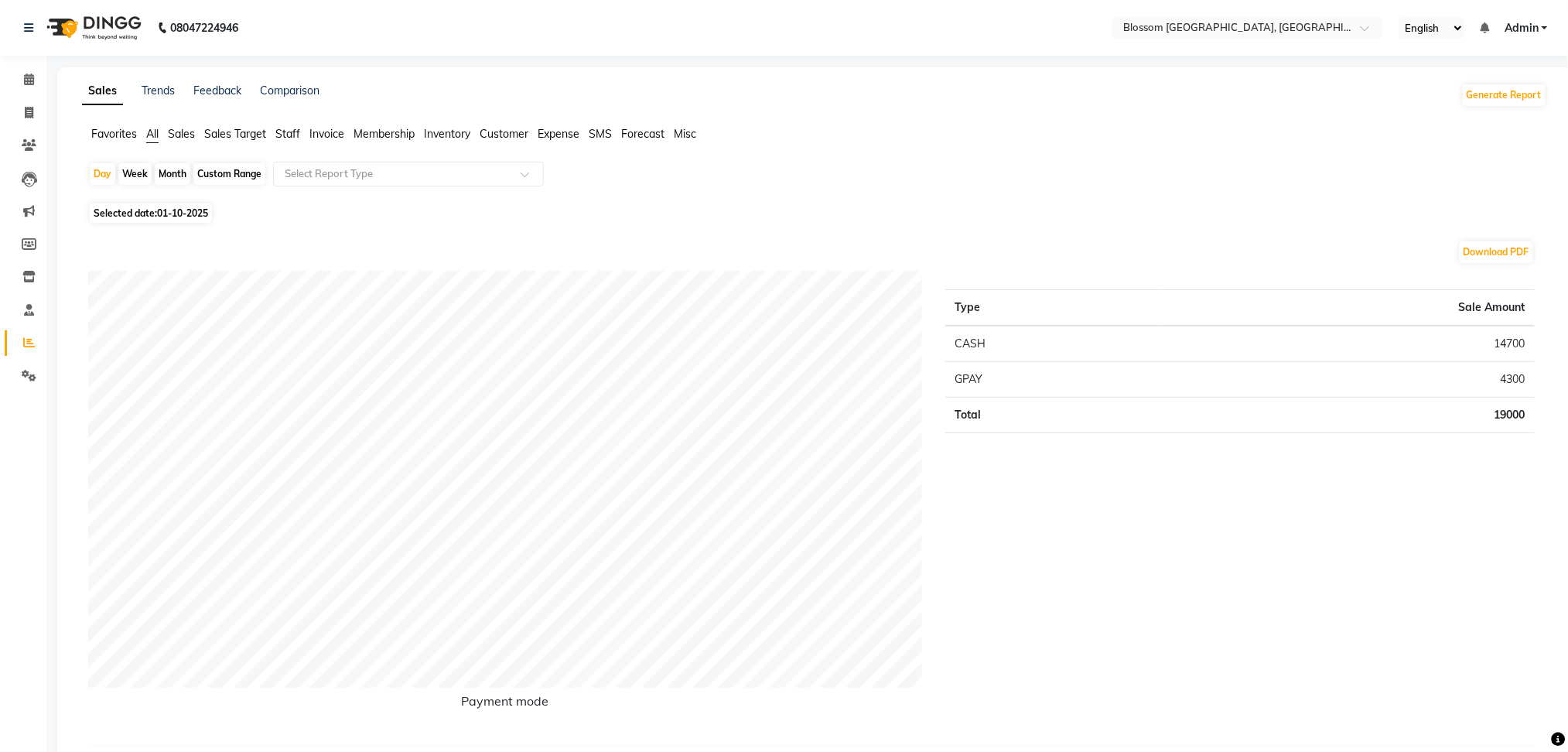
click at [154, 206] on span "Selected date: 01-10-2025" at bounding box center [151, 214] width 122 height 20
select select "10"
select select "2025"
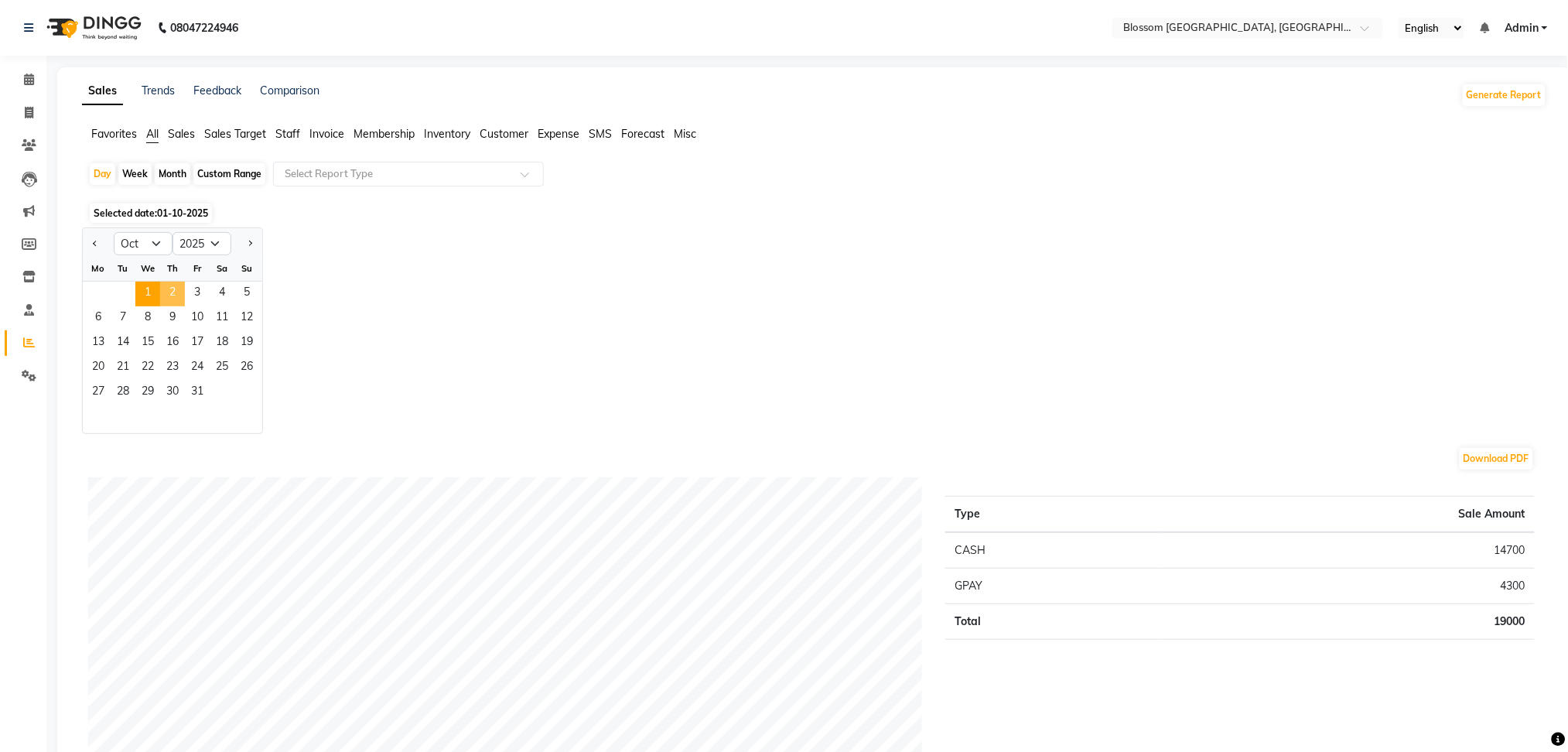
click at [168, 284] on span "2" at bounding box center [172, 293] width 25 height 25
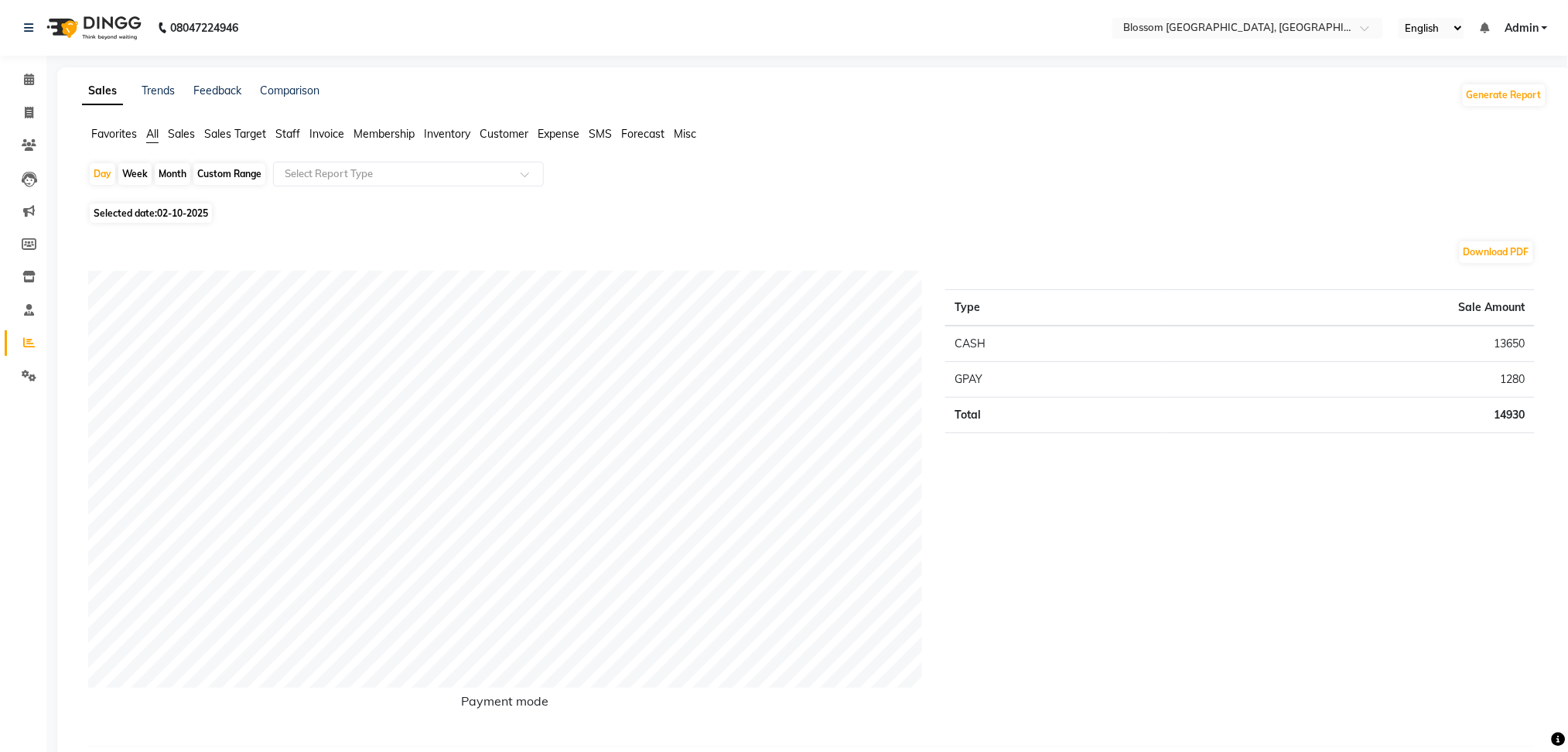
click at [168, 214] on span "02-10-2025" at bounding box center [183, 214] width 51 height 12
select select "10"
select select "2025"
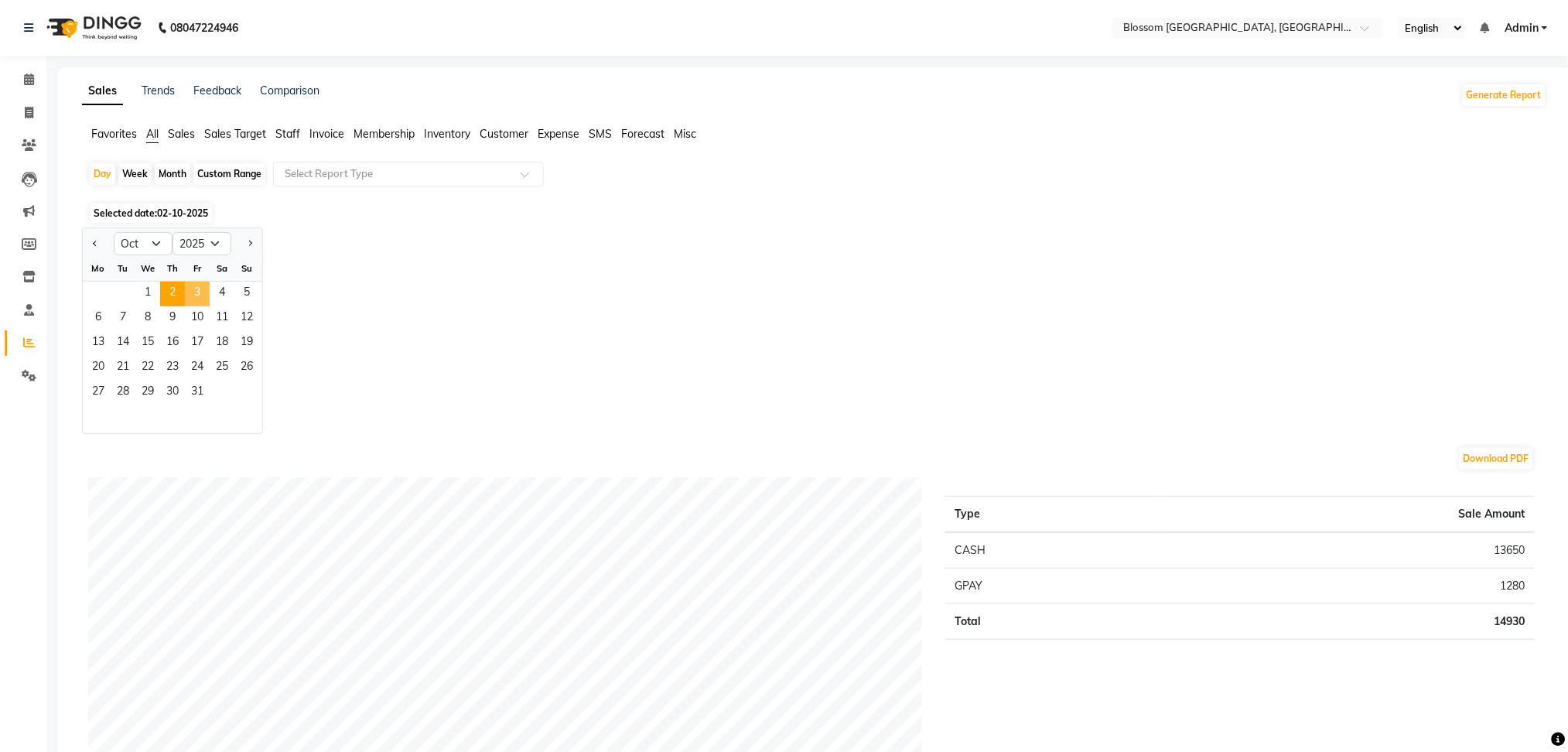
click at [191, 283] on span "3" at bounding box center [197, 293] width 25 height 25
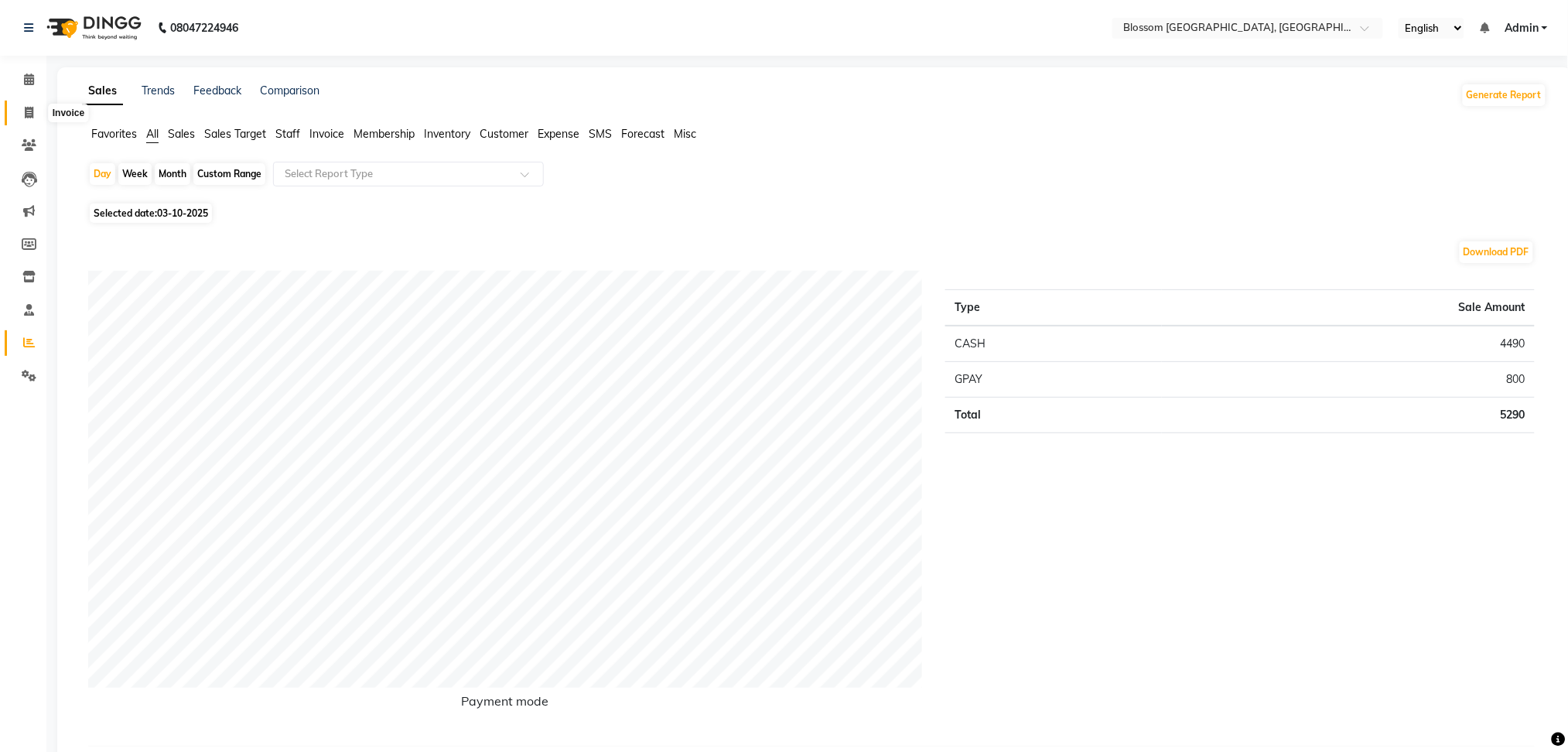
click at [30, 109] on icon at bounding box center [29, 113] width 9 height 12
select select "service"
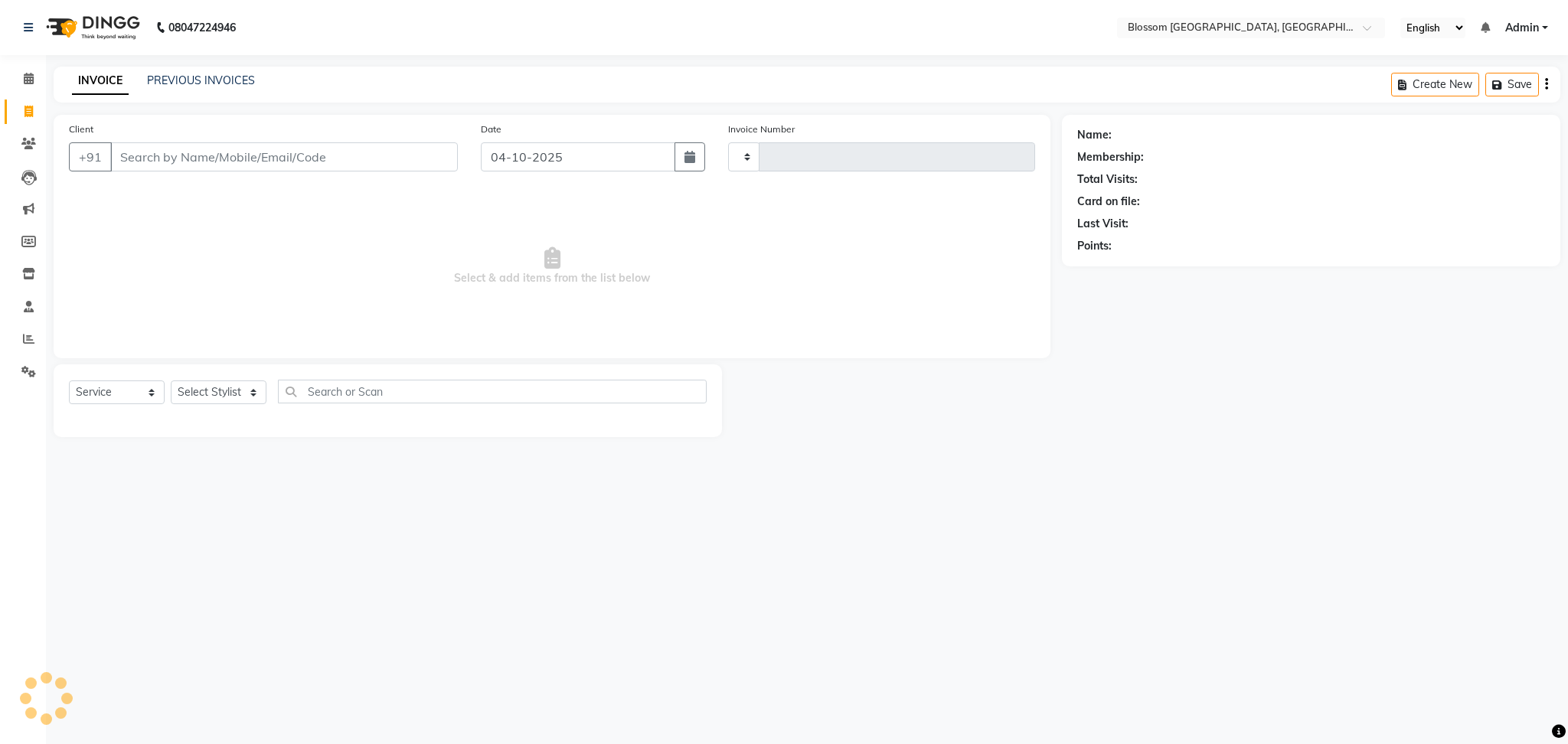
type input "1355"
select select "7465"
click at [246, 396] on select "Select Stylist" at bounding box center [218, 392] width 95 height 23
click at [187, 396] on select "Select Stylist" at bounding box center [218, 392] width 95 height 23
click at [200, 397] on select "Select Stylist" at bounding box center [218, 392] width 95 height 23
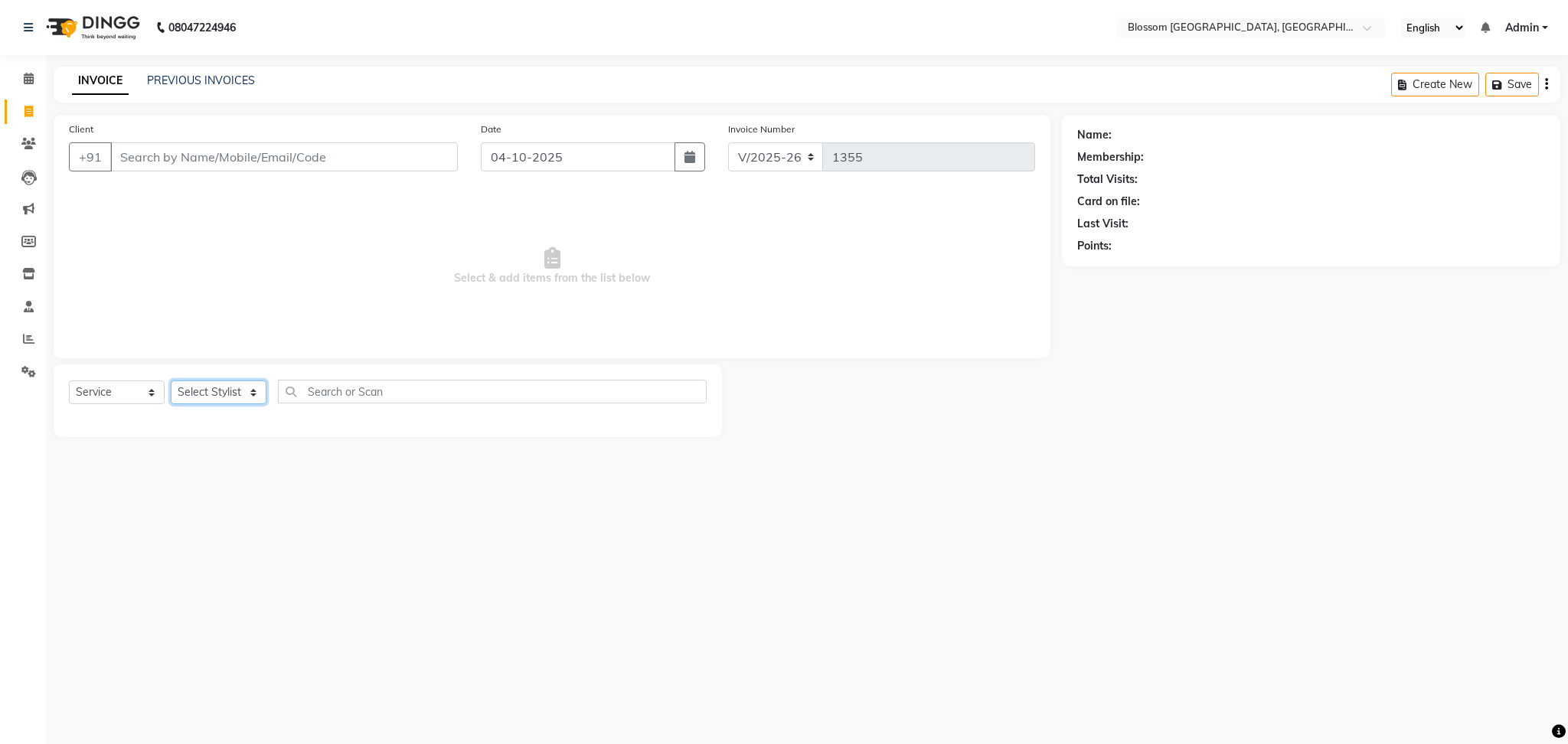
select select "90732"
click at [170, 382] on select "Select Stylist Laimayum Priyaluxmi [PERSON_NAME]Sana chanu [PERSON_NAME] [PERSO…" at bounding box center [218, 392] width 95 height 23
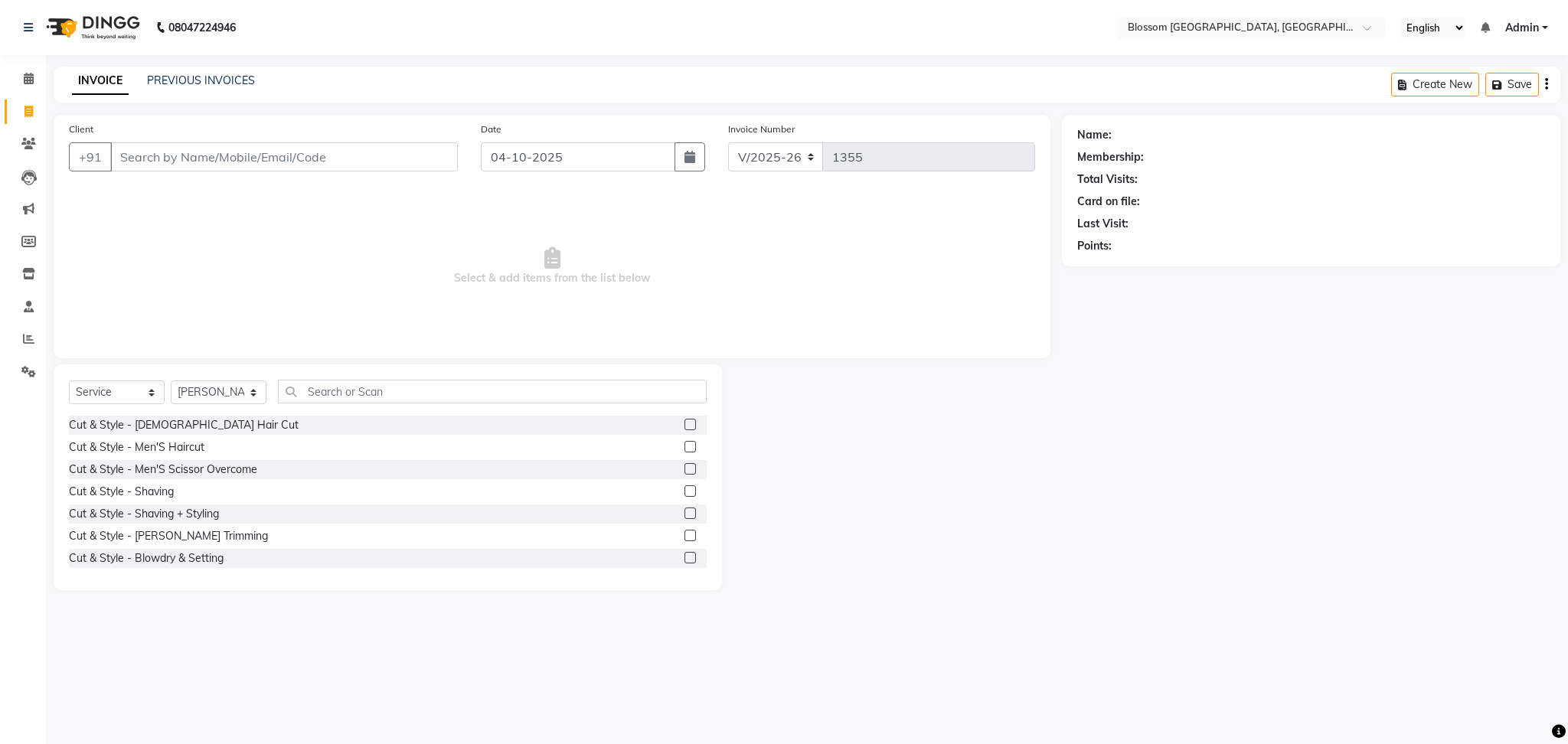
click at [685, 447] on label at bounding box center [691, 447] width 12 height 12
click at [685, 447] on input "checkbox" at bounding box center [690, 447] width 10 height 10
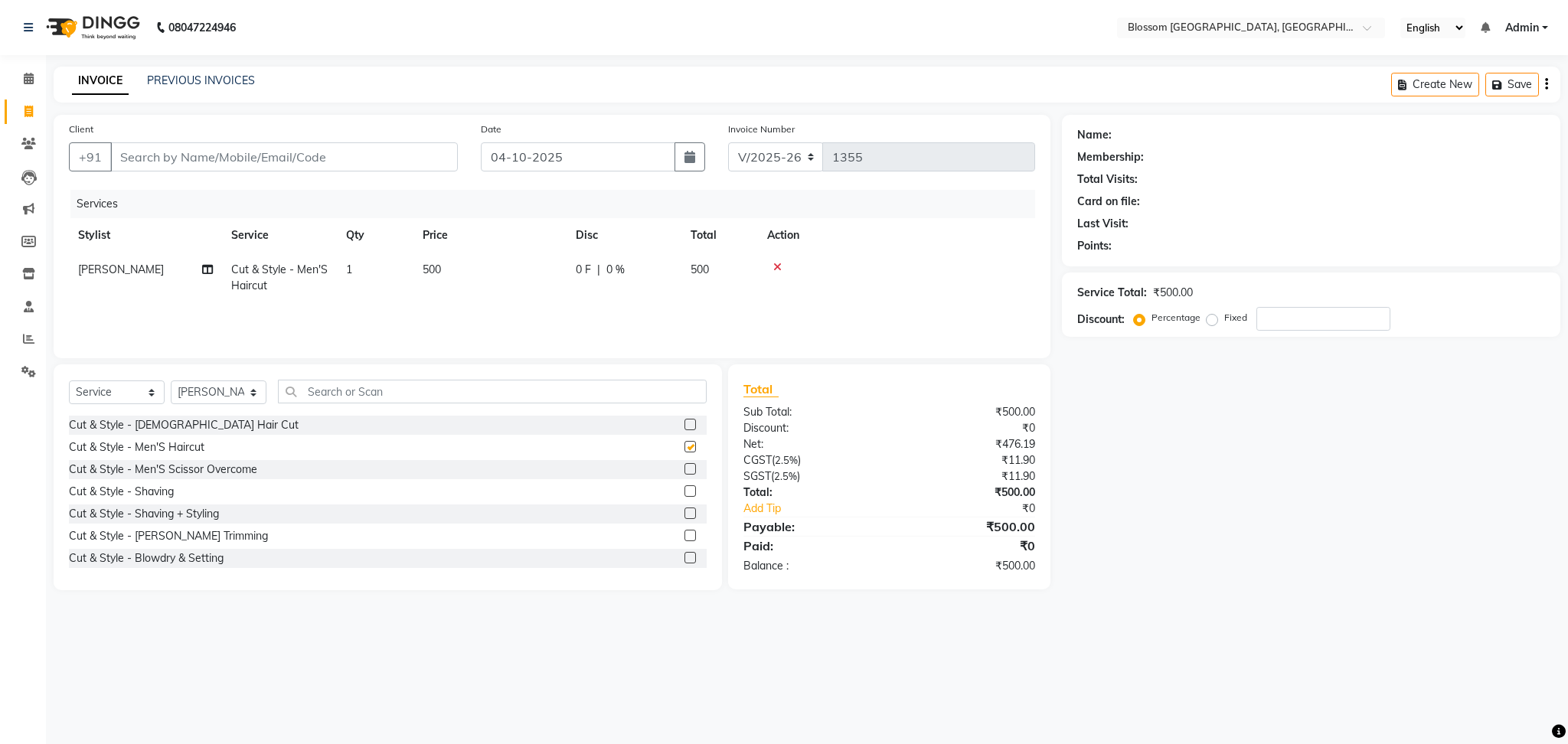
checkbox input "false"
click at [685, 421] on label at bounding box center [691, 425] width 12 height 12
click at [685, 421] on input "checkbox" at bounding box center [690, 426] width 10 height 10
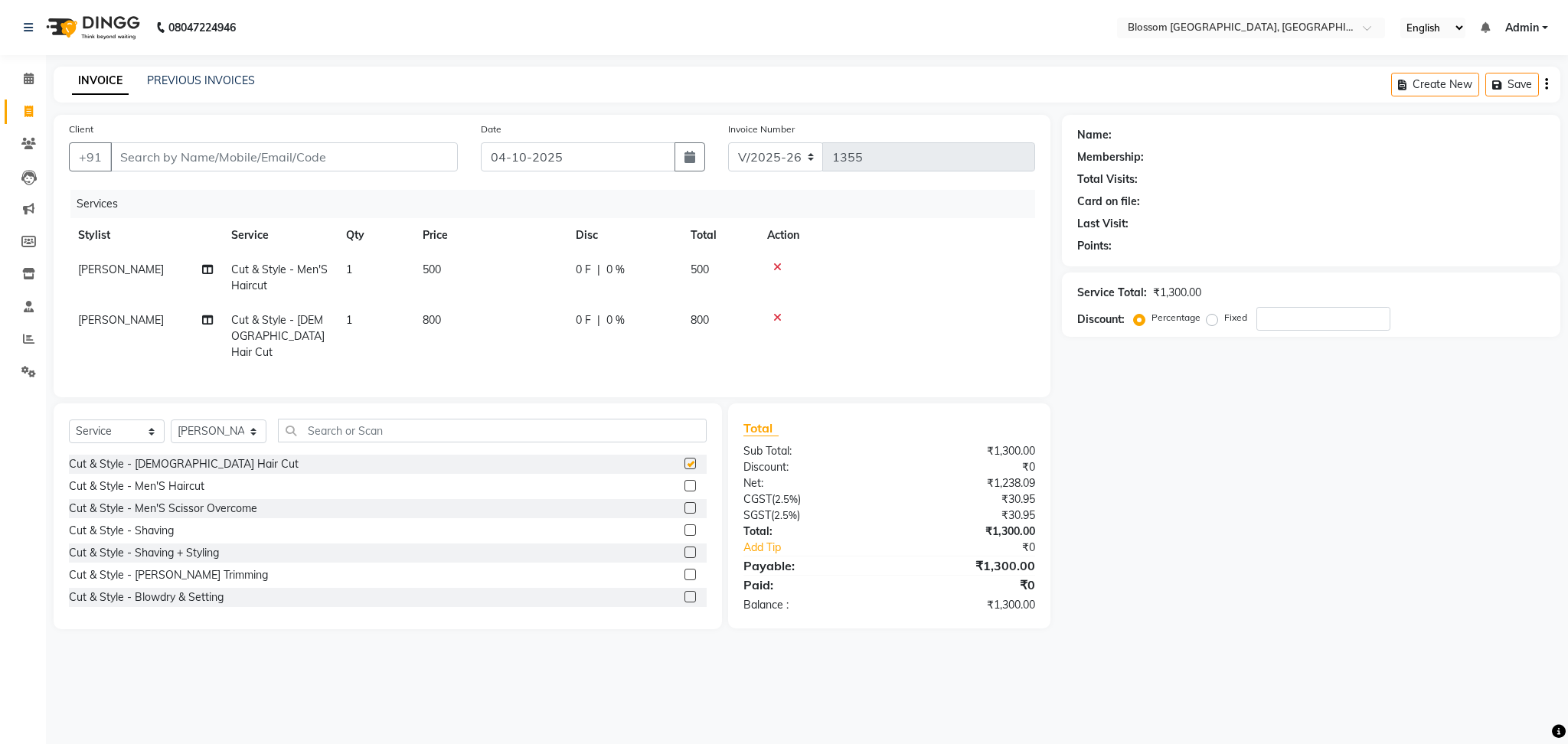
checkbox input "false"
click at [158, 318] on span "[PERSON_NAME]" at bounding box center [121, 320] width 86 height 14
select select "90732"
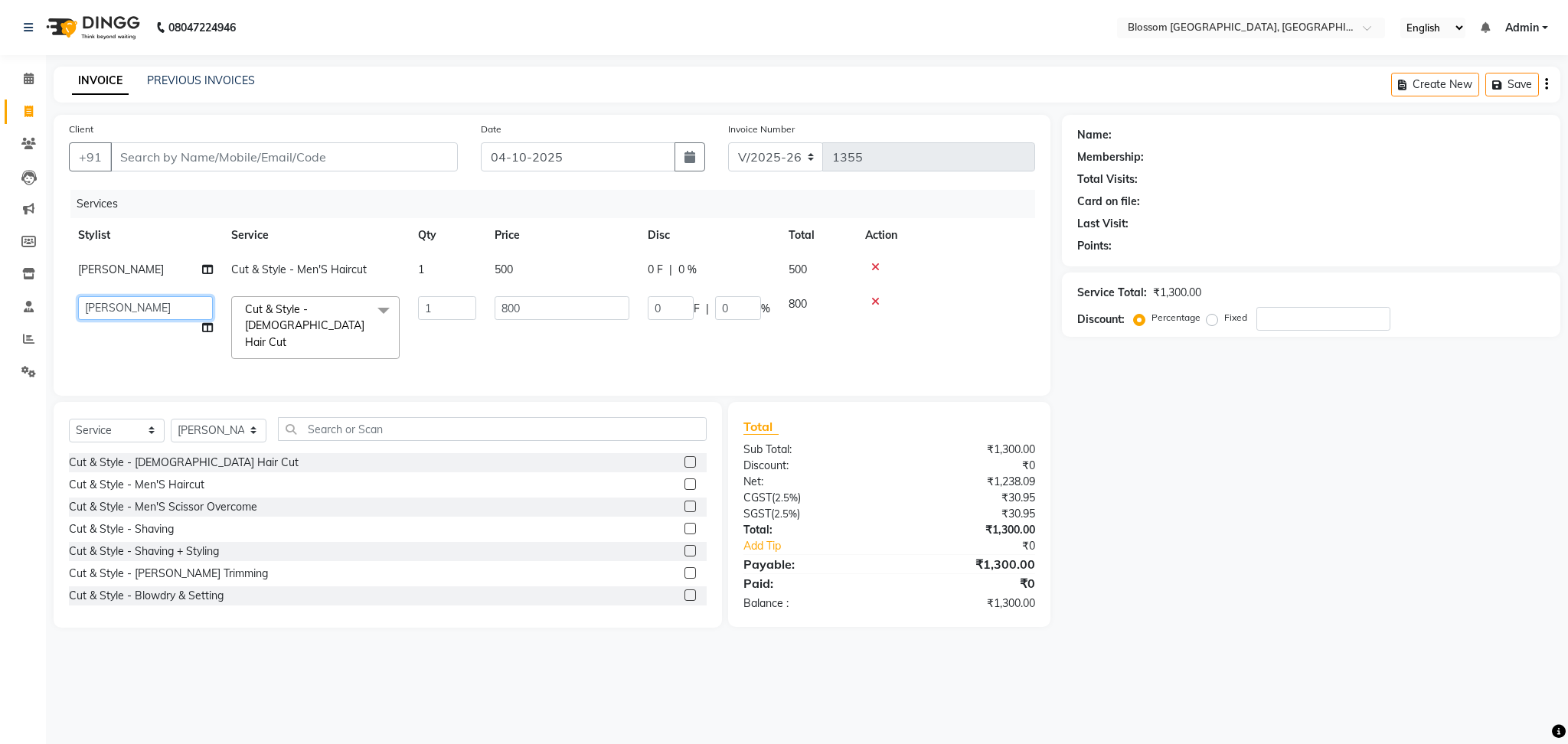
click at [157, 314] on select "Laimayum Priyaluxmi [PERSON_NAME]Sana chanu [PERSON_NAME] [PERSON_NAME] [PERSON…" at bounding box center [145, 308] width 134 height 23
select select "66272"
click at [249, 431] on select "Select Stylist Laimayum Priyaluxmi [PERSON_NAME]Sana chanu [PERSON_NAME] [PERSO…" at bounding box center [218, 430] width 95 height 23
select select "67633"
click at [170, 419] on select "Select Stylist Laimayum Priyaluxmi [PERSON_NAME]Sana chanu [PERSON_NAME] [PERSO…" at bounding box center [218, 430] width 95 height 23
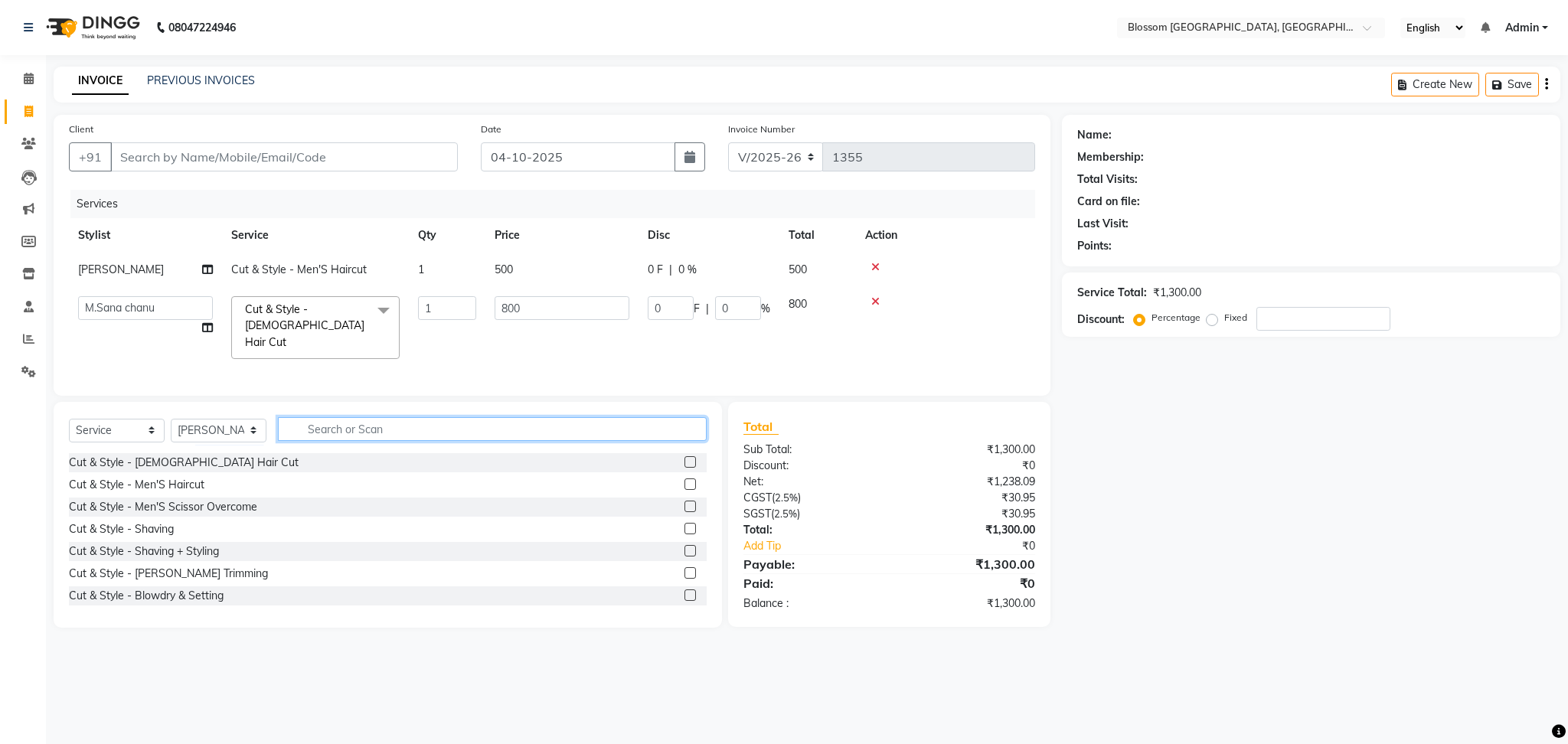
click at [338, 426] on input "text" at bounding box center [492, 429] width 429 height 23
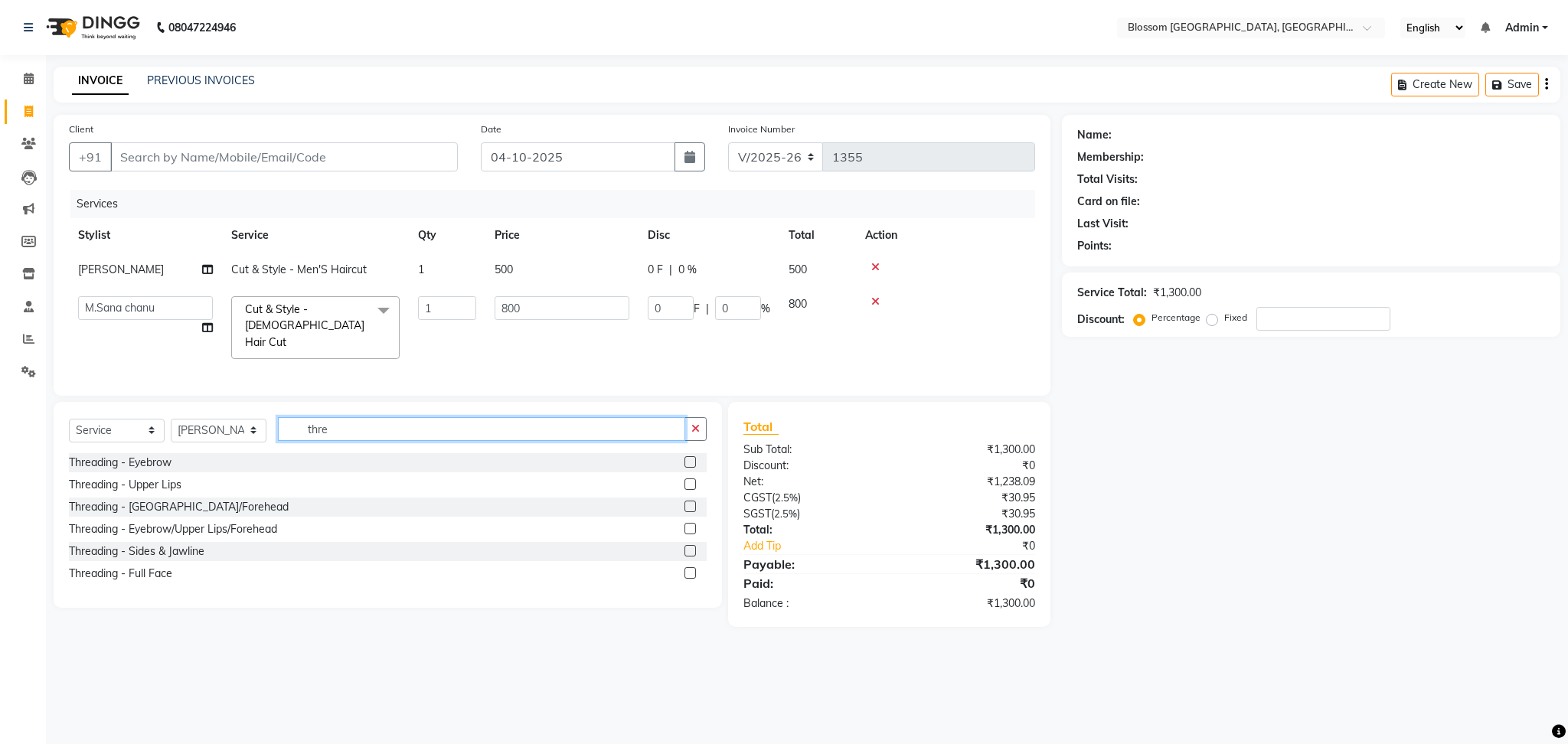
type input "thre"
click at [693, 458] on label at bounding box center [691, 463] width 12 height 12
click at [693, 458] on input "checkbox" at bounding box center [690, 463] width 10 height 10
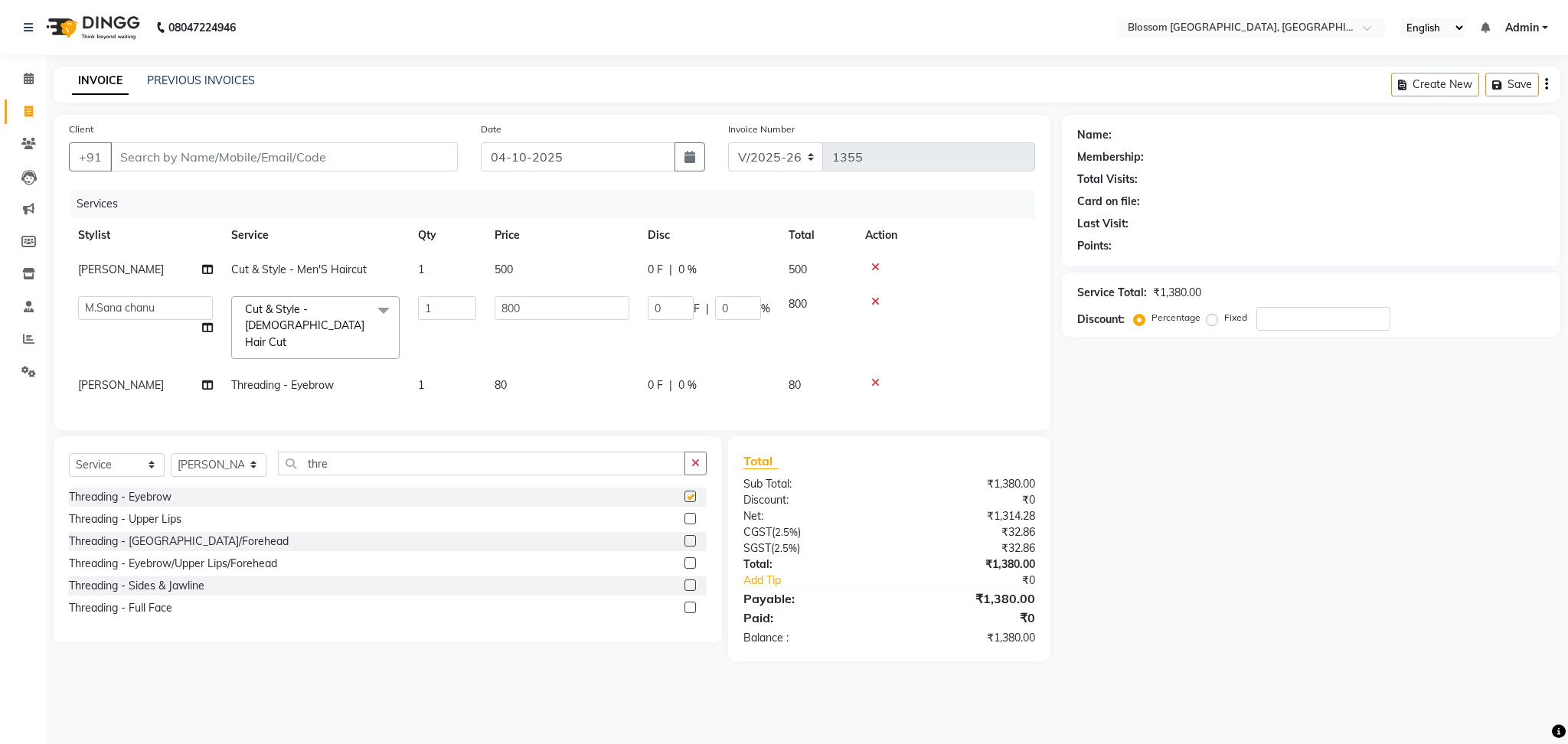
checkbox input "false"
click at [175, 163] on input "Client" at bounding box center [283, 157] width 348 height 29
type input "9"
type input "0"
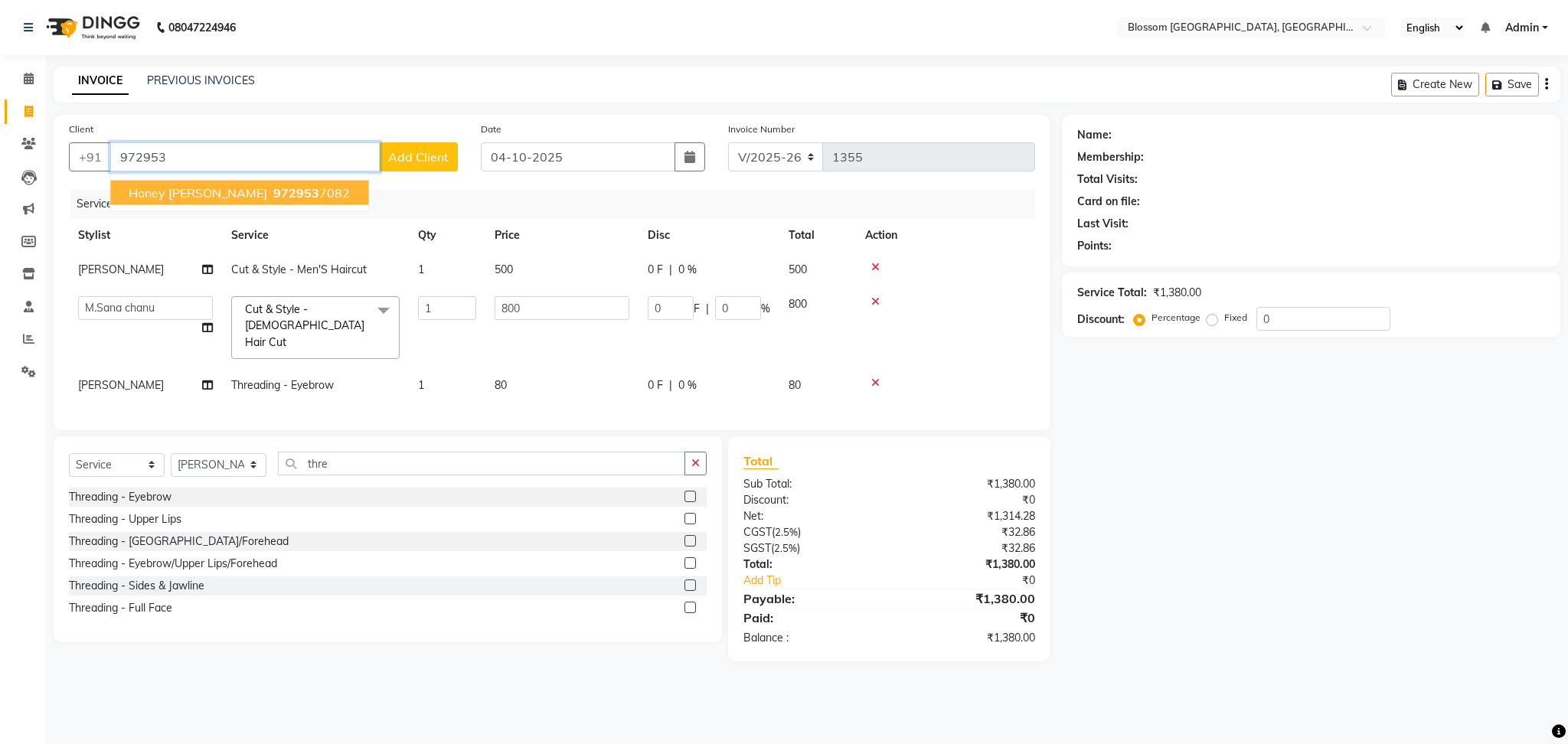
click at [274, 196] on span "972953" at bounding box center [296, 193] width 46 height 16
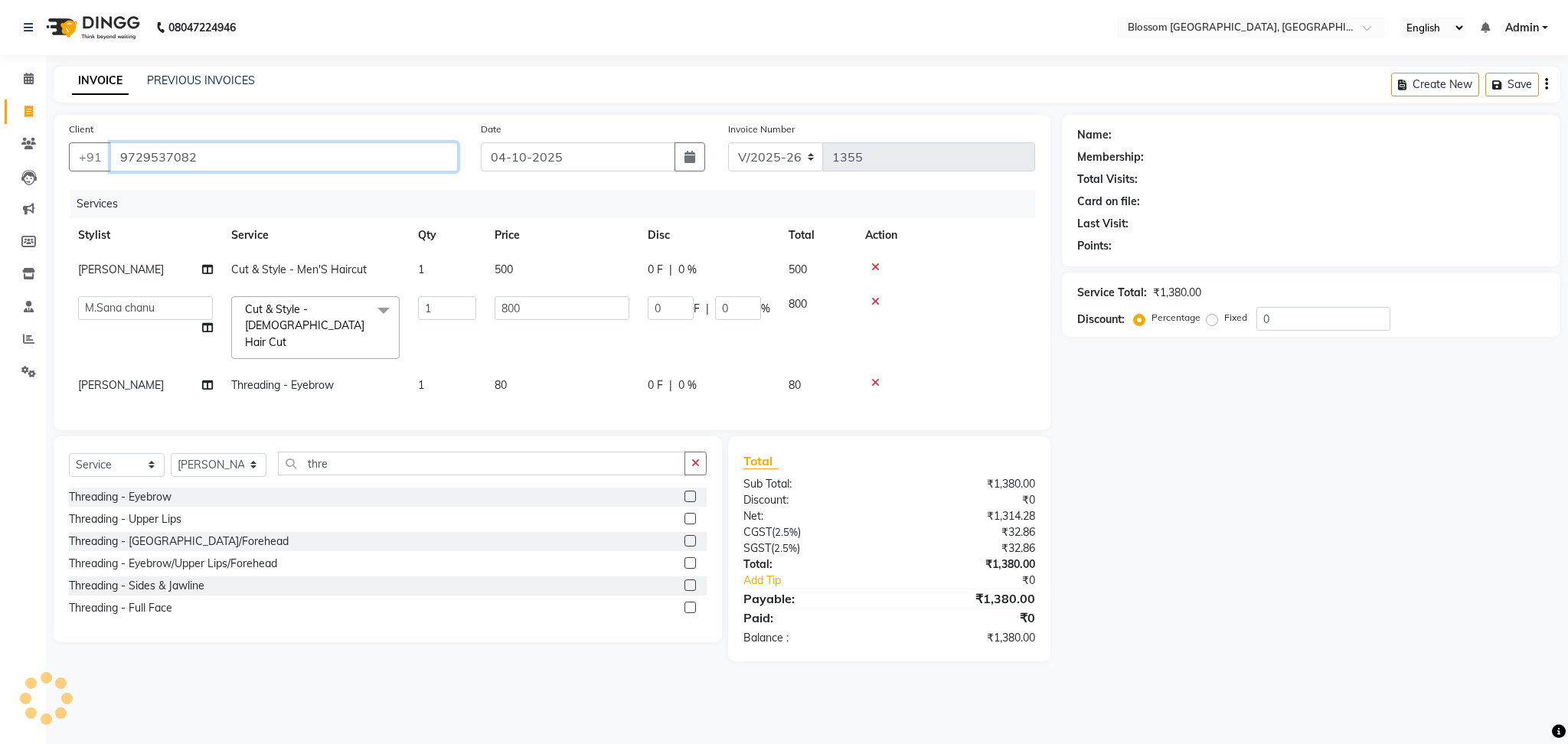
type input "9729537082"
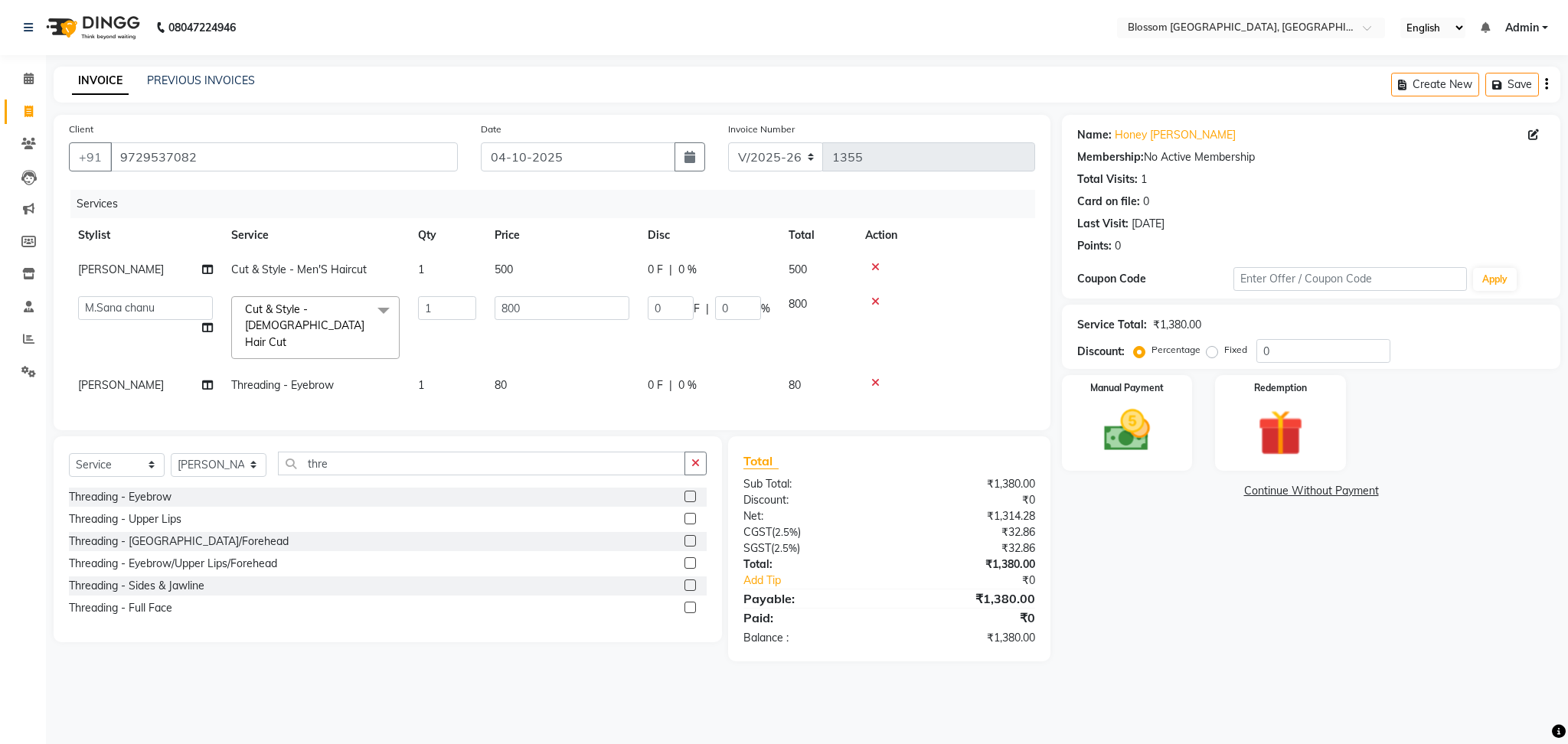
click at [691, 514] on label at bounding box center [691, 519] width 12 height 12
click at [691, 514] on input "checkbox" at bounding box center [690, 519] width 10 height 10
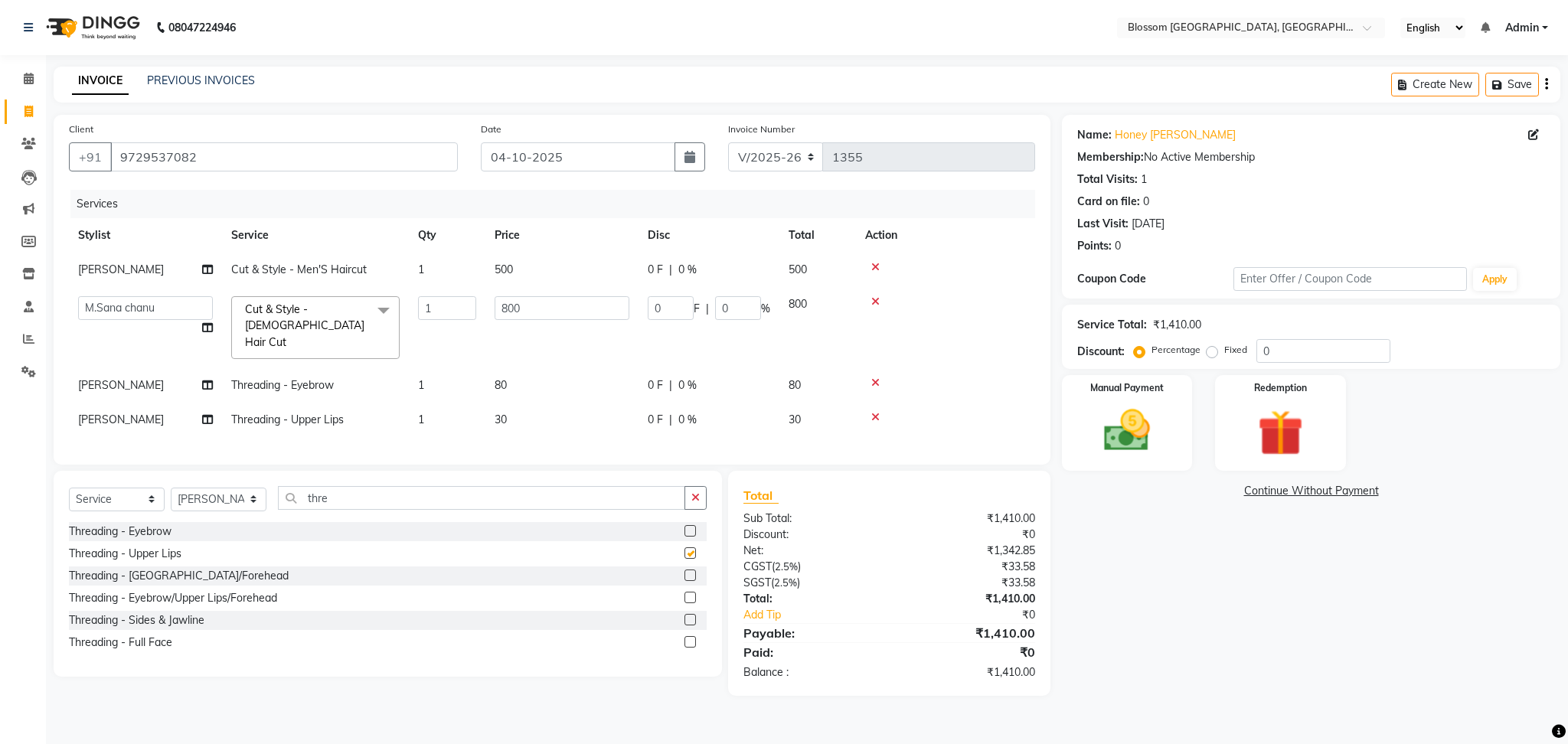
checkbox input "false"
click at [653, 378] on span "0 F" at bounding box center [655, 386] width 16 height 17
select select "67633"
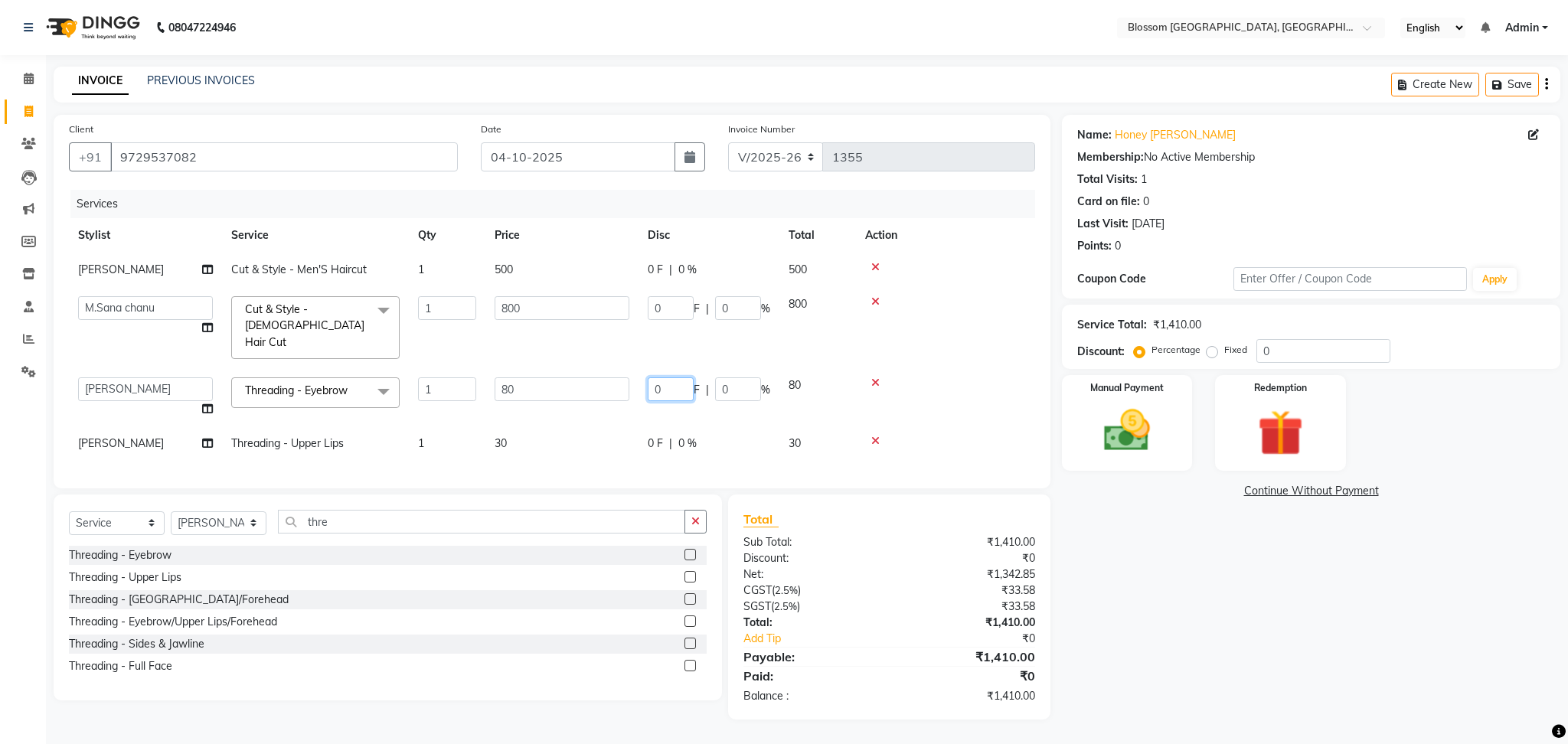
click at [670, 378] on input "0" at bounding box center [670, 390] width 46 height 23
type input "7"
click at [1234, 592] on div "Name: Honey [PERSON_NAME] Membership: No Active Membership Total Visits: 1 Card…" at bounding box center [1318, 417] width 510 height 605
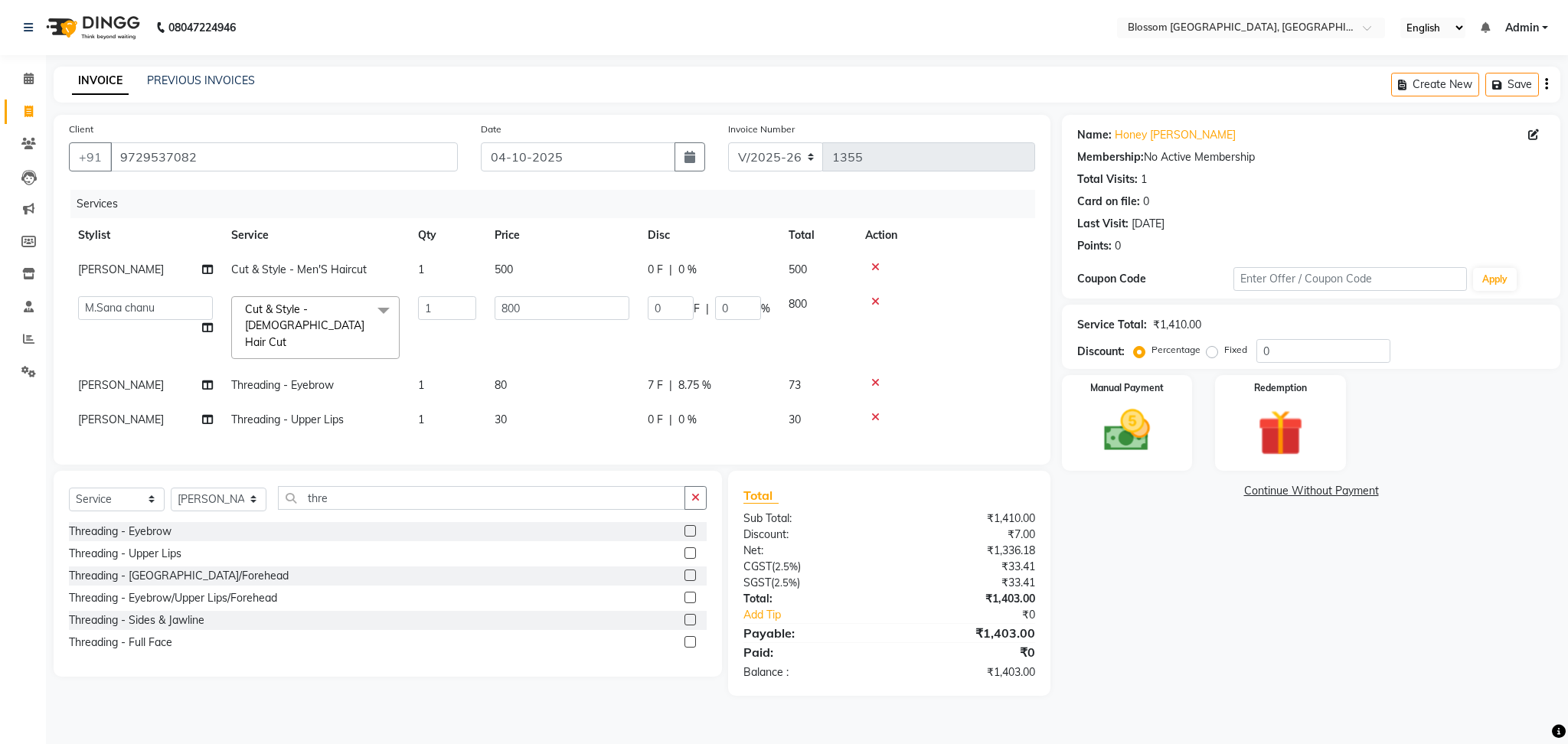
click at [659, 378] on span "7 F" at bounding box center [655, 386] width 16 height 17
select select "67633"
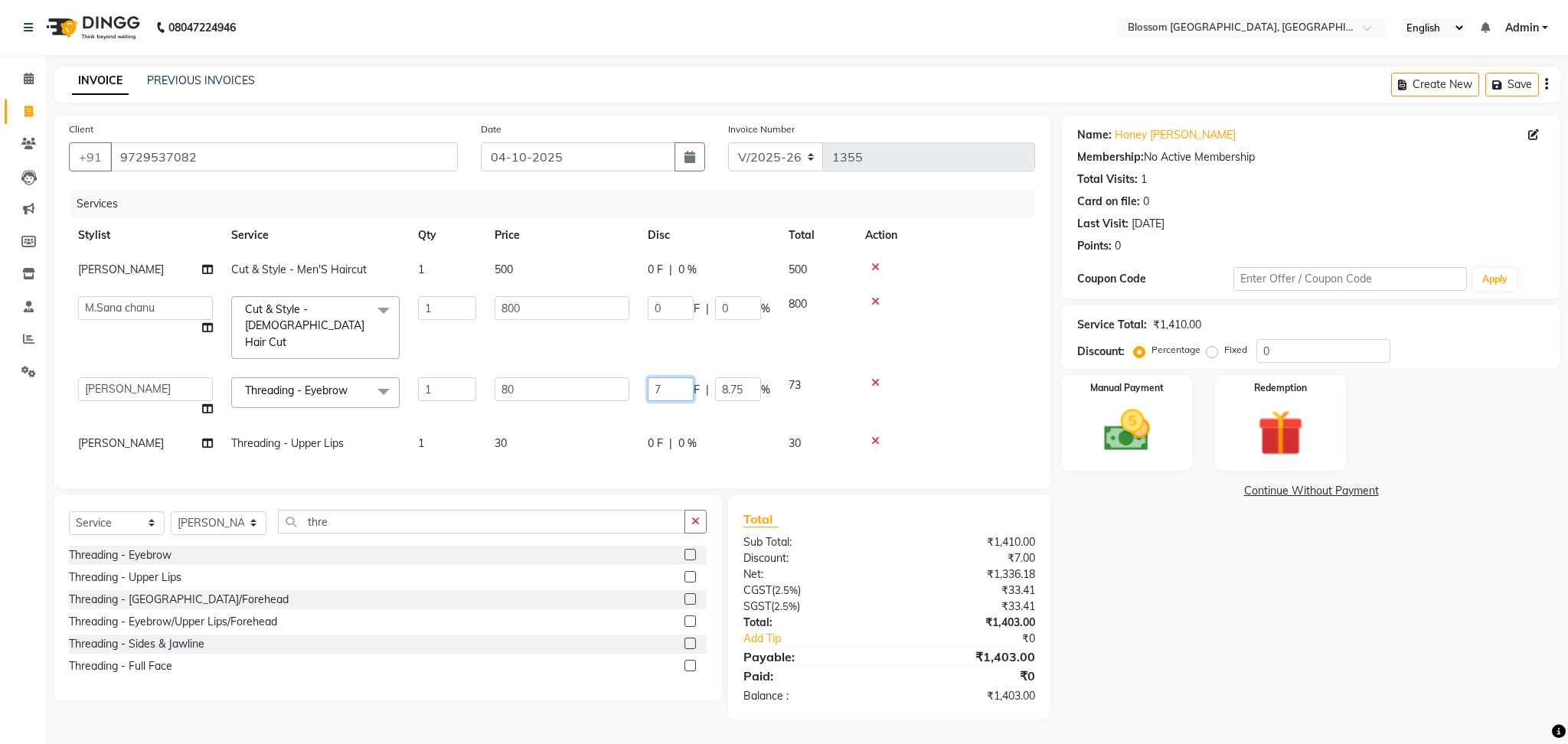
click at [676, 378] on input "7" at bounding box center [670, 390] width 46 height 23
type input "10"
click at [1254, 635] on div "Name: Honey [PERSON_NAME] Membership: No Active Membership Total Visits: 1 Card…" at bounding box center [1318, 417] width 510 height 605
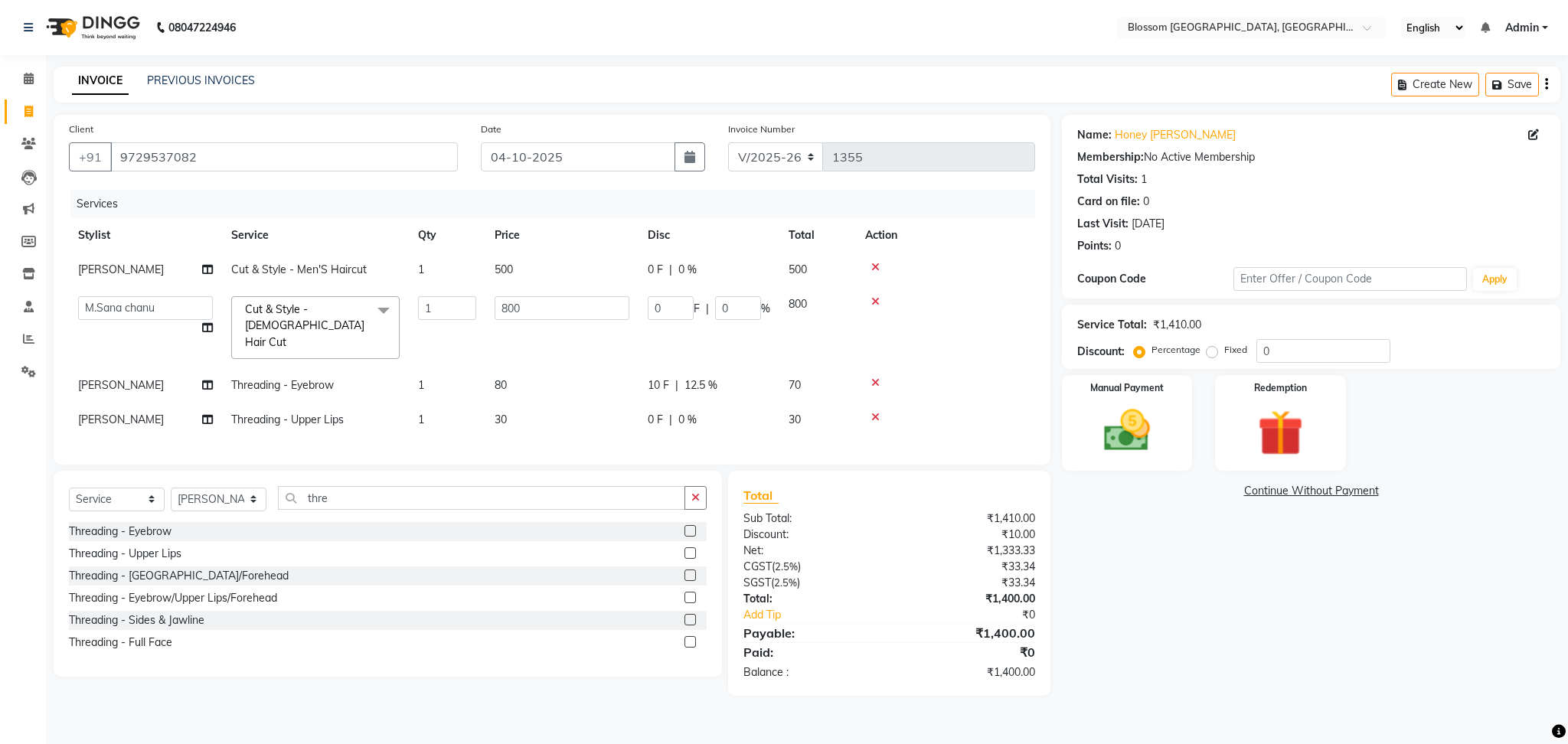
click at [529, 281] on td "500" at bounding box center [562, 269] width 153 height 34
select select "90732"
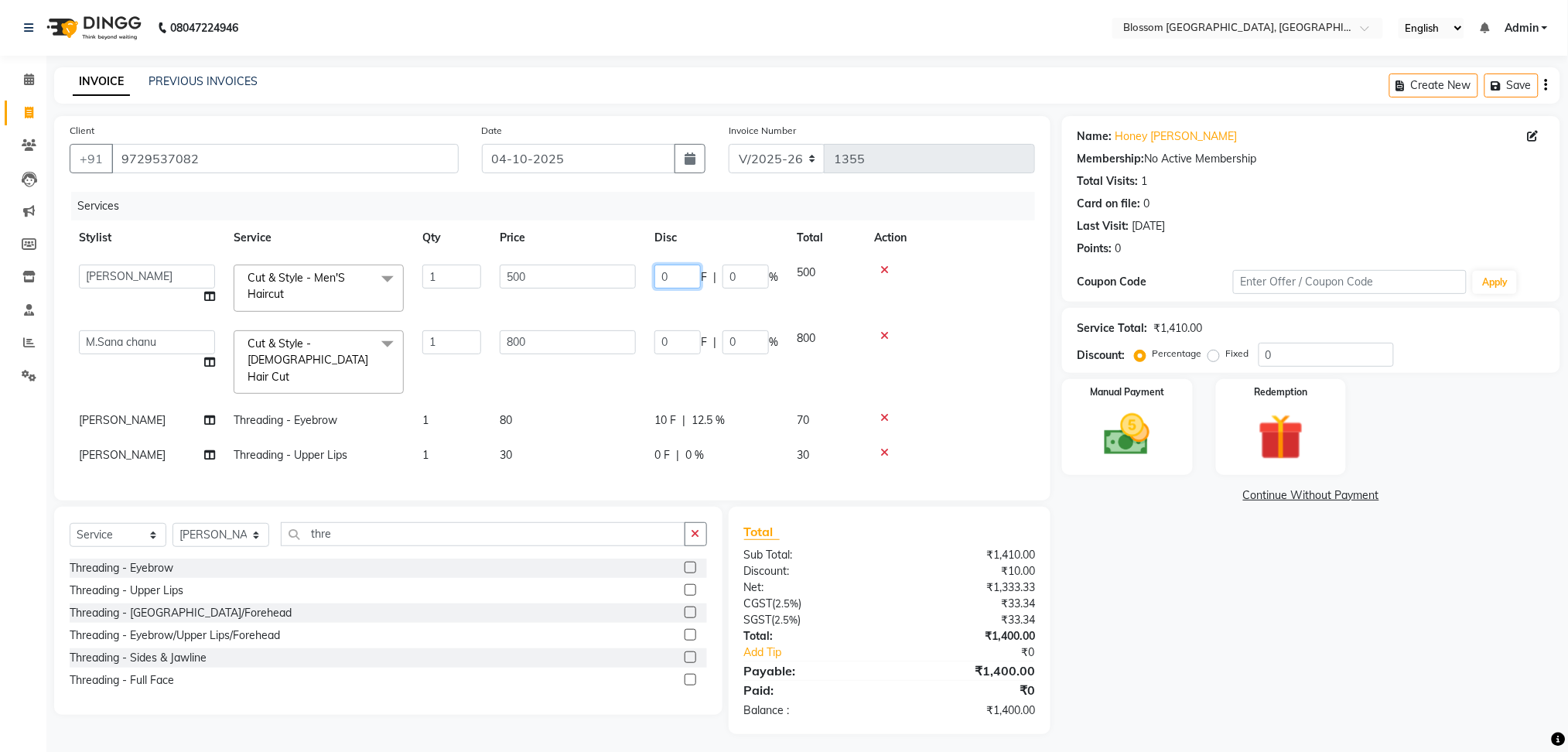
click at [676, 282] on input "0" at bounding box center [677, 277] width 46 height 24
type input "100"
click at [1258, 558] on div "Name: Honey [PERSON_NAME] Membership: No Active Membership Total Visits: 1 Card…" at bounding box center [1317, 425] width 510 height 618
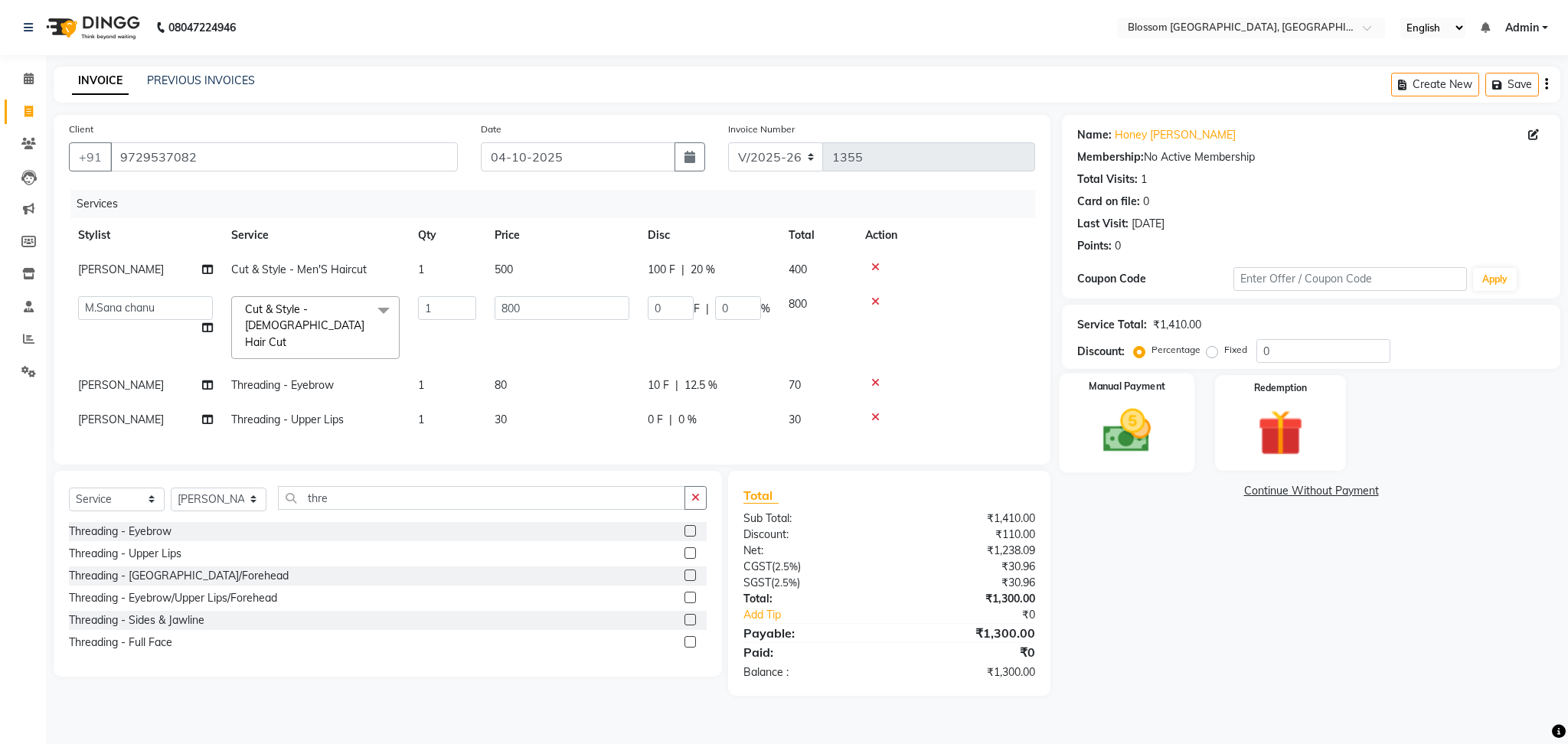
click at [1167, 414] on div "Manual Payment" at bounding box center [1127, 424] width 135 height 99
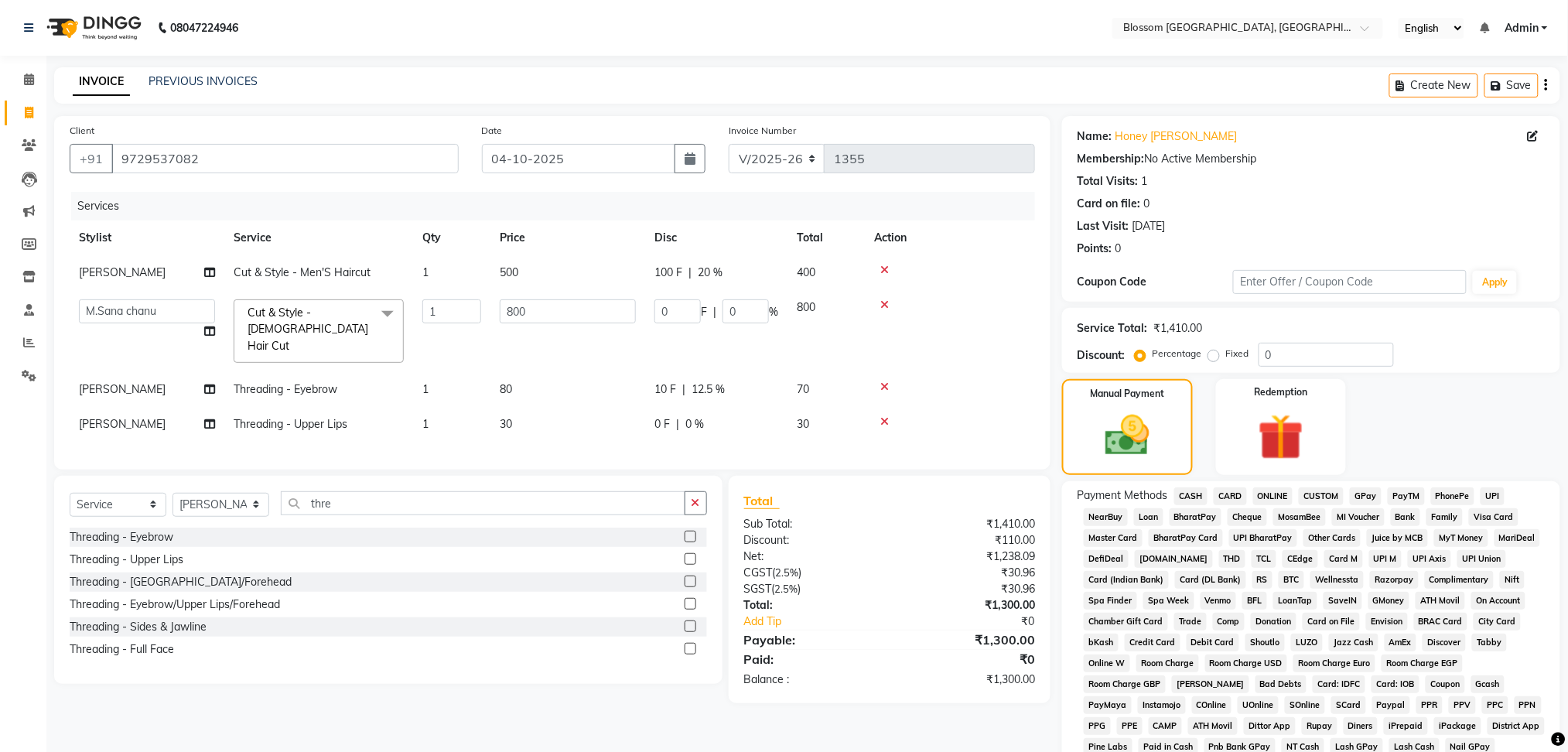
click at [1366, 498] on span "GPay" at bounding box center [1365, 496] width 31 height 18
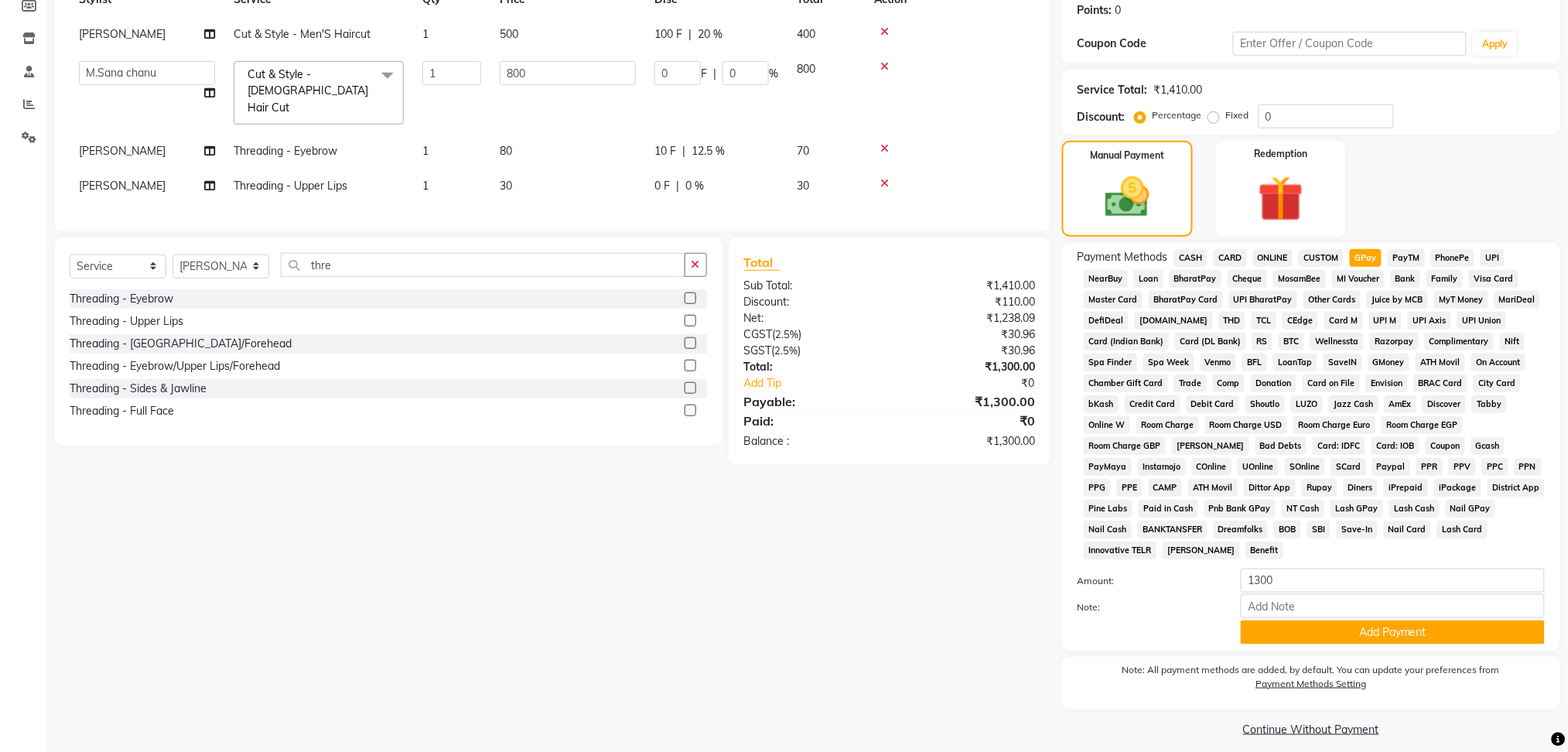
scroll to position [251, 0]
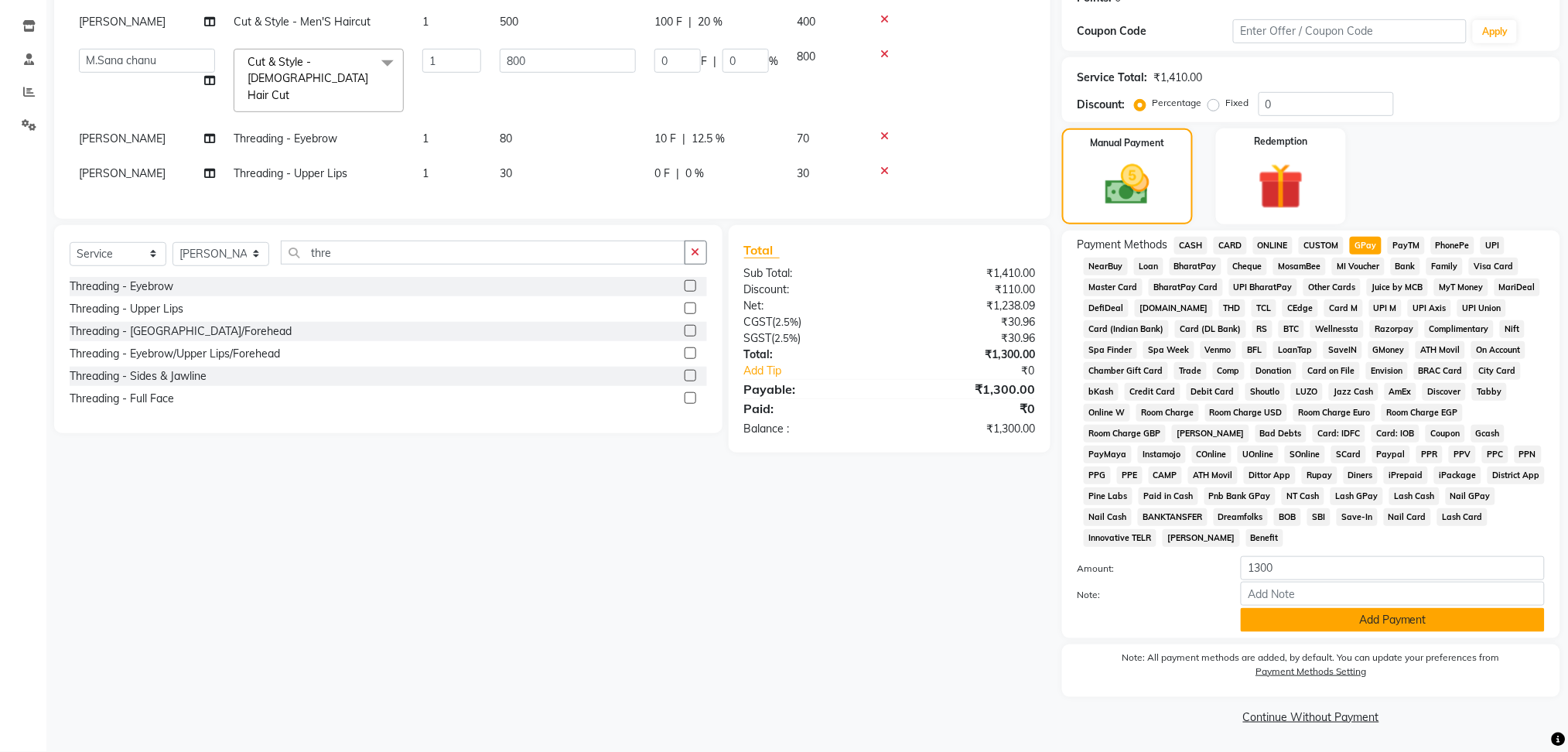
click at [1413, 631] on button "Add Payment" at bounding box center [1392, 620] width 304 height 24
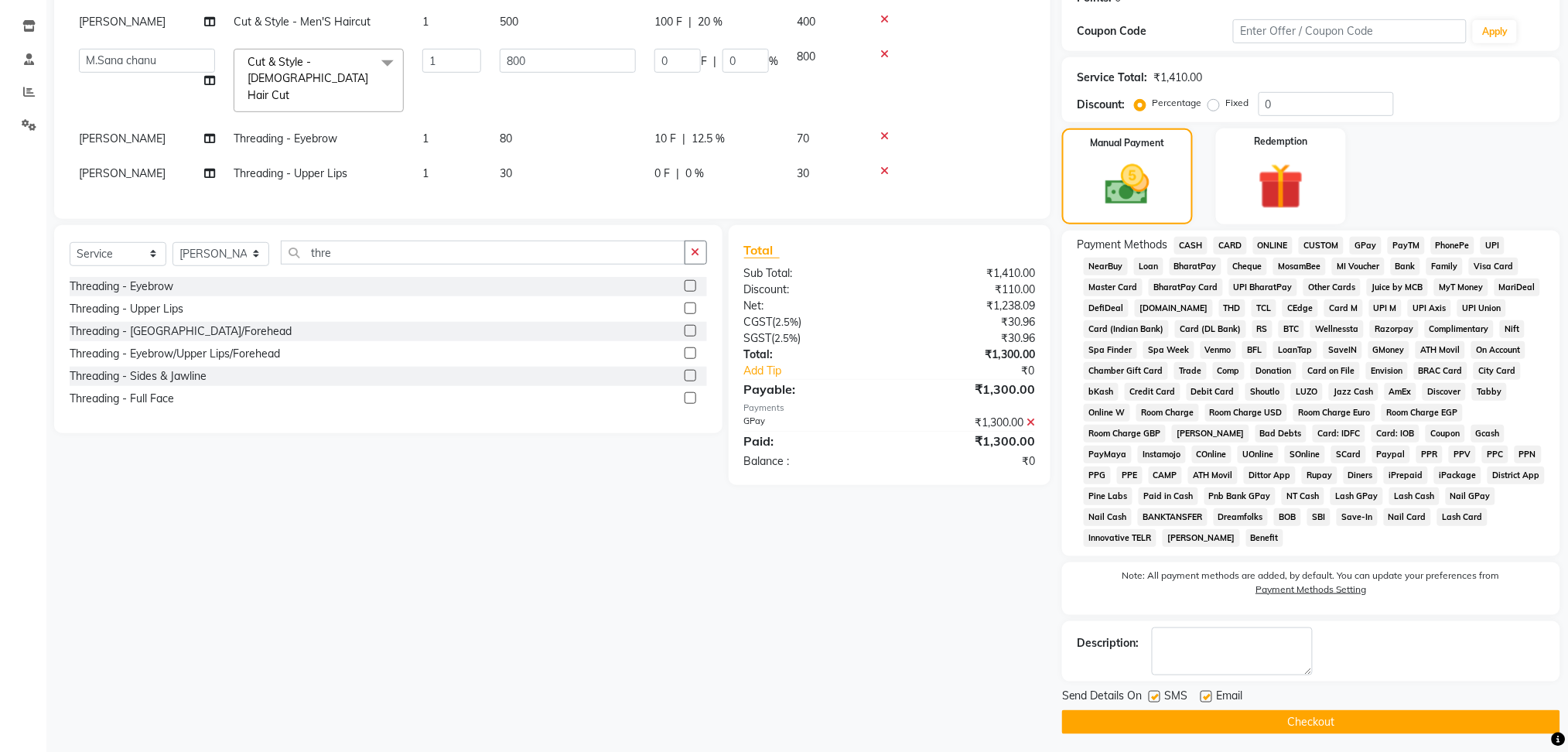
click at [1374, 727] on button "Checkout" at bounding box center [1311, 722] width 498 height 24
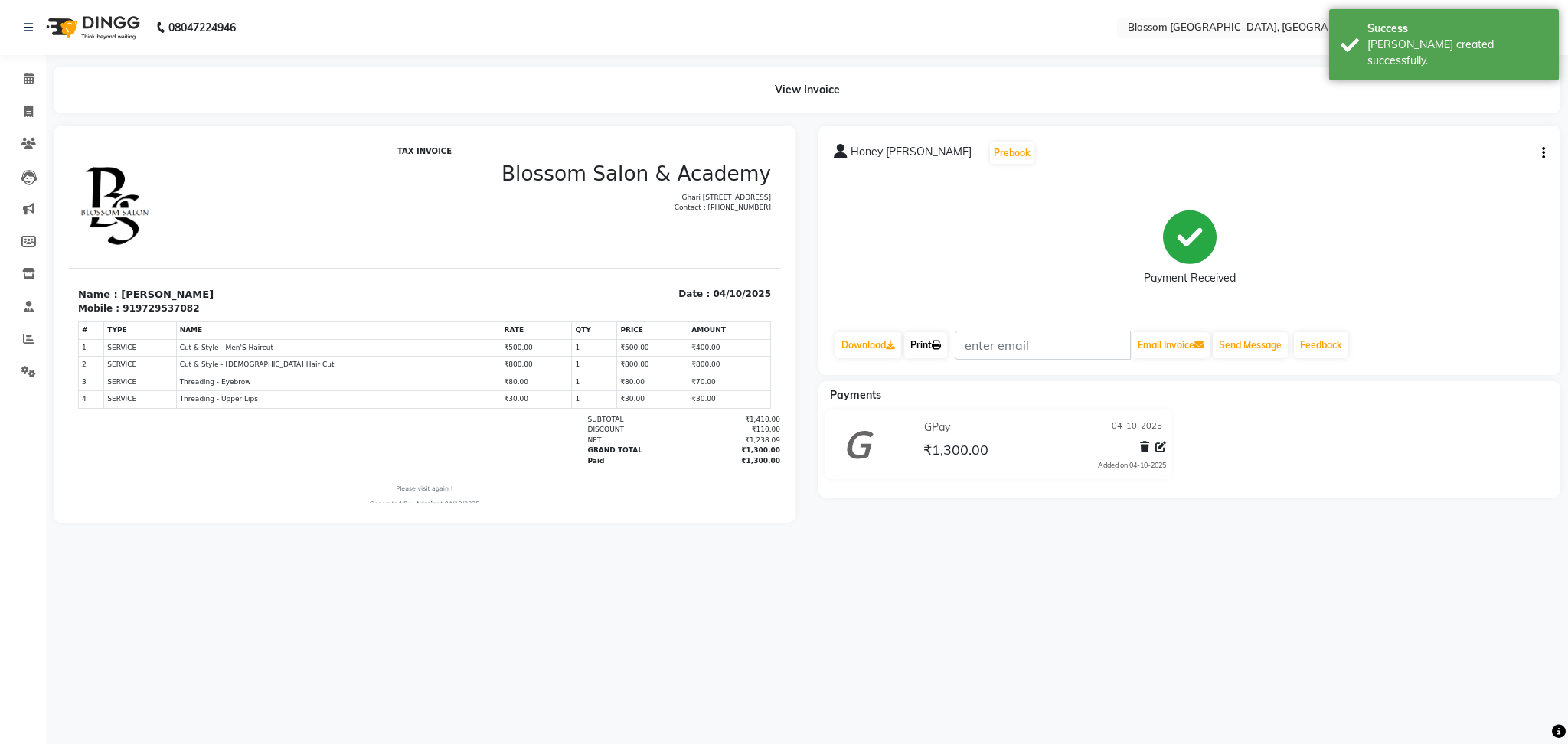
click at [928, 342] on link "Print" at bounding box center [926, 345] width 43 height 26
